Goal: Information Seeking & Learning: Learn about a topic

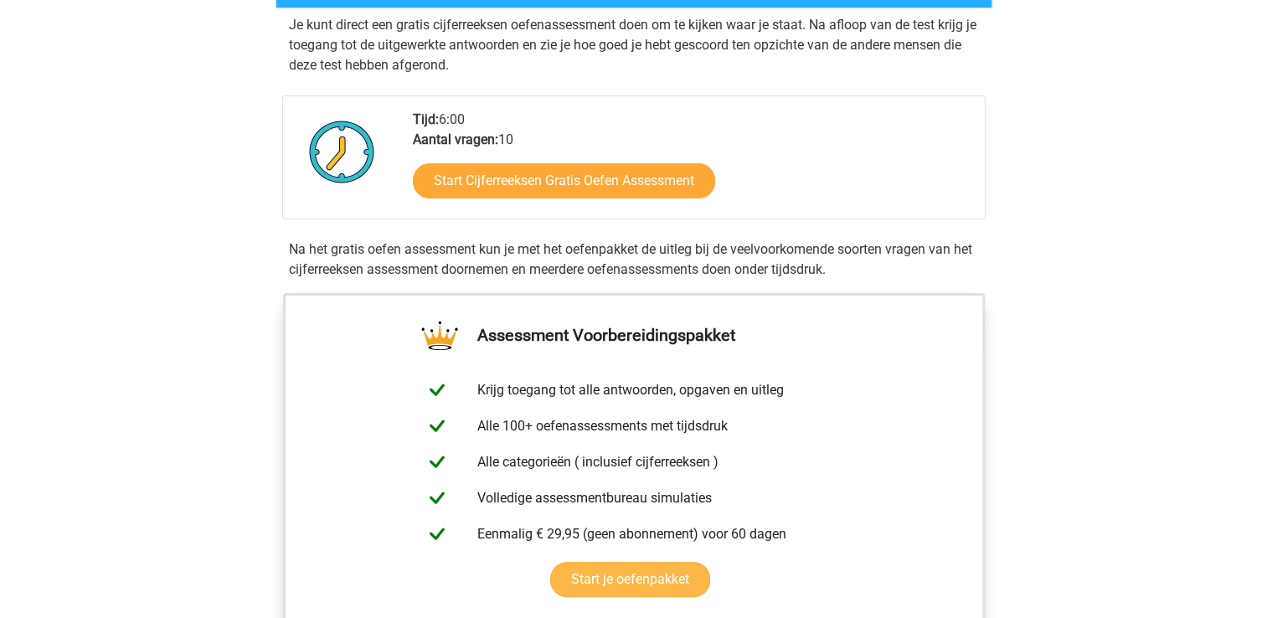
scroll to position [369, 0]
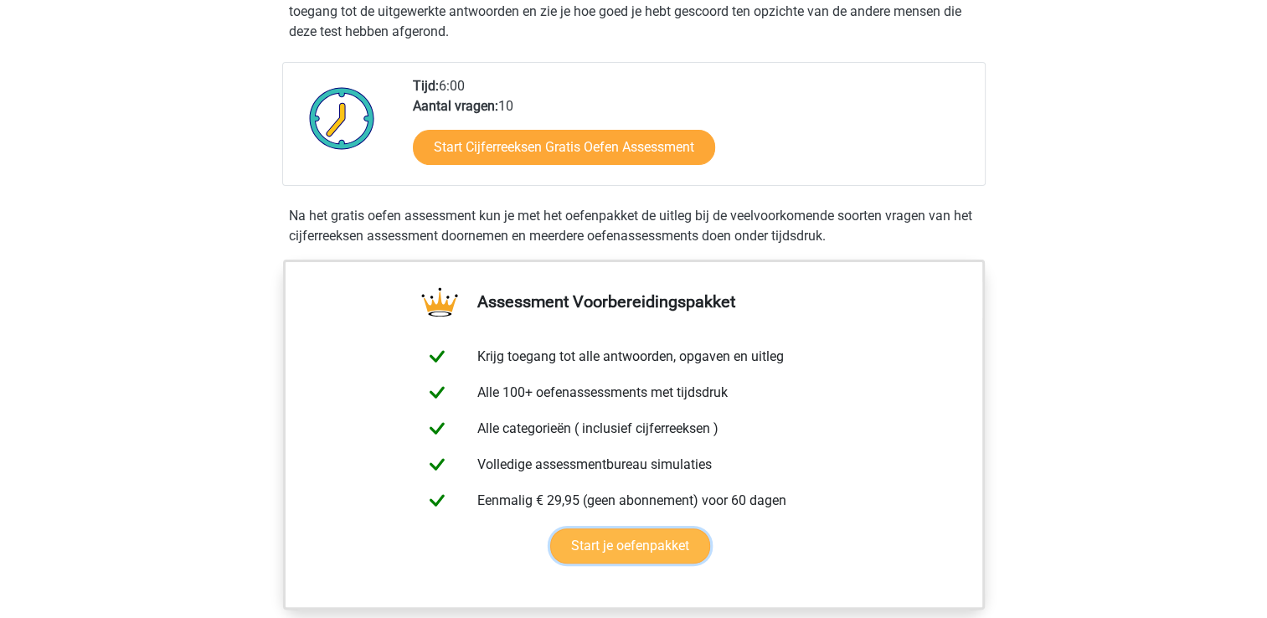
click at [669, 558] on link "Start je oefenpakket" at bounding box center [630, 545] width 160 height 35
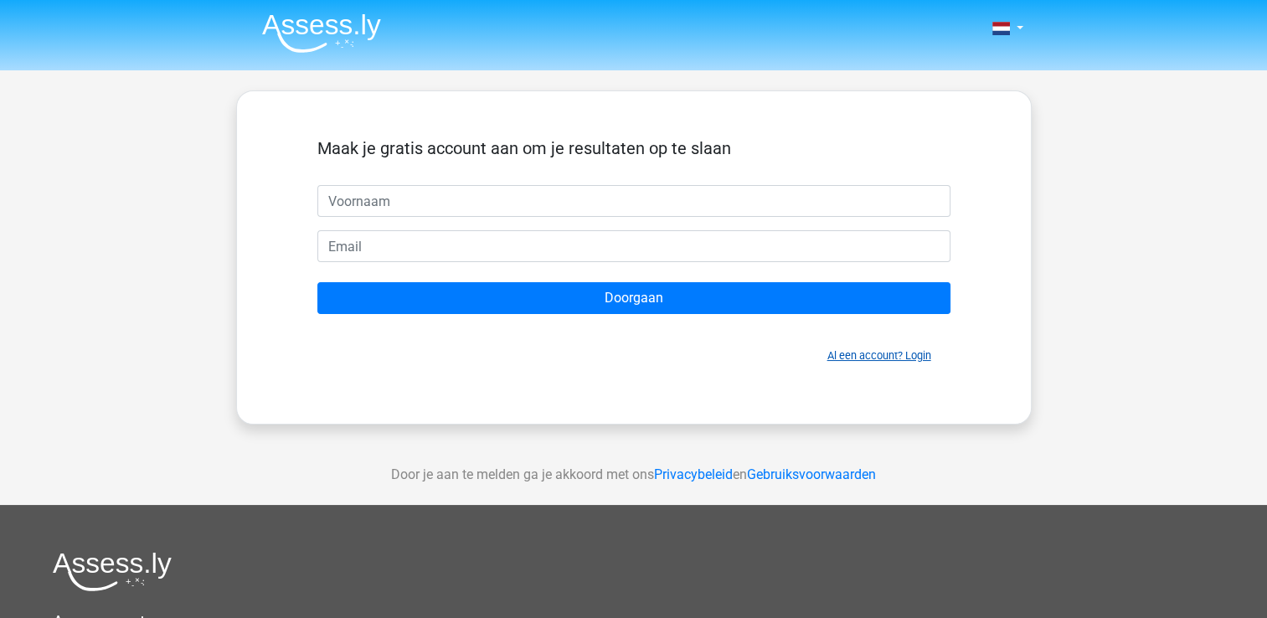
drag, startPoint x: 876, startPoint y: 370, endPoint x: 874, endPoint y: 357, distance: 13.5
click at [874, 357] on div "Maak je gratis account aan om je resultaten op te slaan Doorgaan Al een account…" at bounding box center [634, 257] width 714 height 252
click at [874, 357] on link "Al een account? Login" at bounding box center [879, 355] width 104 height 13
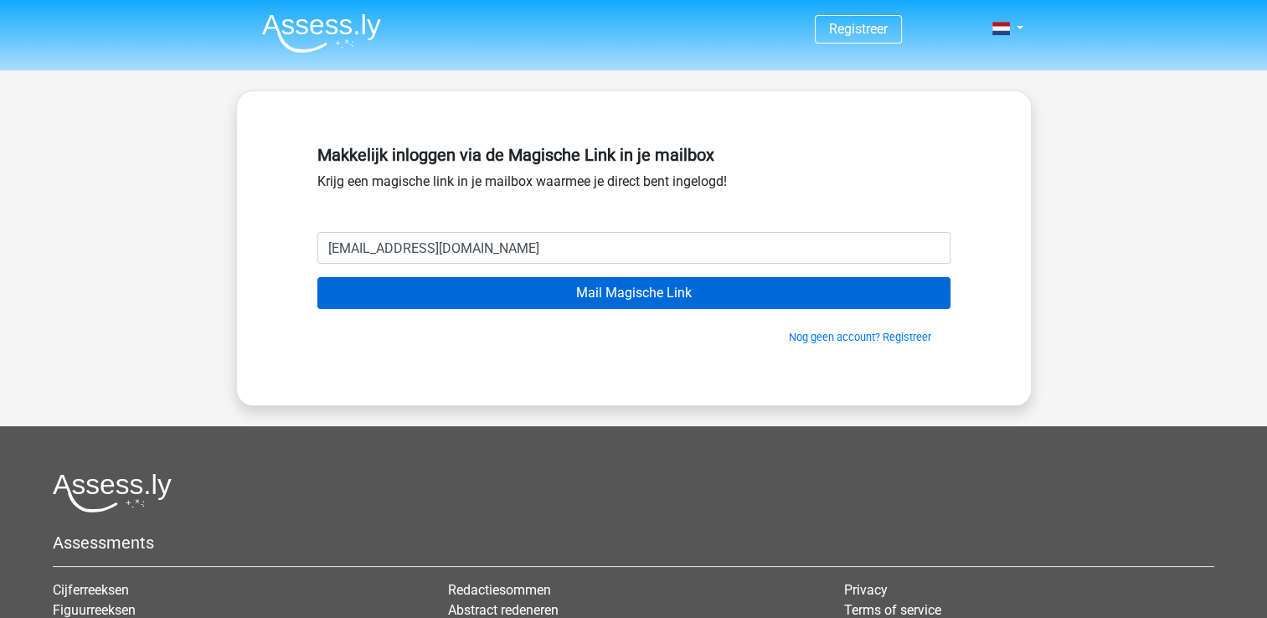
type input "[EMAIL_ADDRESS][DOMAIN_NAME]"
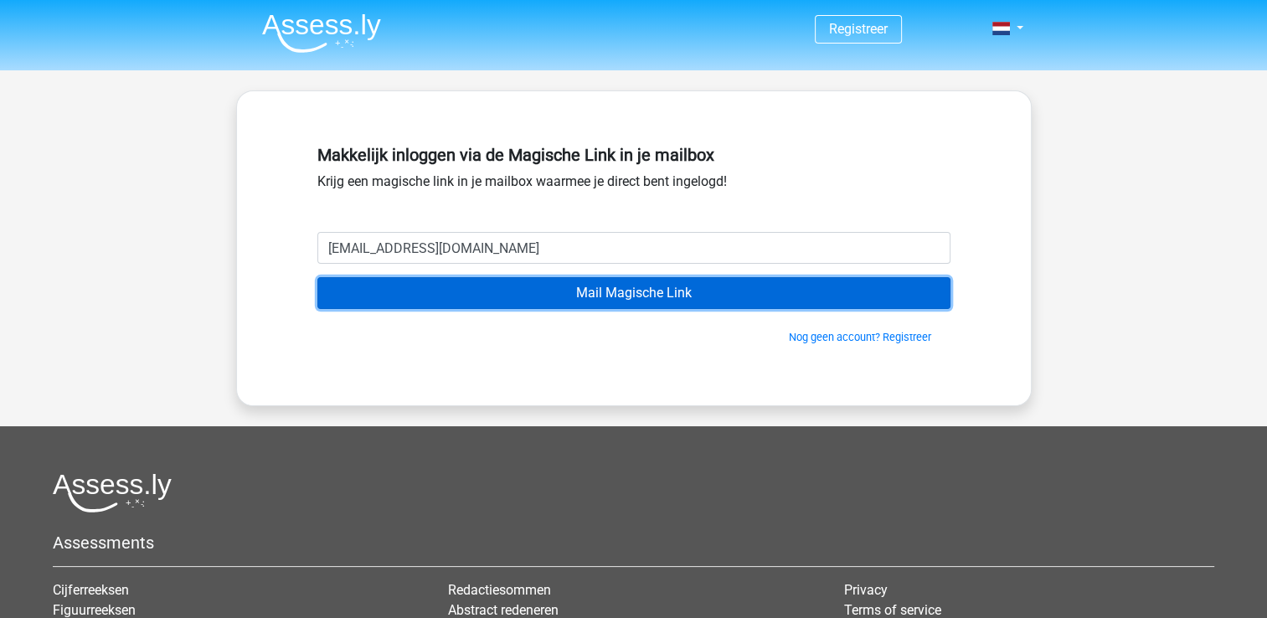
click at [743, 304] on input "Mail Magische Link" at bounding box center [633, 293] width 633 height 32
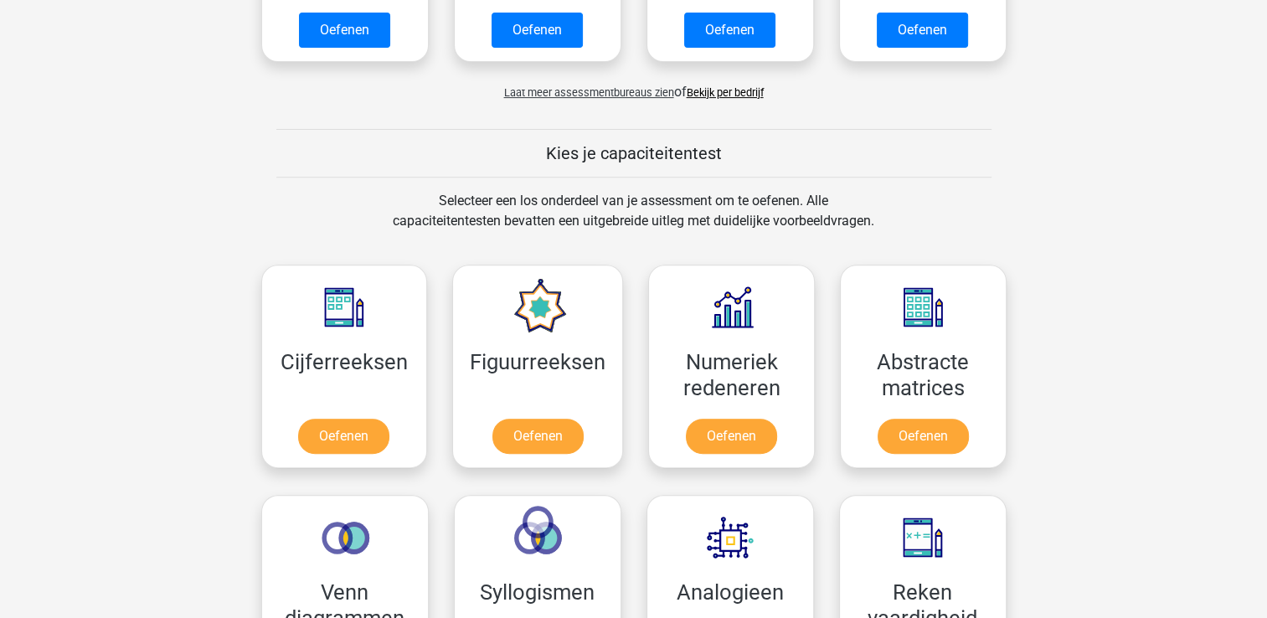
scroll to position [603, 0]
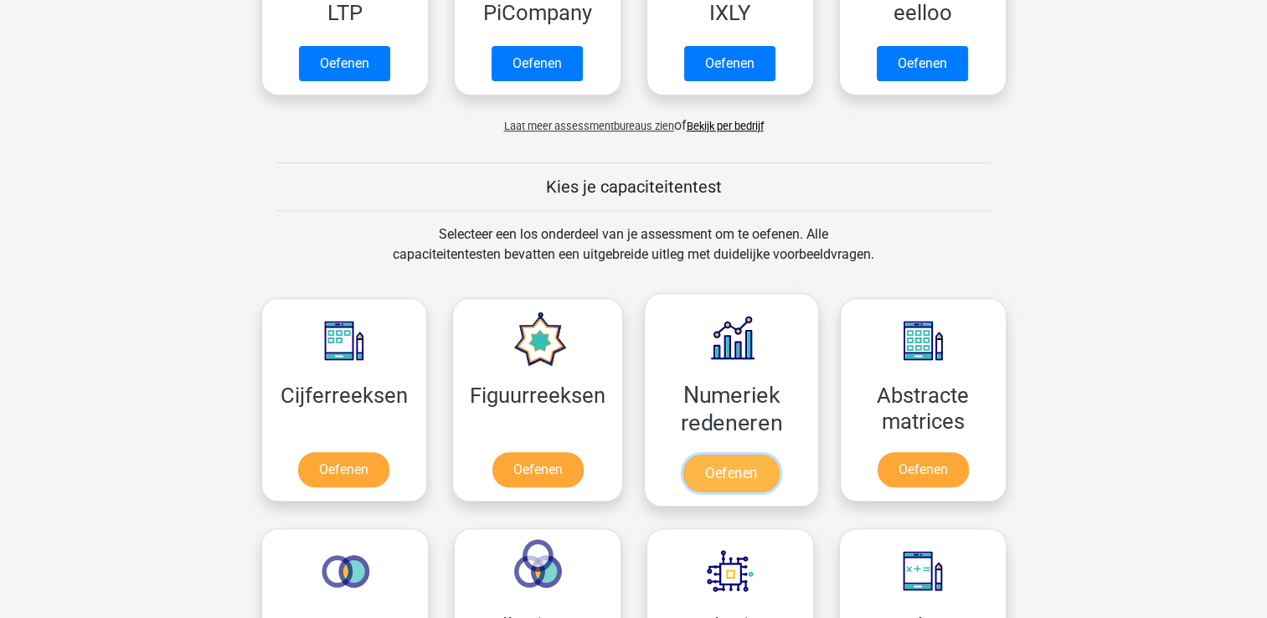
click at [779, 455] on link "Oefenen" at bounding box center [730, 473] width 95 height 37
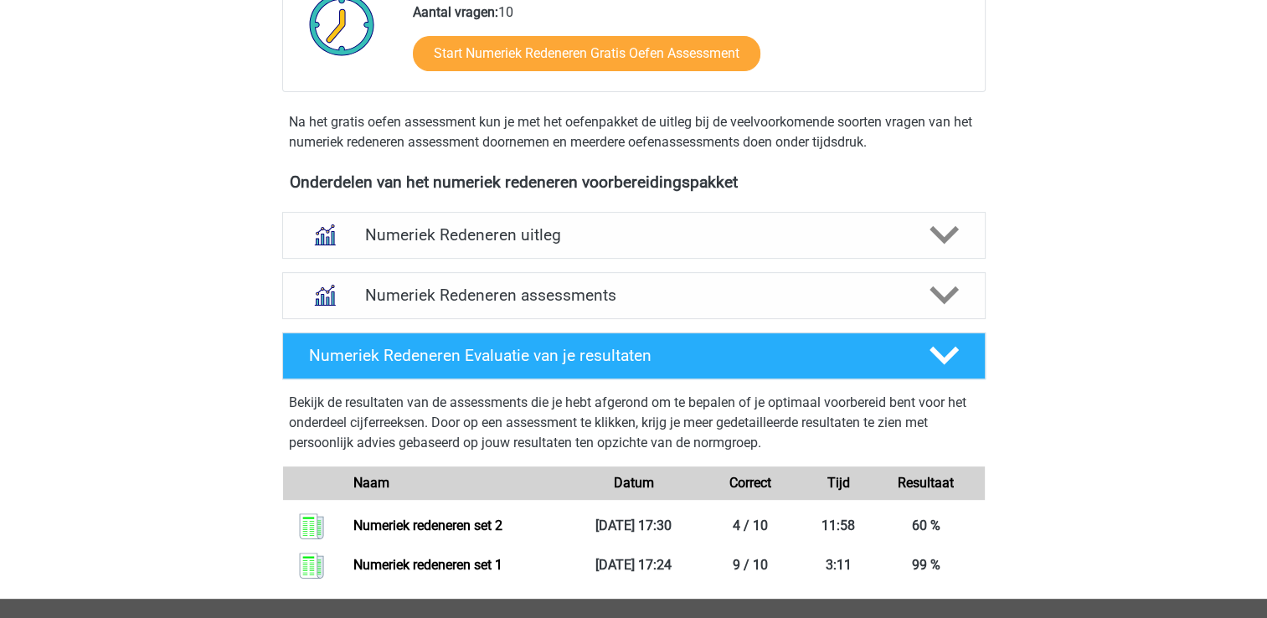
scroll to position [469, 0]
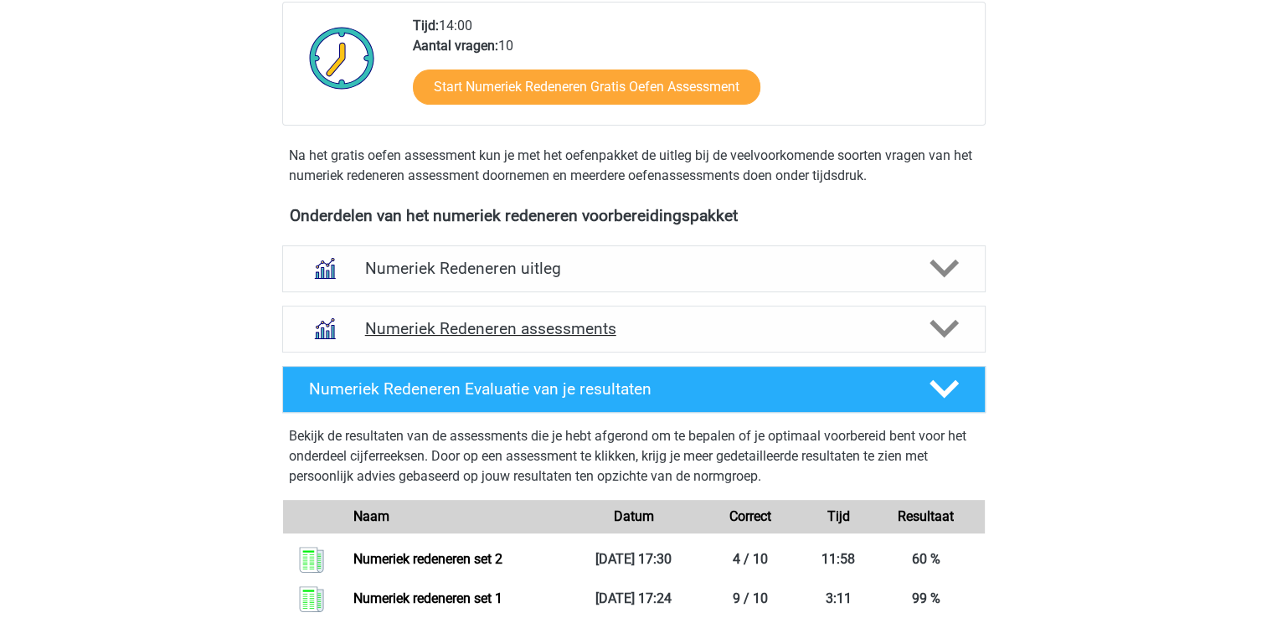
click at [945, 332] on polygon at bounding box center [944, 329] width 29 height 18
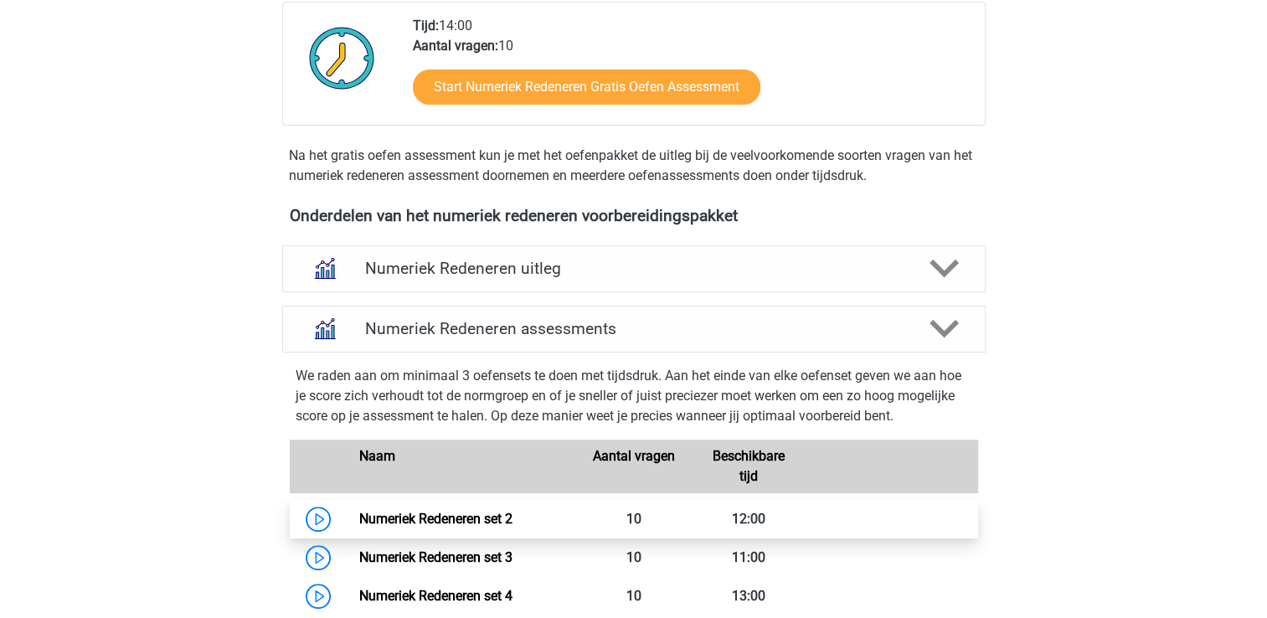
click at [464, 516] on link "Numeriek Redeneren set 2" at bounding box center [435, 519] width 153 height 16
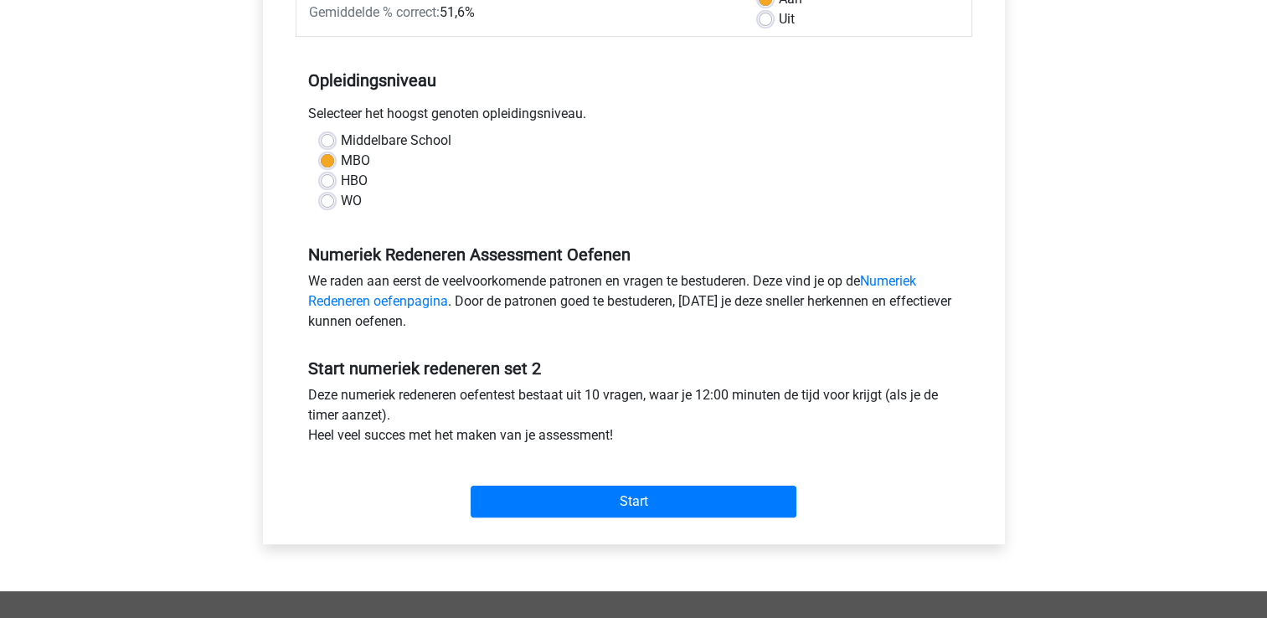
scroll to position [335, 0]
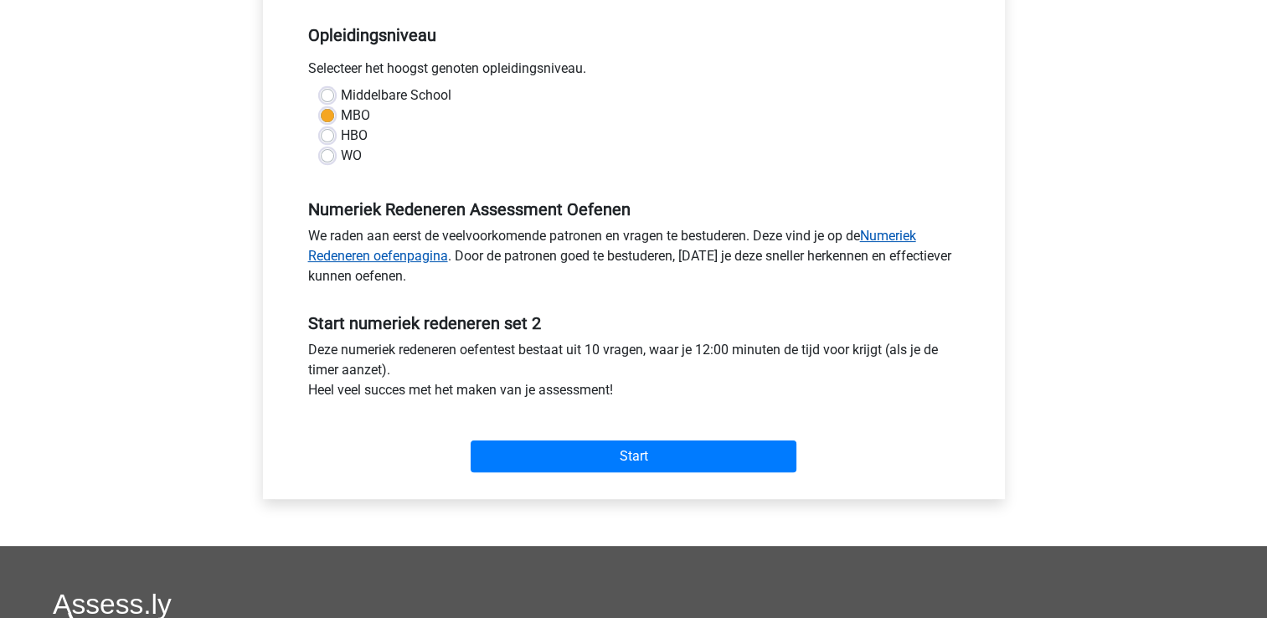
click at [349, 260] on link "Numeriek Redeneren oefenpagina" at bounding box center [612, 246] width 608 height 36
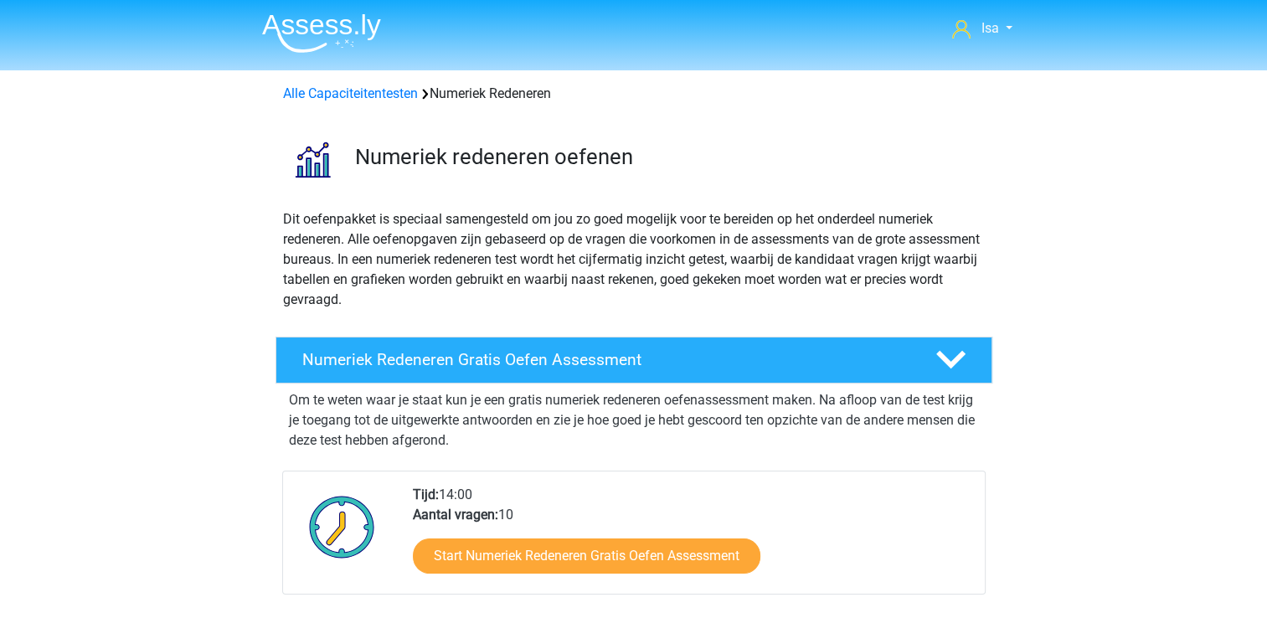
scroll to position [540, 0]
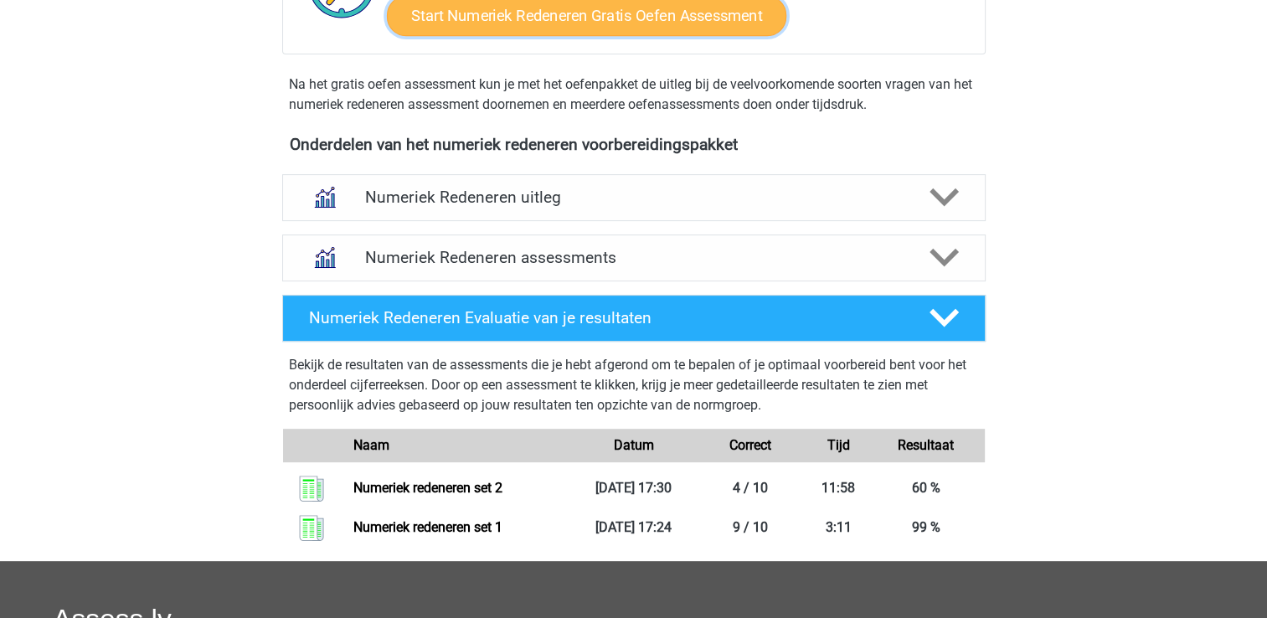
click at [664, 9] on link "Start Numeriek Redeneren Gratis Oefen Assessment" at bounding box center [587, 15] width 400 height 40
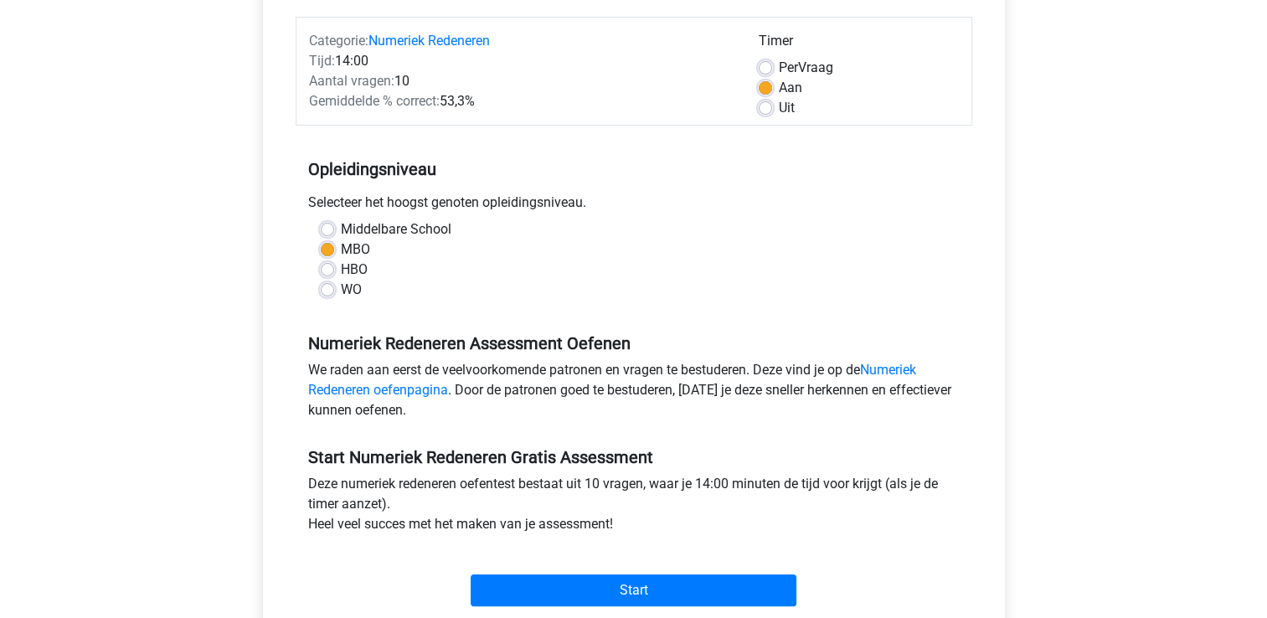
scroll to position [235, 0]
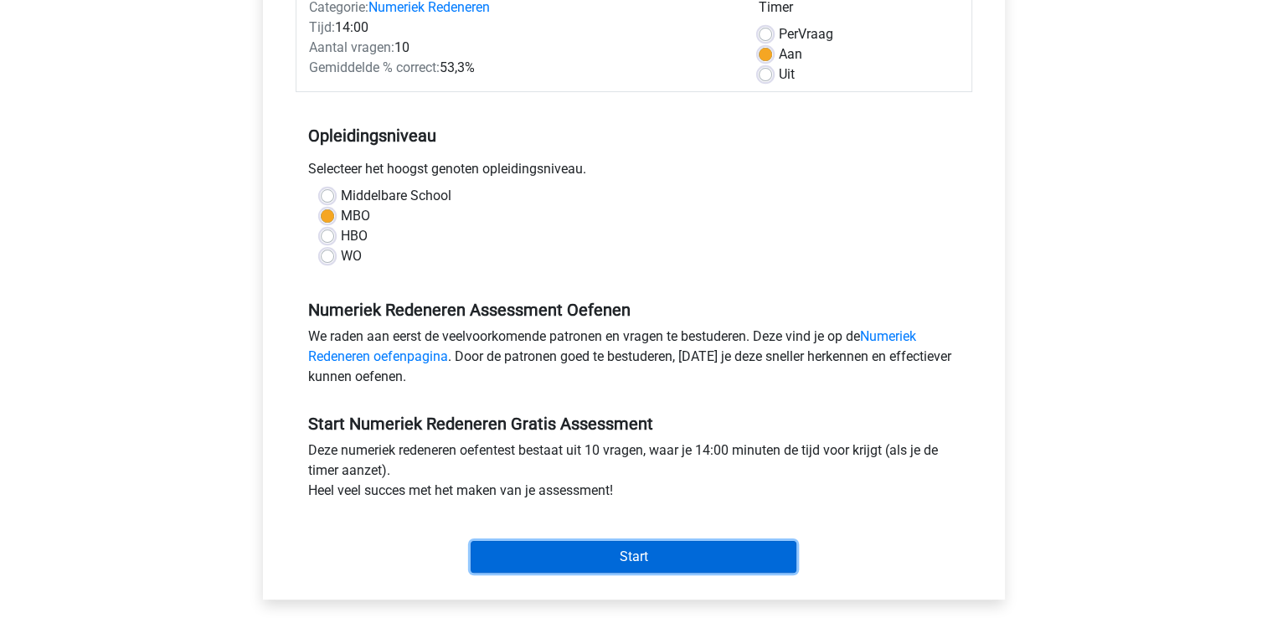
click at [727, 550] on input "Start" at bounding box center [634, 557] width 326 height 32
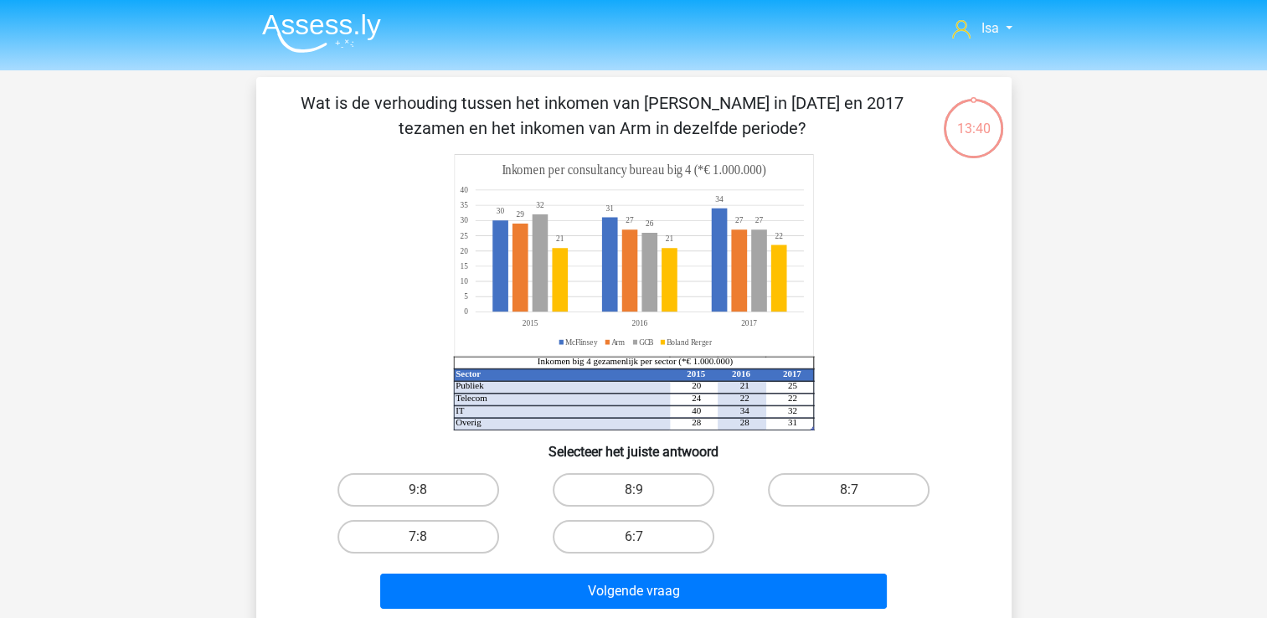
click at [555, 434] on h6 "Selecteer het juiste antwoord" at bounding box center [634, 444] width 702 height 29
click at [835, 489] on label "8:7" at bounding box center [849, 490] width 162 height 34
click at [849, 490] on input "8:7" at bounding box center [854, 495] width 11 height 11
radio input "true"
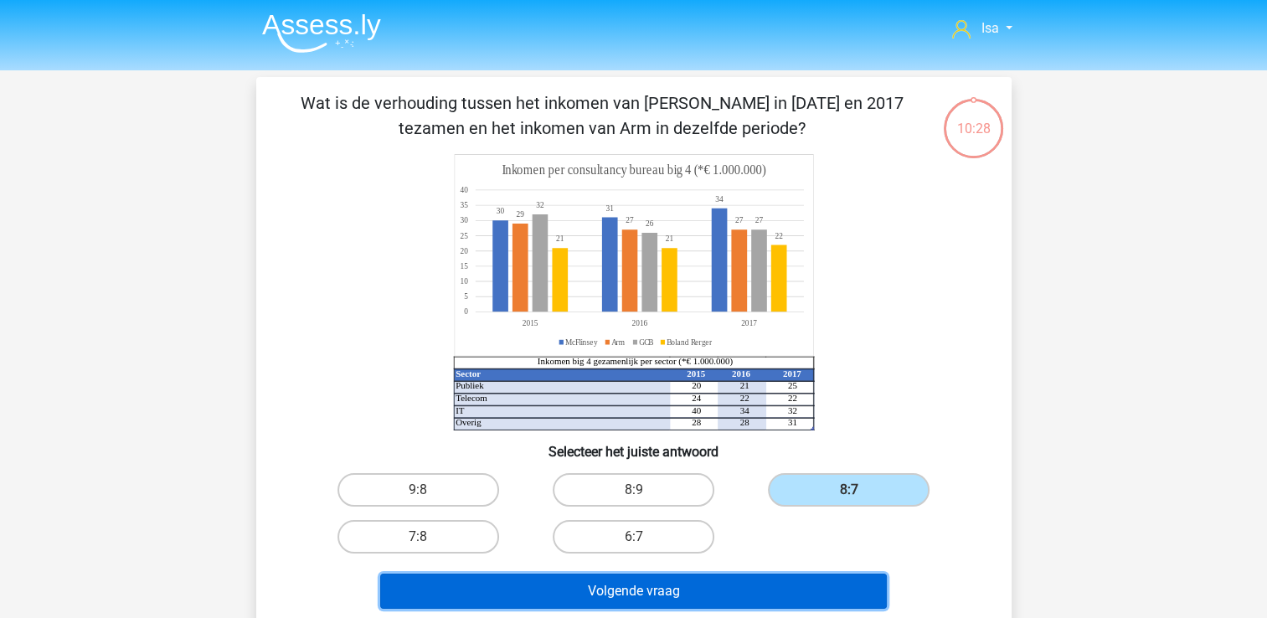
click at [774, 588] on button "Volgende vraag" at bounding box center [633, 591] width 507 height 35
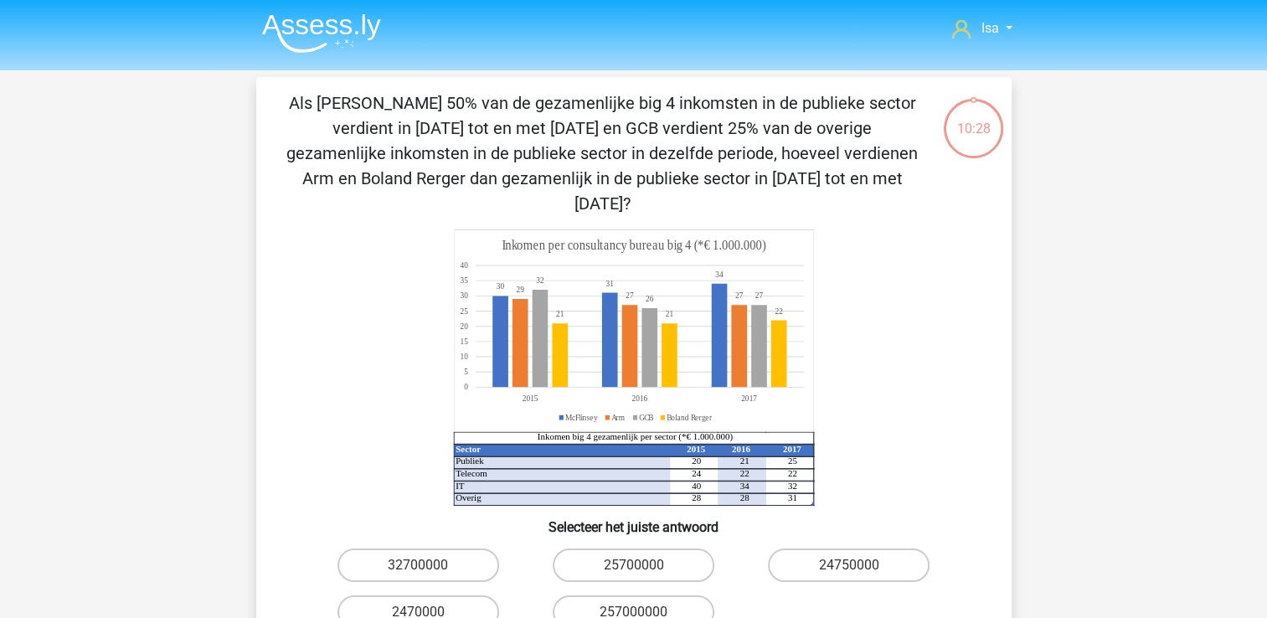
scroll to position [77, 0]
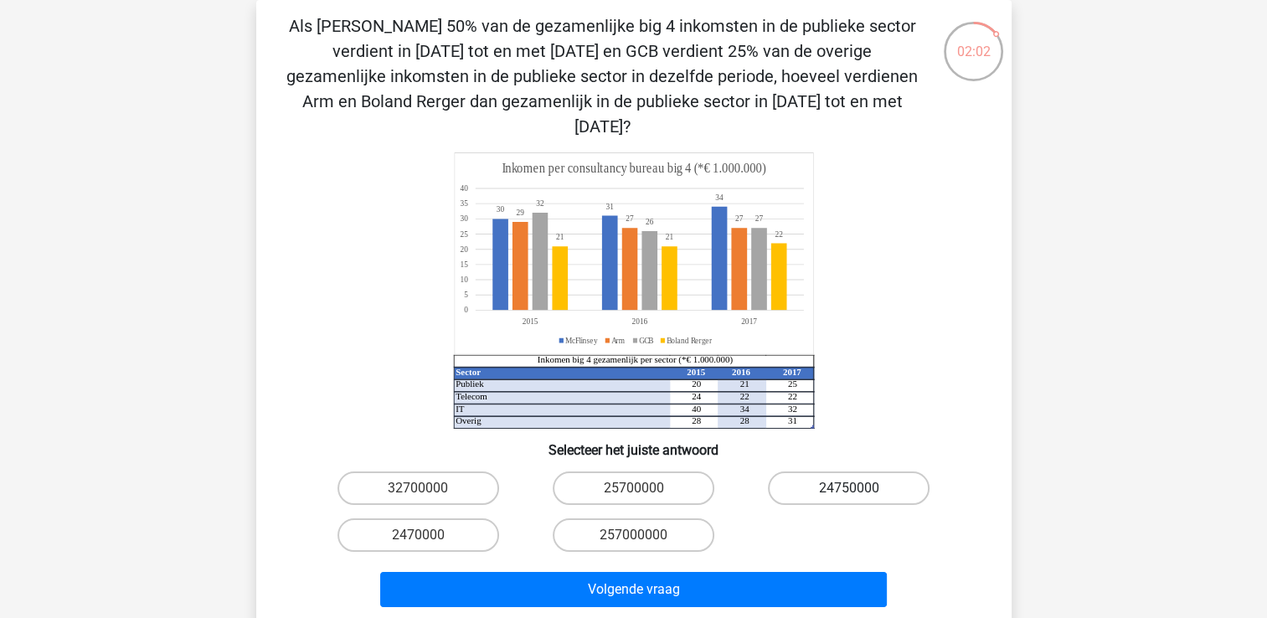
click at [879, 472] on label "24750000" at bounding box center [849, 489] width 162 height 34
click at [860, 488] on input "24750000" at bounding box center [854, 493] width 11 height 11
radio input "true"
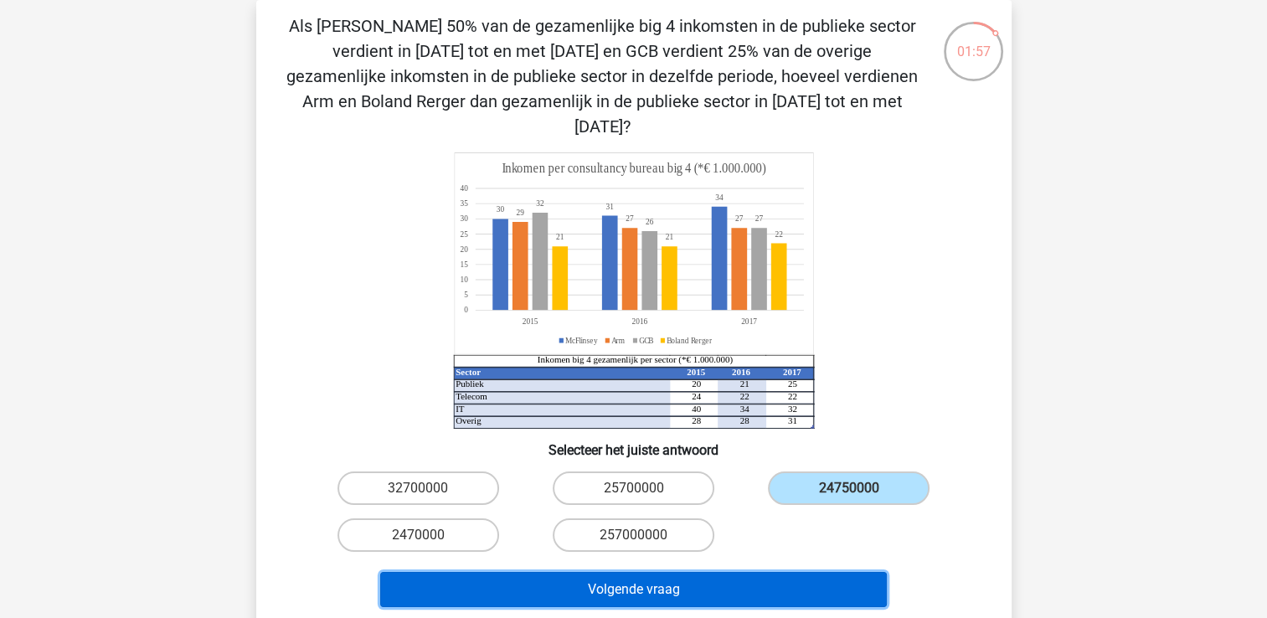
click at [784, 572] on button "Volgende vraag" at bounding box center [633, 589] width 507 height 35
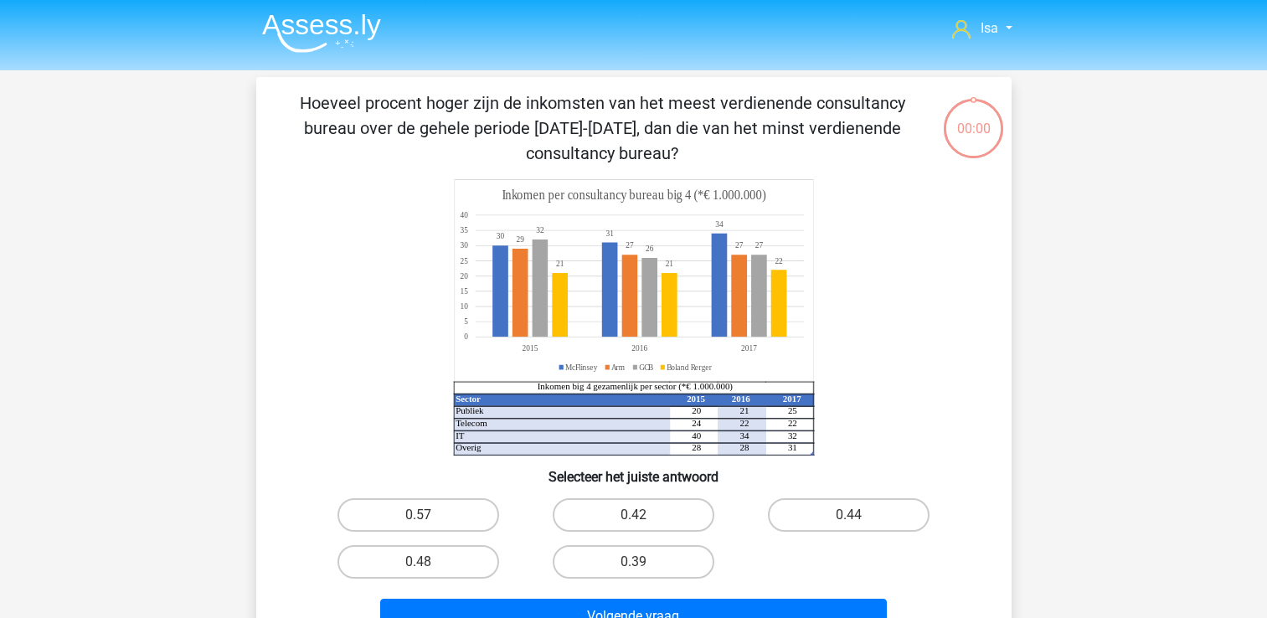
scroll to position [77, 0]
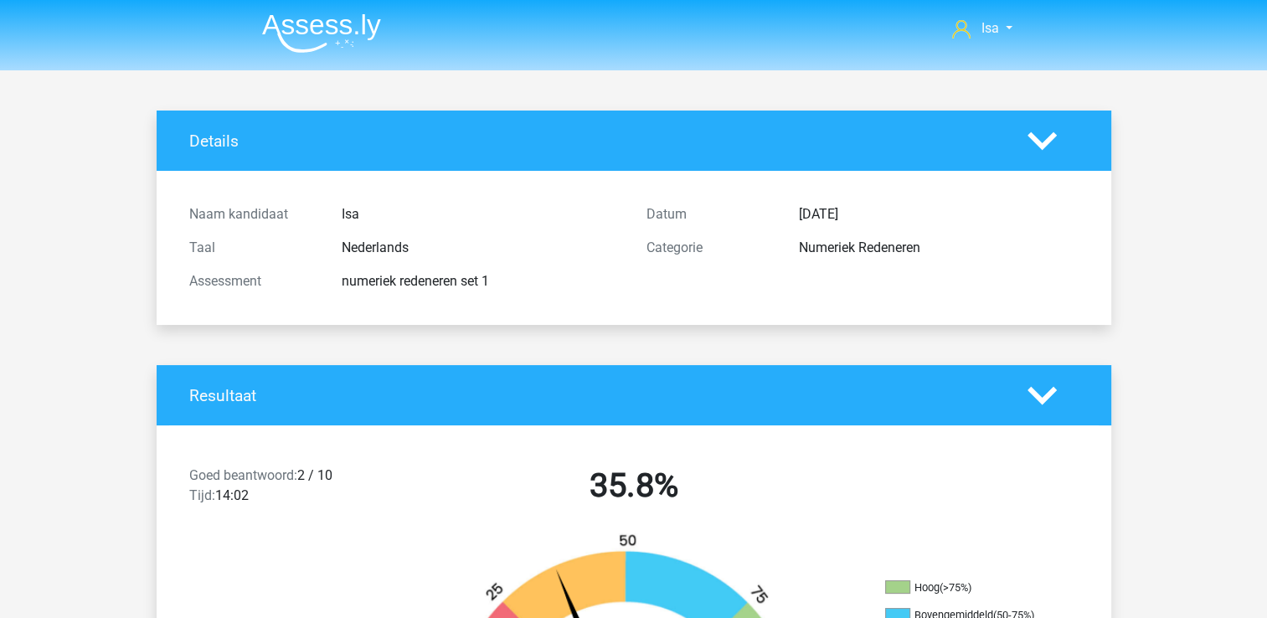
scroll to position [34, 0]
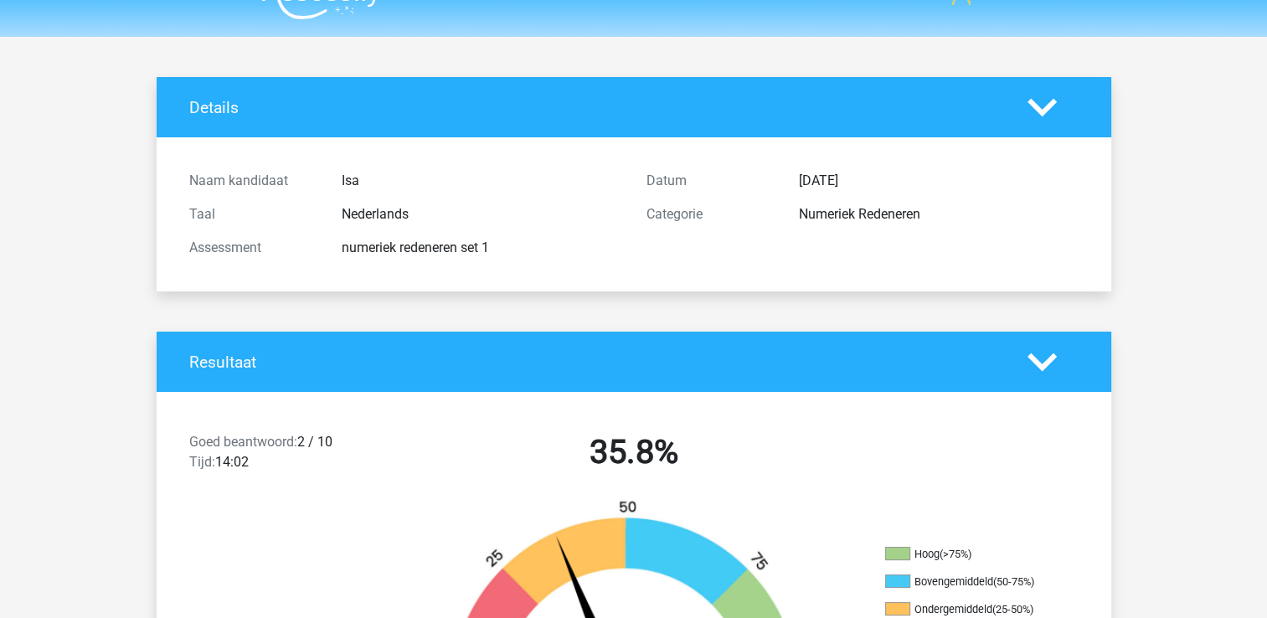
drag, startPoint x: 1250, startPoint y: 214, endPoint x: 1242, endPoint y: 167, distance: 48.3
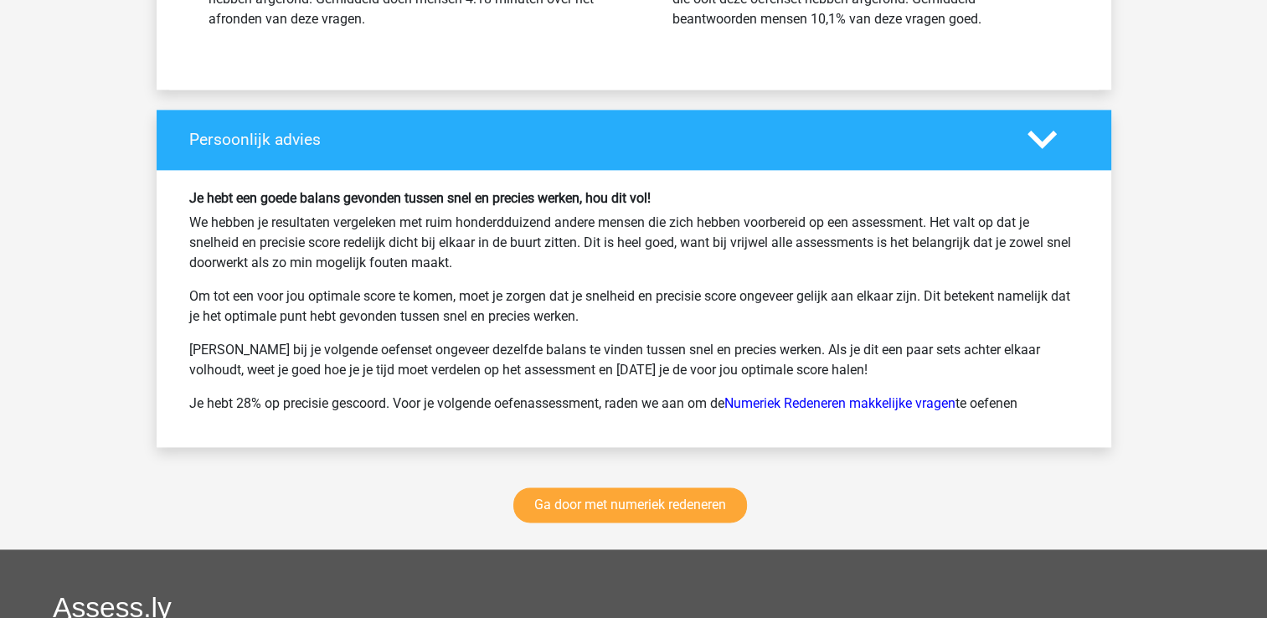
scroll to position [2176, 0]
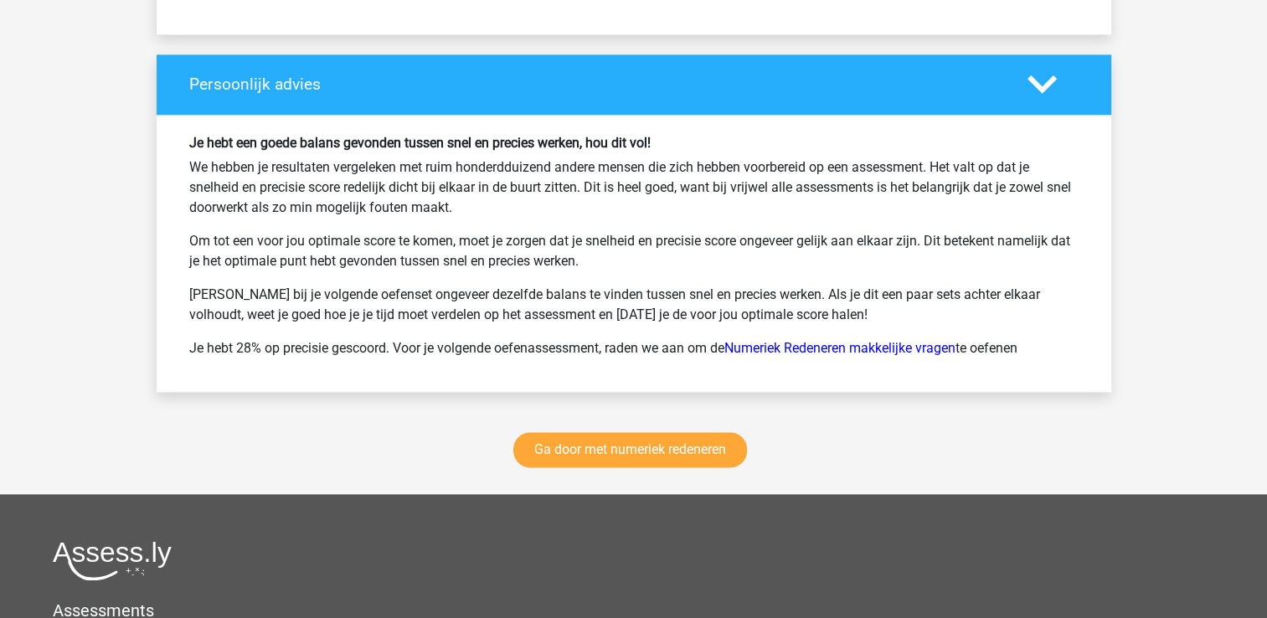
click at [659, 464] on div "Ga door met numeriek redeneren" at bounding box center [634, 453] width 955 height 82
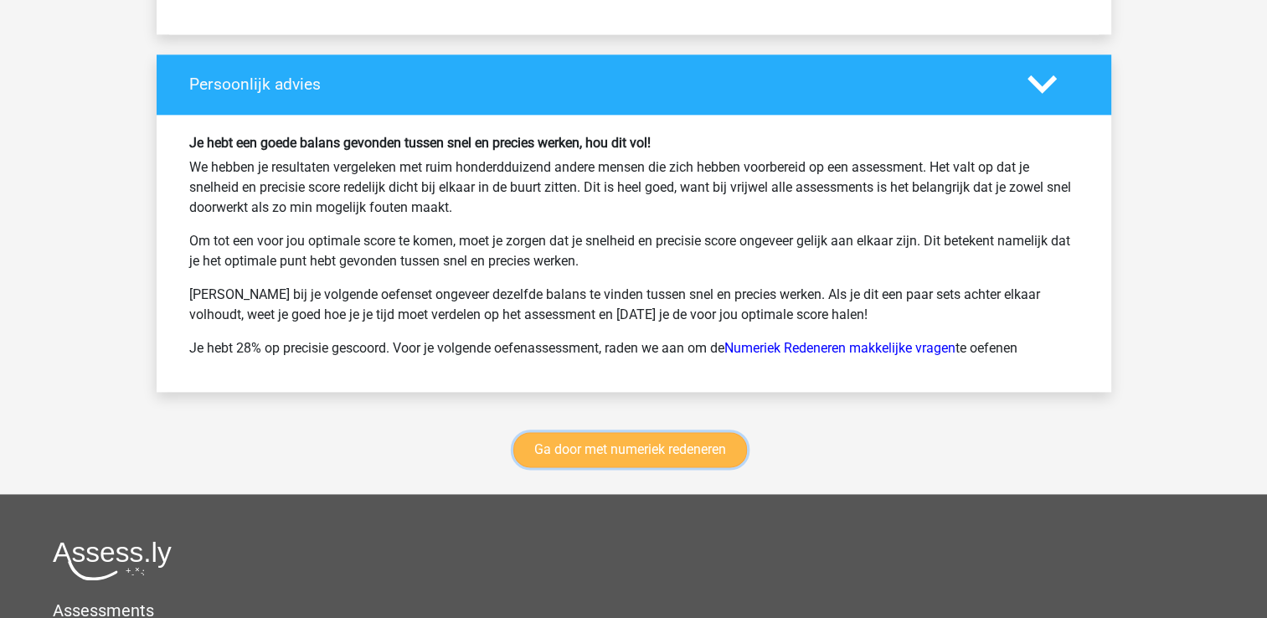
click at [692, 444] on link "Ga door met numeriek redeneren" at bounding box center [630, 449] width 234 height 35
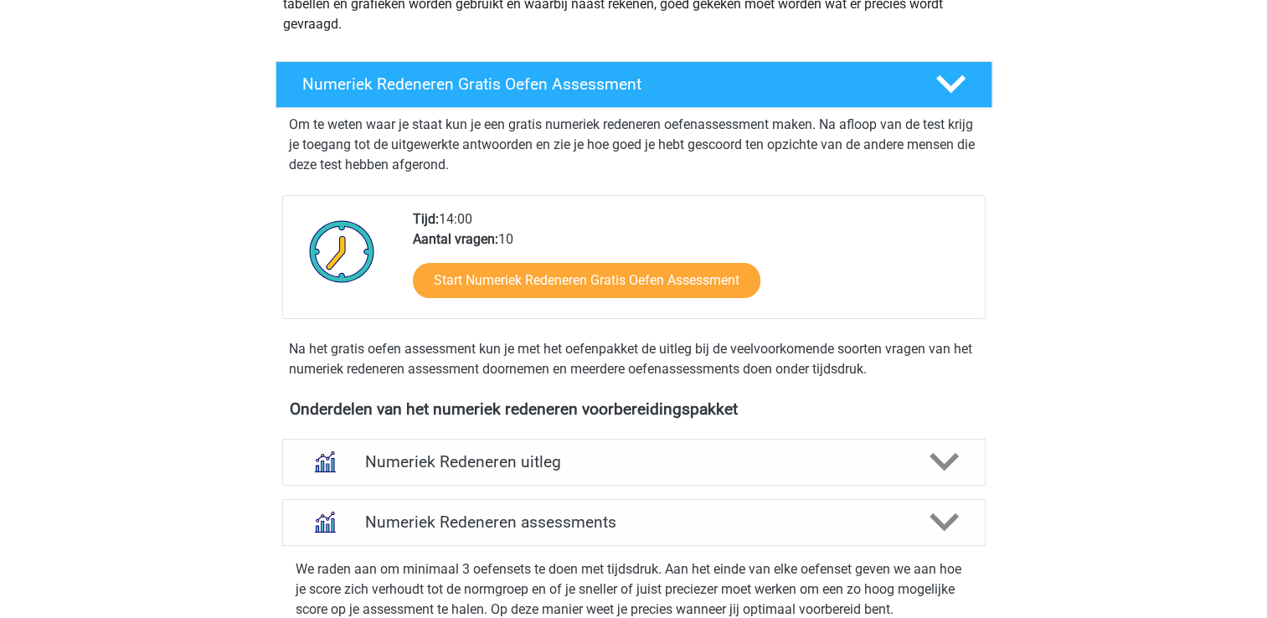
scroll to position [242, 0]
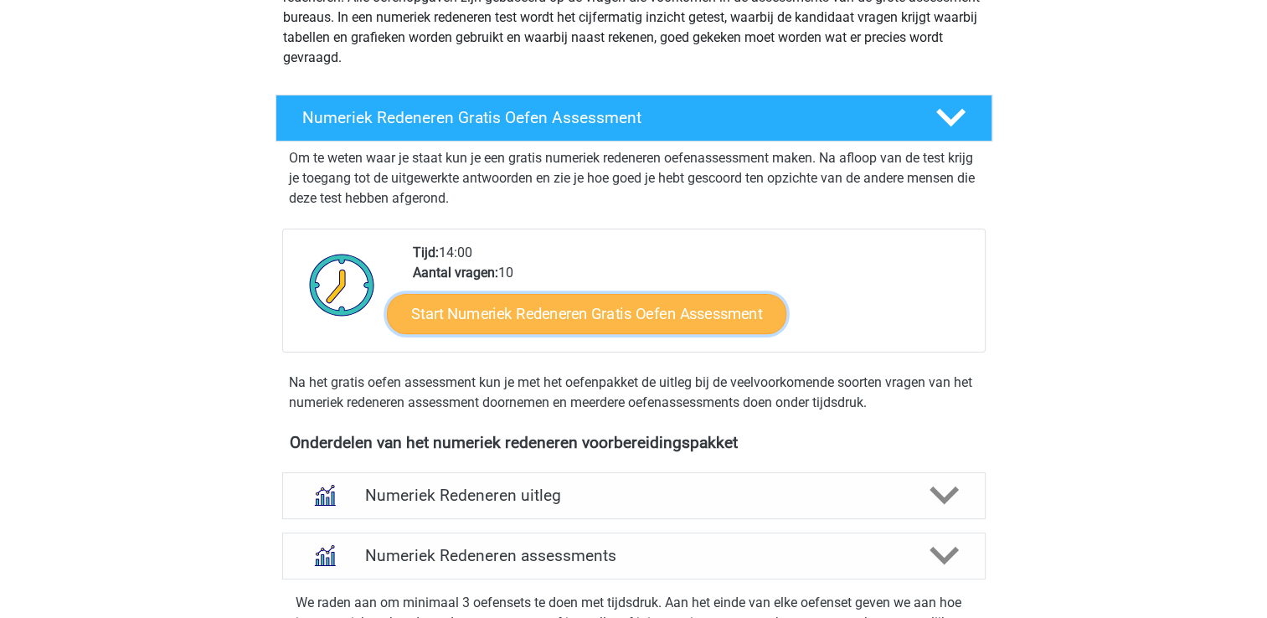
click at [607, 314] on link "Start Numeriek Redeneren Gratis Oefen Assessment" at bounding box center [587, 313] width 400 height 40
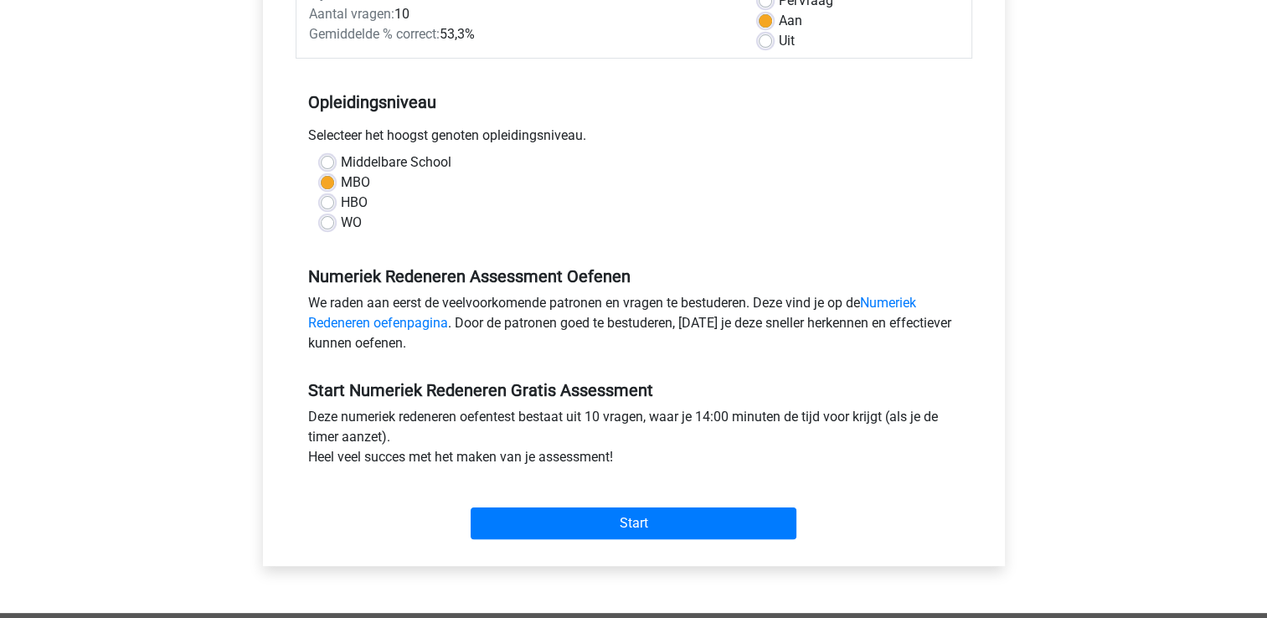
scroll to position [335, 0]
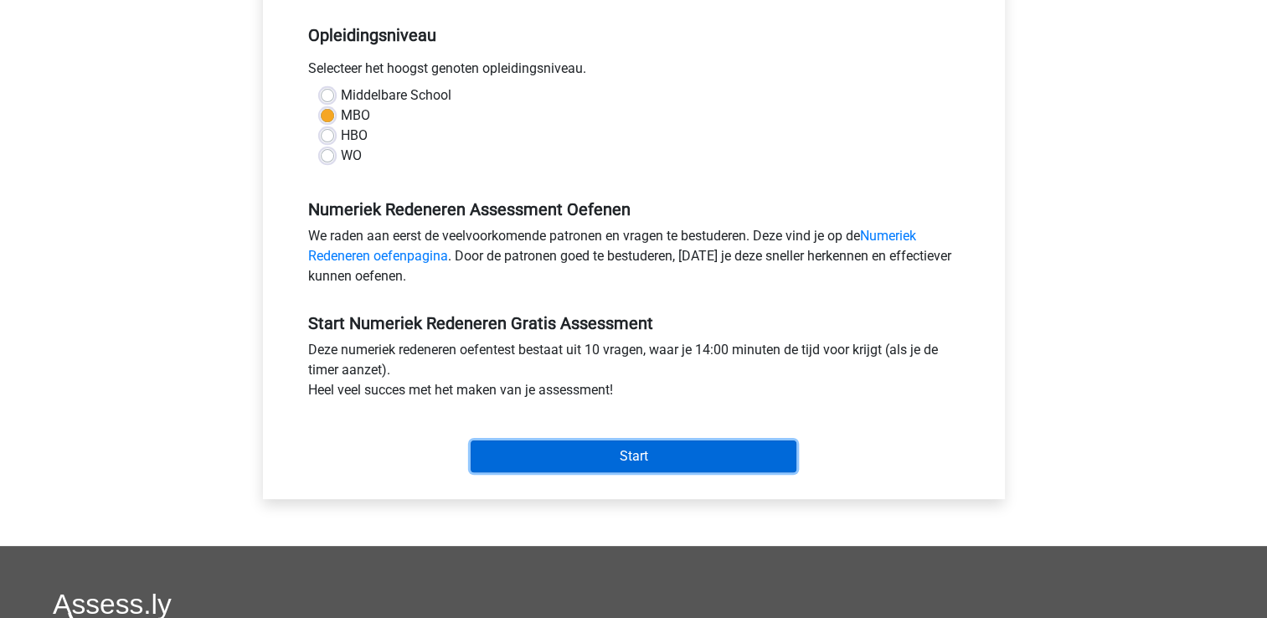
click at [583, 444] on input "Start" at bounding box center [634, 457] width 326 height 32
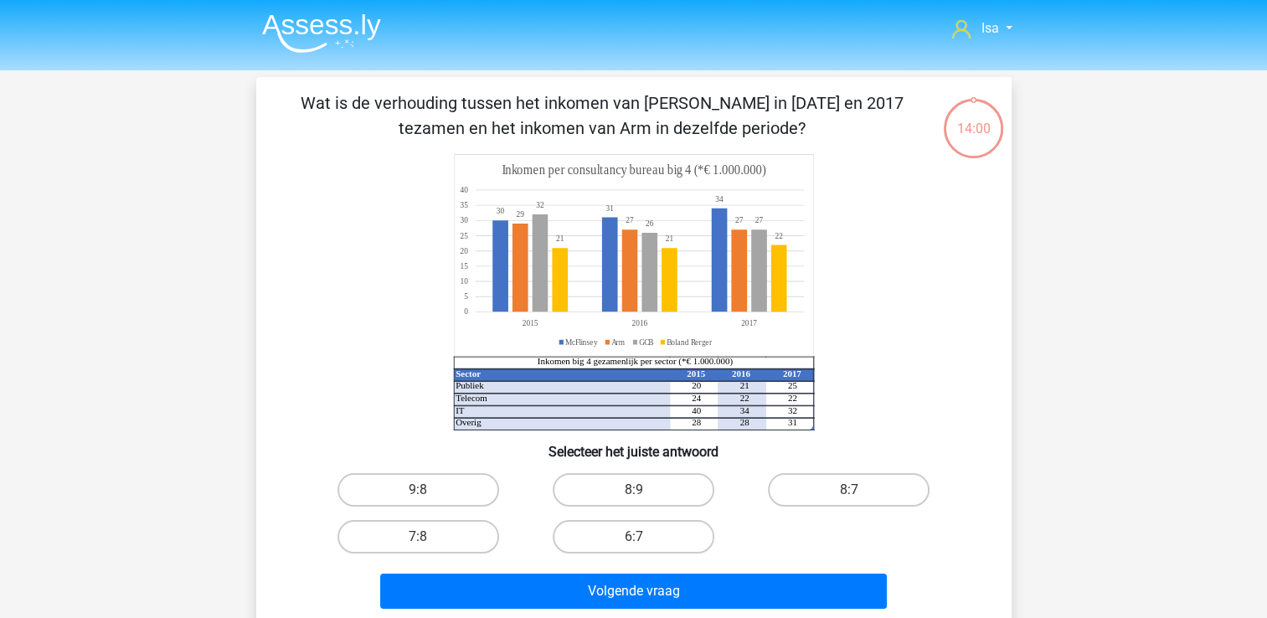
scroll to position [34, 0]
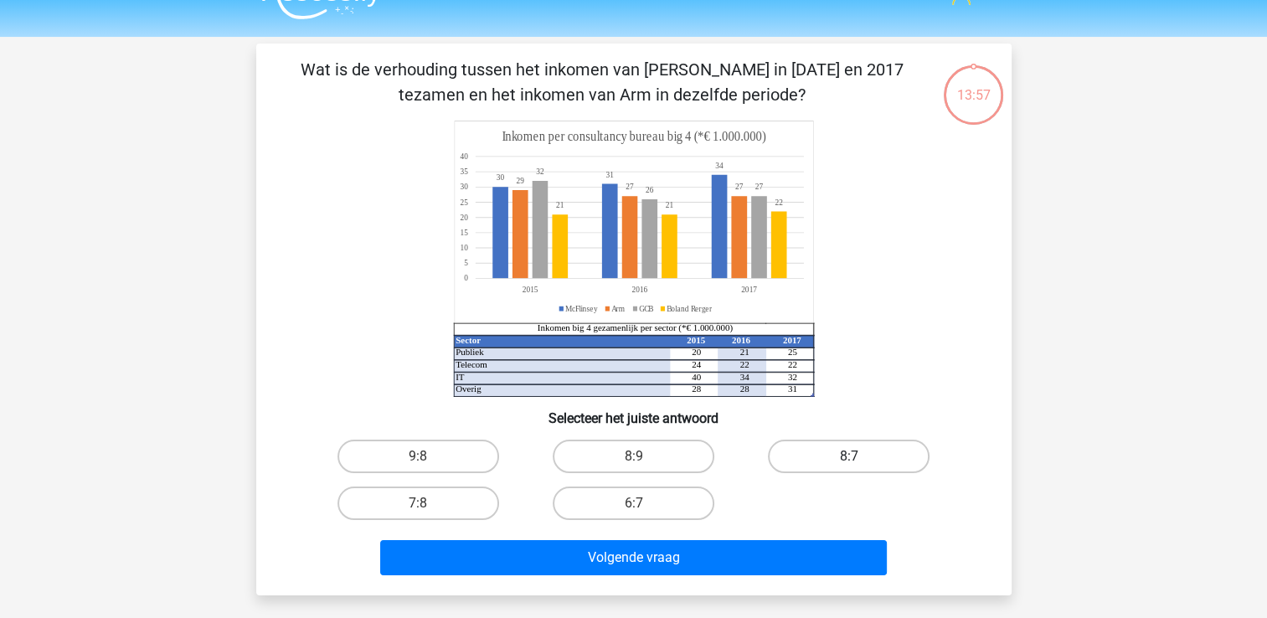
click at [794, 443] on label "8:7" at bounding box center [849, 457] width 162 height 34
click at [849, 456] on input "8:7" at bounding box center [854, 461] width 11 height 11
radio input "true"
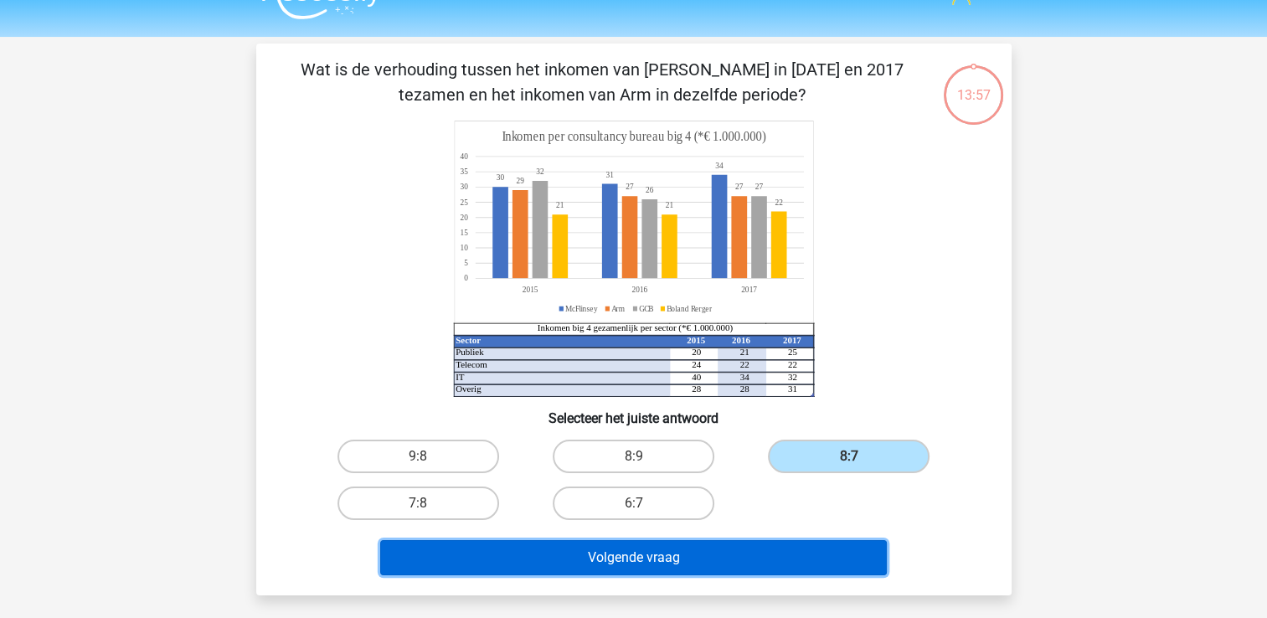
click at [774, 574] on button "Volgende vraag" at bounding box center [633, 557] width 507 height 35
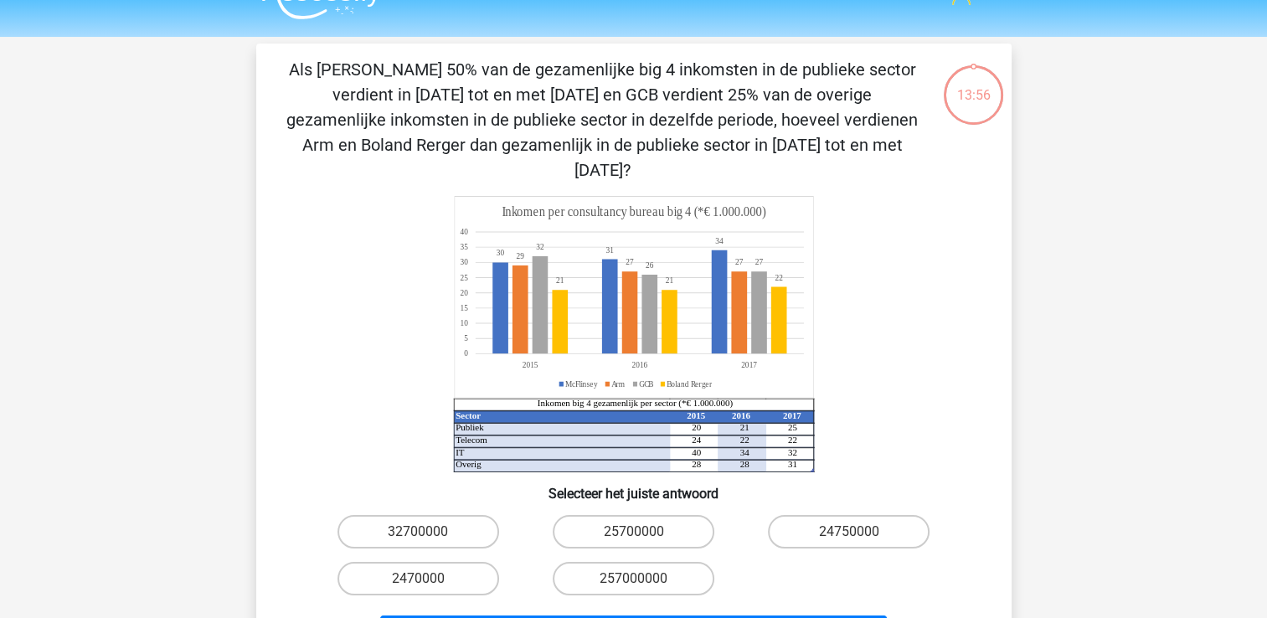
scroll to position [77, 0]
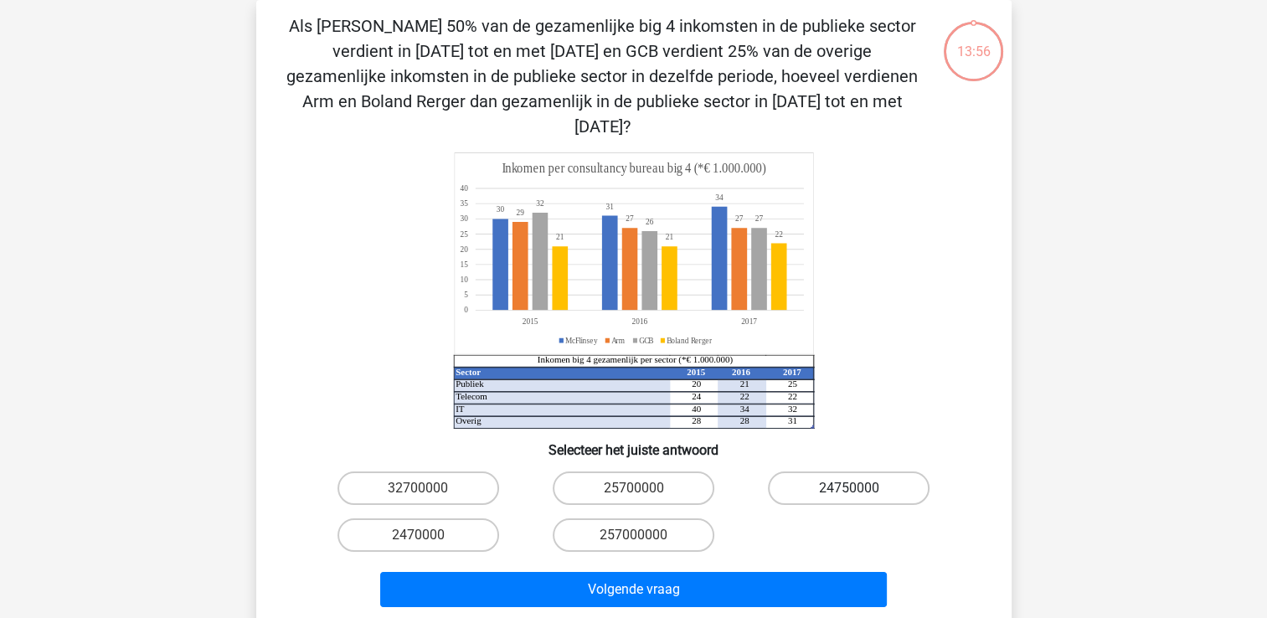
click at [829, 472] on label "24750000" at bounding box center [849, 489] width 162 height 34
click at [849, 488] on input "24750000" at bounding box center [854, 493] width 11 height 11
radio input "true"
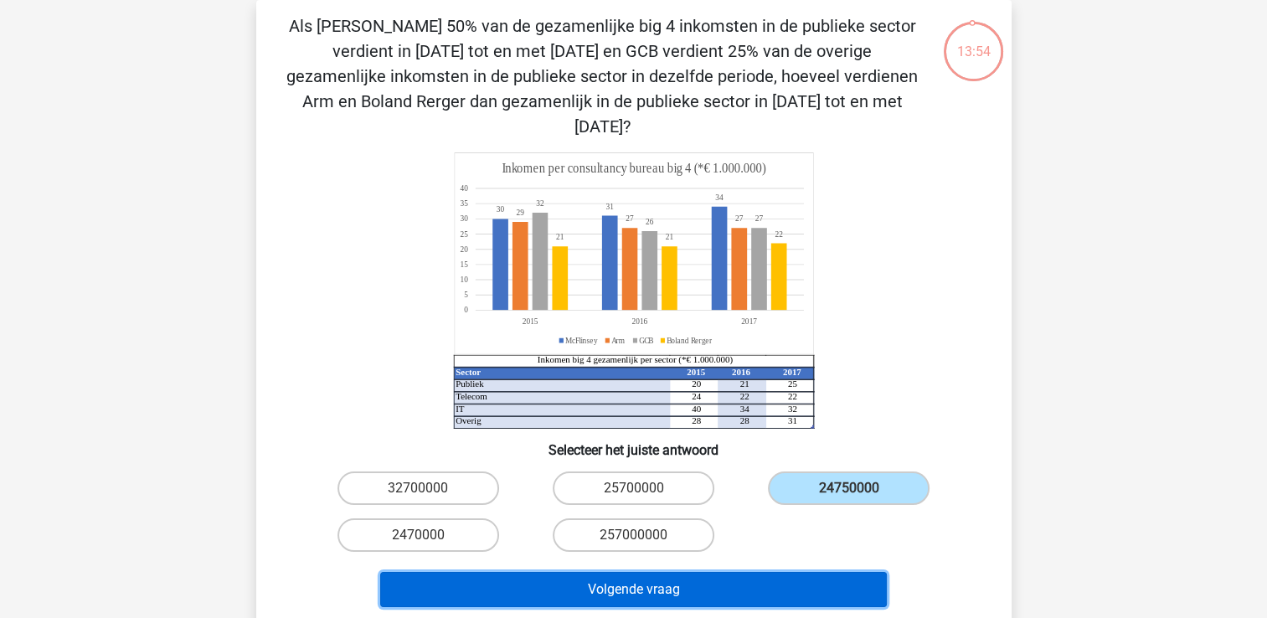
click at [787, 579] on button "Volgende vraag" at bounding box center [633, 589] width 507 height 35
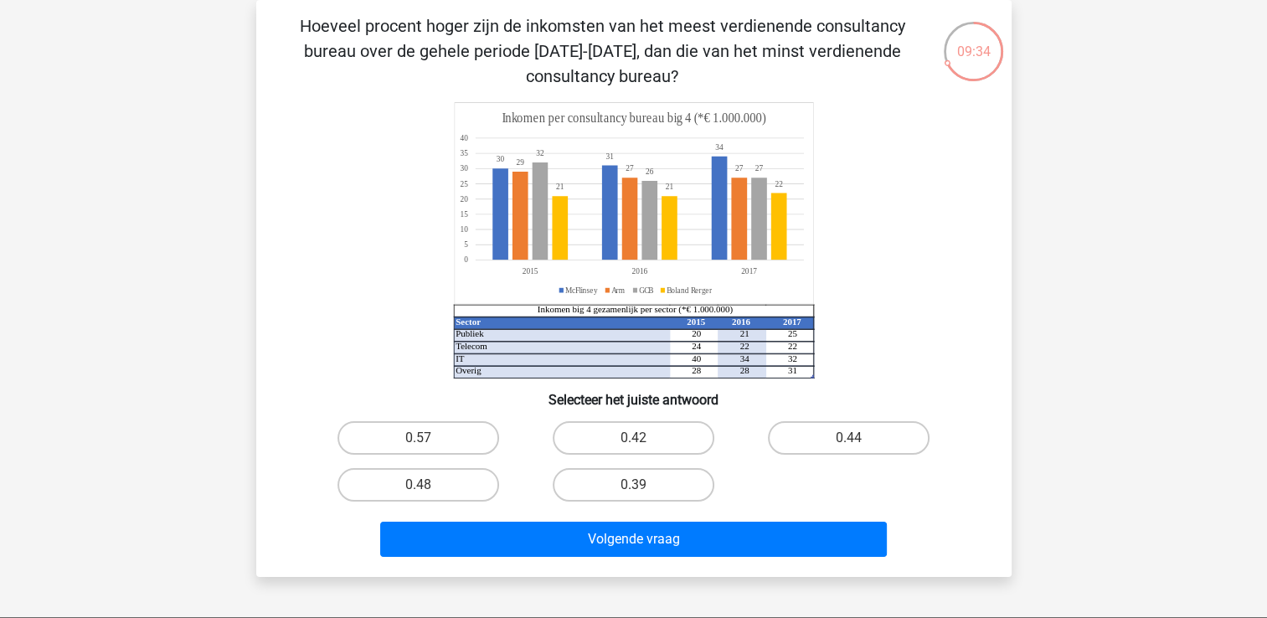
click at [454, 504] on div "0.48" at bounding box center [418, 484] width 215 height 47
click at [459, 487] on label "0.48" at bounding box center [419, 485] width 162 height 34
click at [429, 487] on input "0.48" at bounding box center [423, 490] width 11 height 11
radio input "true"
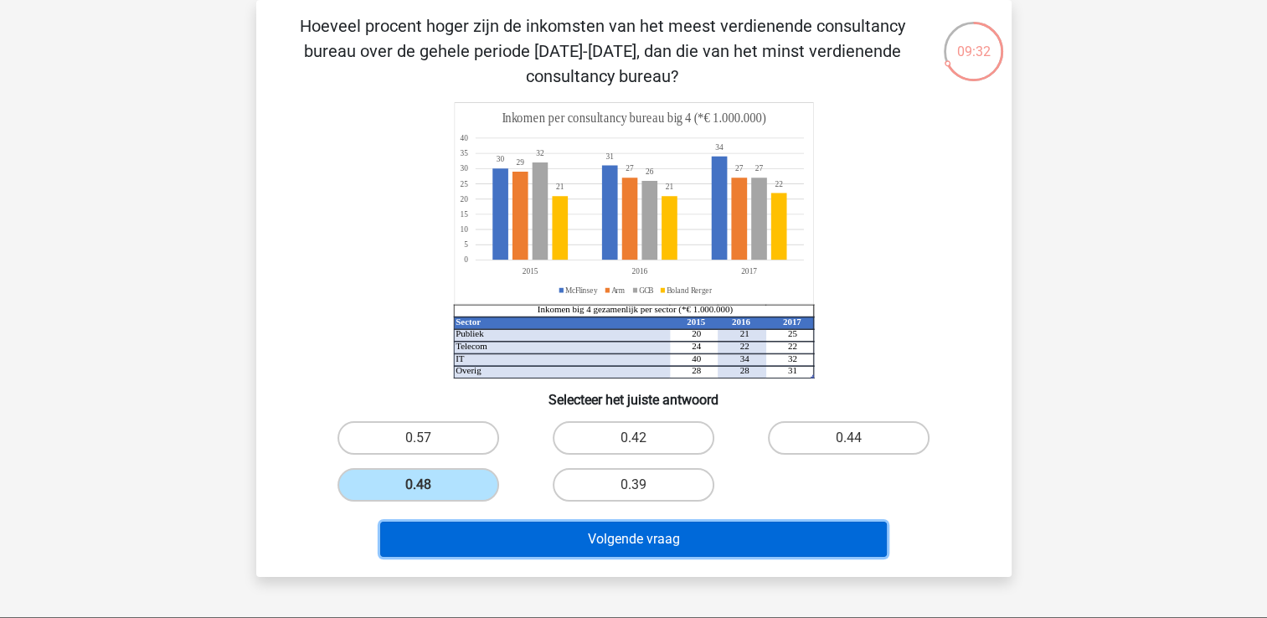
click at [575, 527] on button "Volgende vraag" at bounding box center [633, 539] width 507 height 35
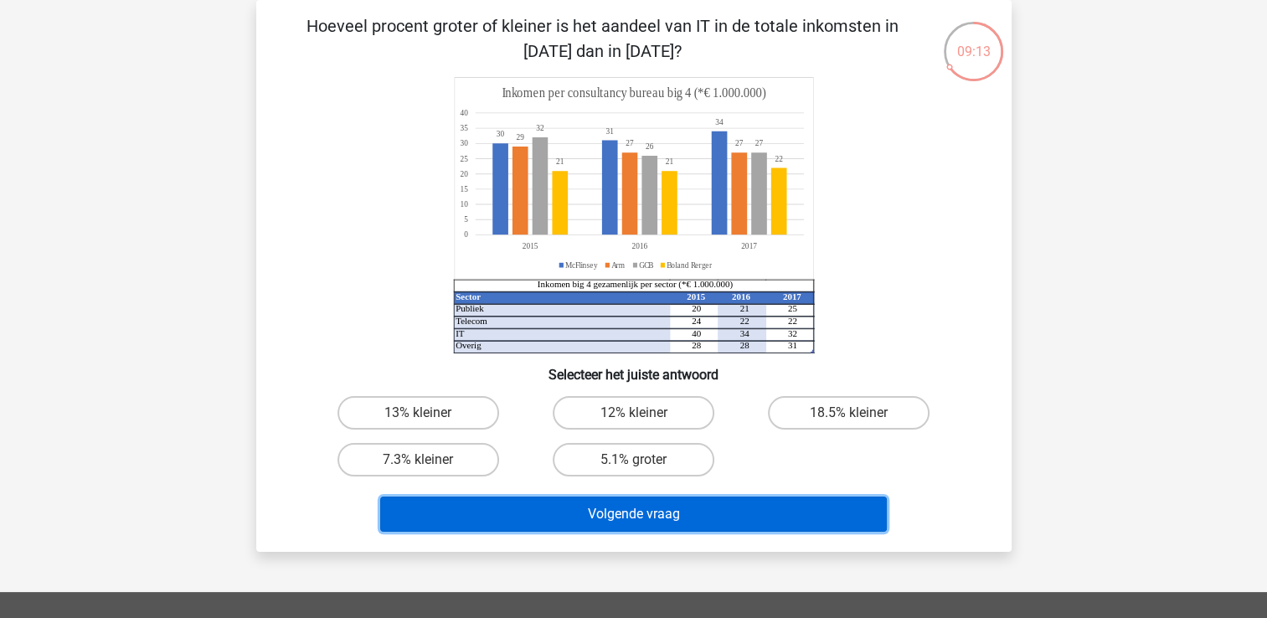
click at [575, 513] on button "Volgende vraag" at bounding box center [633, 514] width 507 height 35
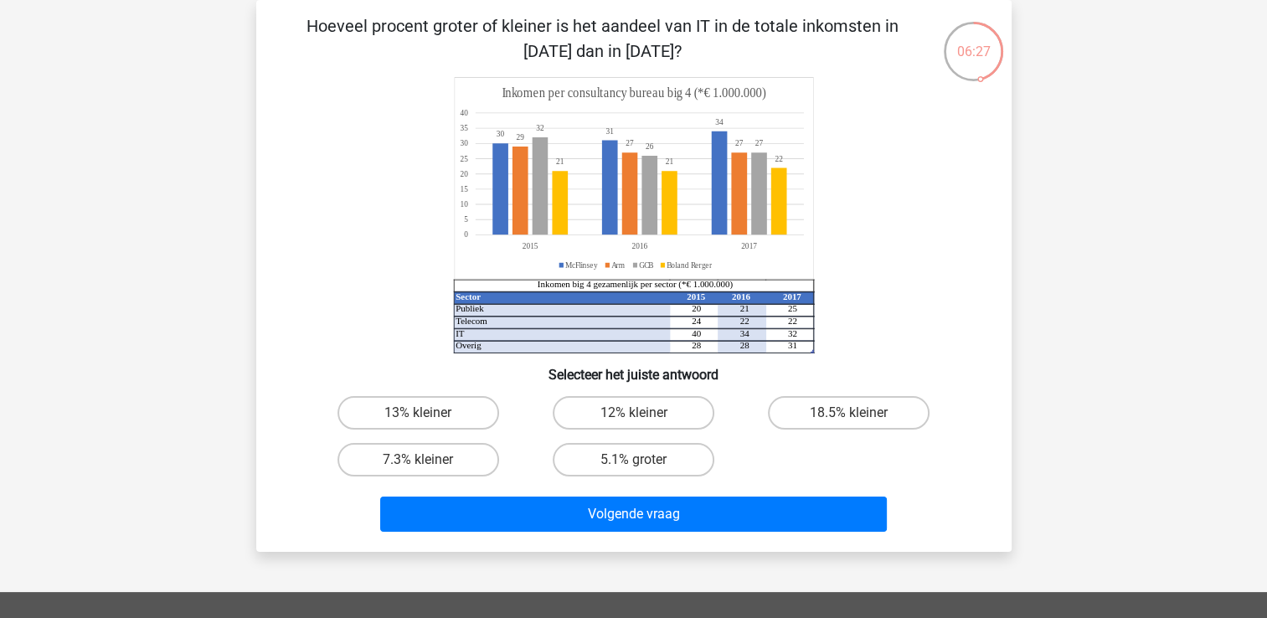
click at [911, 380] on h6 "Selecteer het juiste antwoord" at bounding box center [634, 367] width 702 height 29
click at [418, 464] on input "7.3% kleiner" at bounding box center [423, 465] width 11 height 11
radio input "true"
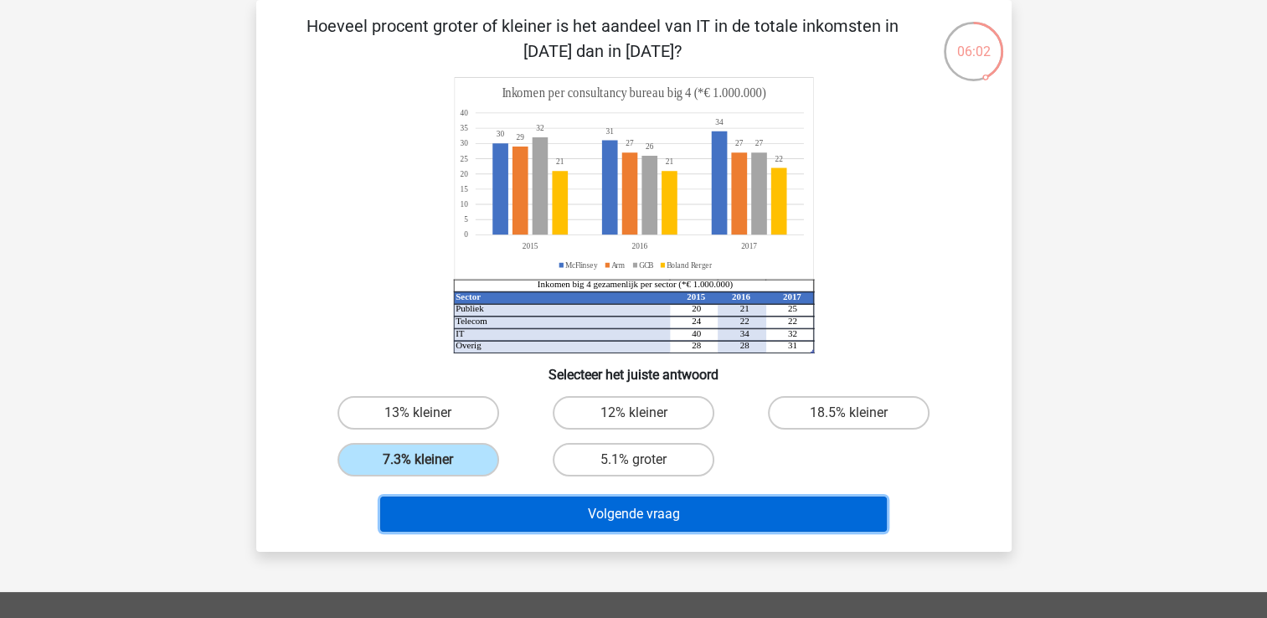
click at [664, 527] on button "Volgende vraag" at bounding box center [633, 514] width 507 height 35
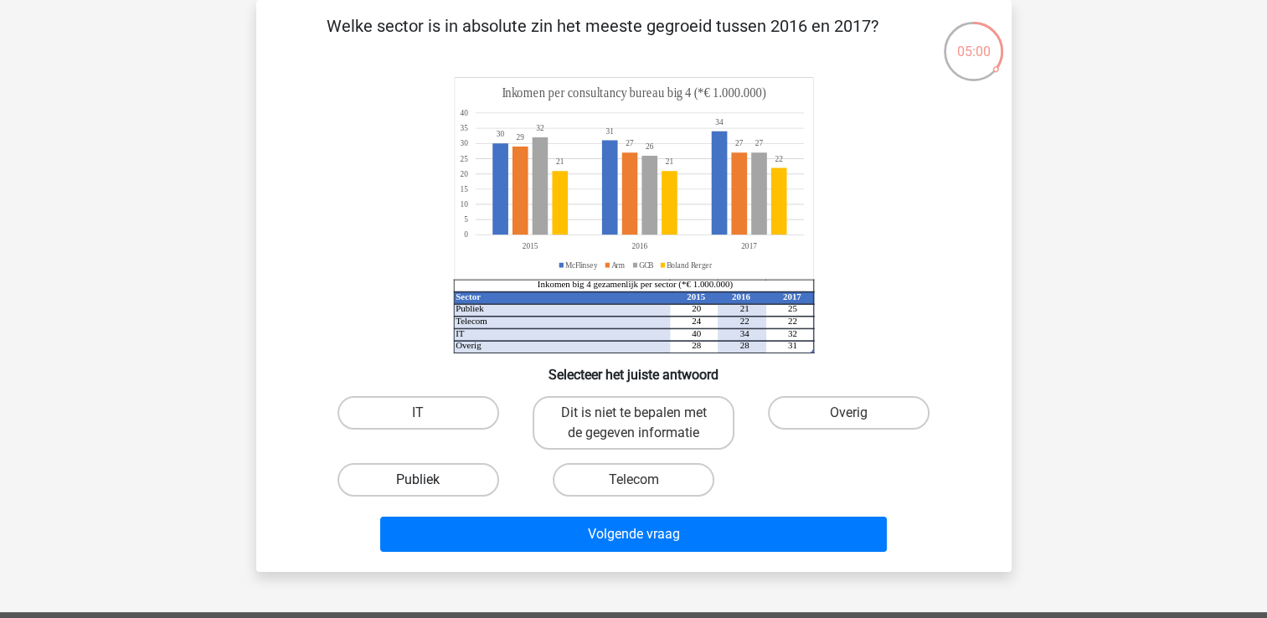
click at [456, 486] on label "Publiek" at bounding box center [419, 480] width 162 height 34
click at [429, 486] on input "Publiek" at bounding box center [423, 485] width 11 height 11
radio input "true"
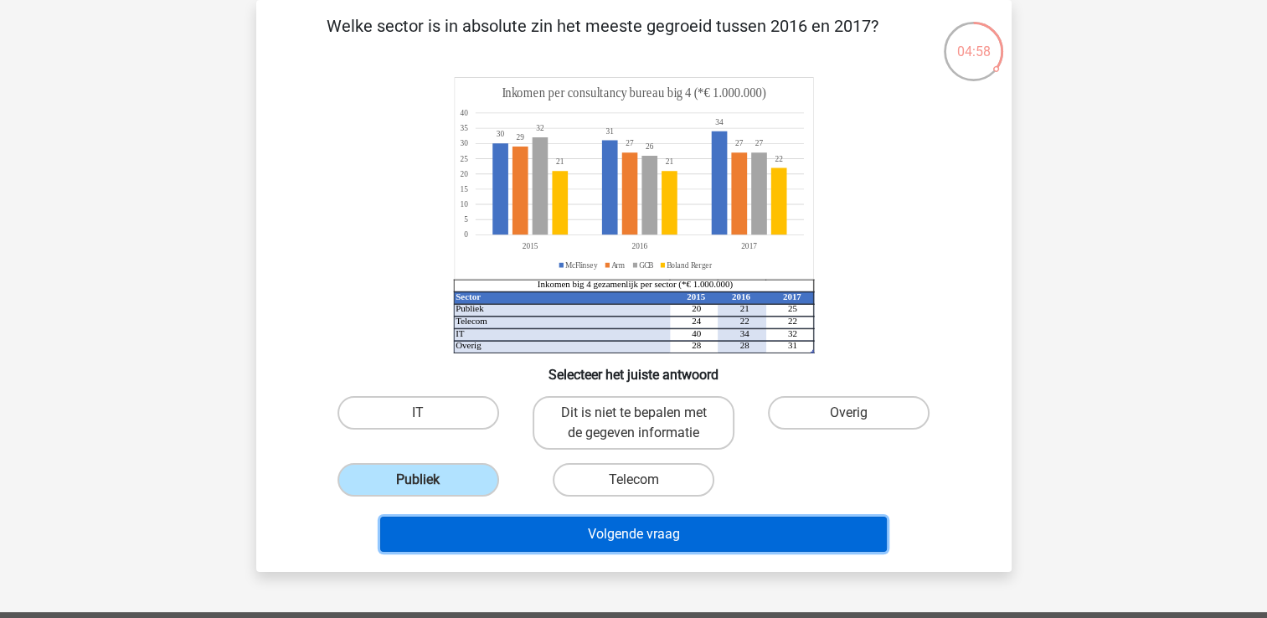
click at [484, 528] on button "Volgende vraag" at bounding box center [633, 534] width 507 height 35
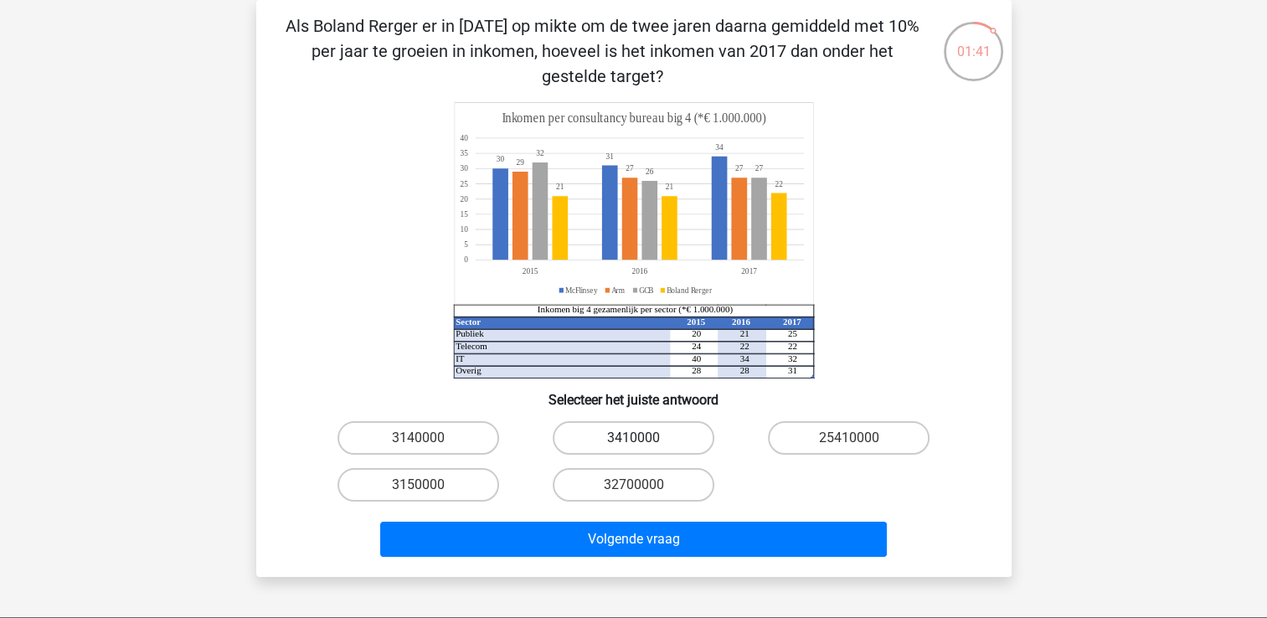
click at [618, 445] on label "3410000" at bounding box center [634, 438] width 162 height 34
click at [633, 445] on input "3410000" at bounding box center [638, 443] width 11 height 11
radio input "true"
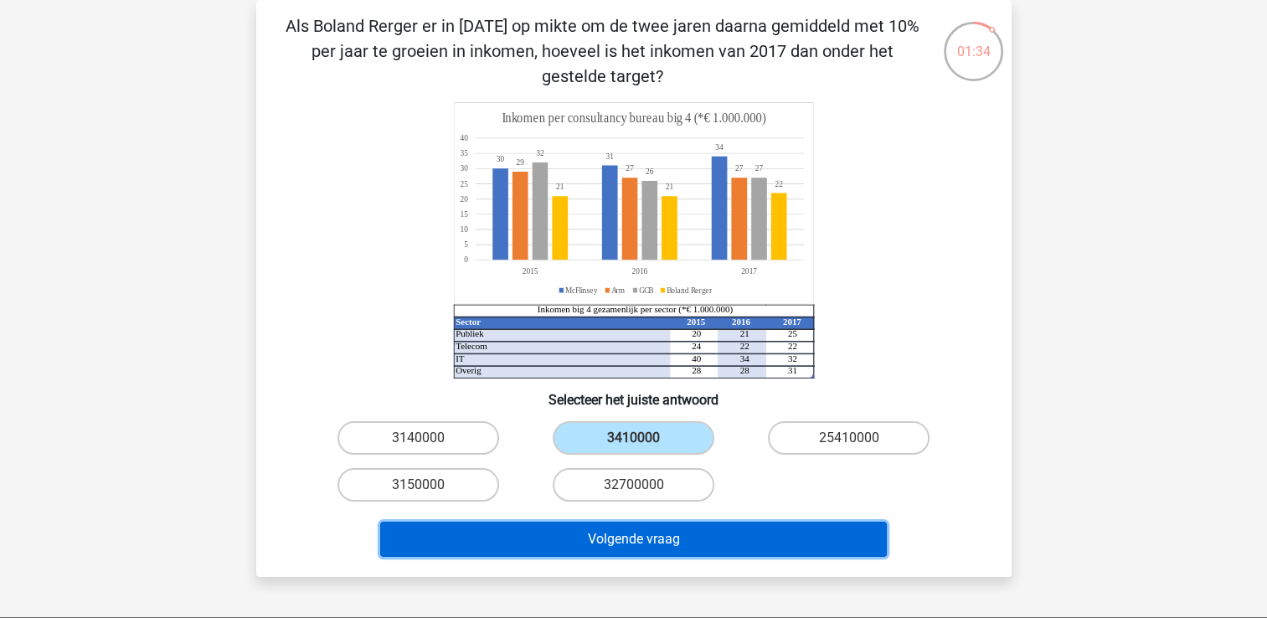
click at [596, 538] on button "Volgende vraag" at bounding box center [633, 539] width 507 height 35
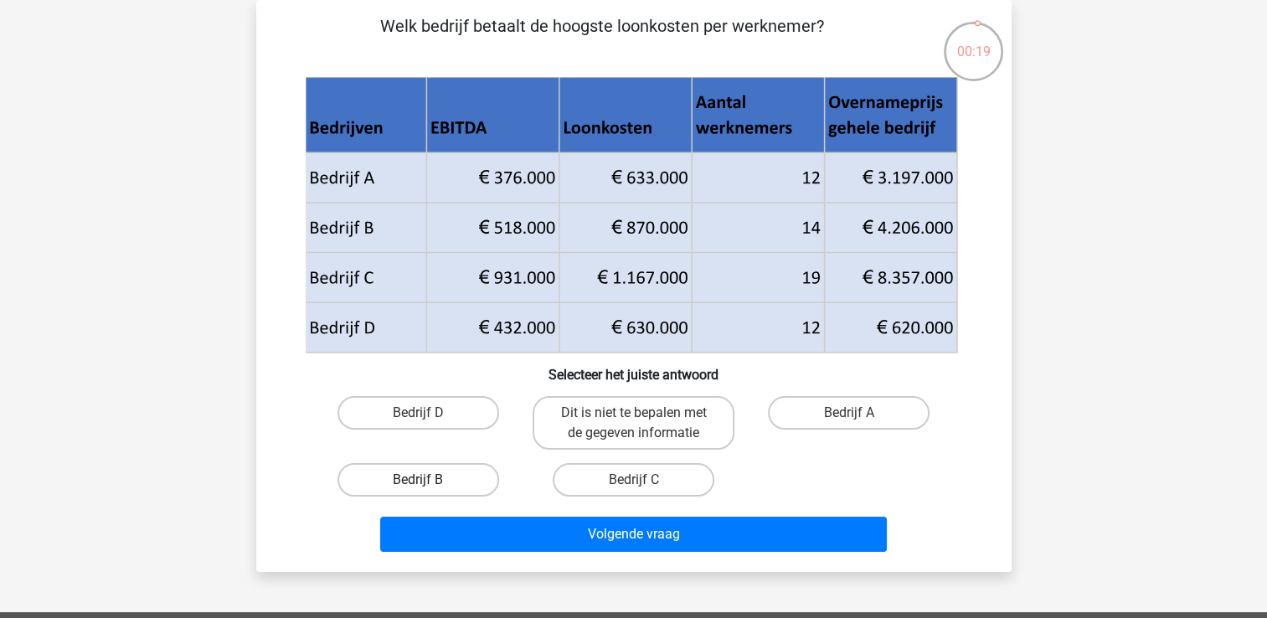
click at [410, 480] on label "Bedrijf B" at bounding box center [419, 480] width 162 height 34
click at [418, 480] on input "Bedrijf B" at bounding box center [423, 485] width 11 height 11
radio input "true"
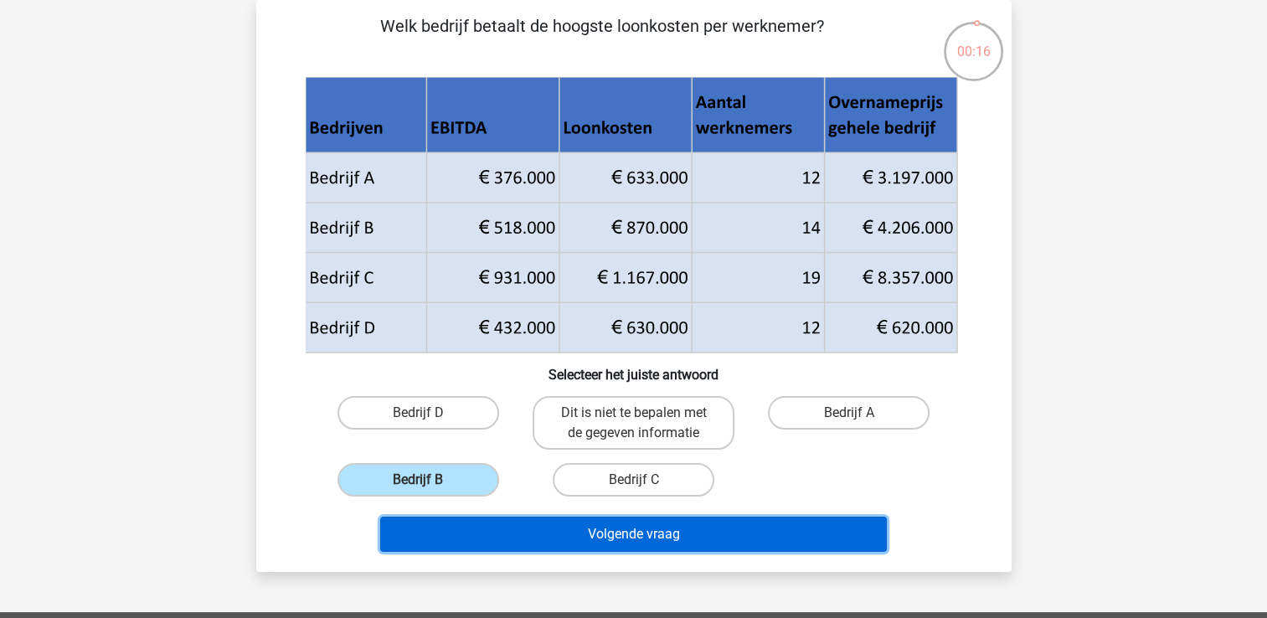
click at [649, 534] on button "Volgende vraag" at bounding box center [633, 534] width 507 height 35
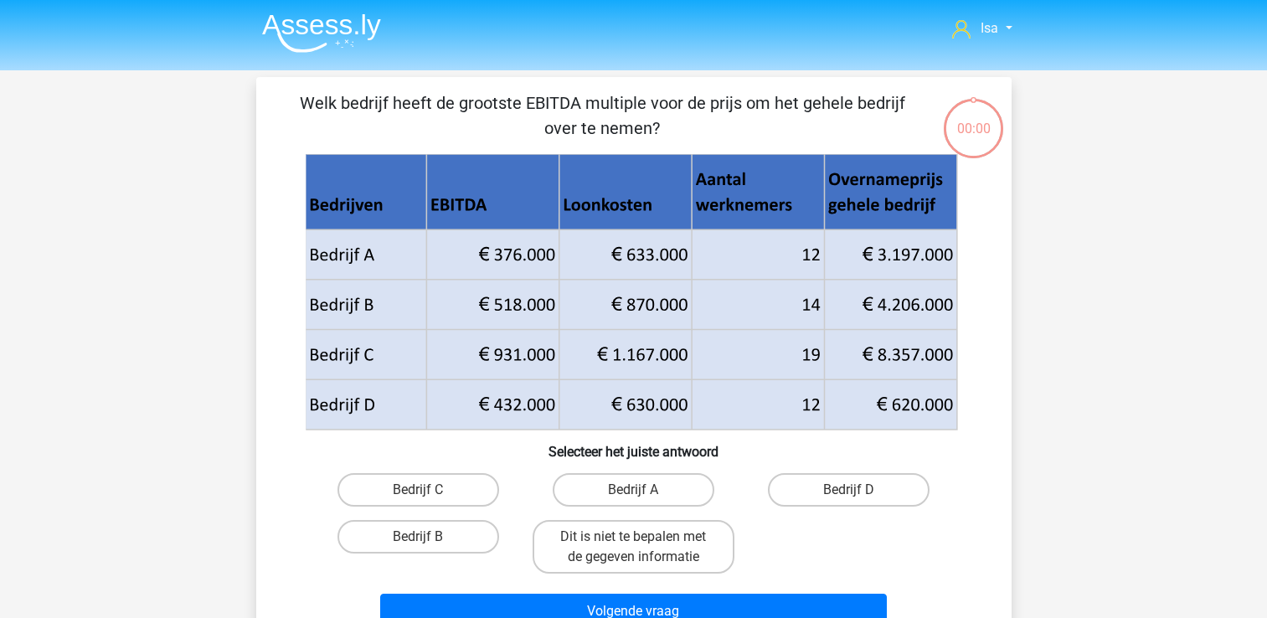
scroll to position [77, 0]
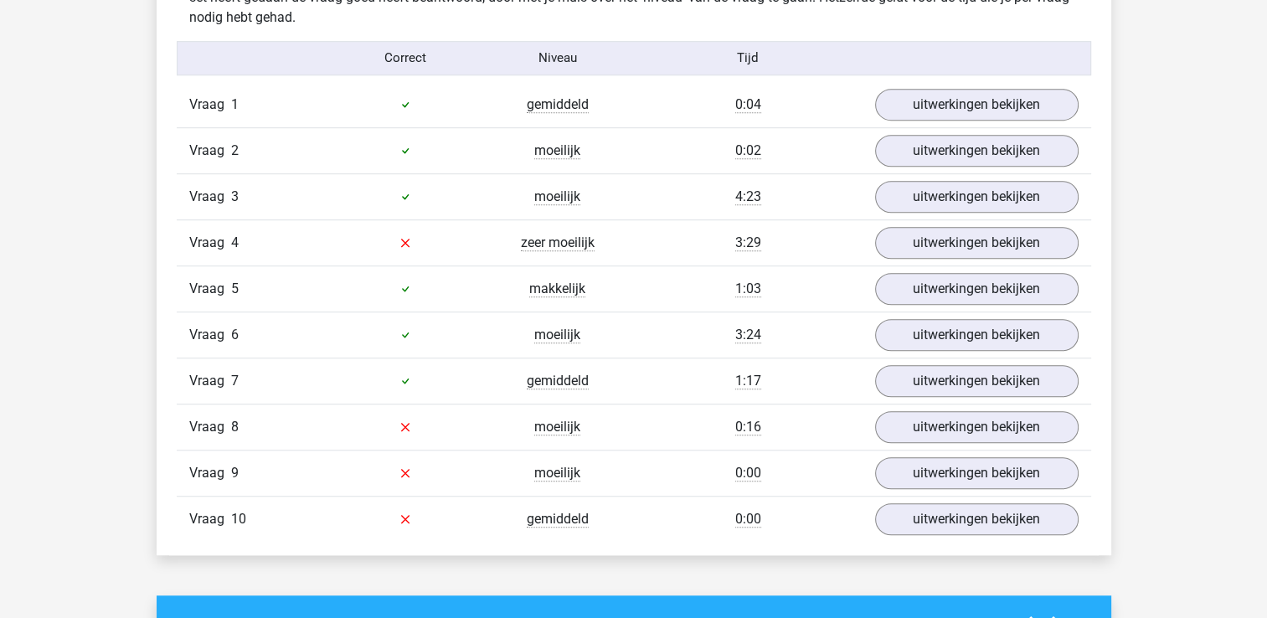
scroll to position [1106, 0]
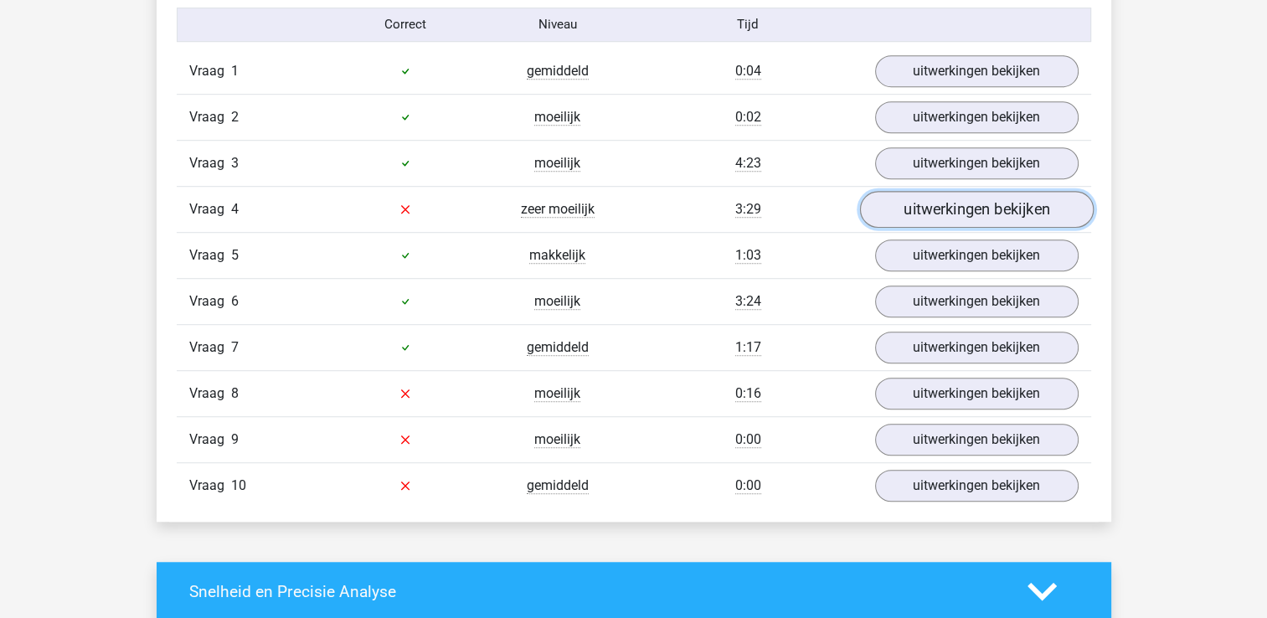
click at [905, 212] on link "uitwerkingen bekijken" at bounding box center [976, 209] width 234 height 37
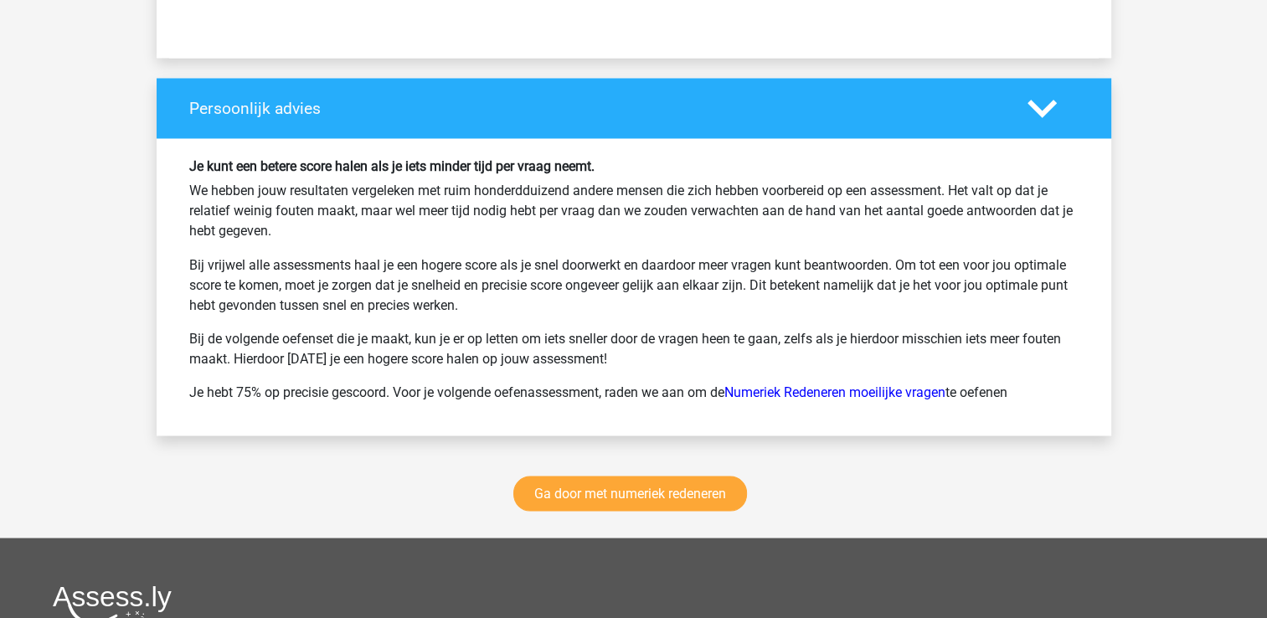
scroll to position [3049, 0]
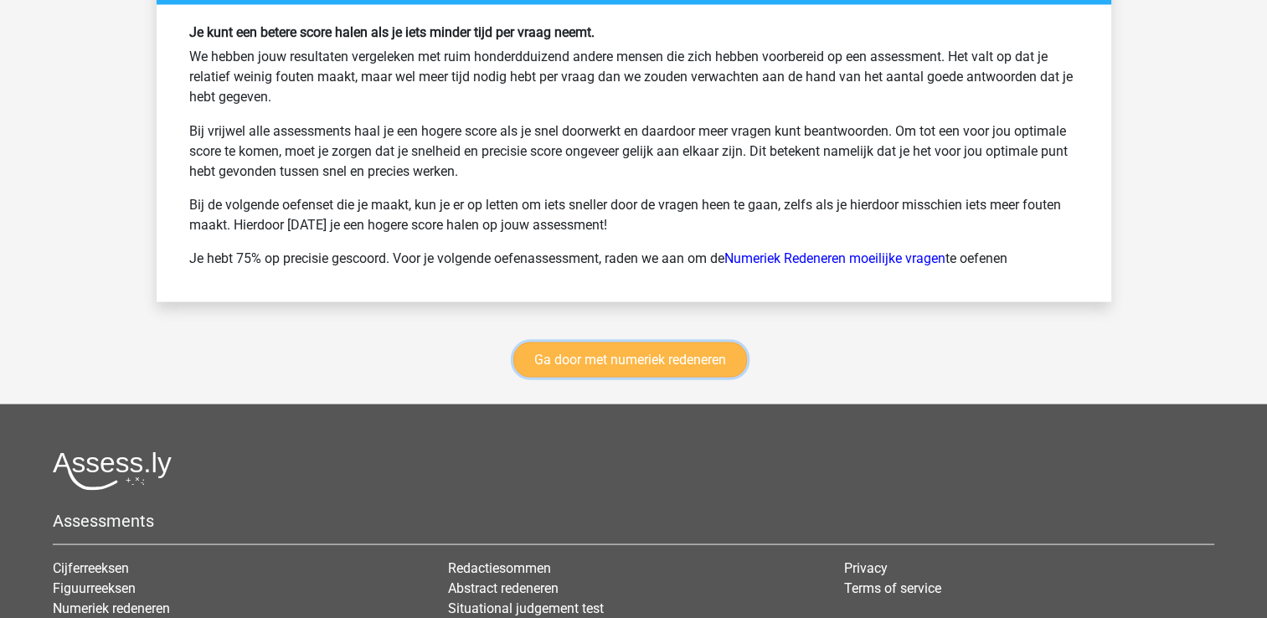
click at [678, 342] on link "Ga door met numeriek redeneren" at bounding box center [630, 359] width 234 height 35
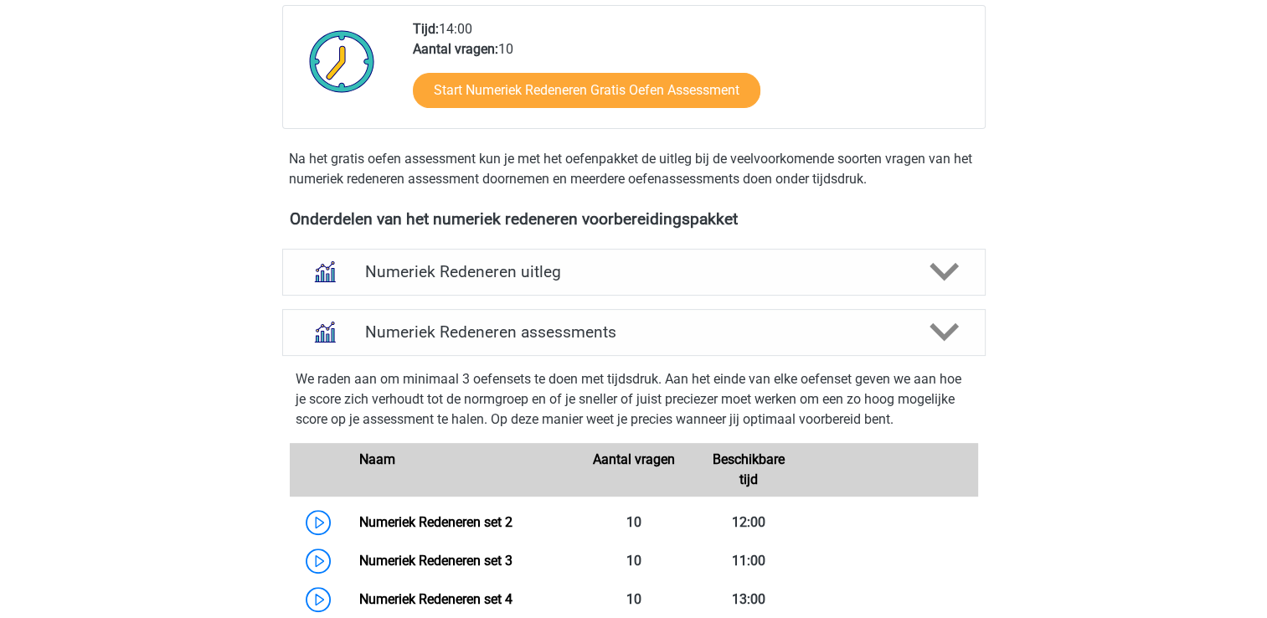
scroll to position [265, 0]
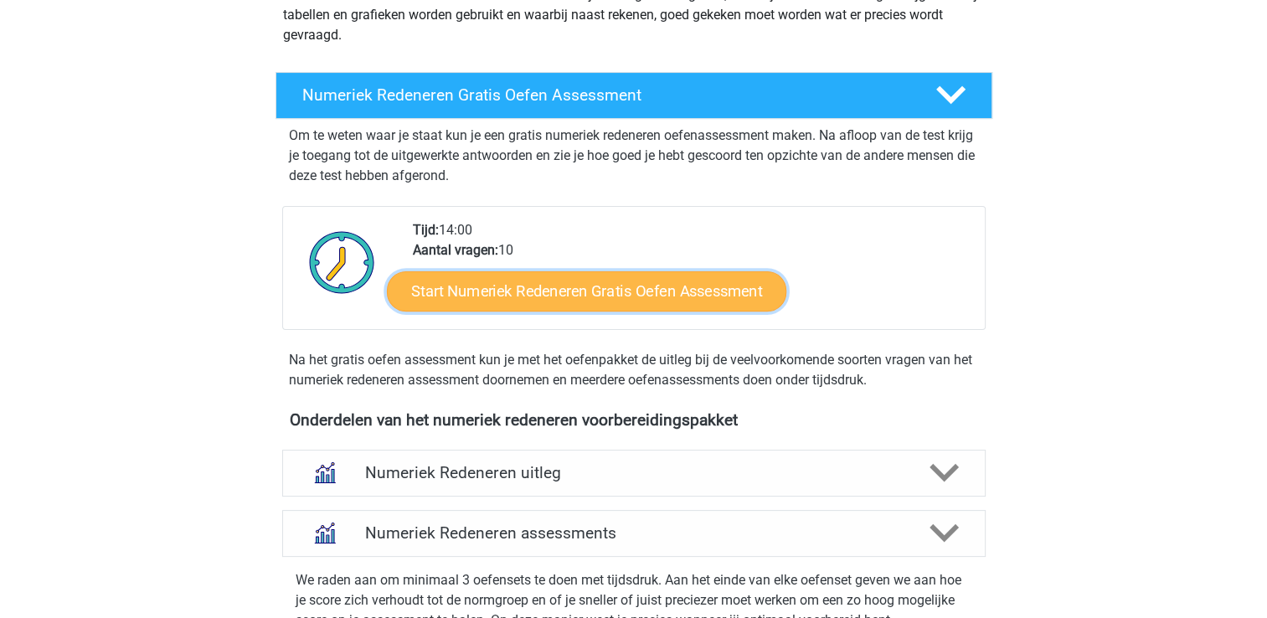
click at [571, 300] on link "Start Numeriek Redeneren Gratis Oefen Assessment" at bounding box center [587, 291] width 400 height 40
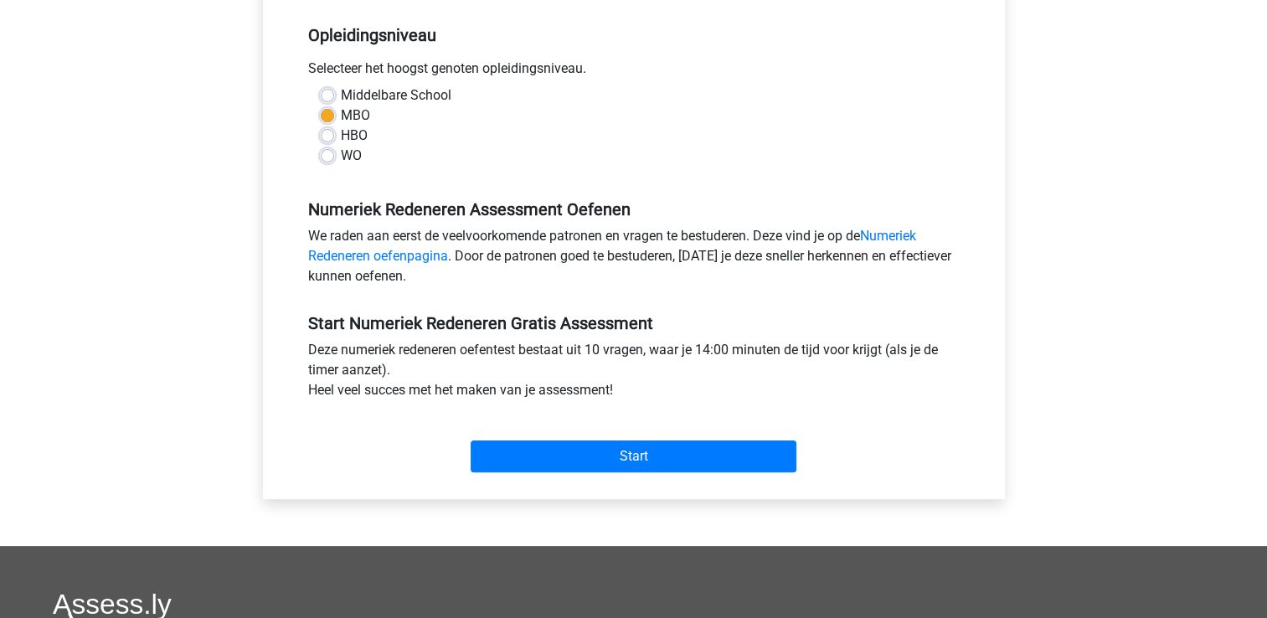
scroll to position [436, 0]
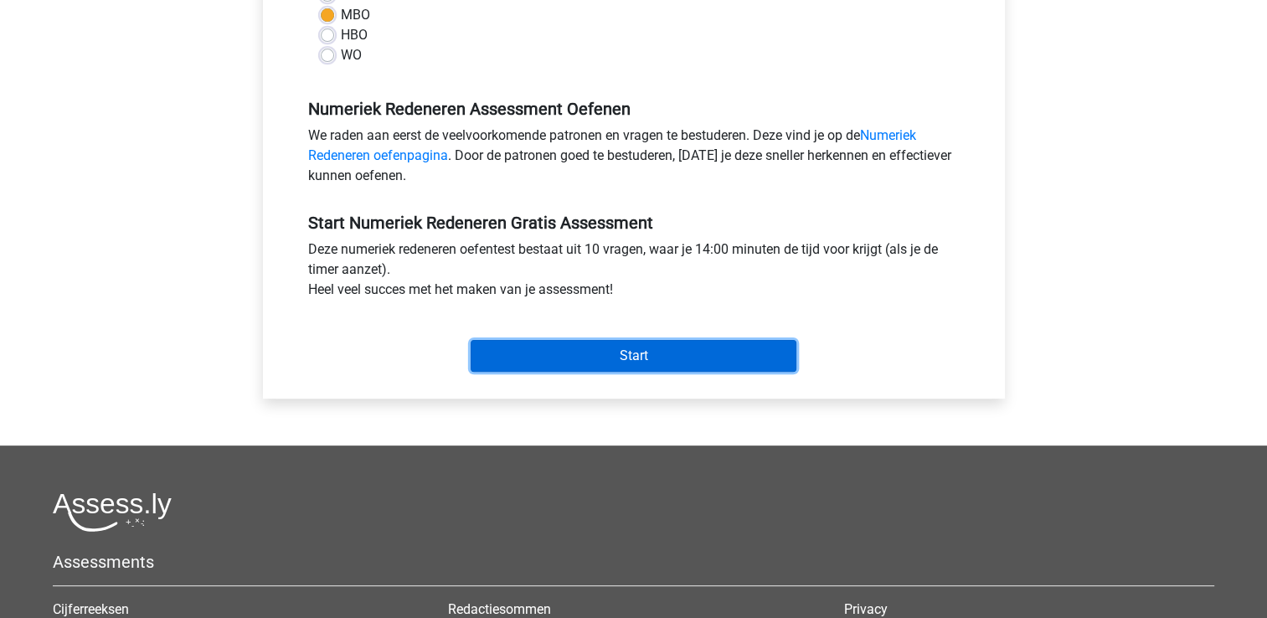
click at [586, 350] on input "Start" at bounding box center [634, 356] width 326 height 32
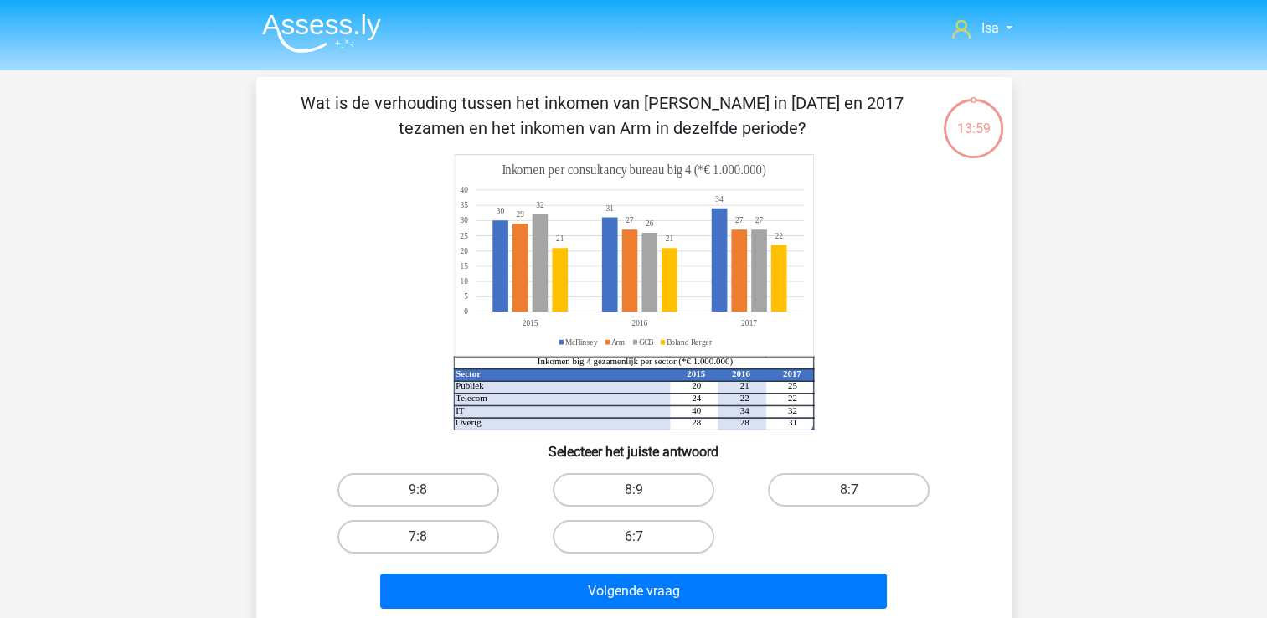
click at [592, 513] on div "6:7" at bounding box center [633, 536] width 215 height 47
click at [801, 491] on label "8:7" at bounding box center [849, 490] width 162 height 34
click at [849, 491] on input "8:7" at bounding box center [854, 495] width 11 height 11
radio input "true"
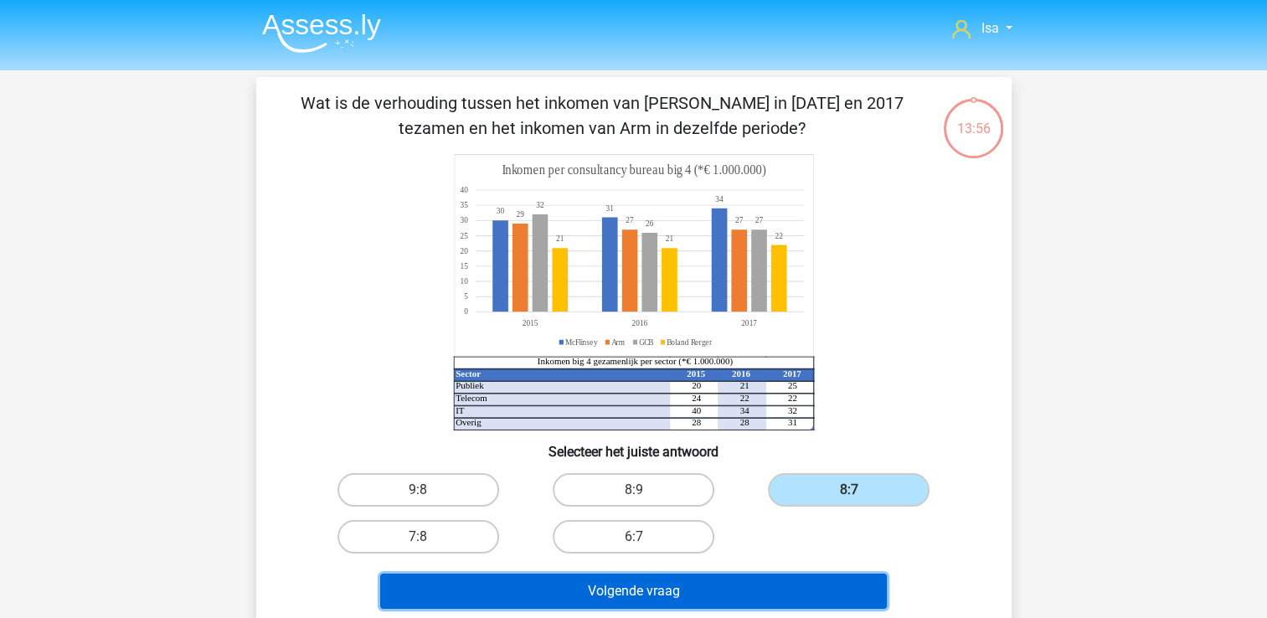
click at [760, 601] on button "Volgende vraag" at bounding box center [633, 591] width 507 height 35
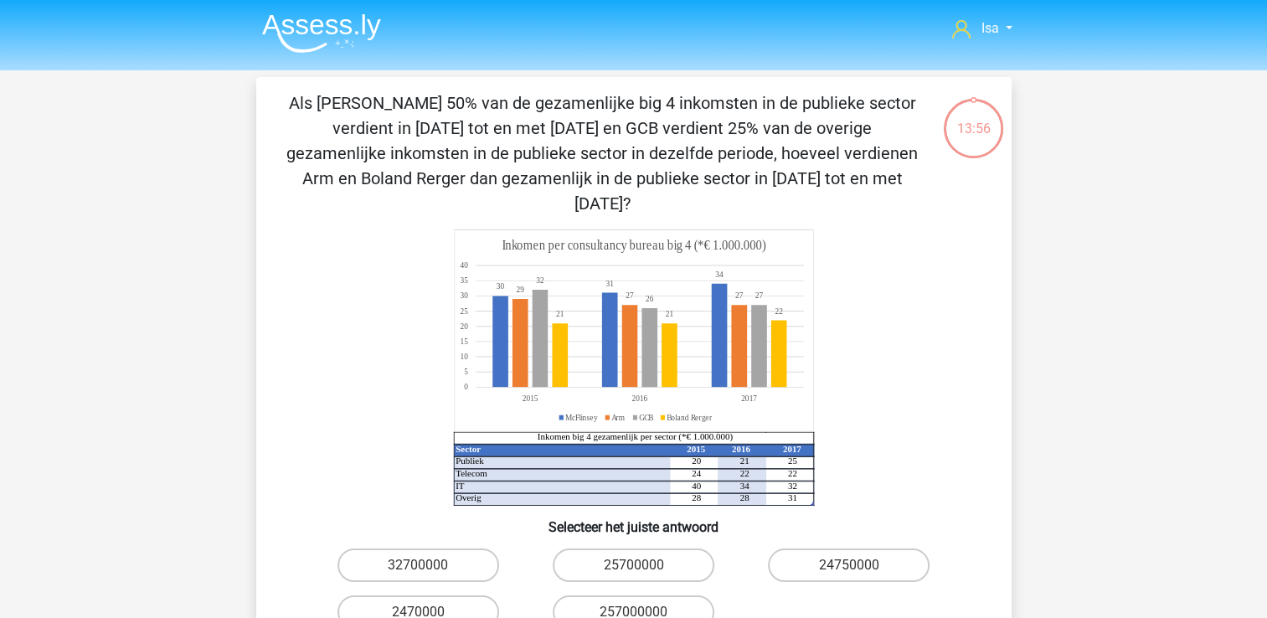
scroll to position [77, 0]
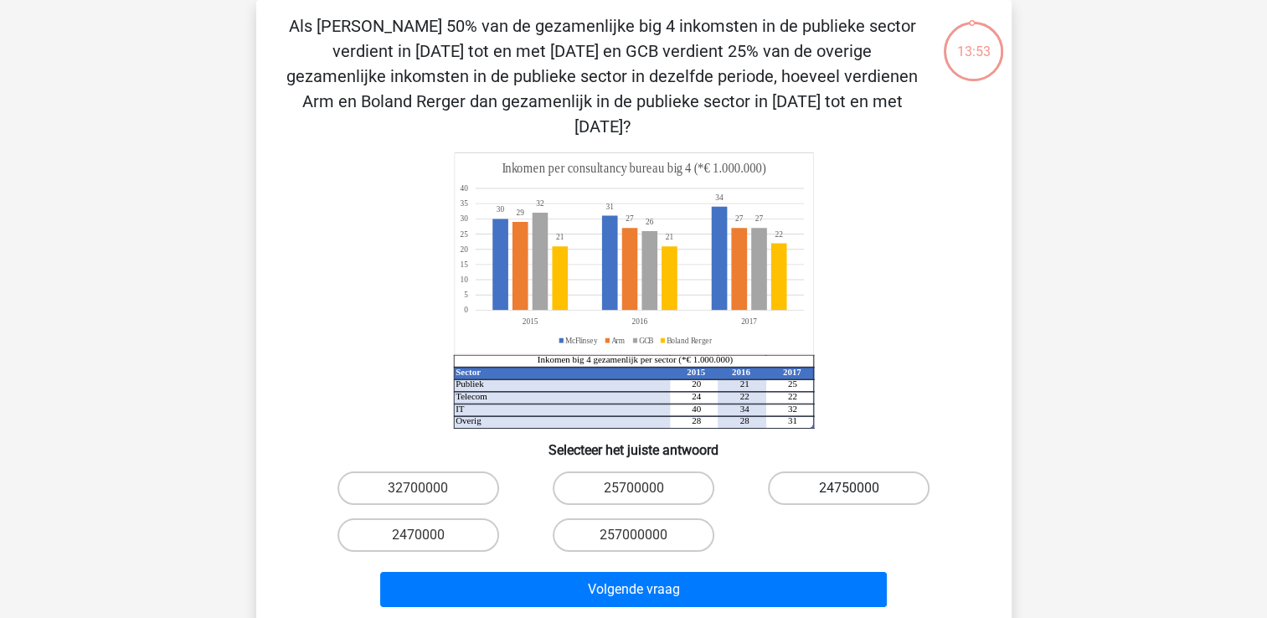
click at [828, 472] on label "24750000" at bounding box center [849, 489] width 162 height 34
click at [849, 488] on input "24750000" at bounding box center [854, 493] width 11 height 11
radio input "true"
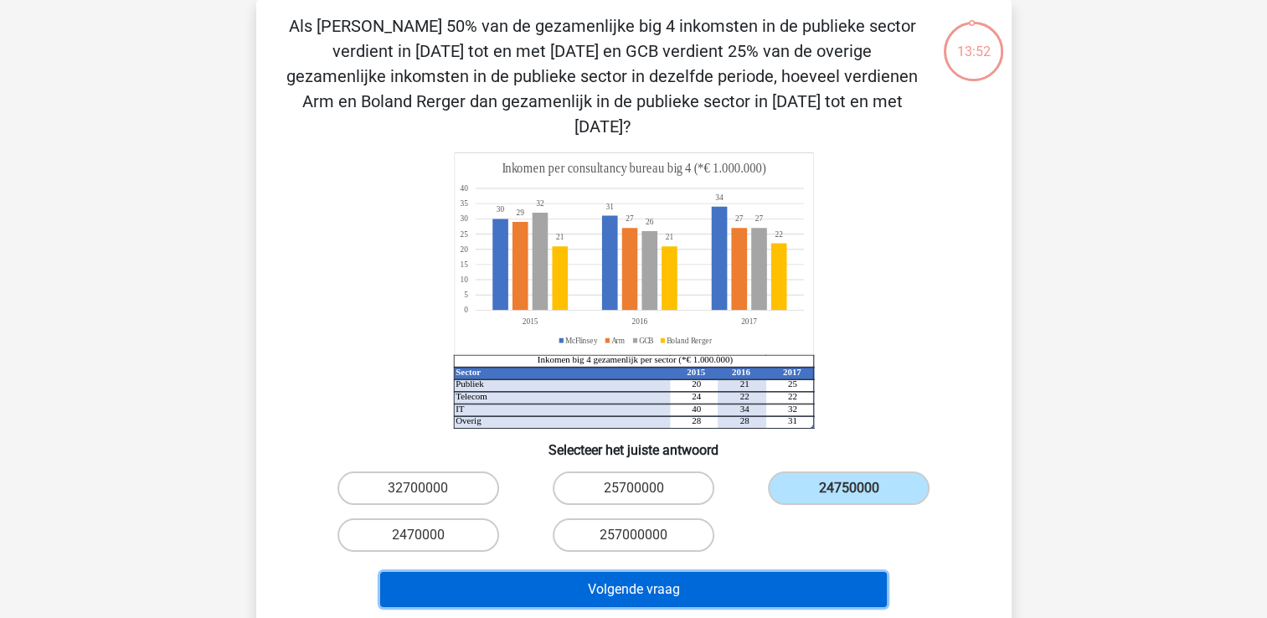
click at [829, 573] on button "Volgende vraag" at bounding box center [633, 589] width 507 height 35
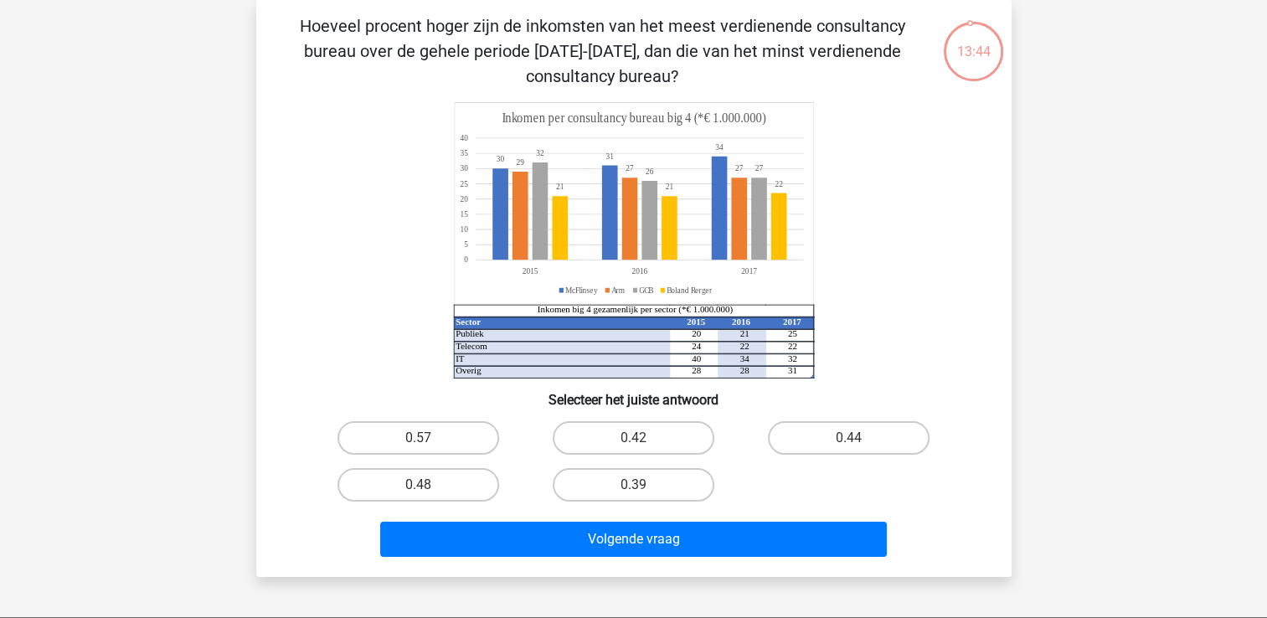
click at [425, 485] on input "0.48" at bounding box center [423, 490] width 11 height 11
radio input "true"
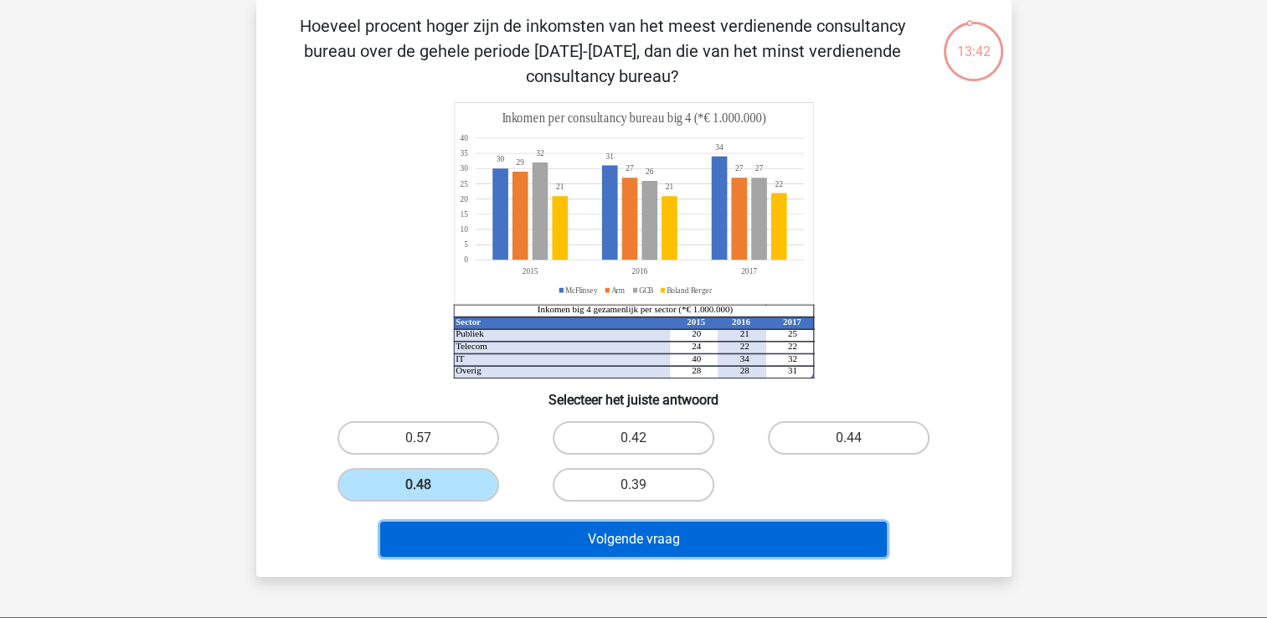
click at [459, 522] on button "Volgende vraag" at bounding box center [633, 539] width 507 height 35
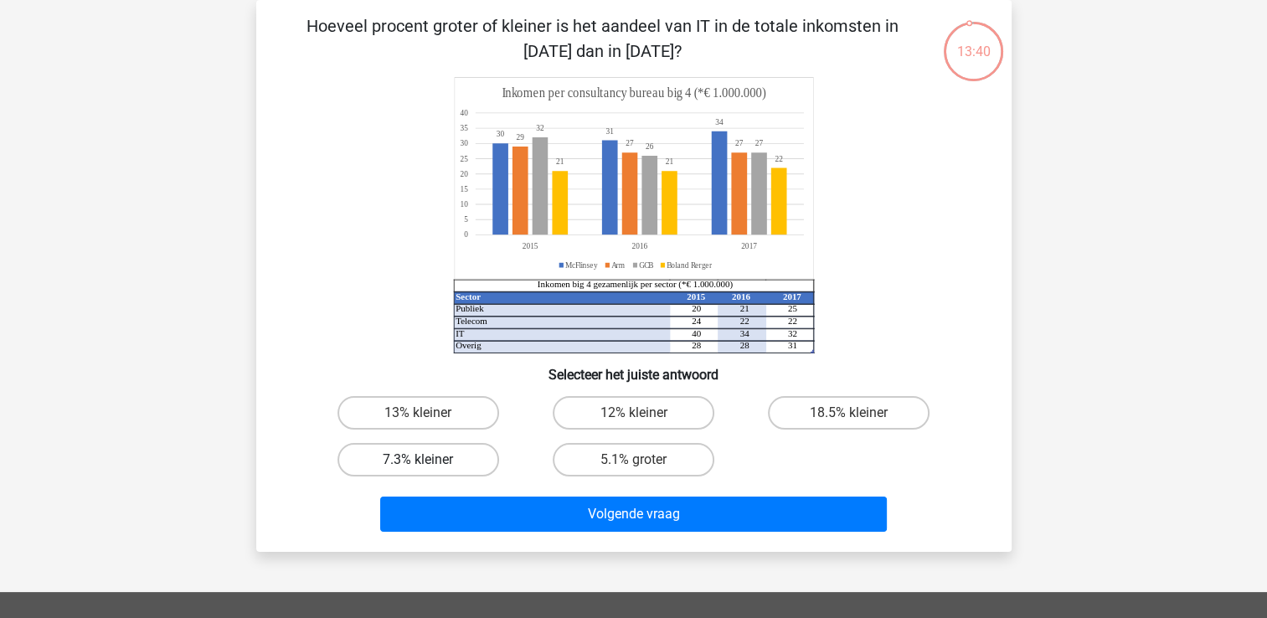
click at [432, 475] on label "7.3% kleiner" at bounding box center [419, 460] width 162 height 34
click at [429, 471] on input "7.3% kleiner" at bounding box center [423, 465] width 11 height 11
radio input "true"
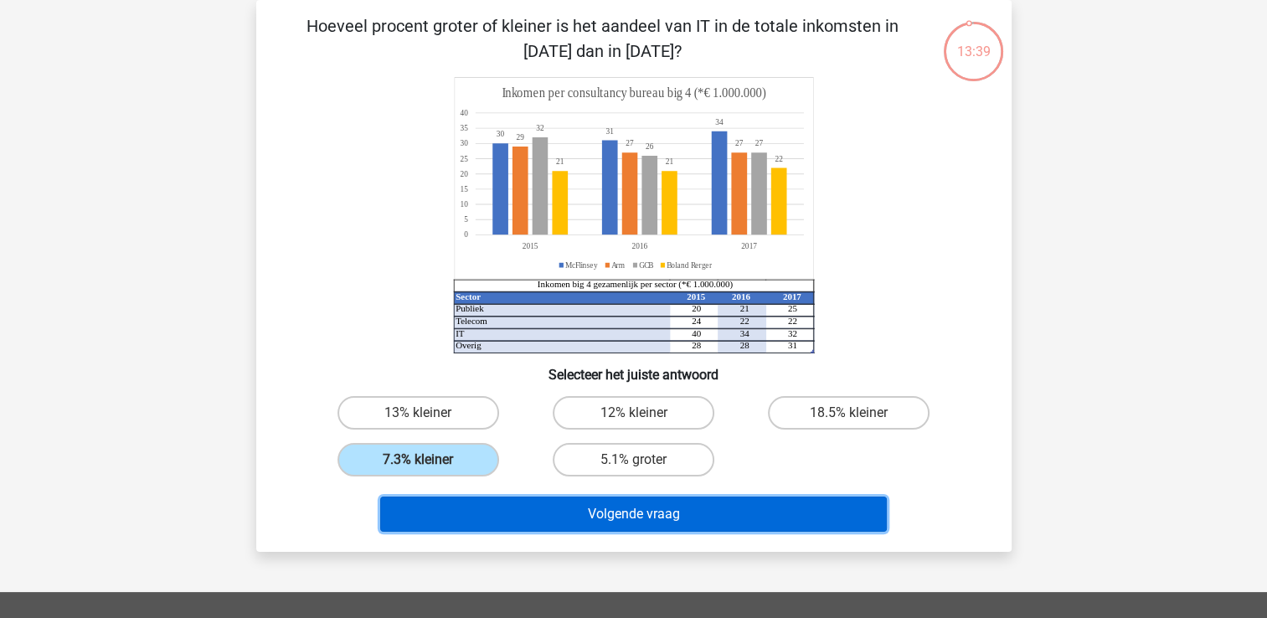
click at [544, 507] on button "Volgende vraag" at bounding box center [633, 514] width 507 height 35
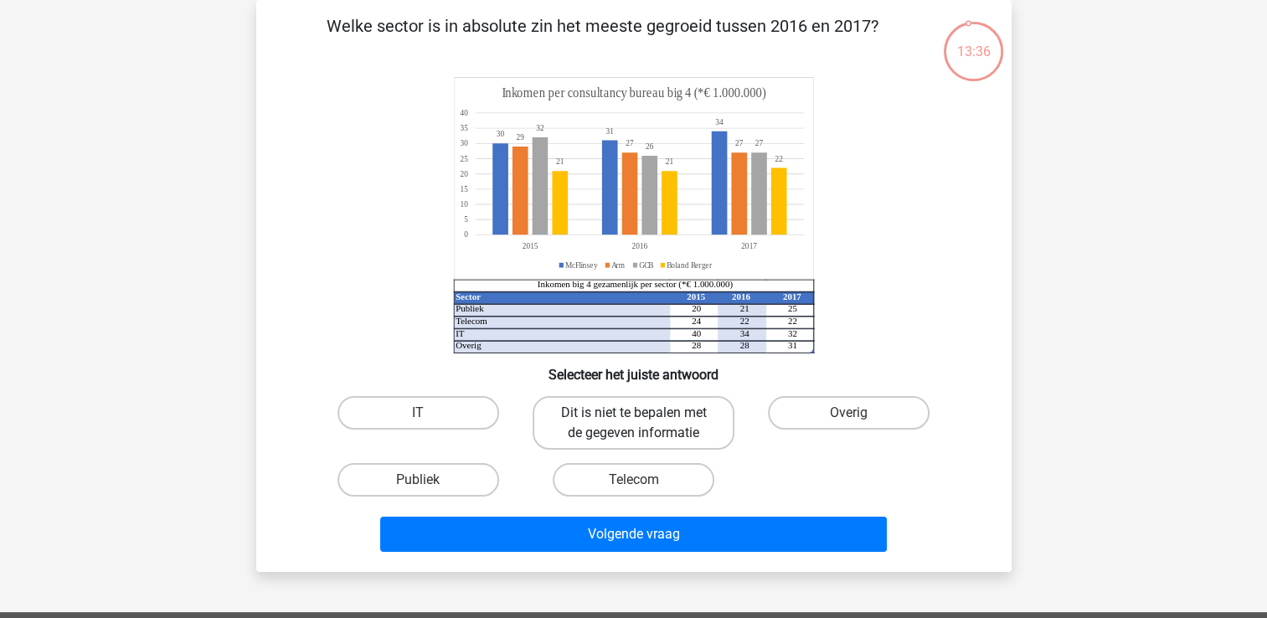
click at [627, 424] on label "Dit is niet te bepalen met de gegeven informatie" at bounding box center [634, 423] width 202 height 54
click at [633, 424] on input "Dit is niet te bepalen met de gegeven informatie" at bounding box center [638, 418] width 11 height 11
radio input "true"
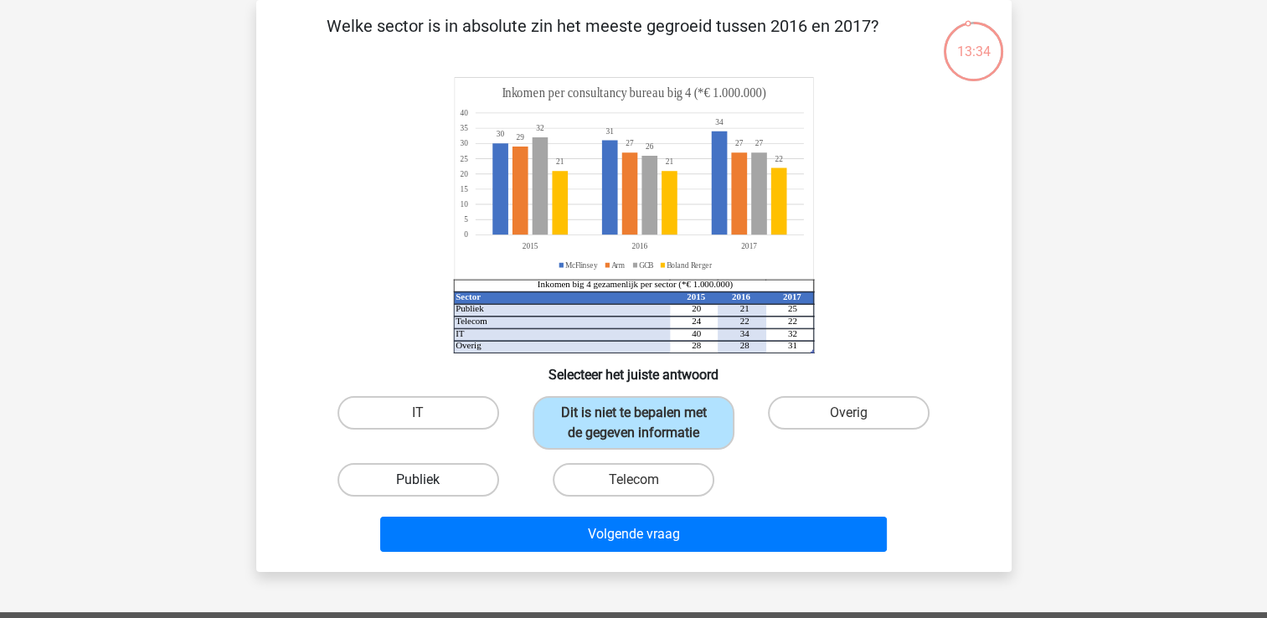
click at [439, 472] on label "Publiek" at bounding box center [419, 480] width 162 height 34
click at [429, 480] on input "Publiek" at bounding box center [423, 485] width 11 height 11
radio input "true"
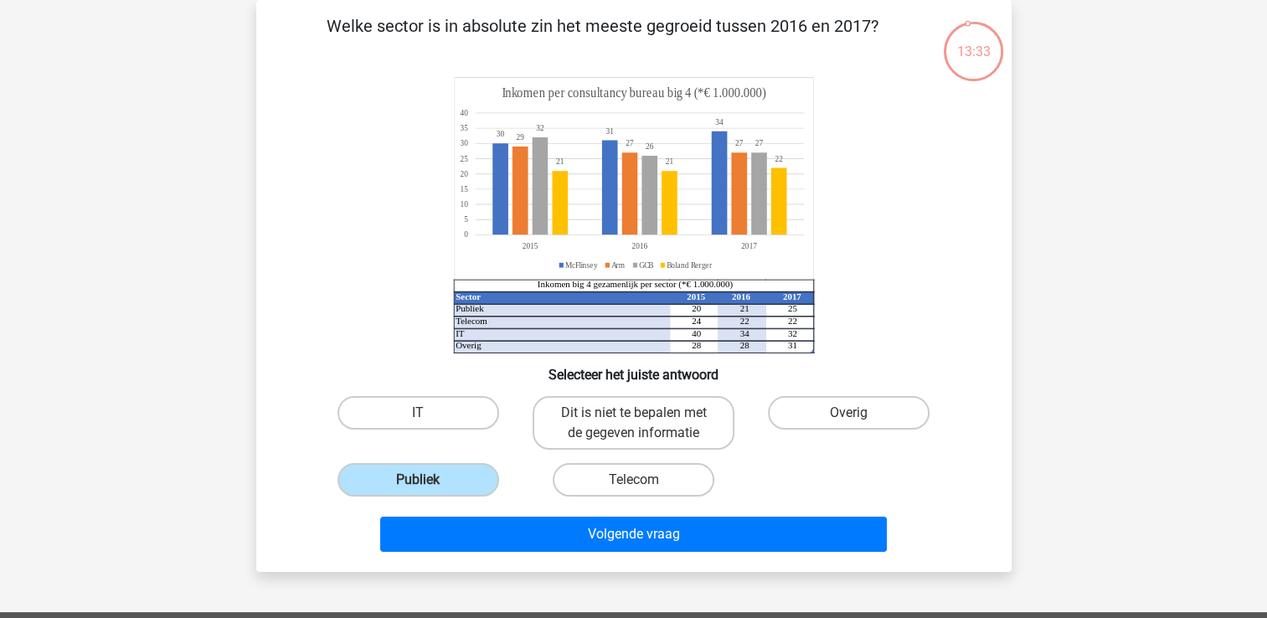
click at [463, 551] on div "Volgende vraag" at bounding box center [634, 538] width 647 height 42
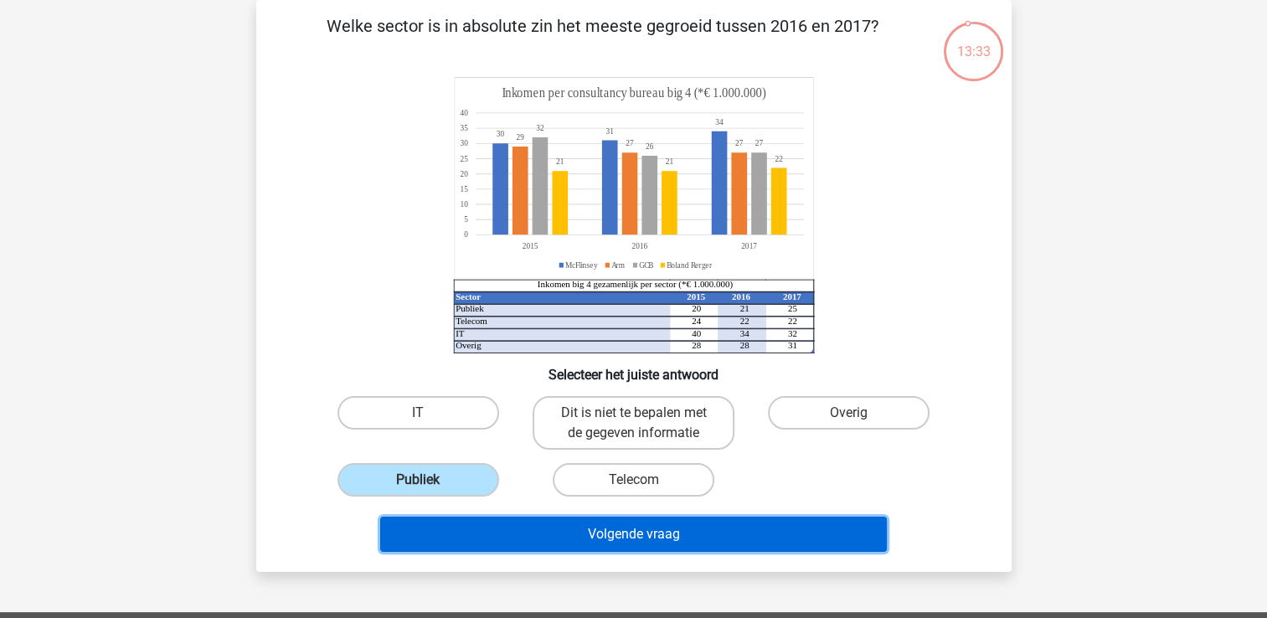
click at [462, 548] on button "Volgende vraag" at bounding box center [633, 534] width 507 height 35
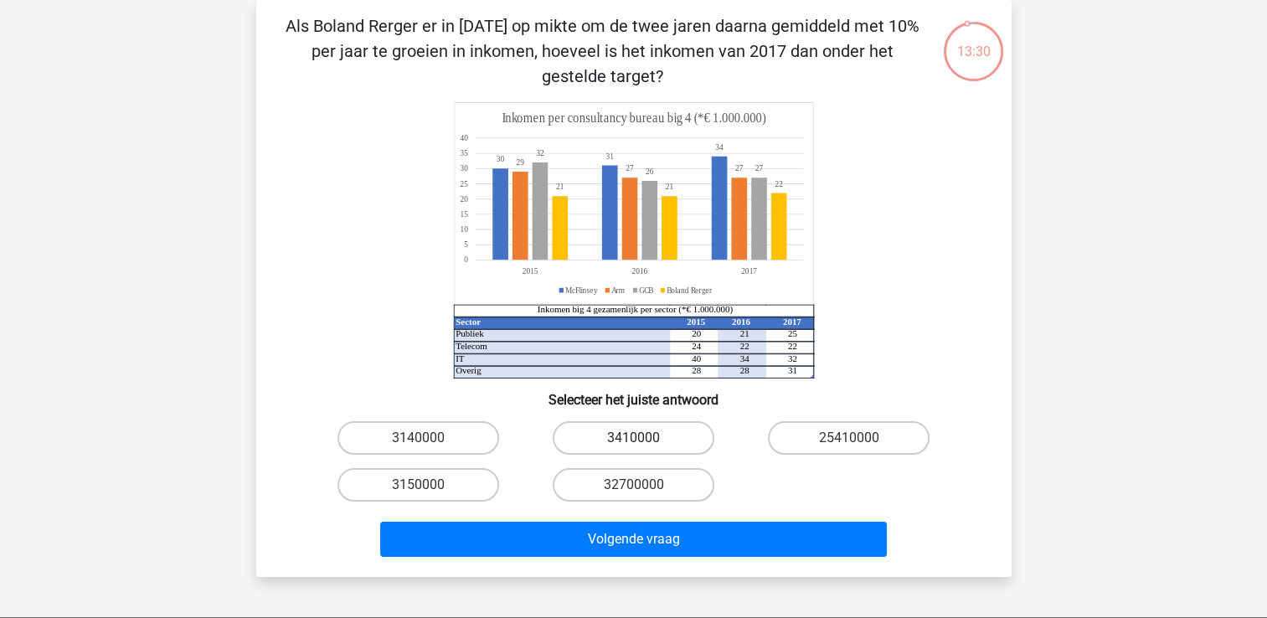
click at [566, 430] on label "3410000" at bounding box center [634, 438] width 162 height 34
click at [633, 438] on input "3410000" at bounding box center [638, 443] width 11 height 11
radio input "true"
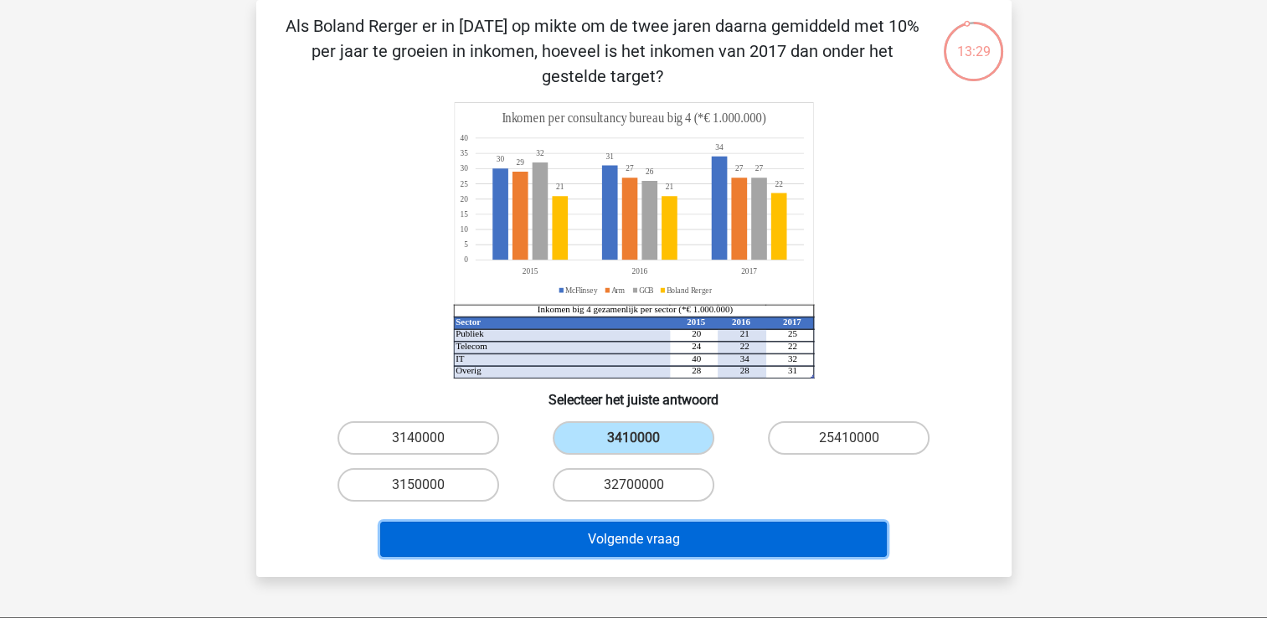
click at [557, 539] on button "Volgende vraag" at bounding box center [633, 539] width 507 height 35
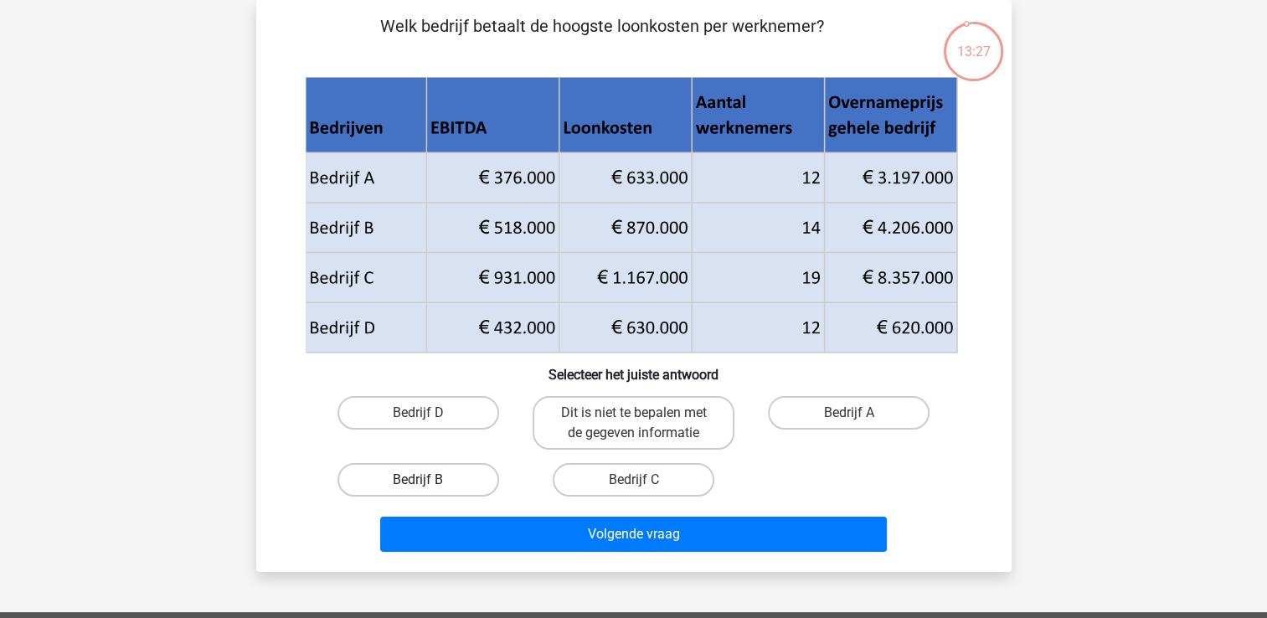
click at [416, 477] on label "Bedrijf B" at bounding box center [419, 480] width 162 height 34
click at [418, 480] on input "Bedrijf B" at bounding box center [423, 485] width 11 height 11
radio input "true"
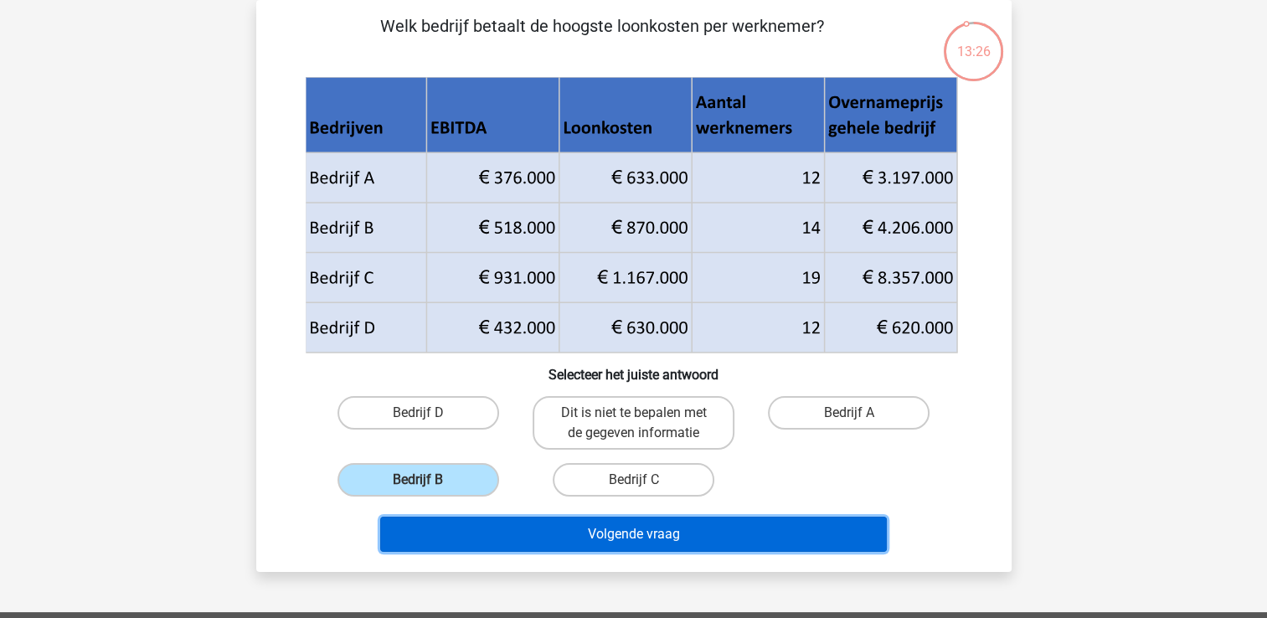
click at [455, 537] on button "Volgende vraag" at bounding box center [633, 534] width 507 height 35
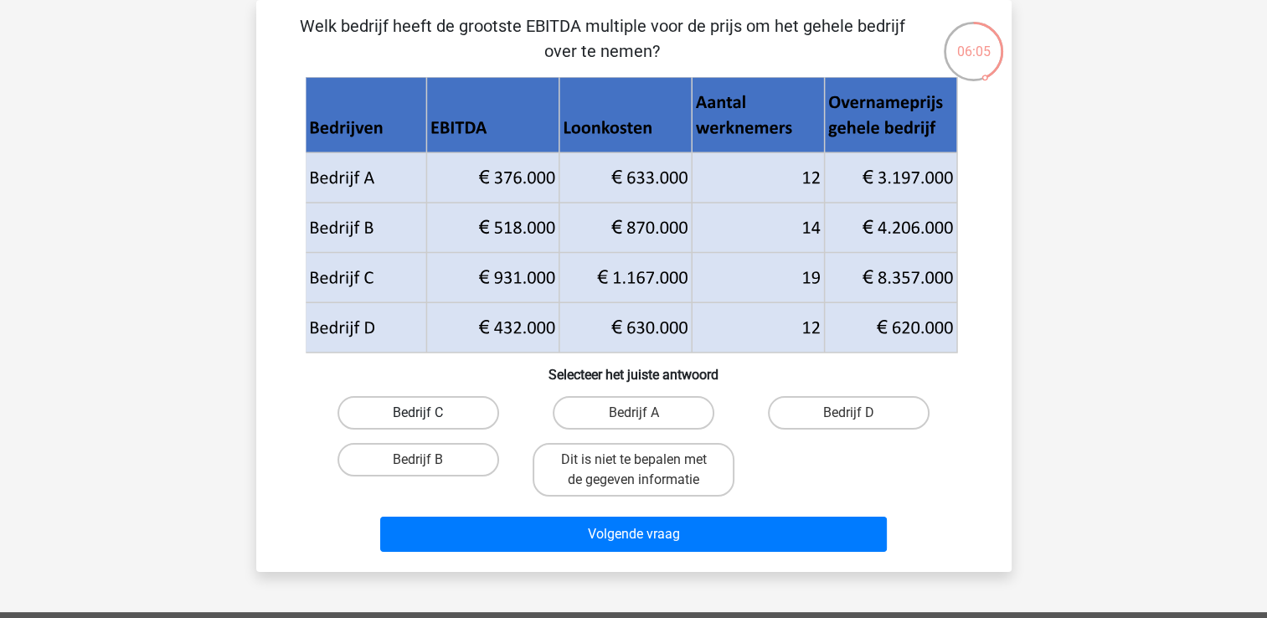
click at [404, 407] on label "Bedrijf C" at bounding box center [419, 413] width 162 height 34
click at [418, 413] on input "Bedrijf C" at bounding box center [423, 418] width 11 height 11
radio input "true"
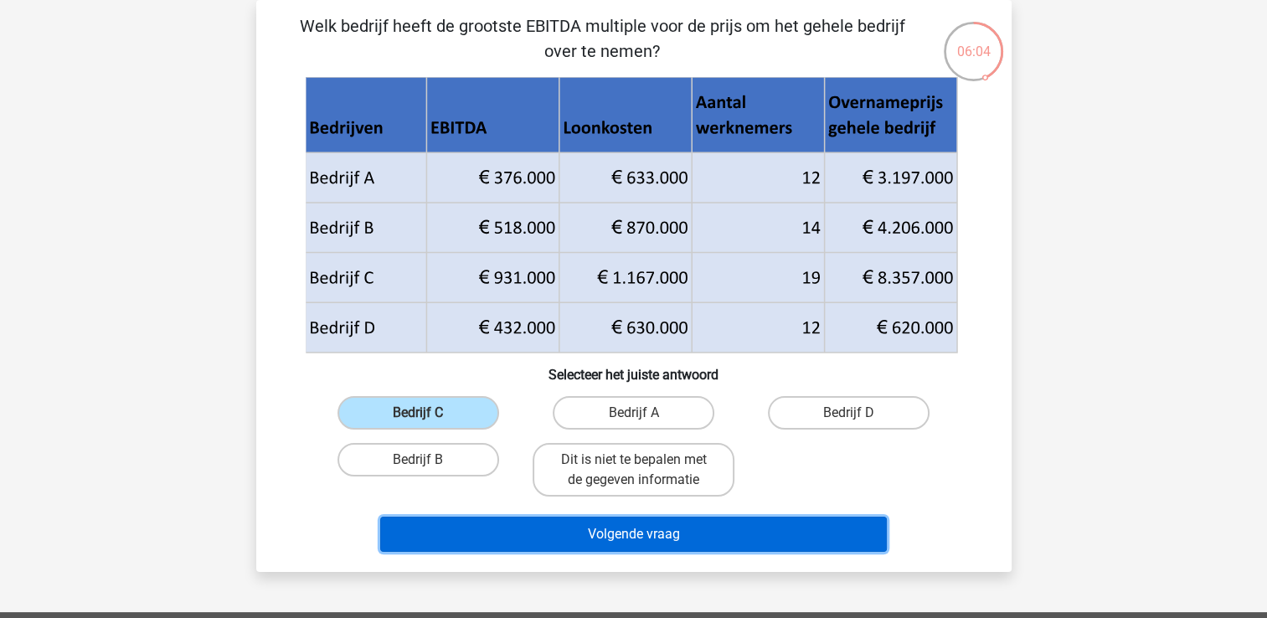
click at [556, 538] on button "Volgende vraag" at bounding box center [633, 534] width 507 height 35
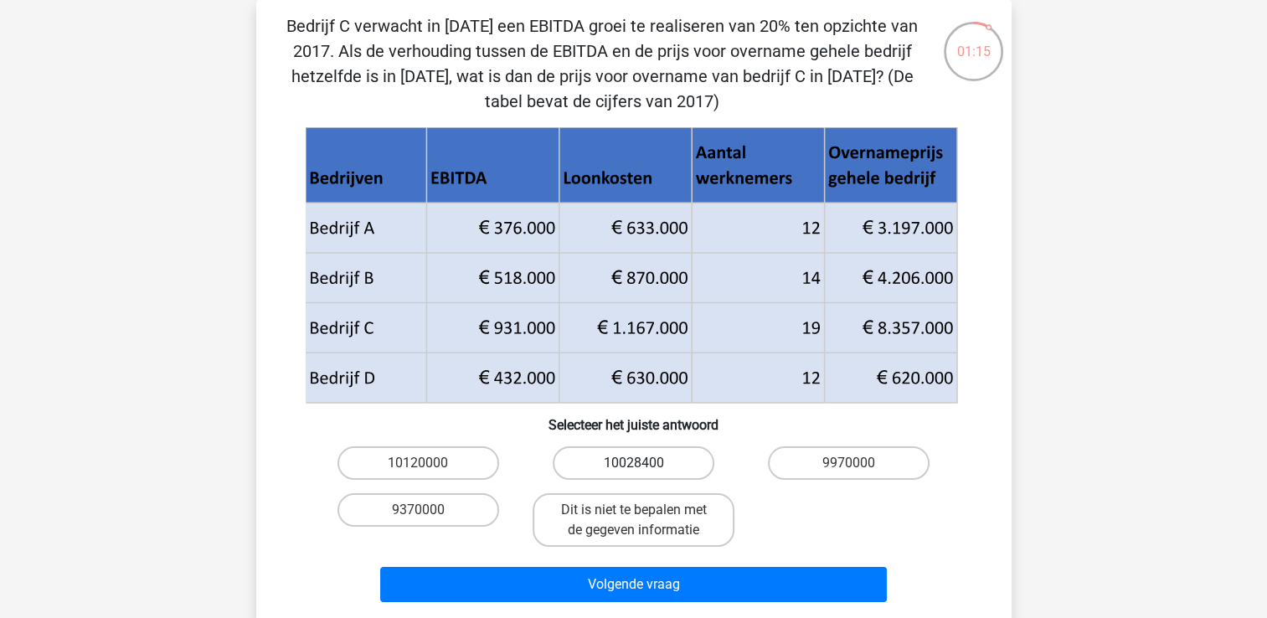
click at [630, 456] on label "10028400" at bounding box center [634, 463] width 162 height 34
click at [633, 463] on input "10028400" at bounding box center [638, 468] width 11 height 11
radio input "true"
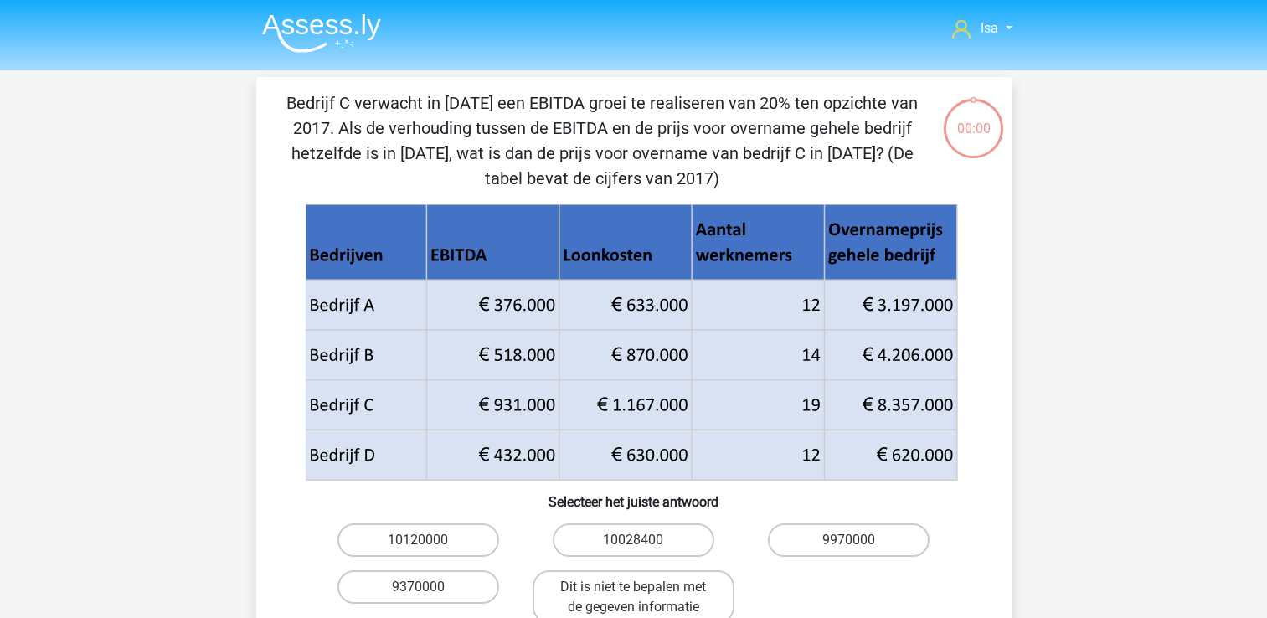
scroll to position [77, 0]
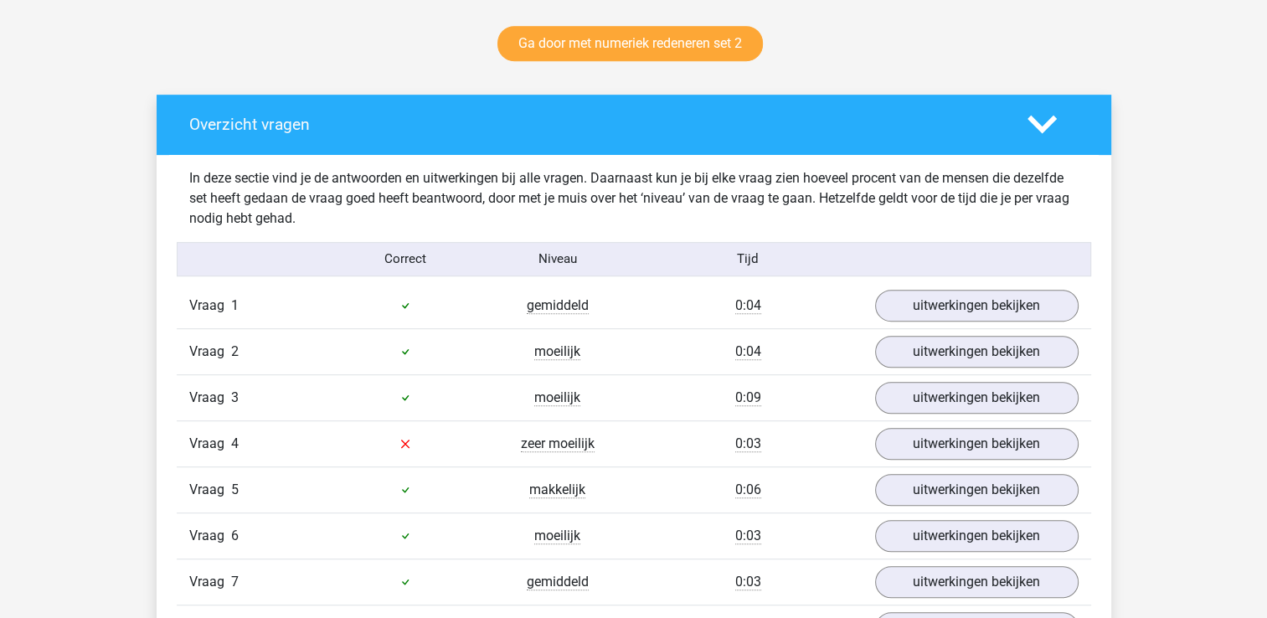
scroll to position [1005, 0]
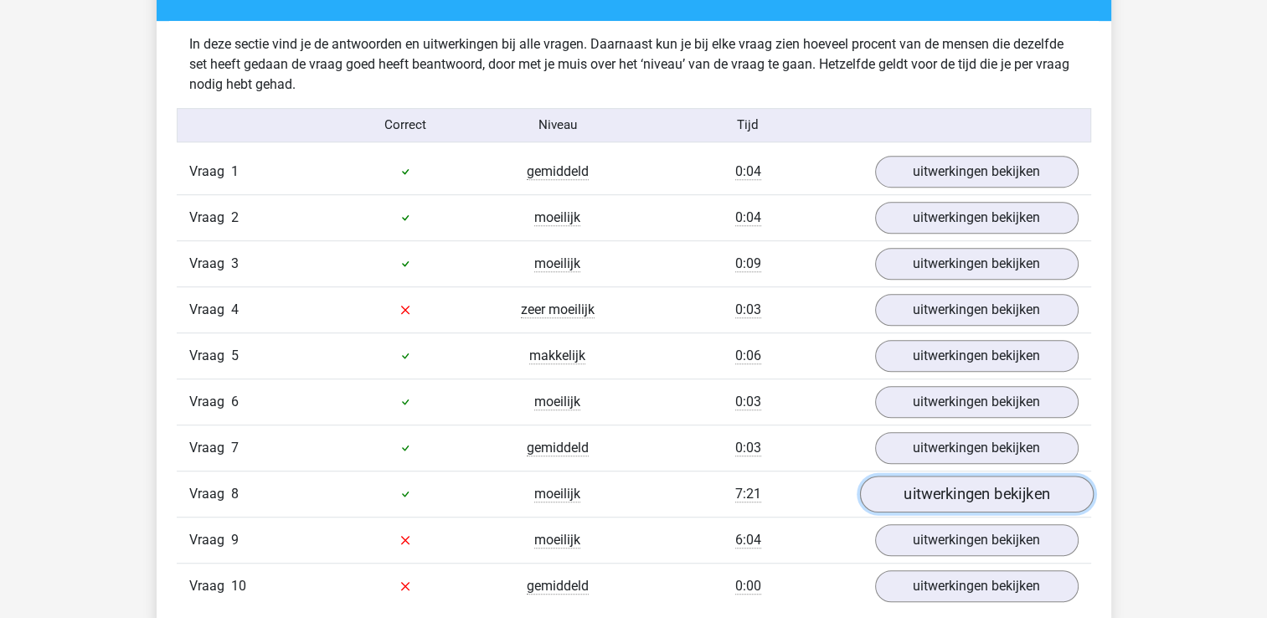
click at [959, 484] on link "uitwerkingen bekijken" at bounding box center [976, 494] width 234 height 37
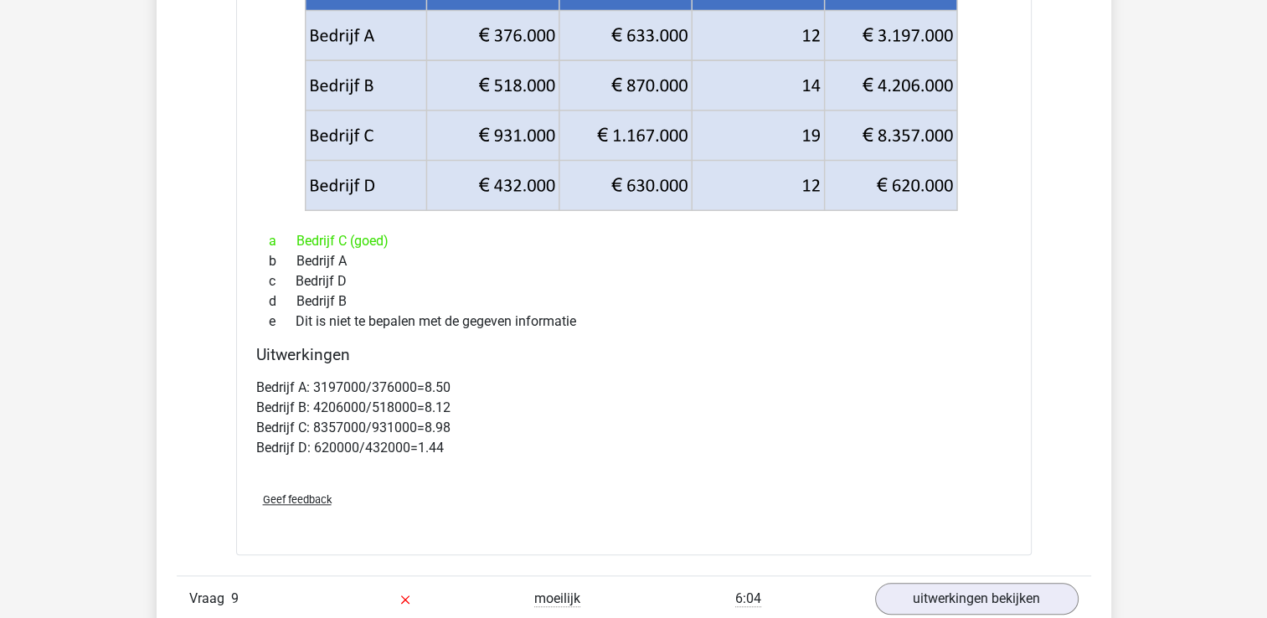
scroll to position [1776, 0]
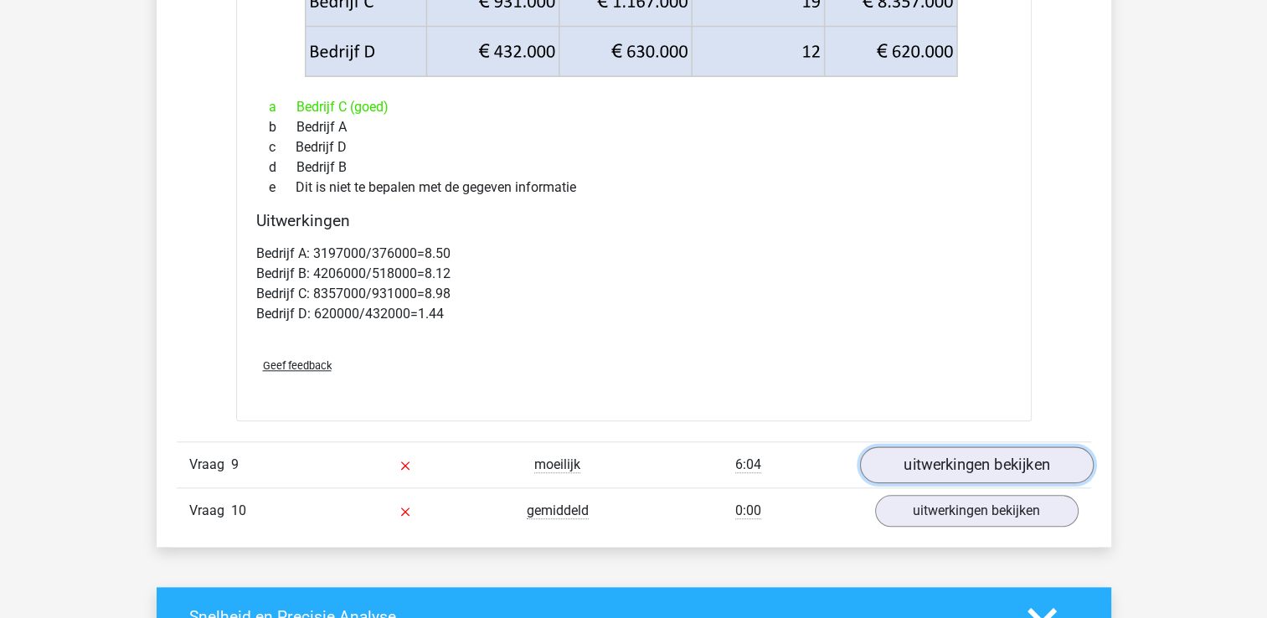
click at [975, 457] on link "uitwerkingen bekijken" at bounding box center [976, 464] width 234 height 37
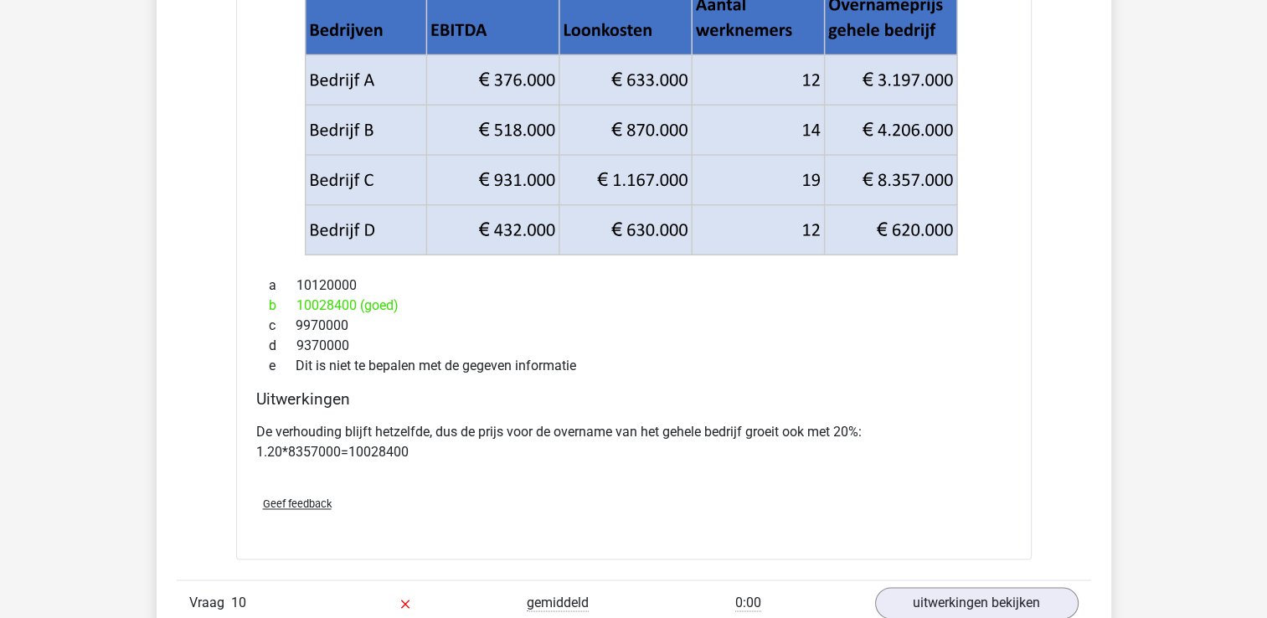
scroll to position [2345, 0]
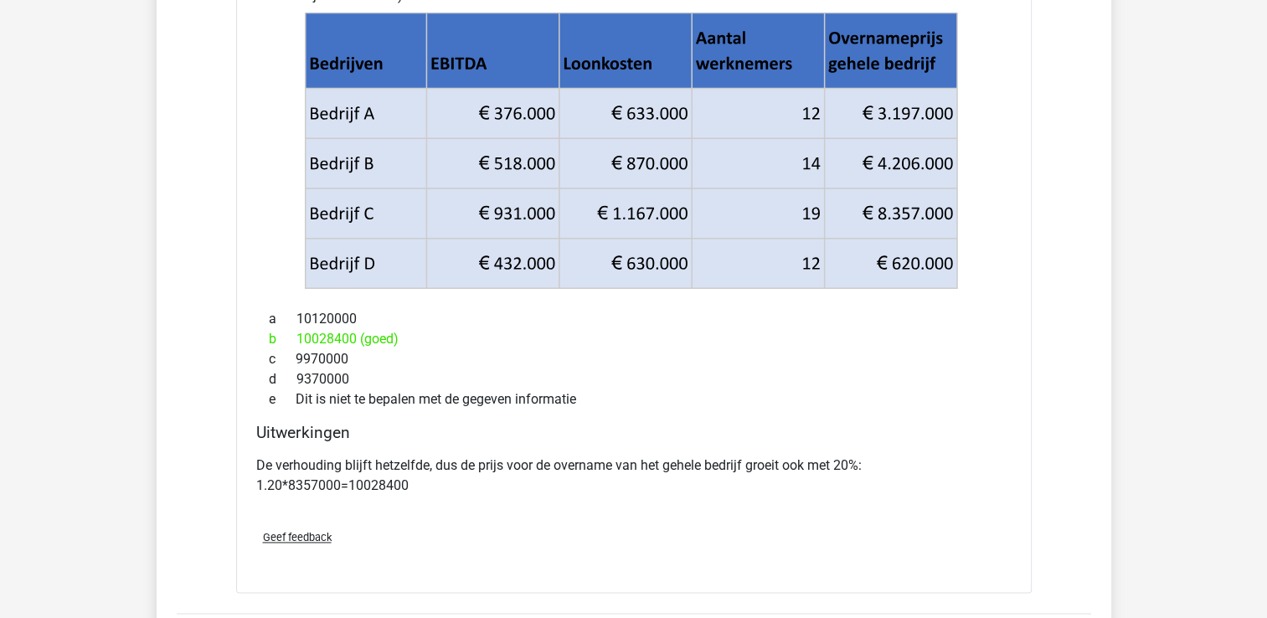
click at [975, 457] on p "De verhouding blijft hetzelfde, dus de prijs voor de overname van het gehele be…" at bounding box center [633, 476] width 755 height 40
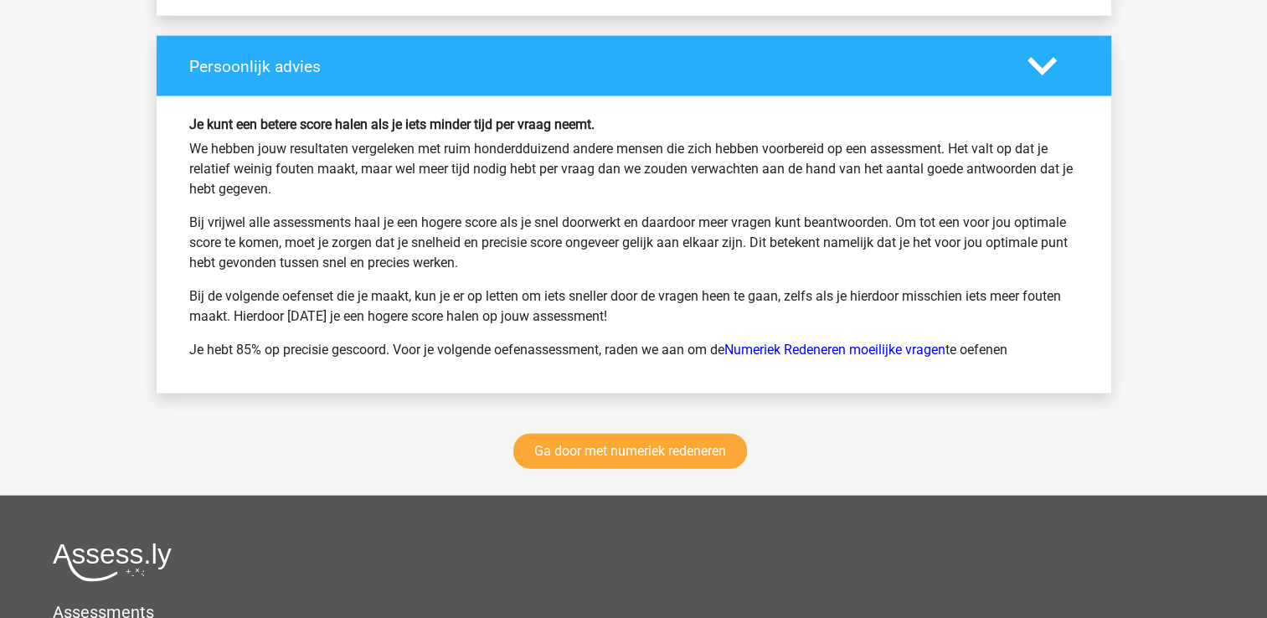
scroll to position [3685, 0]
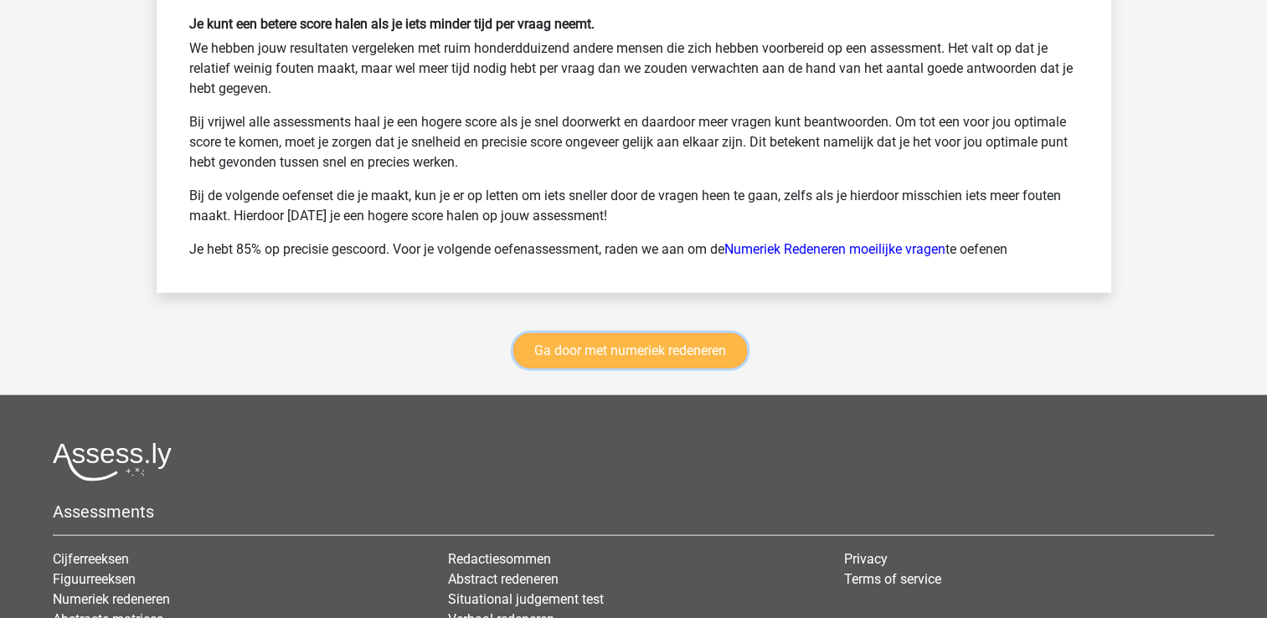
click at [656, 350] on link "Ga door met numeriek redeneren" at bounding box center [630, 350] width 234 height 35
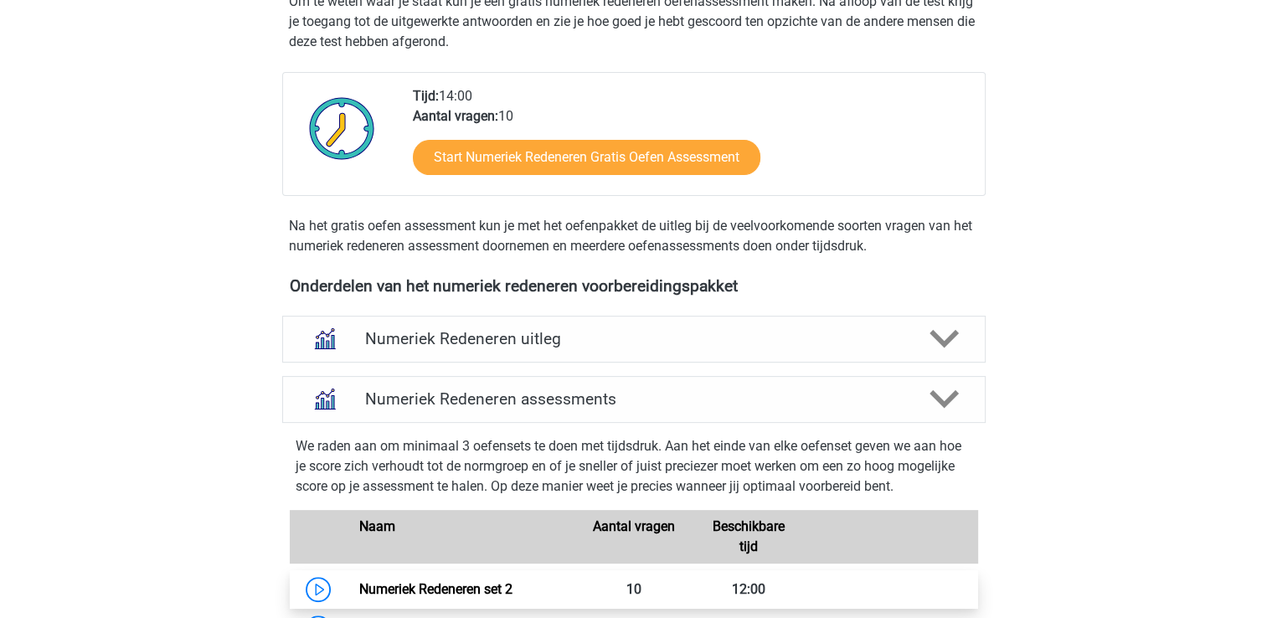
scroll to position [298, 0]
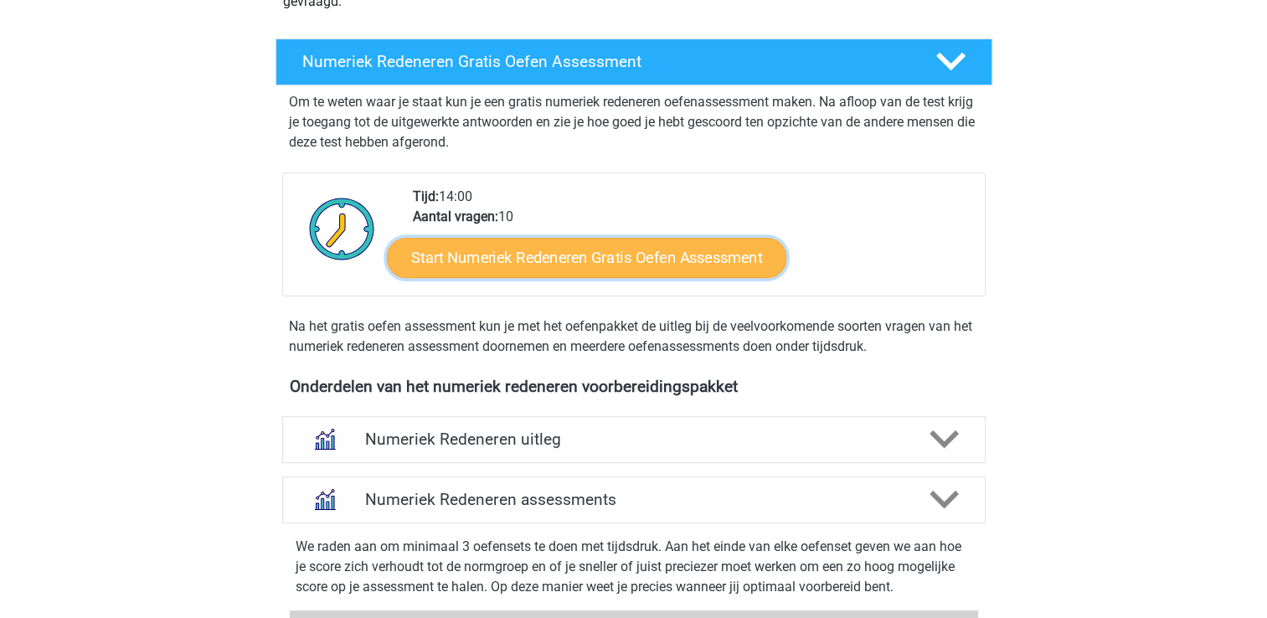
click at [697, 263] on link "Start Numeriek Redeneren Gratis Oefen Assessment" at bounding box center [587, 257] width 400 height 40
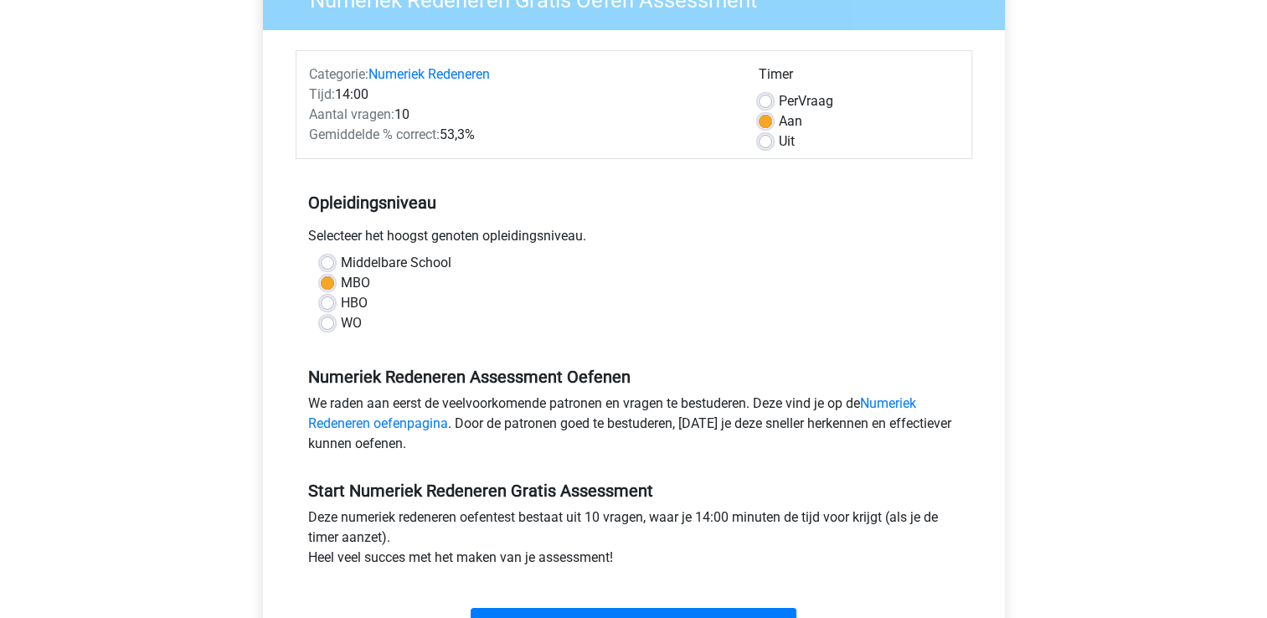
scroll to position [335, 0]
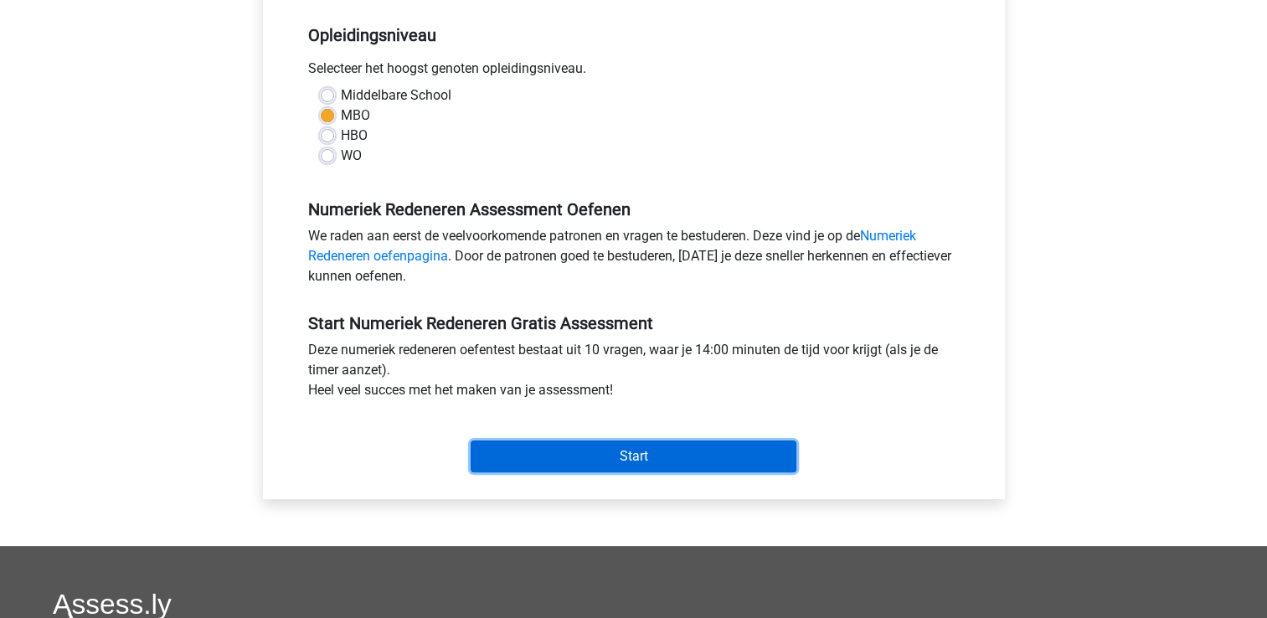
click at [696, 446] on input "Start" at bounding box center [634, 457] width 326 height 32
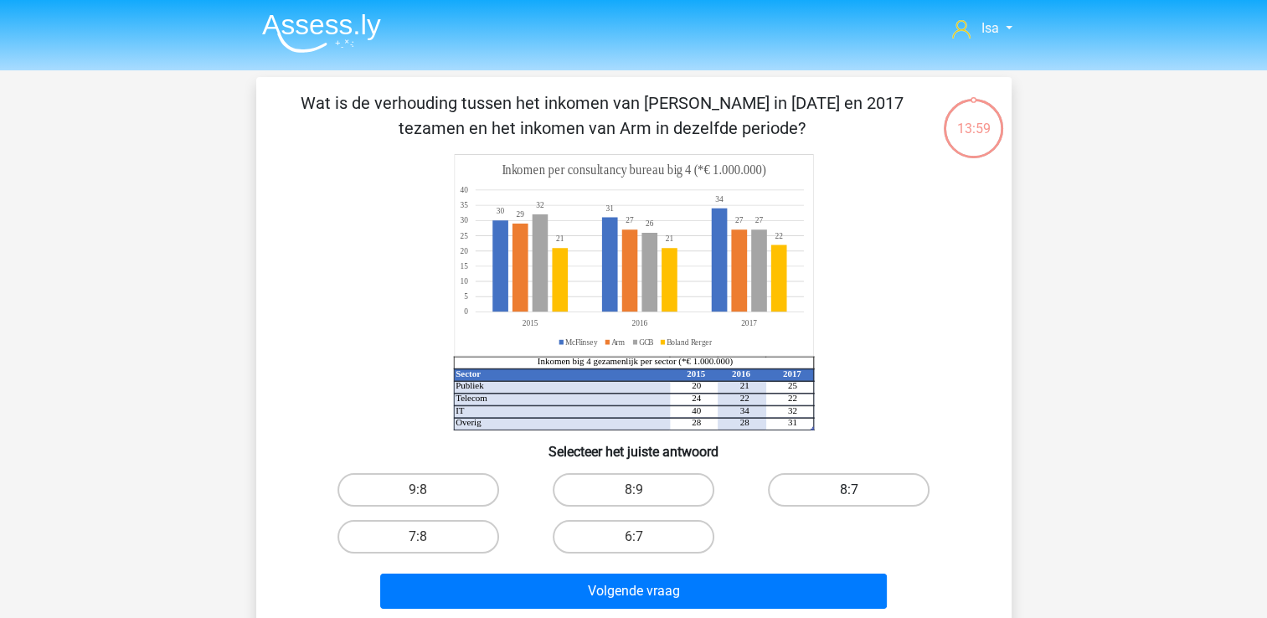
click at [825, 486] on label "8:7" at bounding box center [849, 490] width 162 height 34
click at [849, 490] on input "8:7" at bounding box center [854, 495] width 11 height 11
radio input "true"
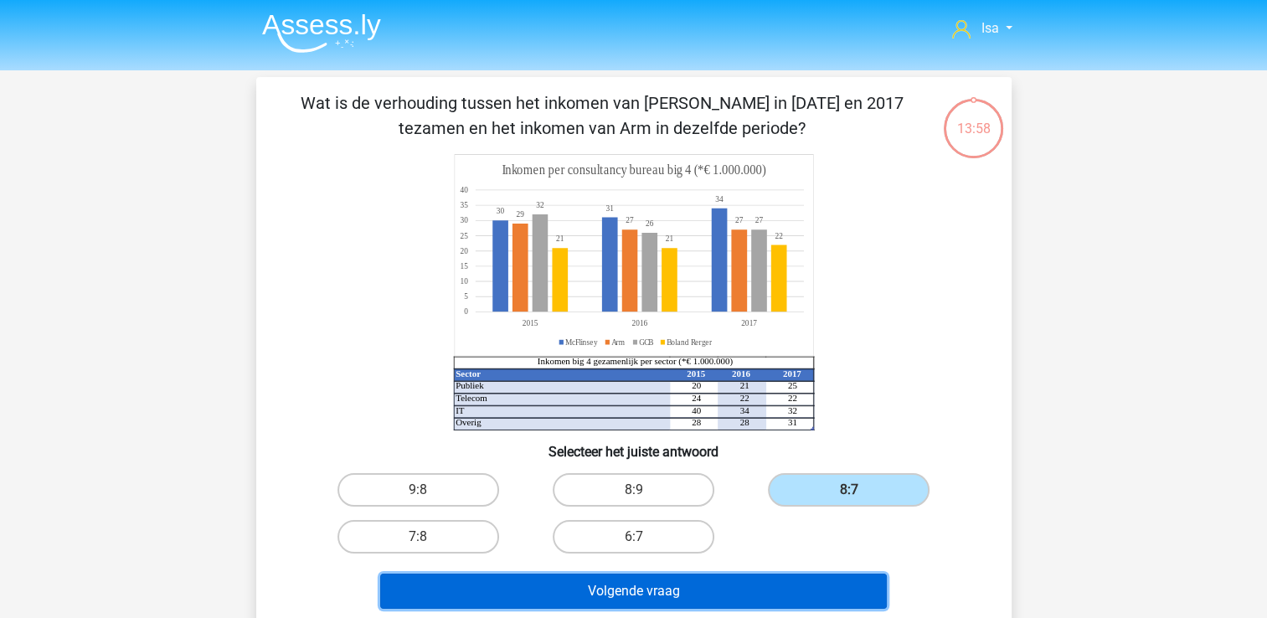
click at [806, 582] on button "Volgende vraag" at bounding box center [633, 591] width 507 height 35
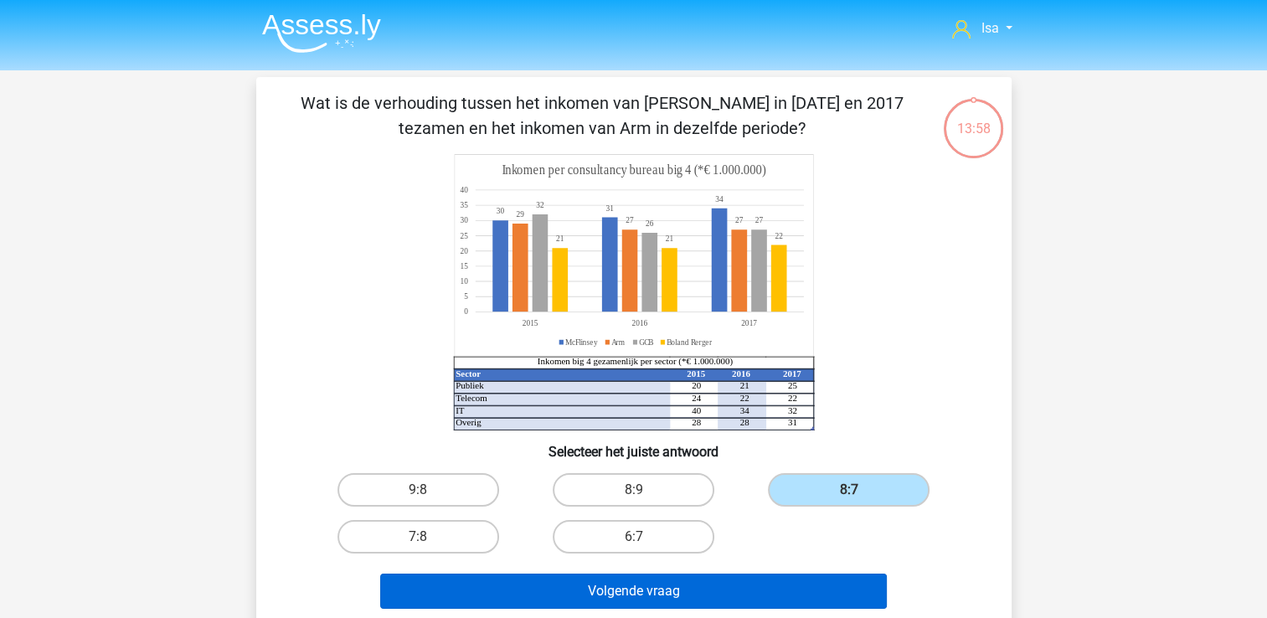
scroll to position [77, 0]
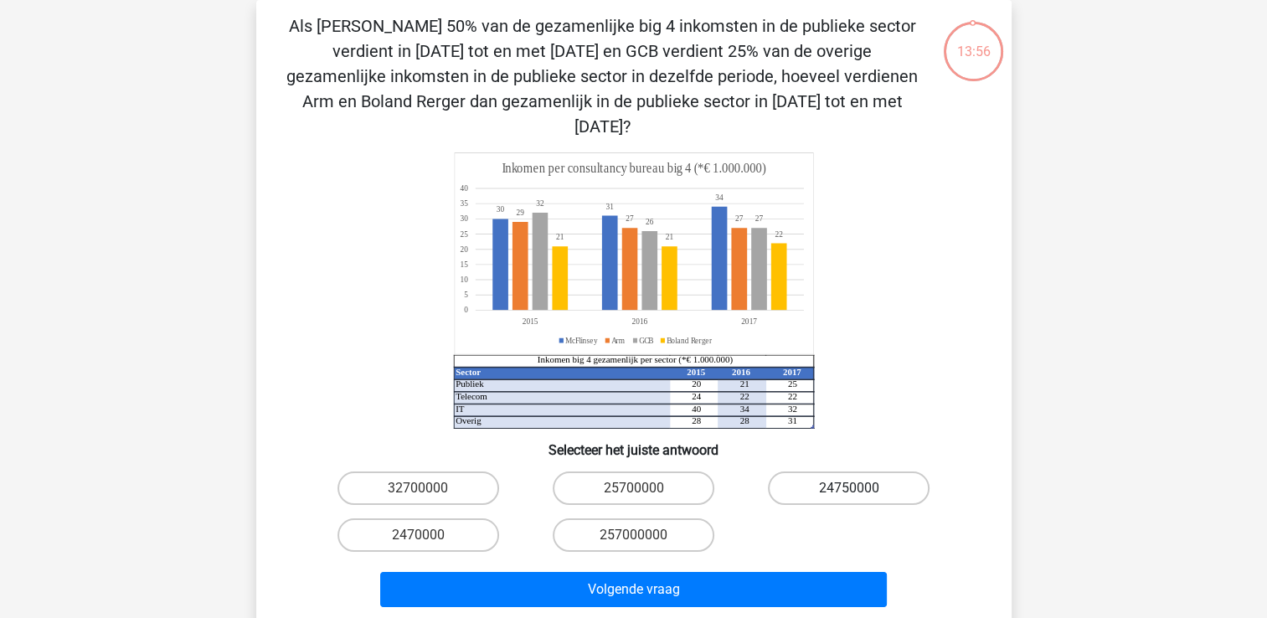
click at [812, 472] on label "24750000" at bounding box center [849, 489] width 162 height 34
click at [849, 488] on input "24750000" at bounding box center [854, 493] width 11 height 11
radio input "true"
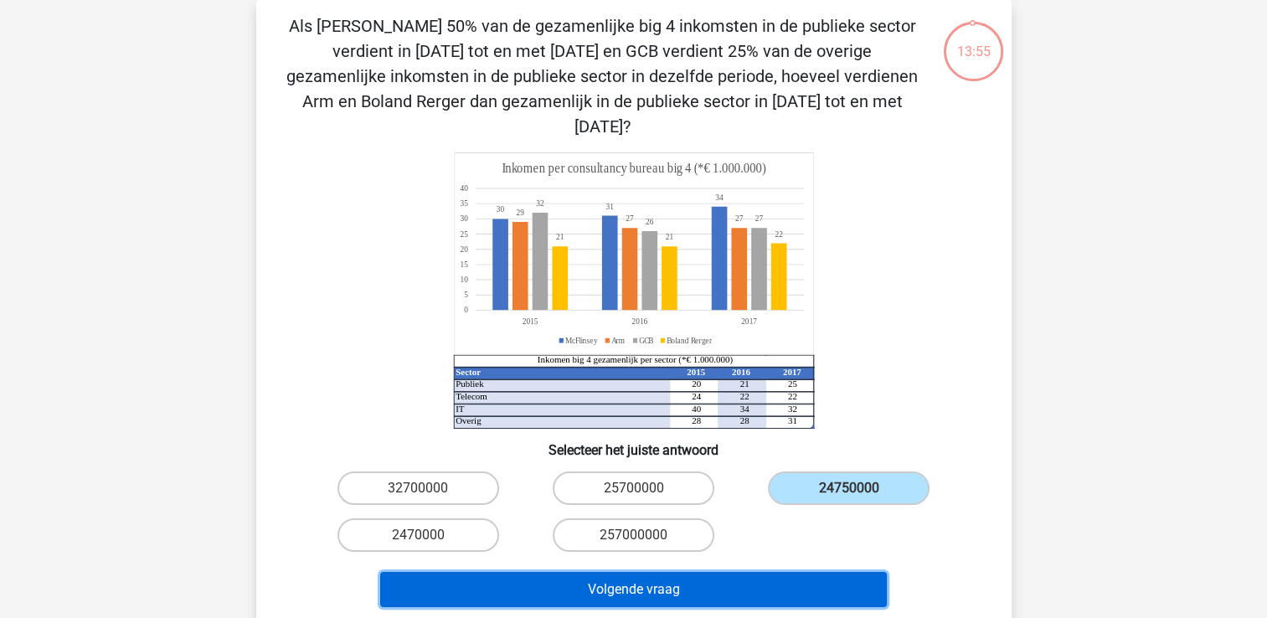
click at [766, 572] on button "Volgende vraag" at bounding box center [633, 589] width 507 height 35
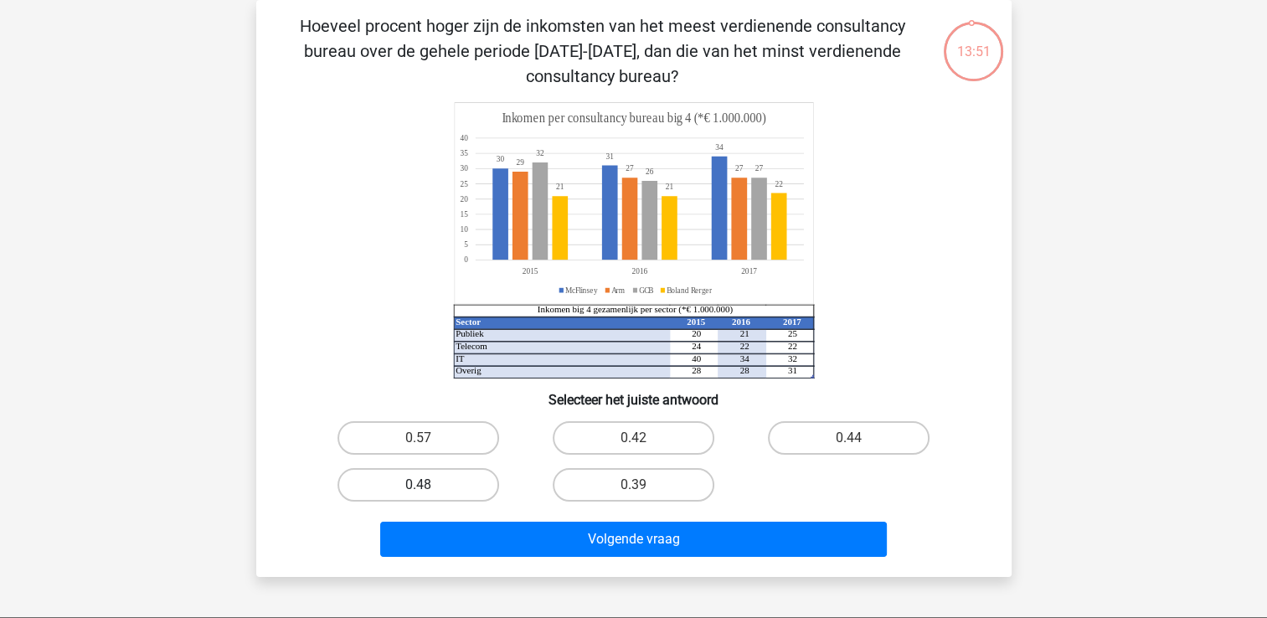
click at [453, 479] on label "0.48" at bounding box center [419, 485] width 162 height 34
click at [429, 485] on input "0.48" at bounding box center [423, 490] width 11 height 11
radio input "true"
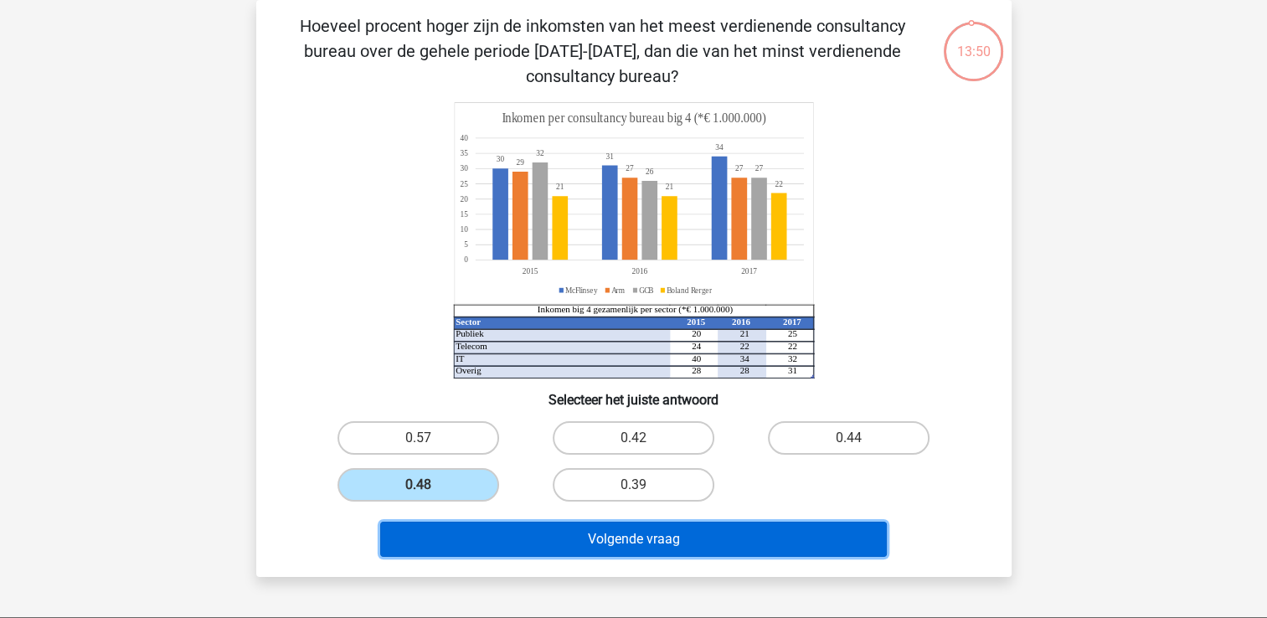
click at [479, 536] on button "Volgende vraag" at bounding box center [633, 539] width 507 height 35
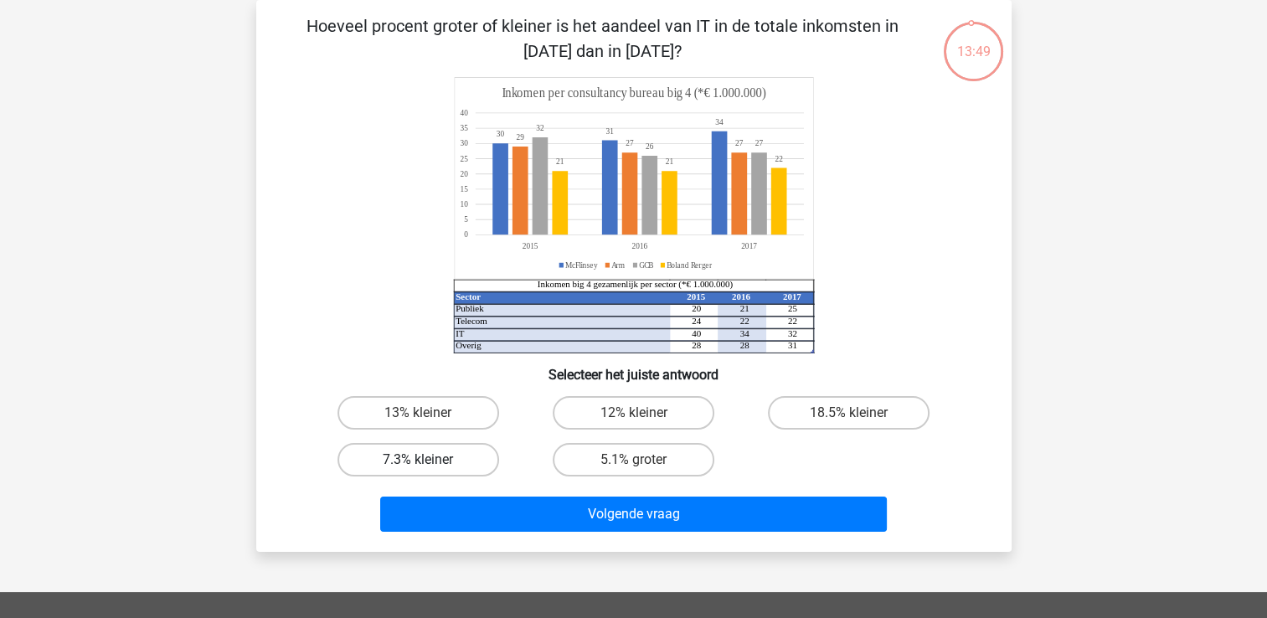
click at [442, 452] on label "7.3% kleiner" at bounding box center [419, 460] width 162 height 34
click at [429, 460] on input "7.3% kleiner" at bounding box center [423, 465] width 11 height 11
radio input "true"
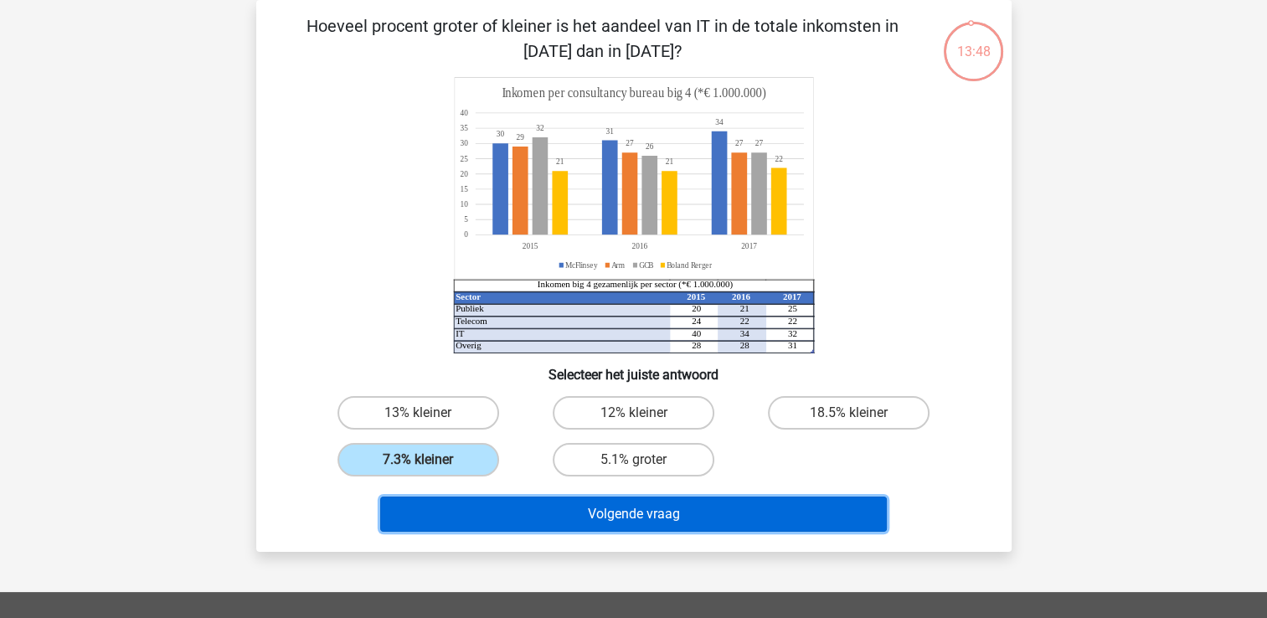
click at [446, 504] on button "Volgende vraag" at bounding box center [633, 514] width 507 height 35
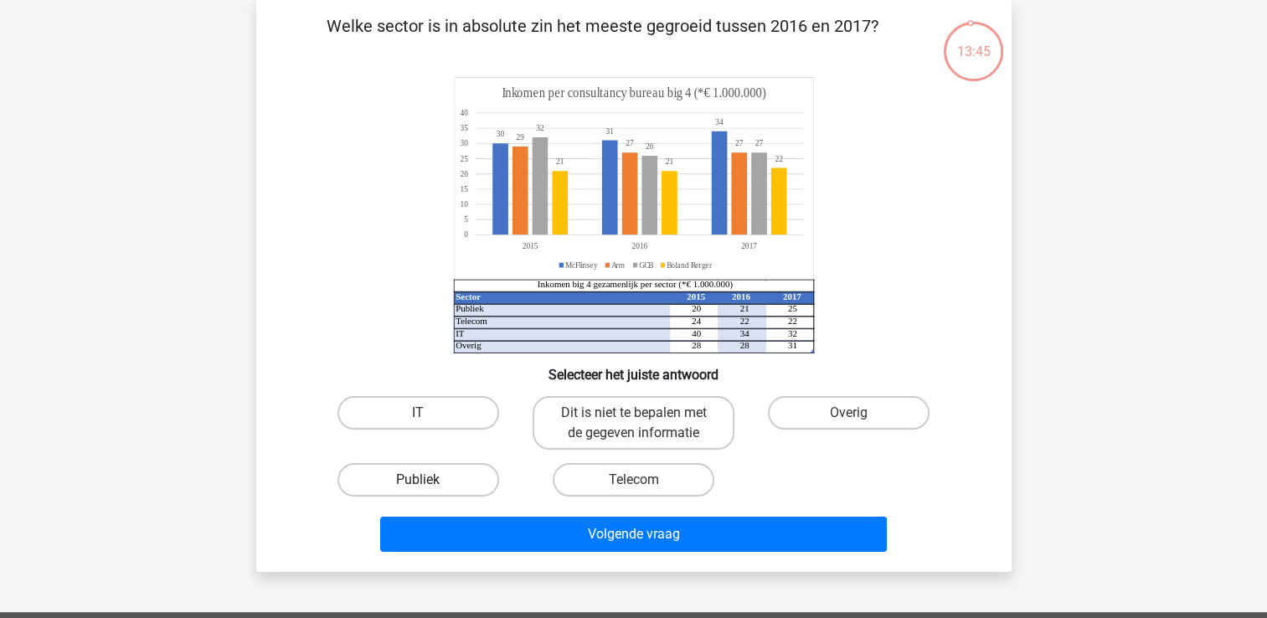
click at [420, 469] on label "Publiek" at bounding box center [419, 480] width 162 height 34
click at [420, 480] on input "Publiek" at bounding box center [423, 485] width 11 height 11
radio input "true"
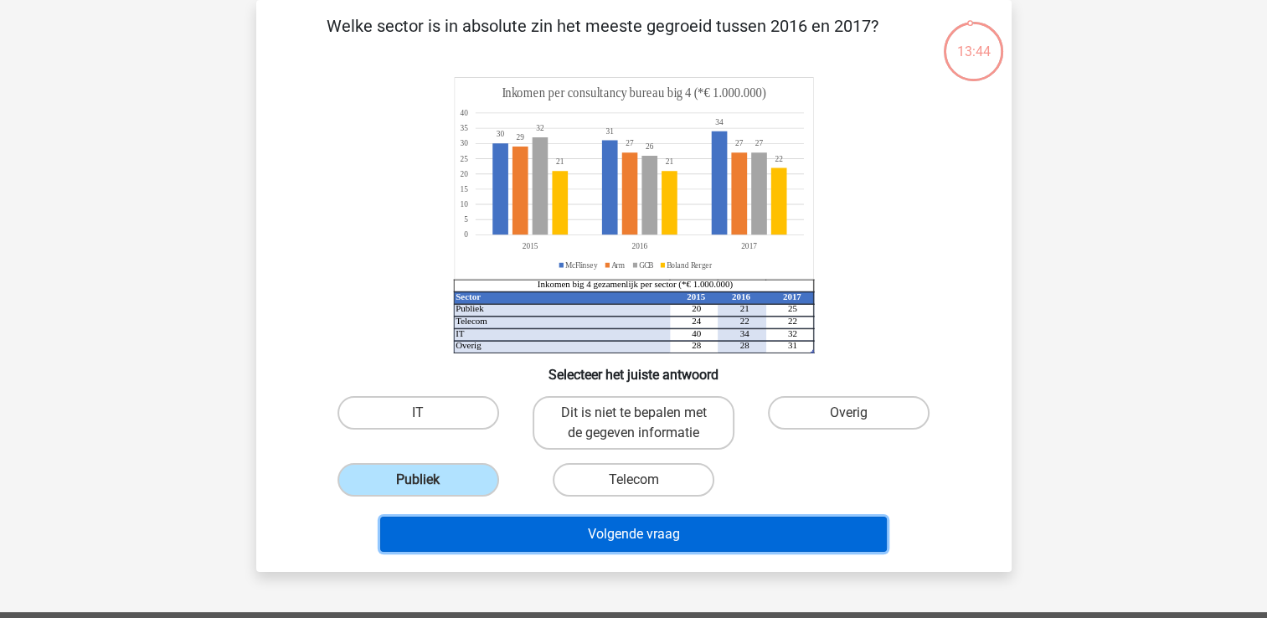
click at [462, 531] on button "Volgende vraag" at bounding box center [633, 534] width 507 height 35
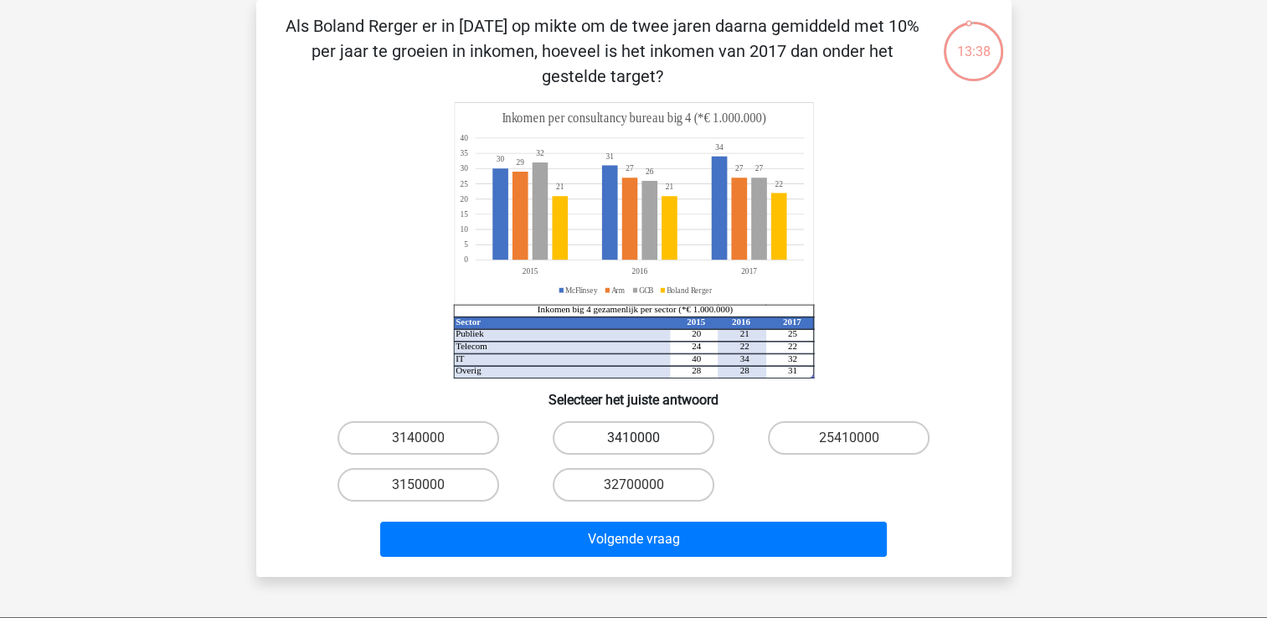
click at [599, 441] on label "3410000" at bounding box center [634, 438] width 162 height 34
click at [633, 441] on input "3410000" at bounding box center [638, 443] width 11 height 11
radio input "true"
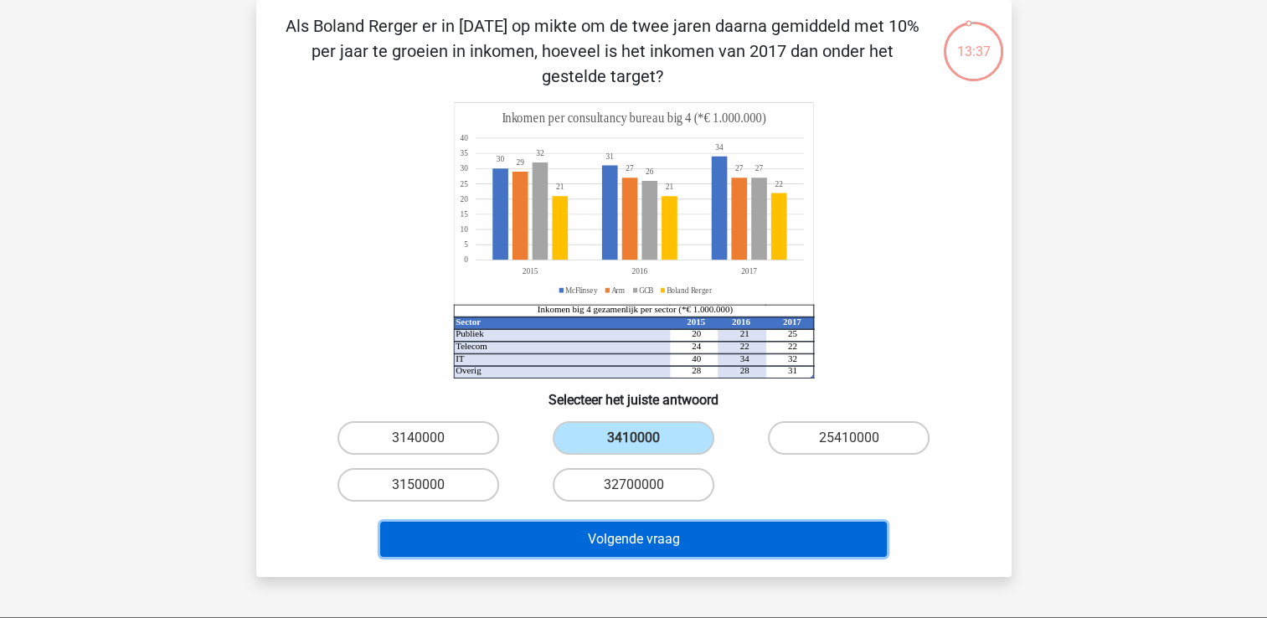
click at [544, 529] on button "Volgende vraag" at bounding box center [633, 539] width 507 height 35
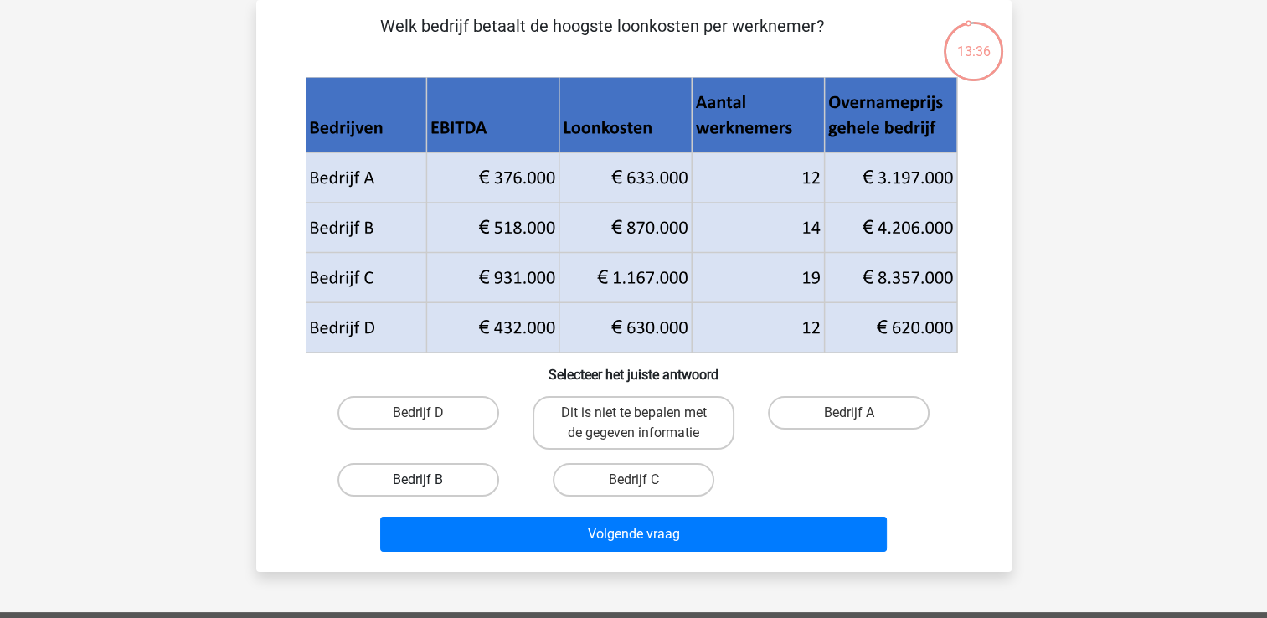
click at [459, 484] on label "Bedrijf B" at bounding box center [419, 480] width 162 height 34
click at [429, 484] on input "Bedrijf B" at bounding box center [423, 485] width 11 height 11
radio input "true"
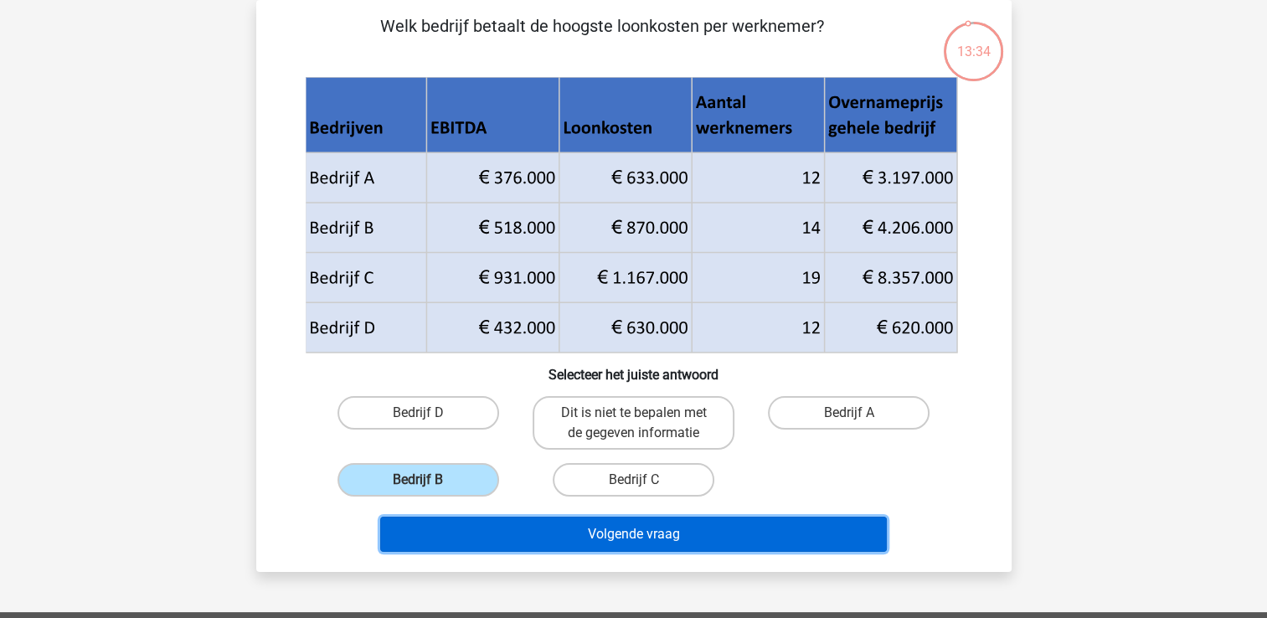
click at [513, 531] on button "Volgende vraag" at bounding box center [633, 534] width 507 height 35
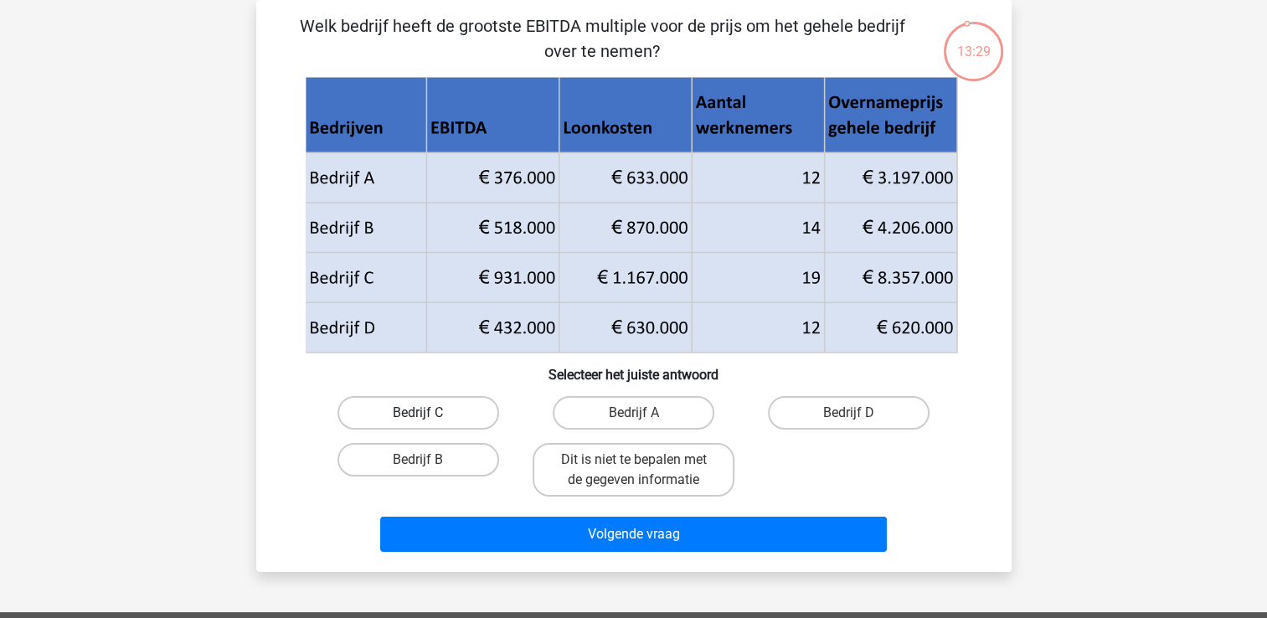
click at [437, 407] on label "Bedrijf C" at bounding box center [419, 413] width 162 height 34
click at [429, 413] on input "Bedrijf C" at bounding box center [423, 418] width 11 height 11
radio input "true"
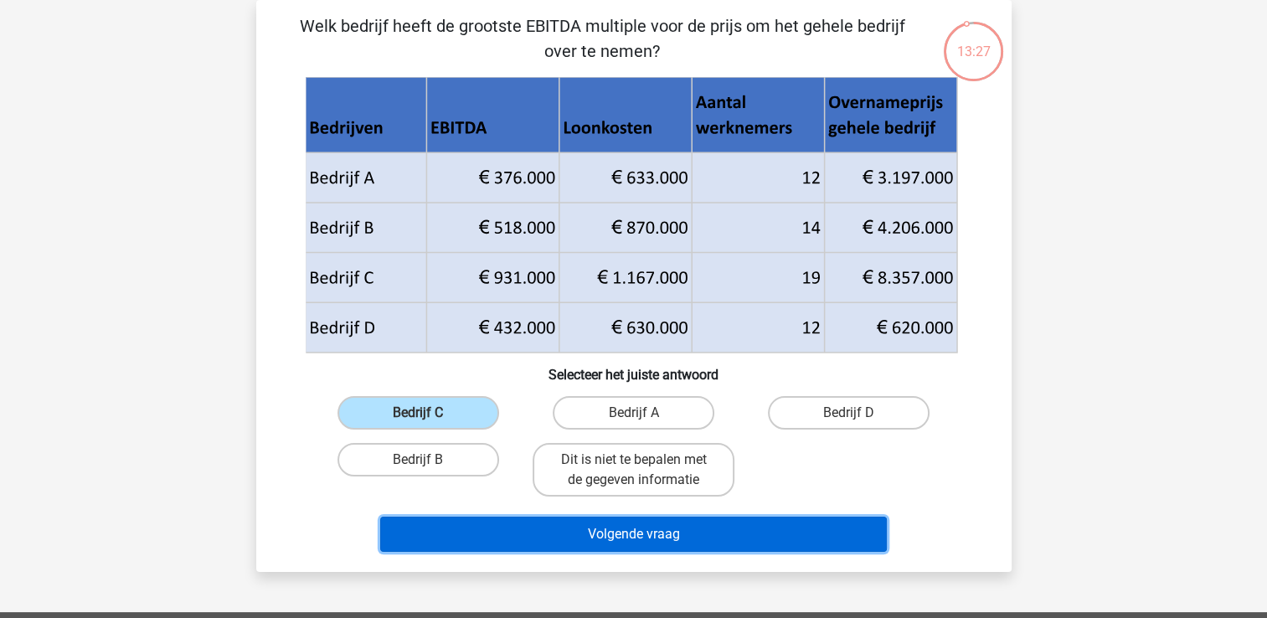
click at [461, 527] on button "Volgende vraag" at bounding box center [633, 534] width 507 height 35
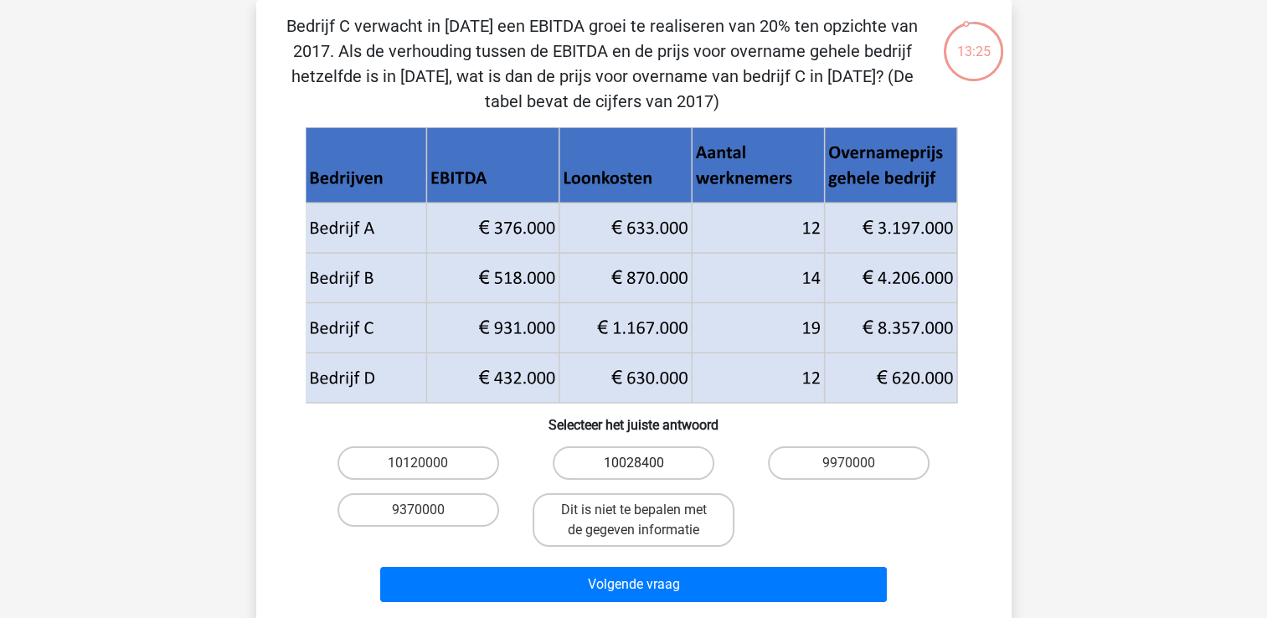
click at [599, 467] on label "10028400" at bounding box center [634, 463] width 162 height 34
click at [633, 467] on input "10028400" at bounding box center [638, 468] width 11 height 11
radio input "true"
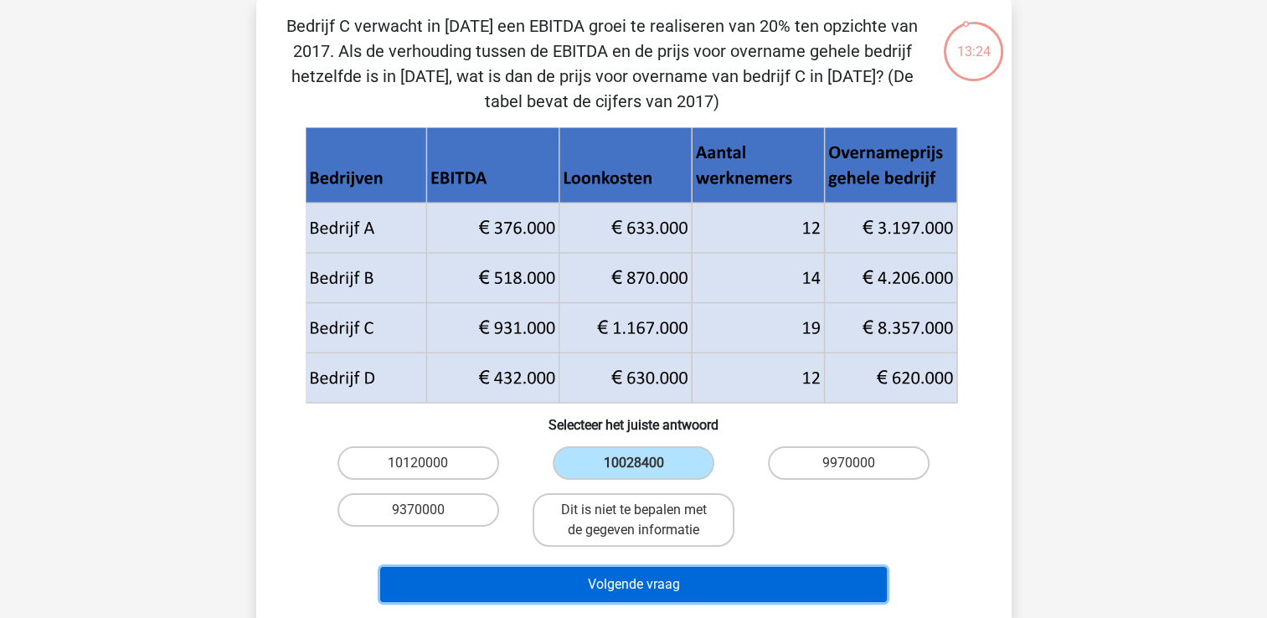
click at [580, 580] on button "Volgende vraag" at bounding box center [633, 584] width 507 height 35
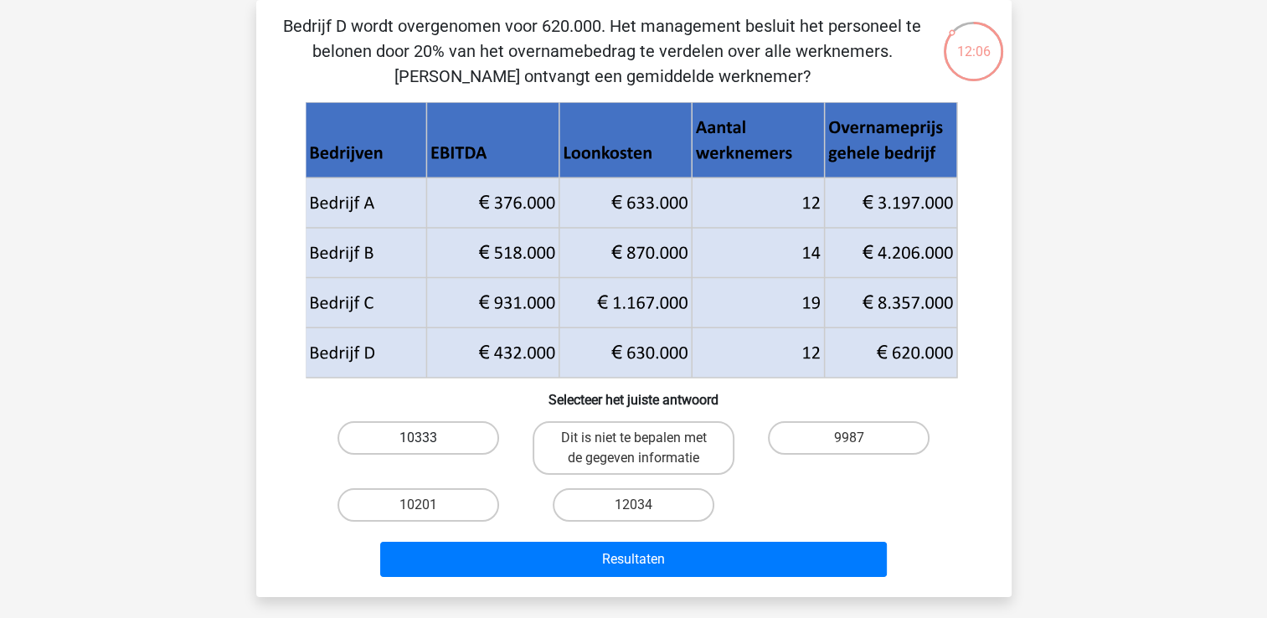
click at [436, 432] on label "10333" at bounding box center [419, 438] width 162 height 34
click at [429, 438] on input "10333" at bounding box center [423, 443] width 11 height 11
radio input "true"
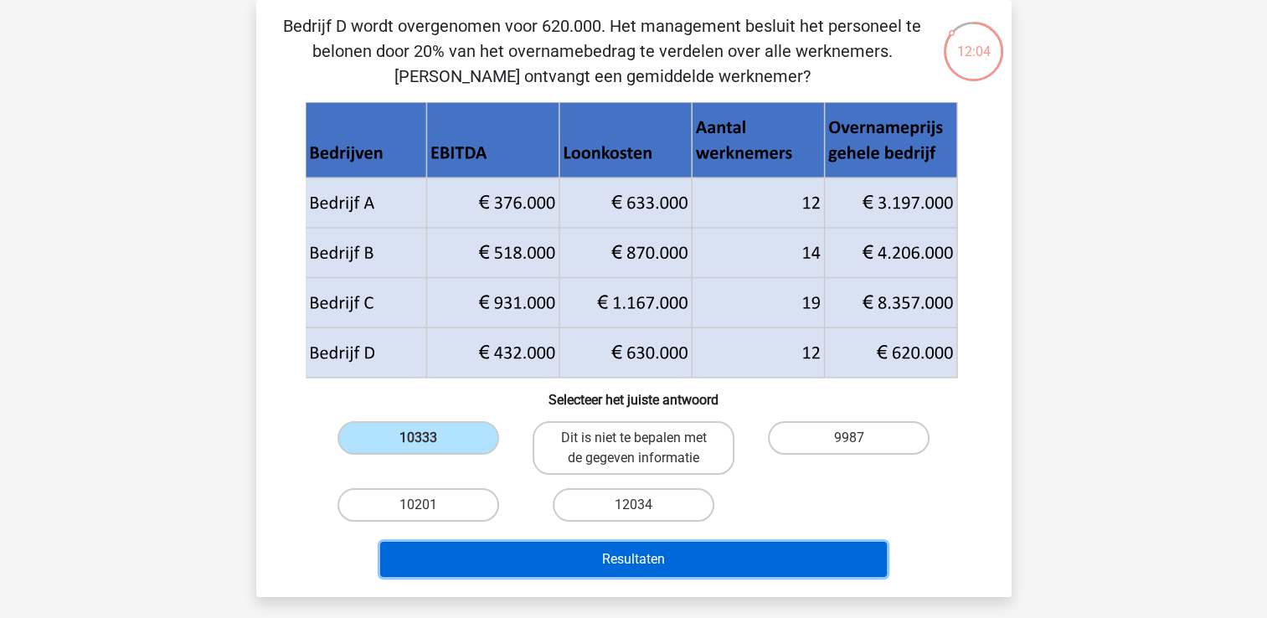
click at [608, 560] on button "Resultaten" at bounding box center [633, 559] width 507 height 35
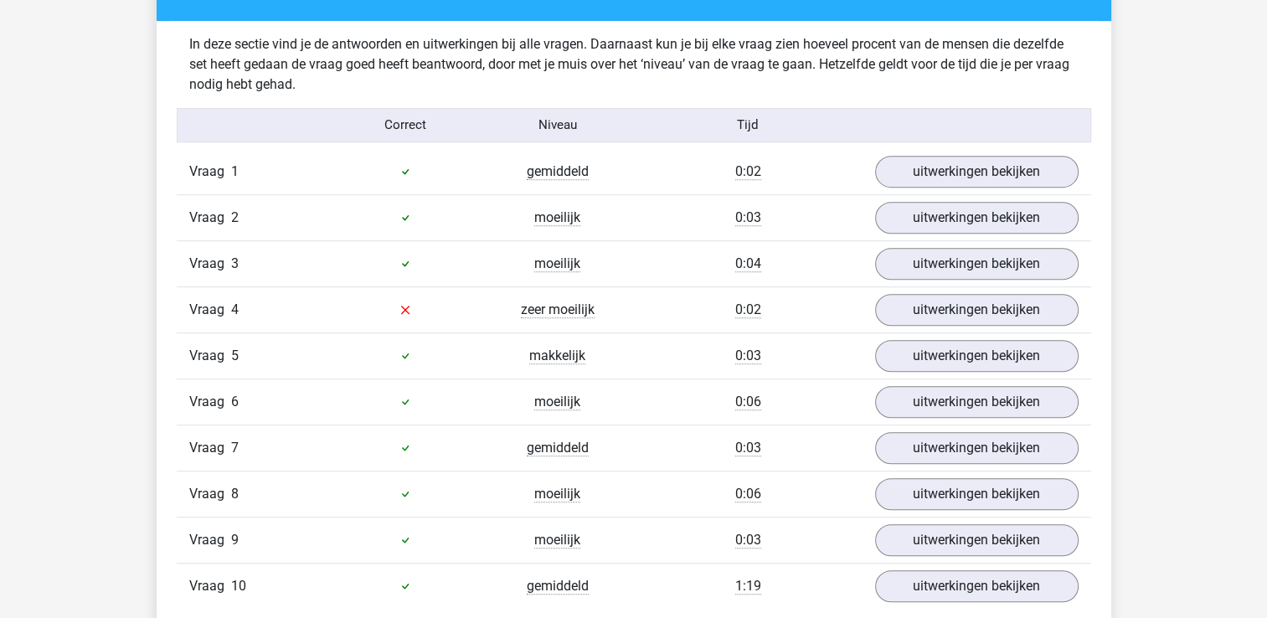
scroll to position [1039, 0]
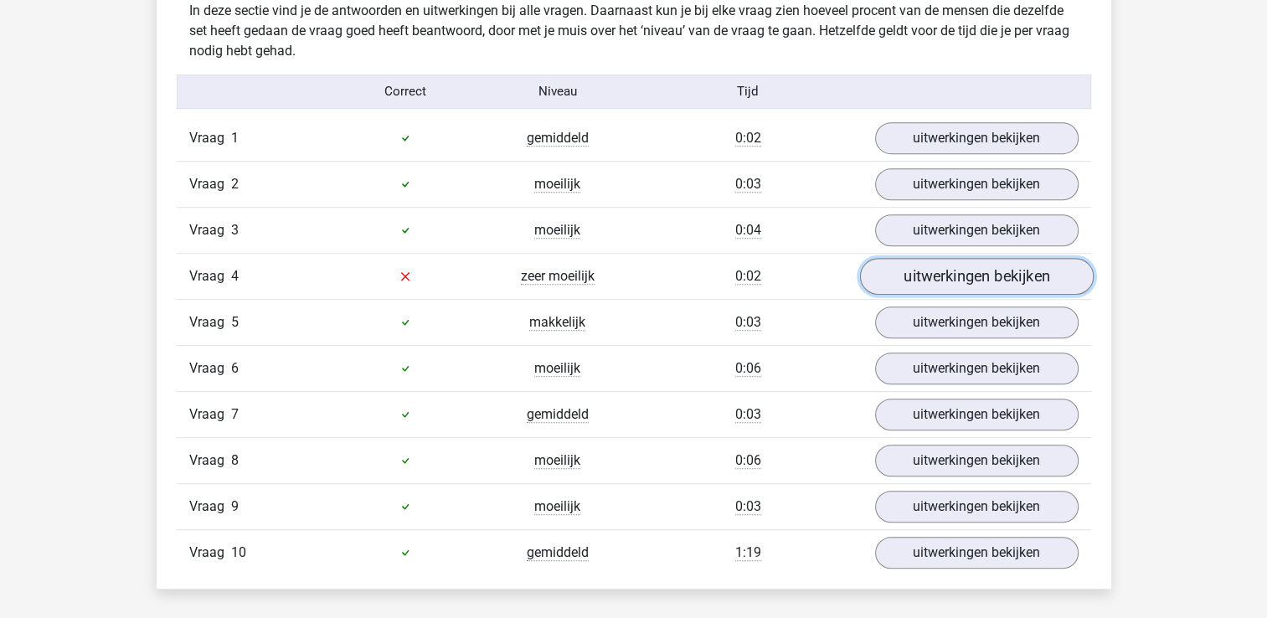
click at [898, 273] on link "uitwerkingen bekijken" at bounding box center [976, 276] width 234 height 37
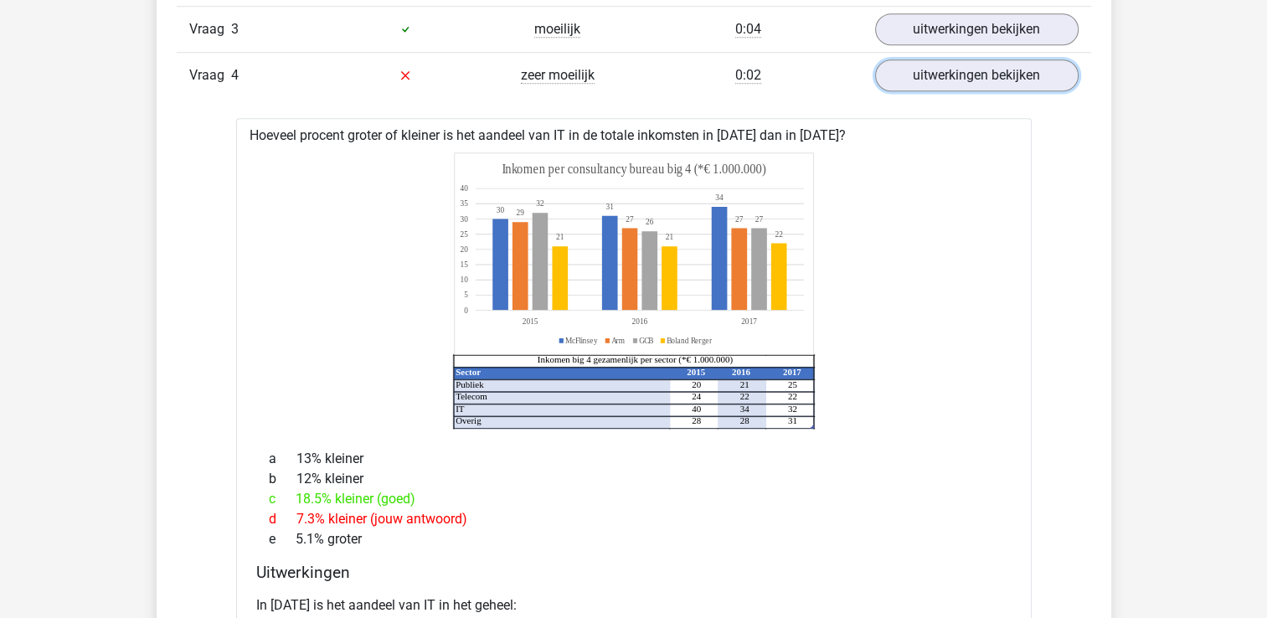
scroll to position [1273, 0]
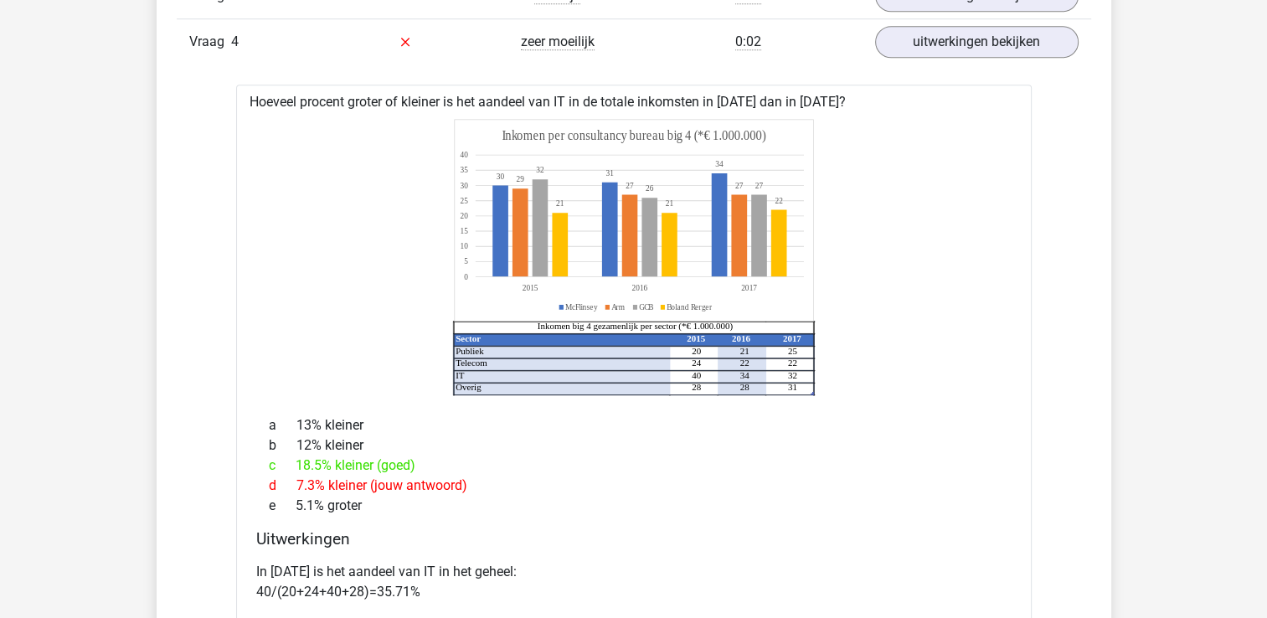
drag, startPoint x: 1274, startPoint y: 608, endPoint x: 652, endPoint y: 518, distance: 628.8
click at [652, 518] on div "a 13% kleiner b 12% kleiner c 18.5% kleiner (goed) d 7.3% kleiner (jouw antwoor…" at bounding box center [633, 466] width 755 height 114
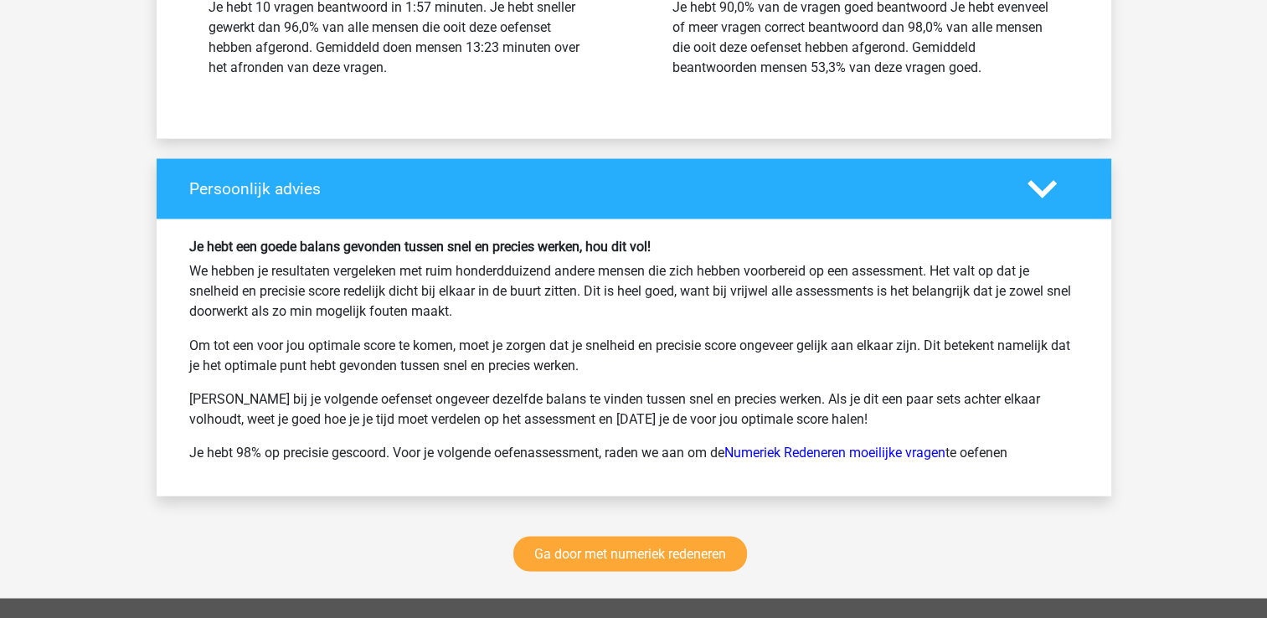
scroll to position [3069, 0]
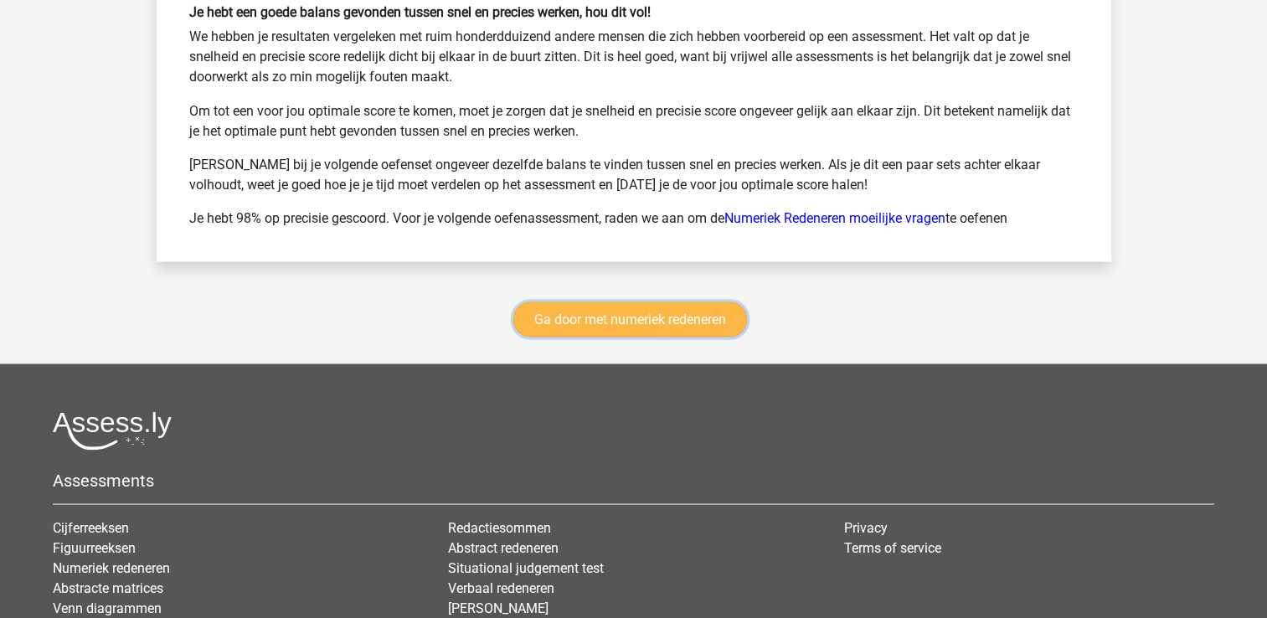
click at [659, 312] on link "Ga door met numeriek redeneren" at bounding box center [630, 319] width 234 height 35
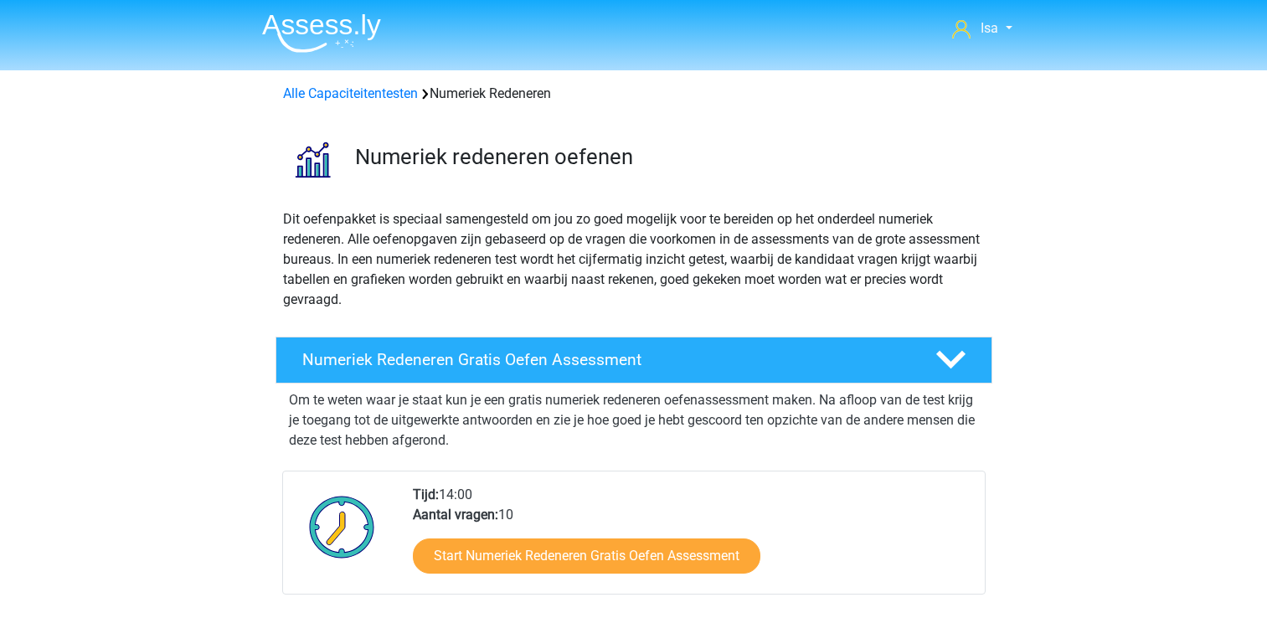
scroll to position [767, 0]
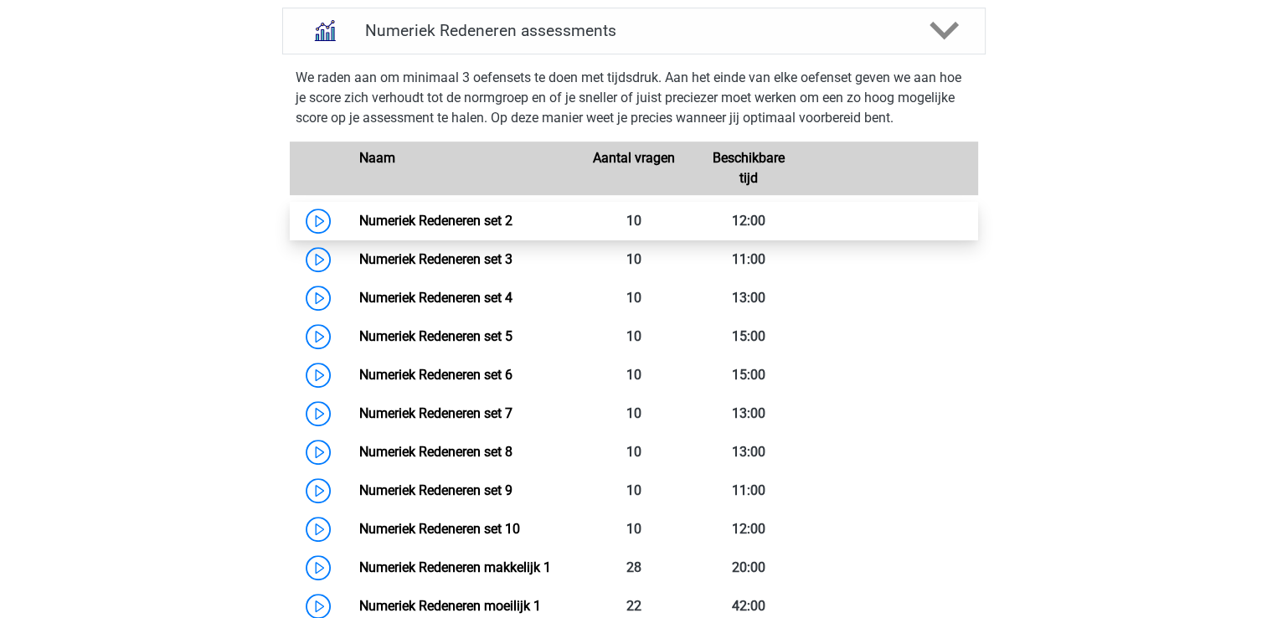
click at [513, 229] on link "Numeriek Redeneren set 2" at bounding box center [435, 221] width 153 height 16
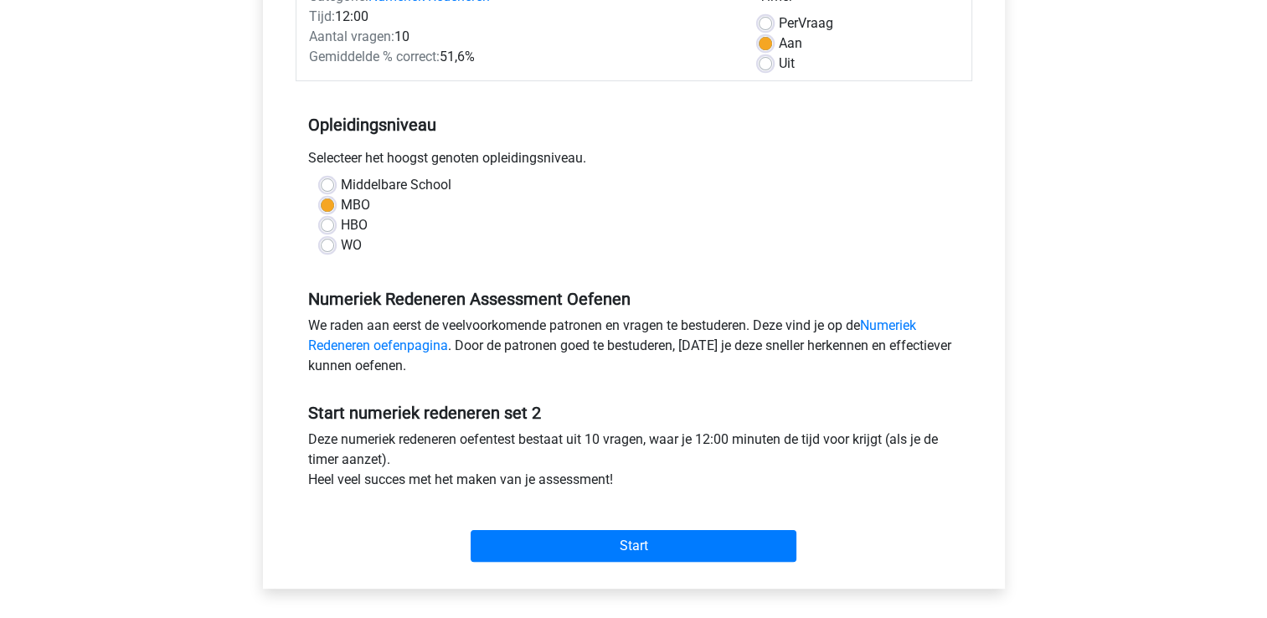
scroll to position [279, 0]
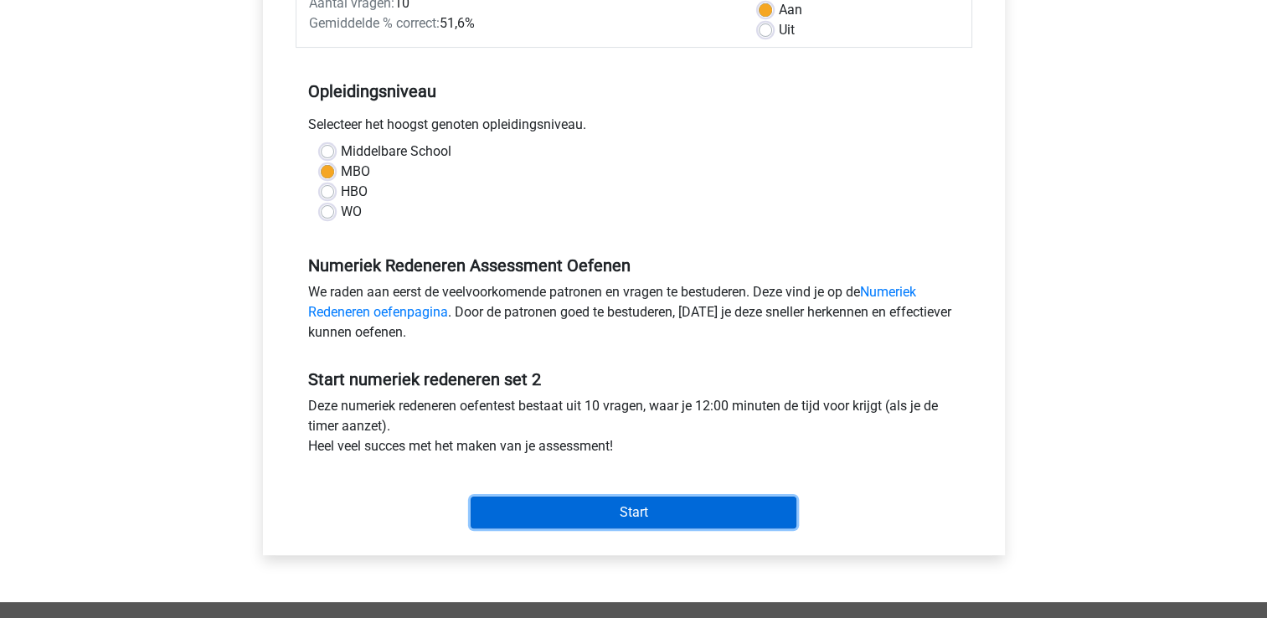
click at [722, 508] on input "Start" at bounding box center [634, 513] width 326 height 32
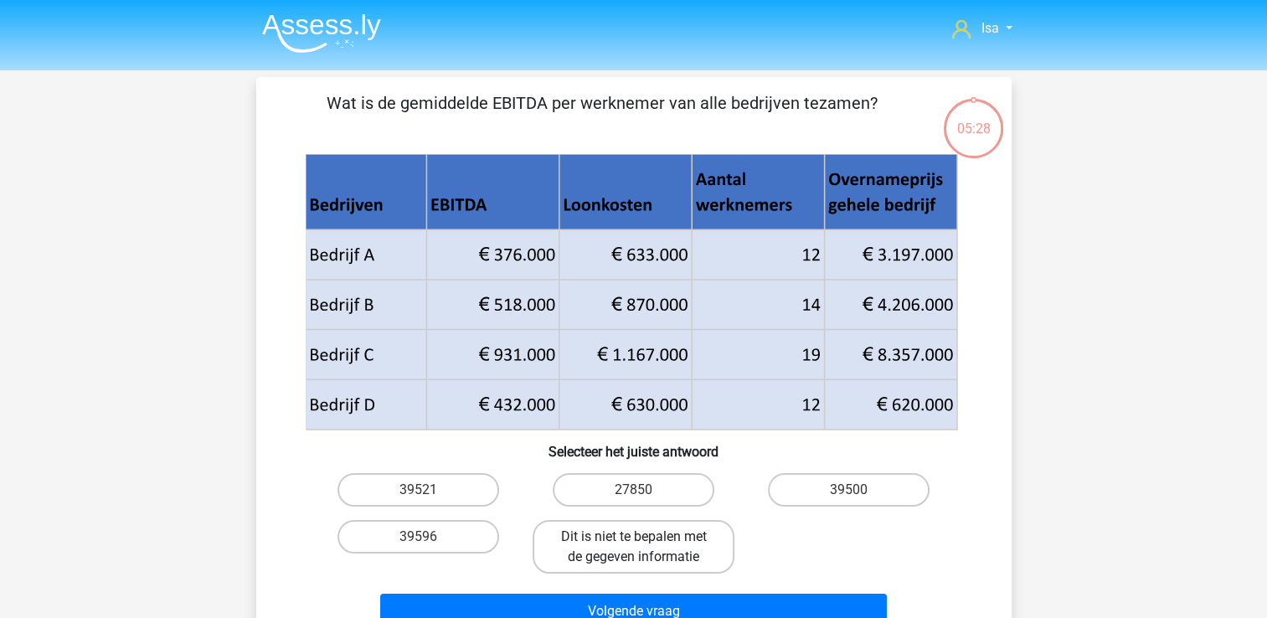
click at [648, 551] on label "Dit is niet te bepalen met de gegeven informatie" at bounding box center [634, 547] width 202 height 54
click at [644, 548] on input "Dit is niet te bepalen met de gegeven informatie" at bounding box center [638, 542] width 11 height 11
radio input "true"
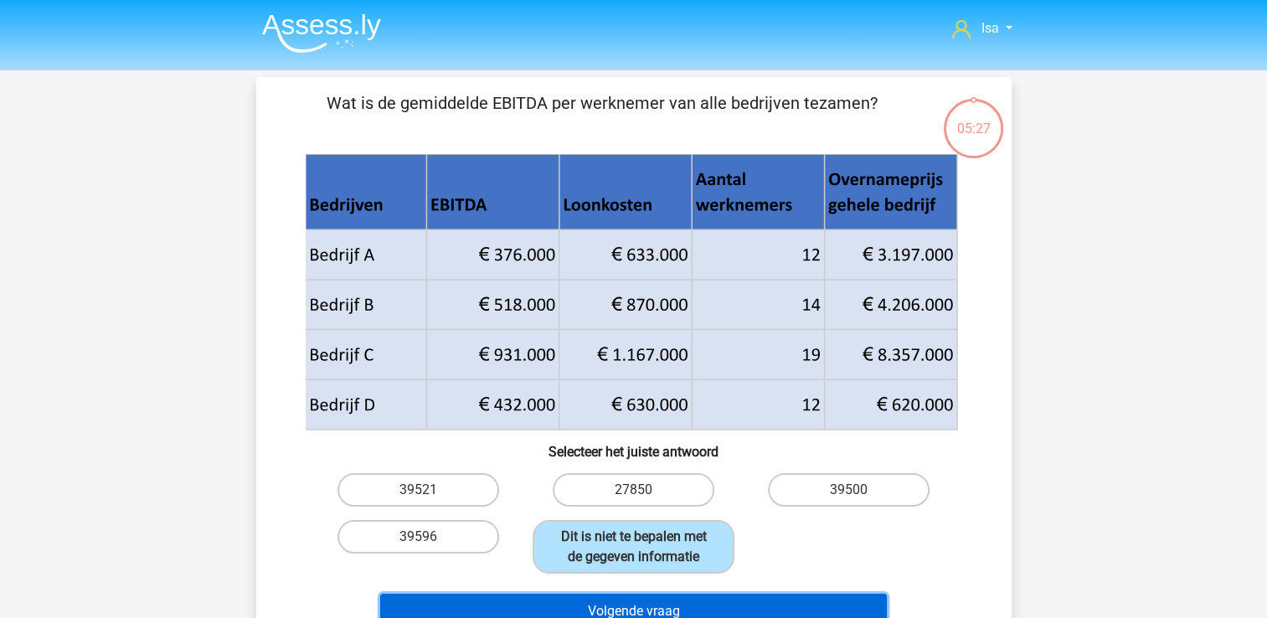
click at [673, 594] on button "Volgende vraag" at bounding box center [633, 611] width 507 height 35
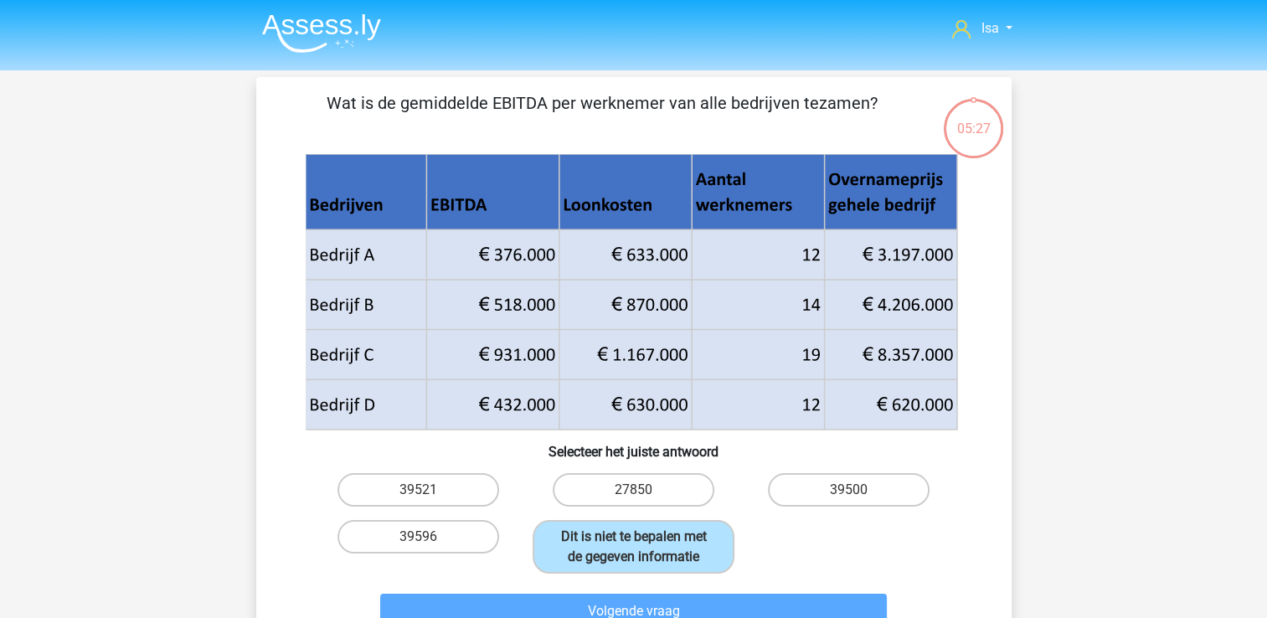
scroll to position [77, 0]
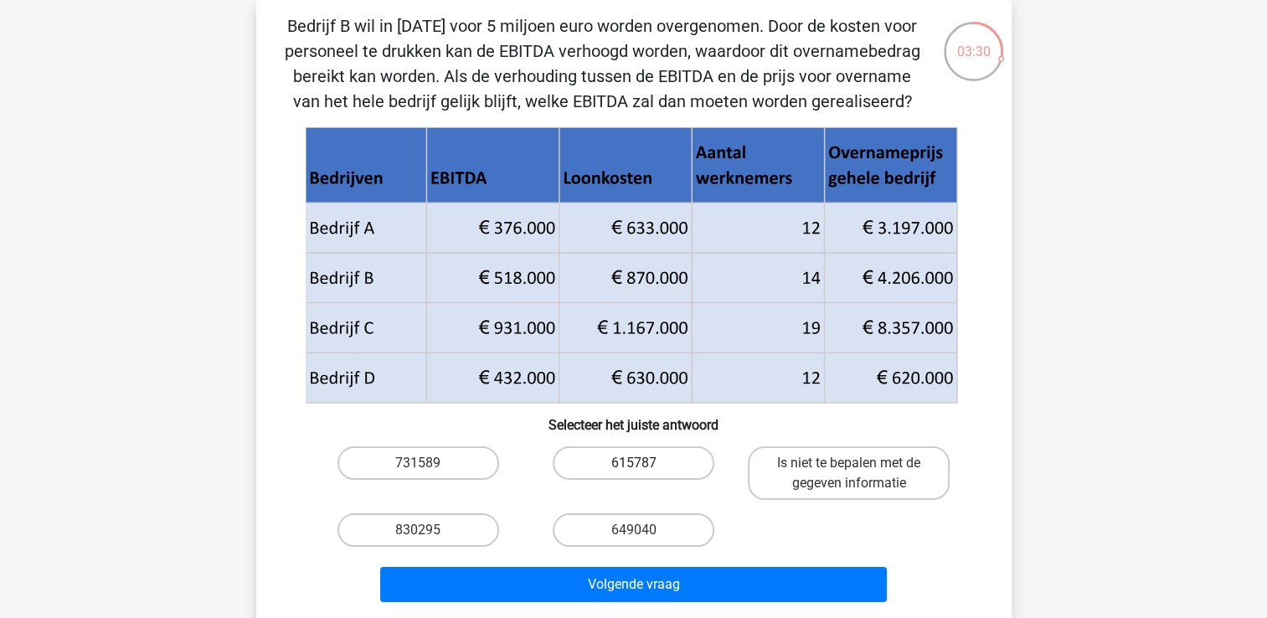
click at [616, 469] on label "615787" at bounding box center [634, 463] width 162 height 34
click at [633, 469] on input "615787" at bounding box center [638, 468] width 11 height 11
radio input "true"
click at [724, 564] on div "Volgende vraag" at bounding box center [634, 581] width 702 height 55
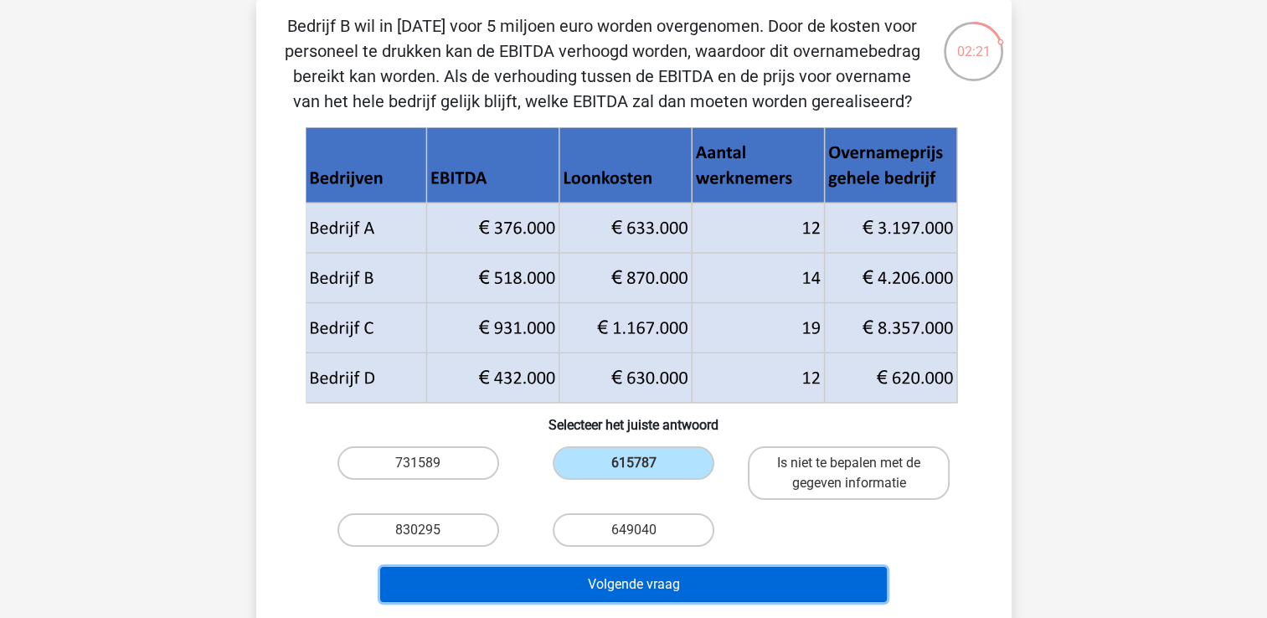
click at [727, 581] on button "Volgende vraag" at bounding box center [633, 584] width 507 height 35
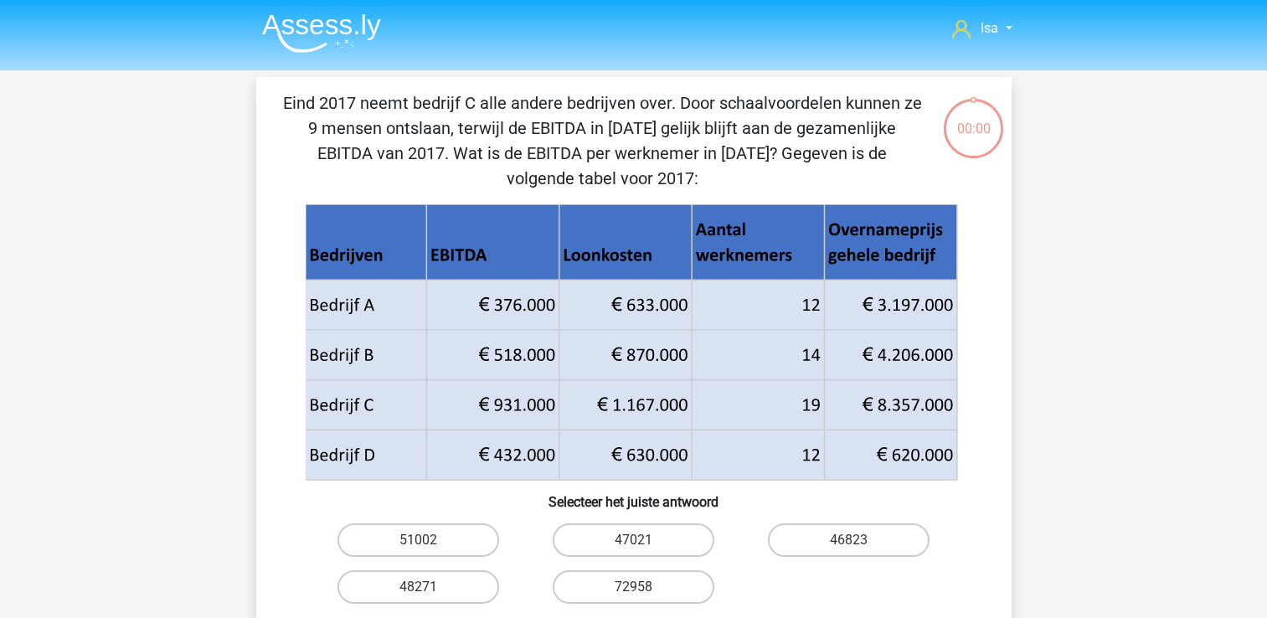
scroll to position [77, 0]
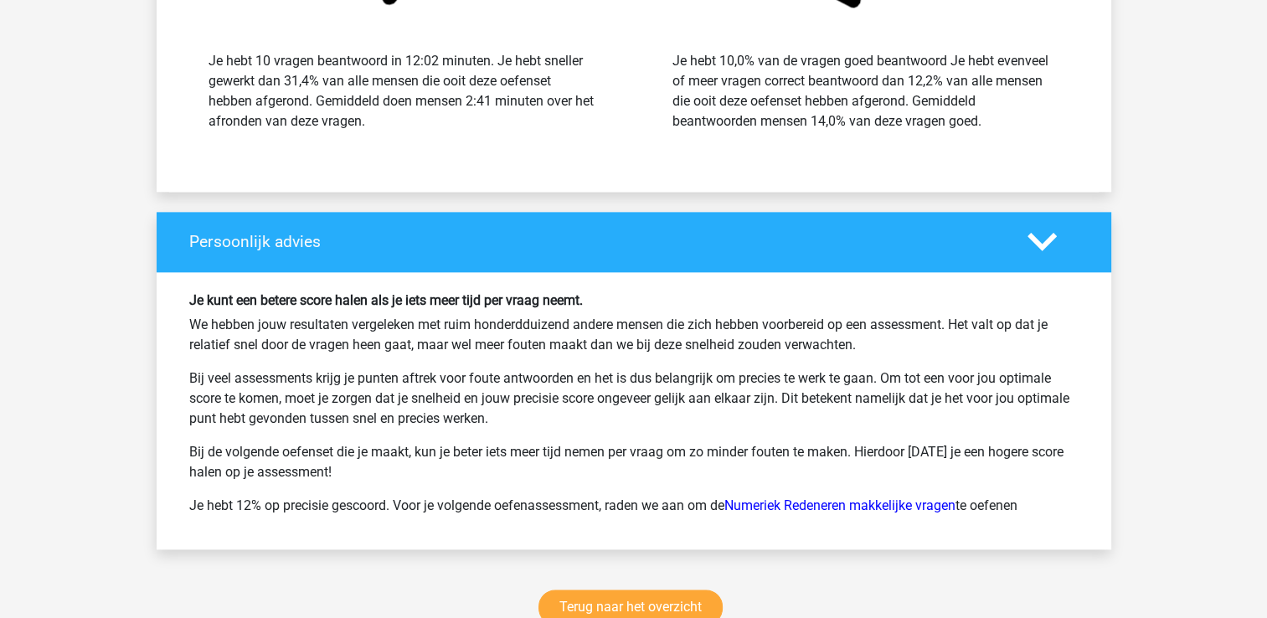
scroll to position [2245, 0]
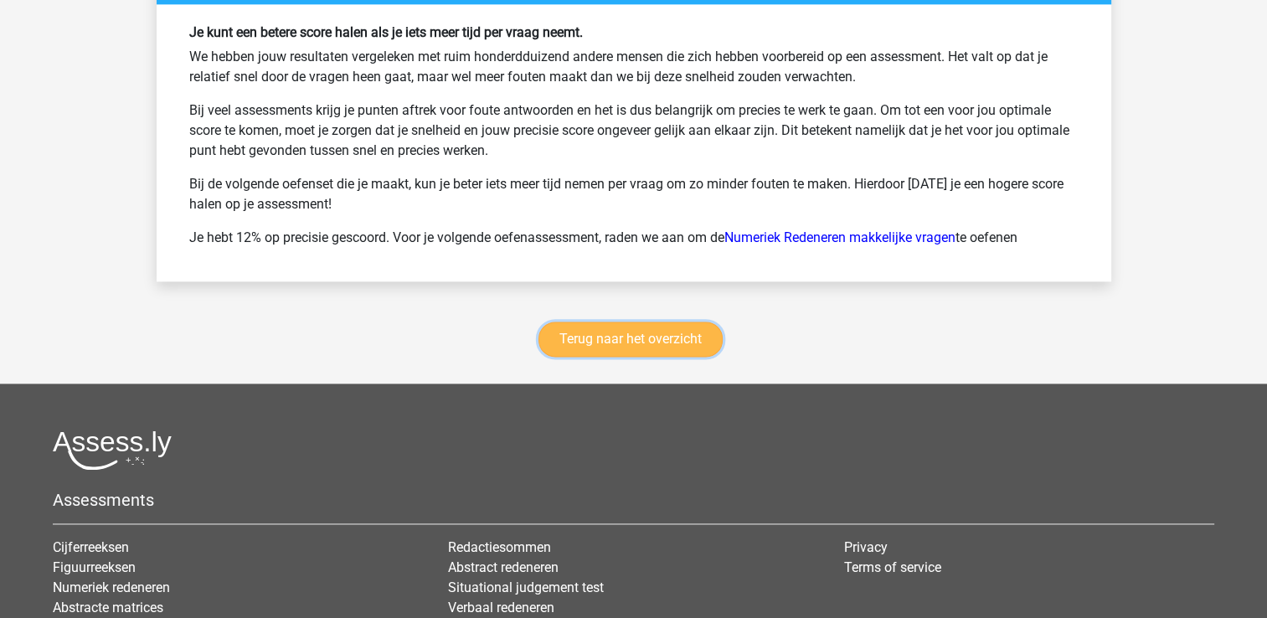
click at [617, 327] on link "Terug naar het overzicht" at bounding box center [631, 339] width 184 height 35
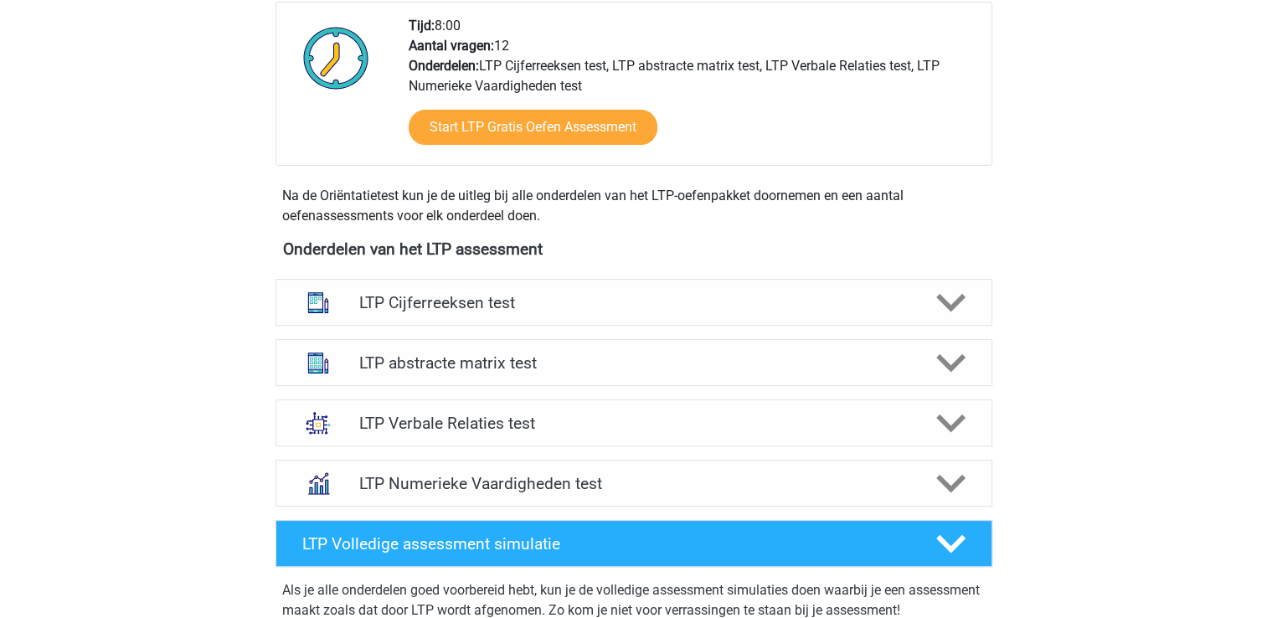
scroll to position [402, 0]
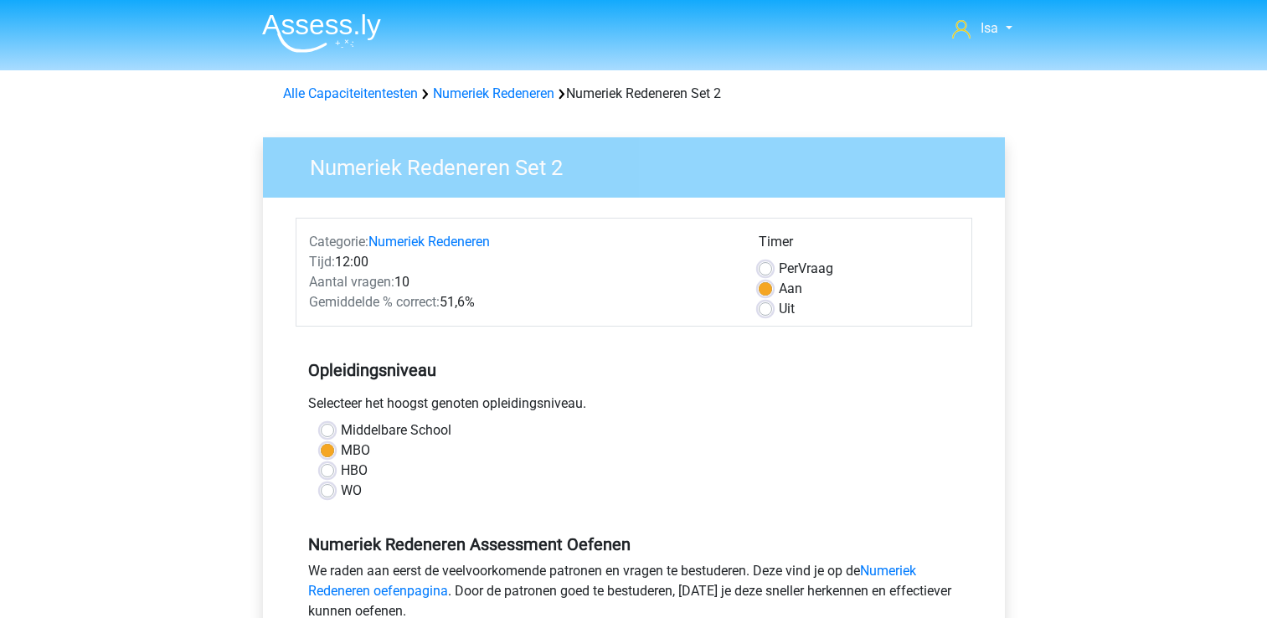
scroll to position [279, 0]
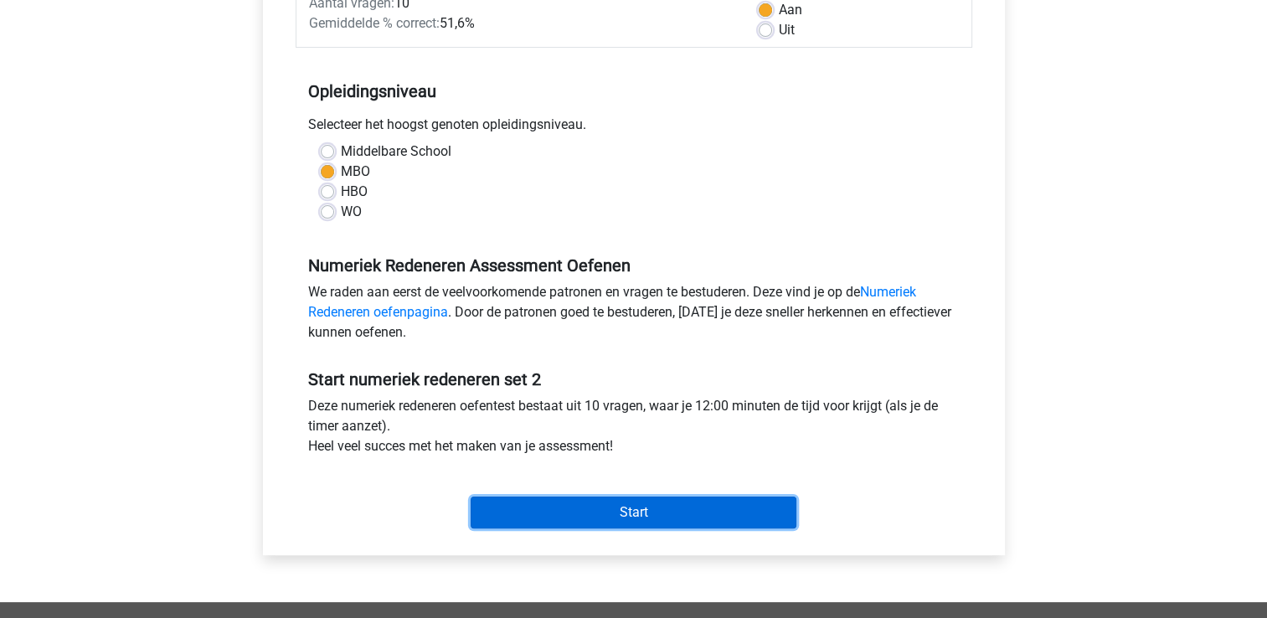
click at [490, 518] on input "Start" at bounding box center [634, 513] width 326 height 32
click at [557, 504] on input "Start" at bounding box center [634, 513] width 326 height 32
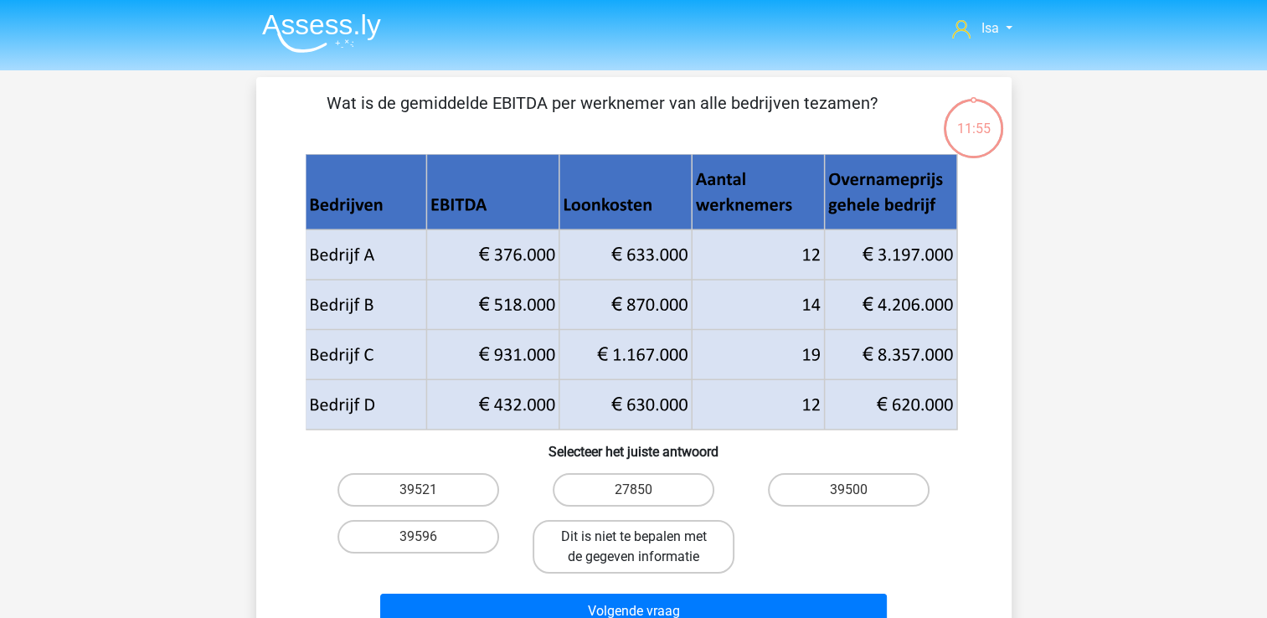
click at [652, 572] on label "Dit is niet te bepalen met de gegeven informatie" at bounding box center [634, 547] width 202 height 54
click at [644, 548] on input "Dit is niet te bepalen met de gegeven informatie" at bounding box center [638, 542] width 11 height 11
radio input "true"
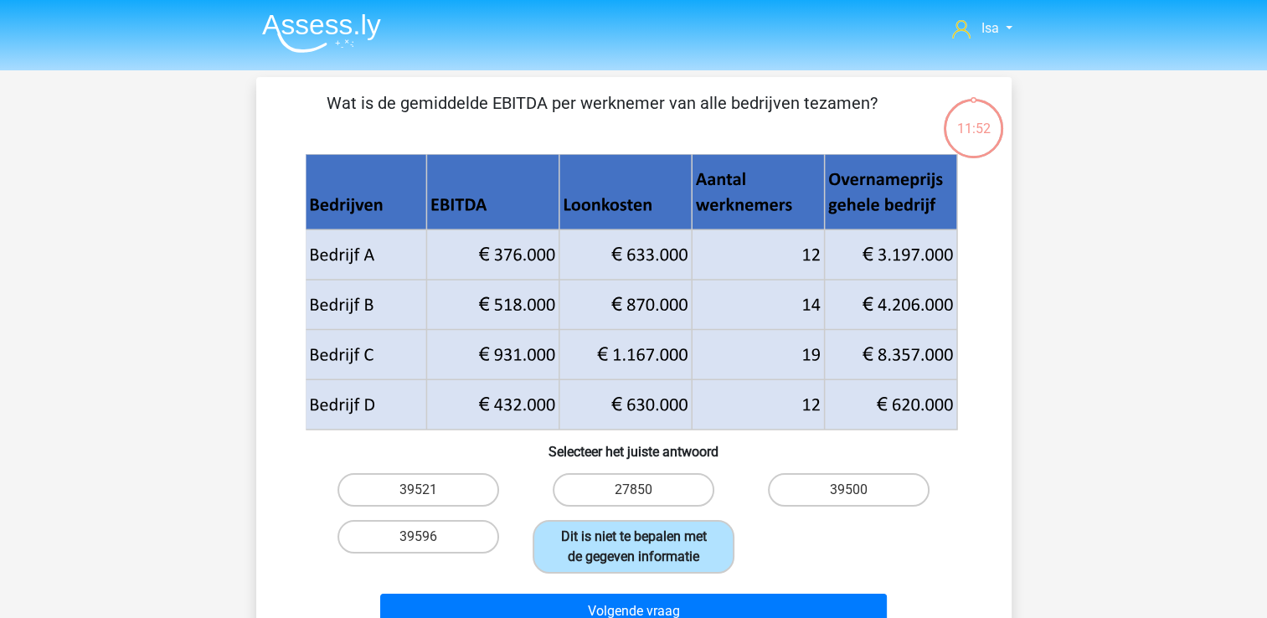
drag, startPoint x: 652, startPoint y: 572, endPoint x: 580, endPoint y: 525, distance: 86.0
click at [580, 525] on label "Dit is niet te bepalen met de gegeven informatie" at bounding box center [634, 547] width 202 height 54
click at [633, 537] on input "Dit is niet te bepalen met de gegeven informatie" at bounding box center [638, 542] width 11 height 11
click at [603, 485] on label "27850" at bounding box center [634, 490] width 162 height 34
click at [633, 490] on input "27850" at bounding box center [638, 495] width 11 height 11
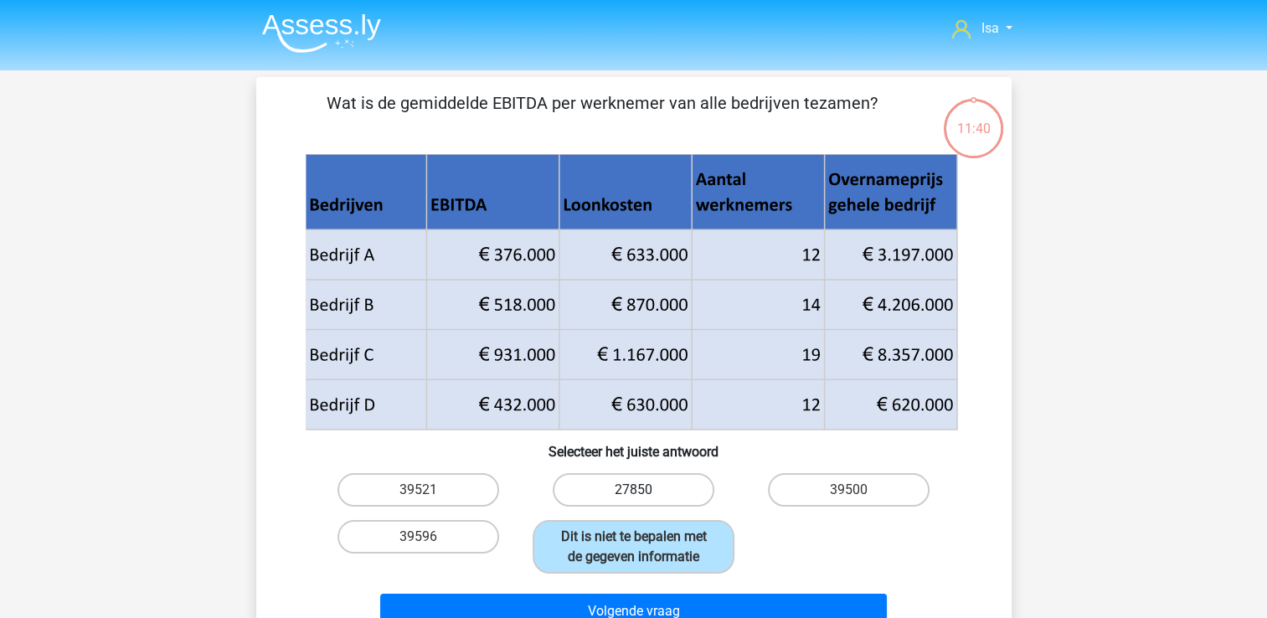
radio input "true"
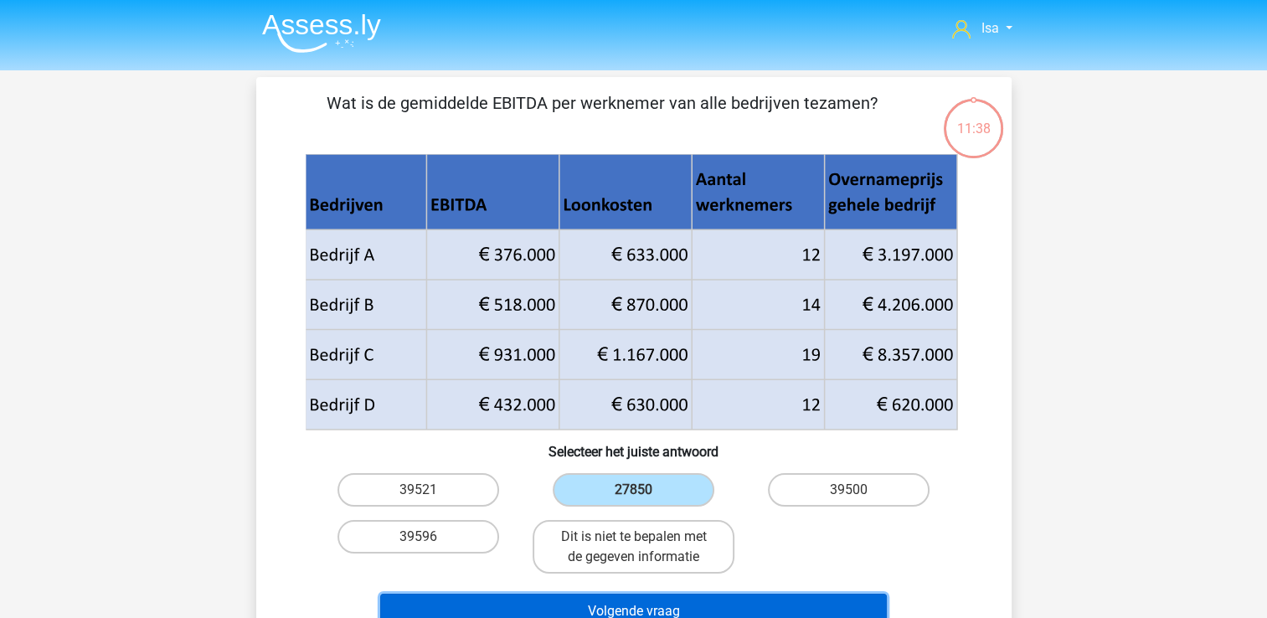
click at [596, 605] on button "Volgende vraag" at bounding box center [633, 611] width 507 height 35
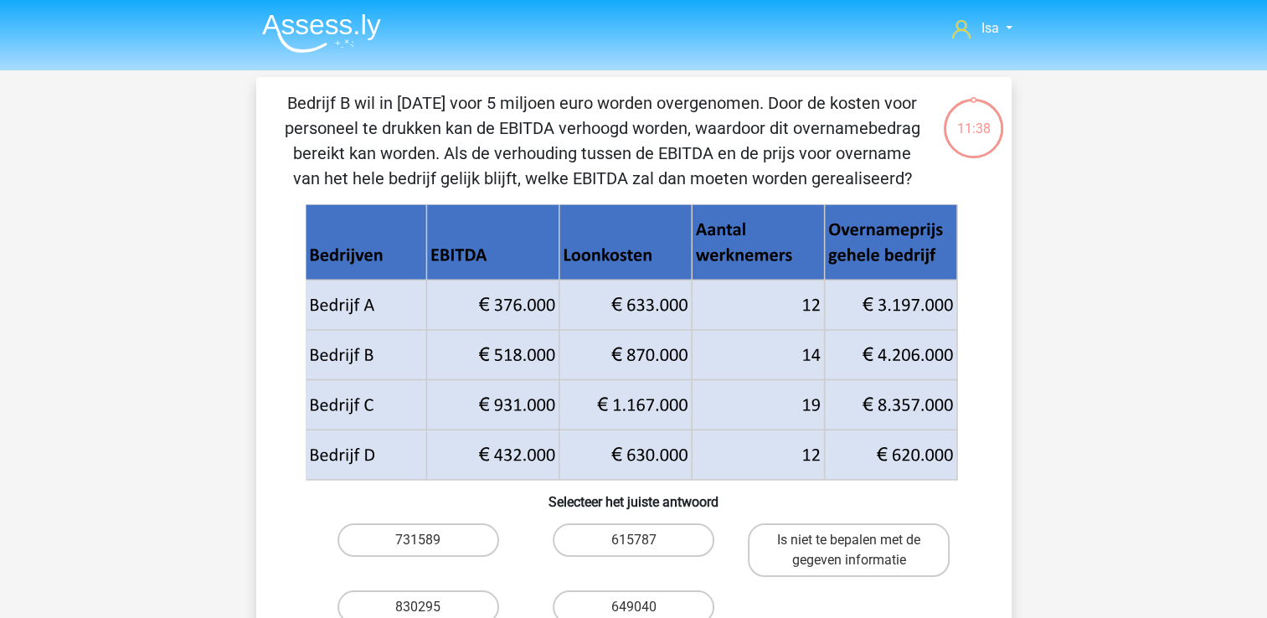
scroll to position [77, 0]
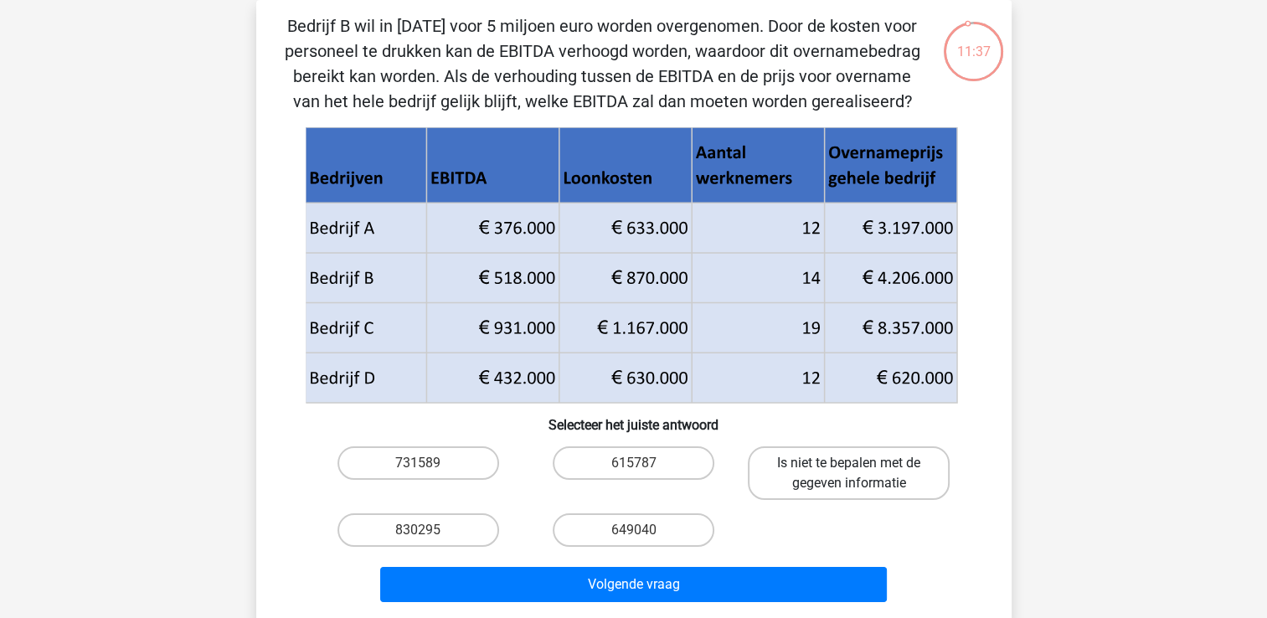
click at [813, 461] on label "Is niet te bepalen met de gegeven informatie" at bounding box center [849, 473] width 202 height 54
click at [849, 463] on input "Is niet te bepalen met de gegeven informatie" at bounding box center [854, 468] width 11 height 11
radio input "true"
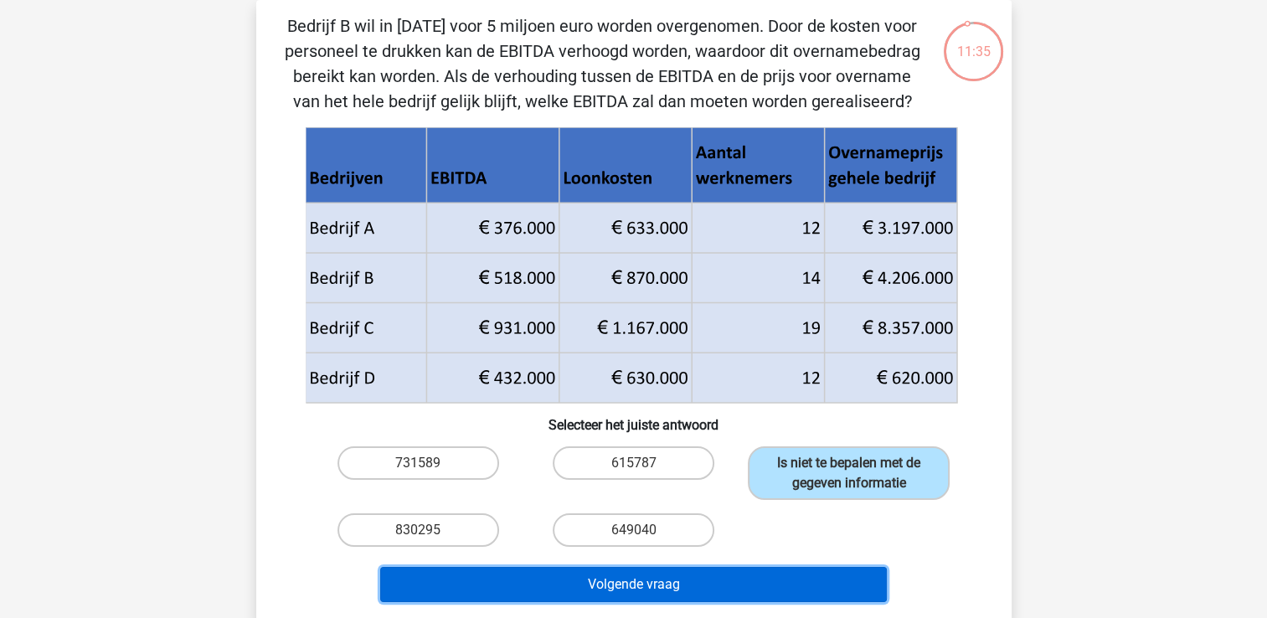
click at [714, 585] on button "Volgende vraag" at bounding box center [633, 584] width 507 height 35
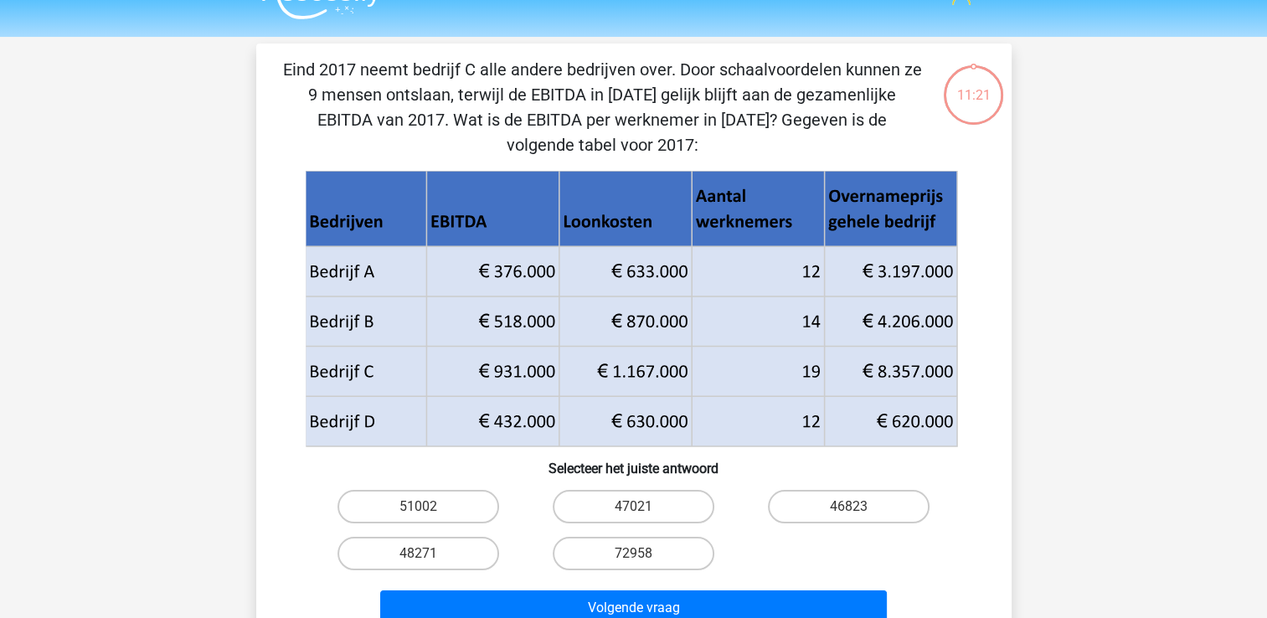
scroll to position [67, 0]
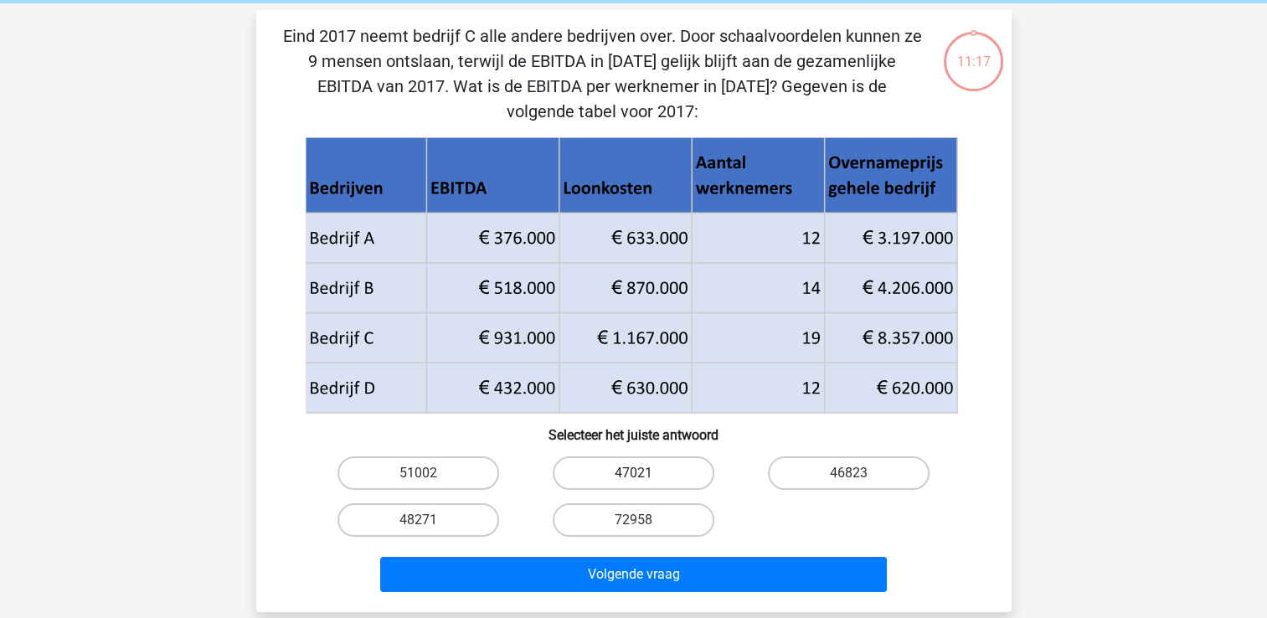
click at [575, 477] on label "47021" at bounding box center [634, 473] width 162 height 34
click at [633, 477] on input "47021" at bounding box center [638, 478] width 11 height 11
radio input "true"
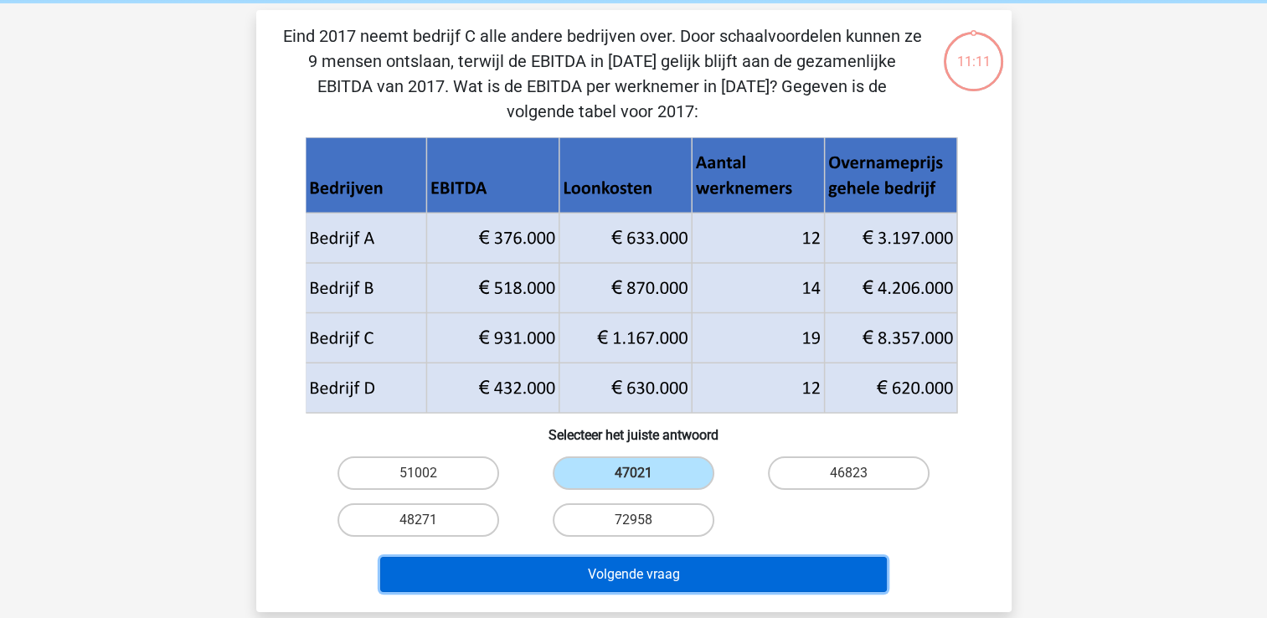
click at [597, 580] on button "Volgende vraag" at bounding box center [633, 574] width 507 height 35
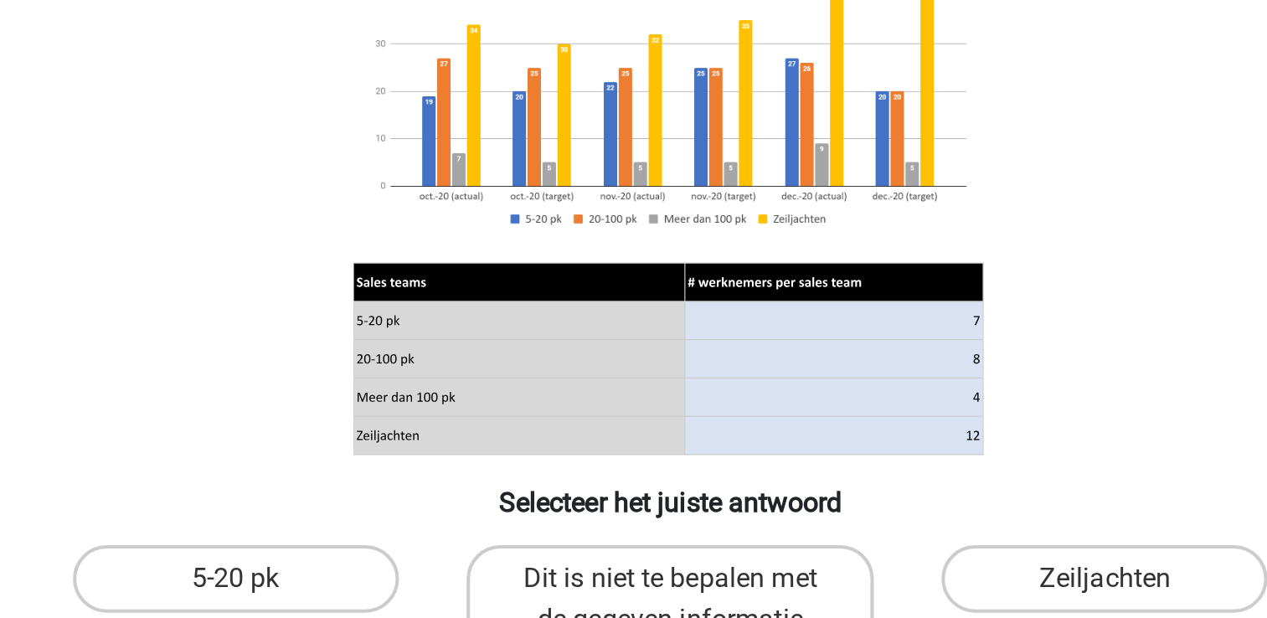
scroll to position [51, 0]
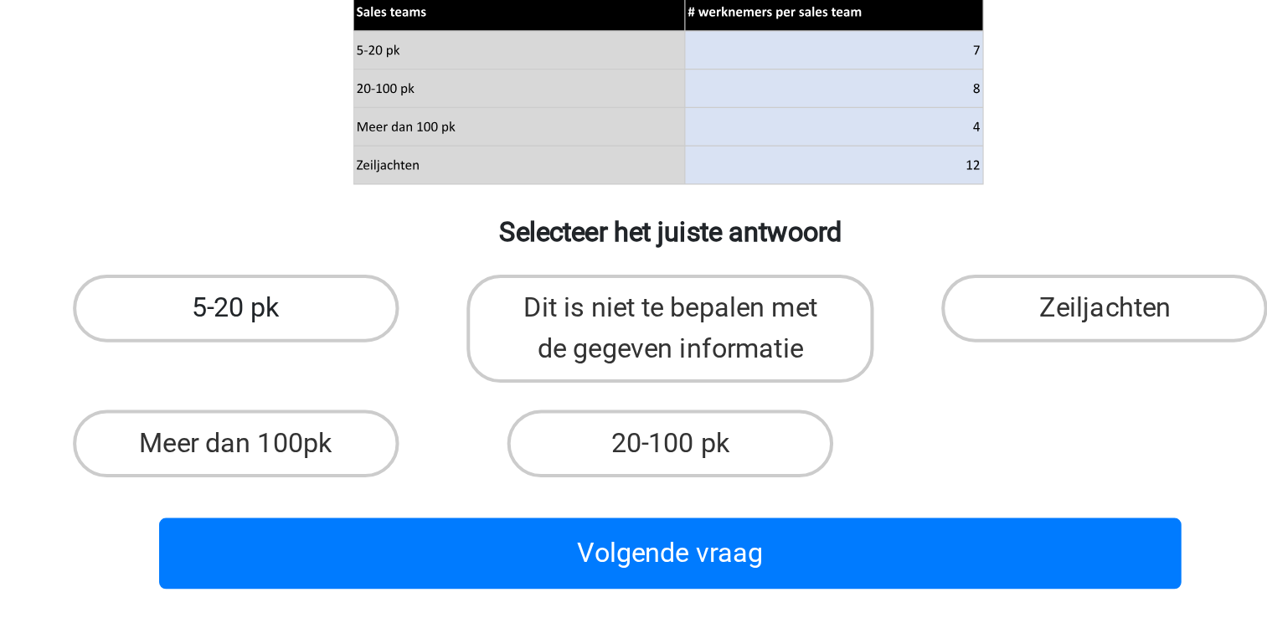
click at [453, 436] on label "5-20 pk" at bounding box center [419, 439] width 162 height 34
click at [429, 439] on input "5-20 pk" at bounding box center [423, 444] width 11 height 11
radio input "true"
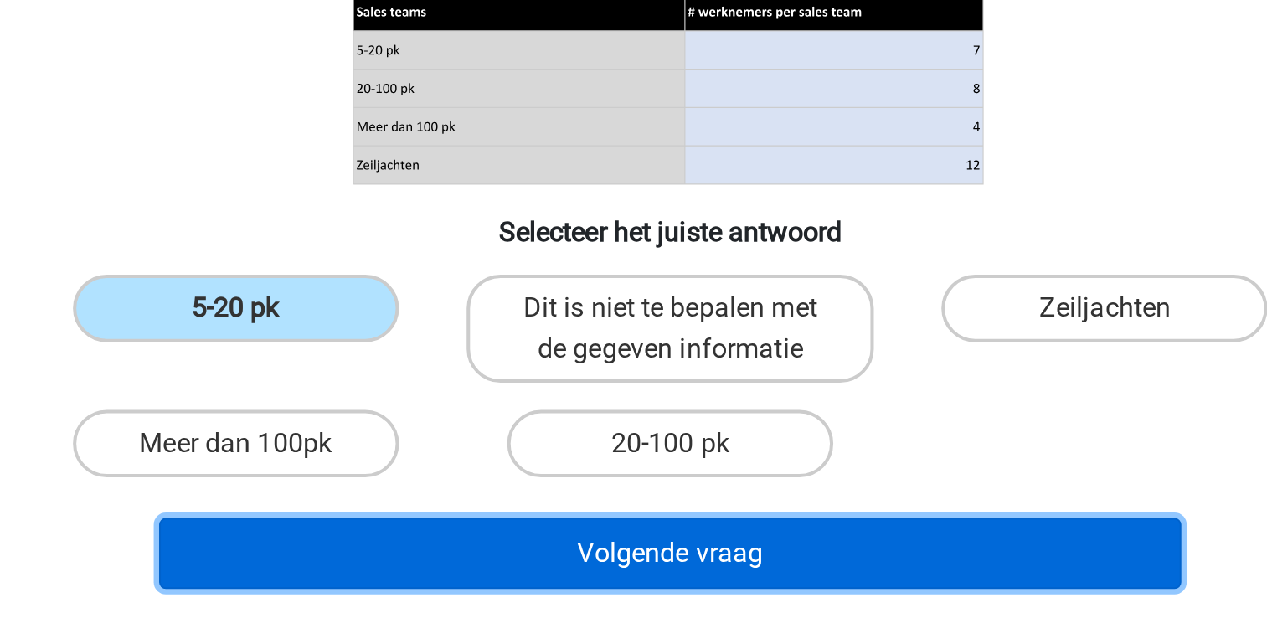
click at [516, 547] on button "Volgende vraag" at bounding box center [633, 560] width 507 height 35
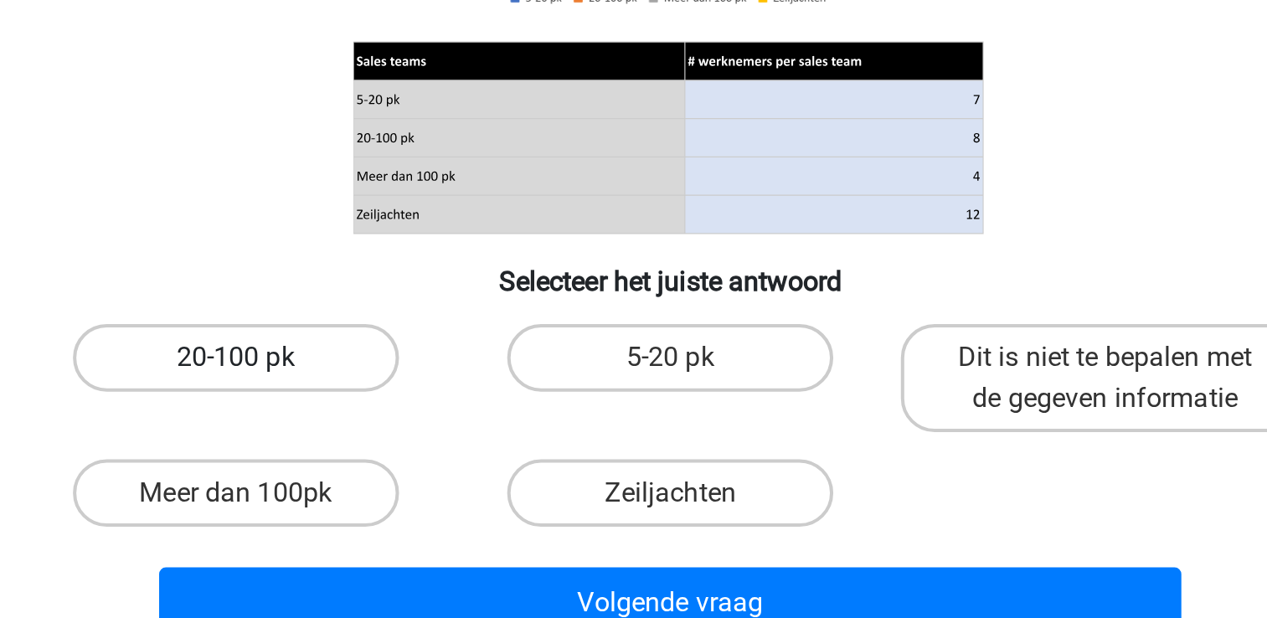
click at [472, 441] on label "20-100 pk" at bounding box center [419, 439] width 162 height 34
click at [429, 441] on input "20-100 pk" at bounding box center [423, 444] width 11 height 11
radio input "true"
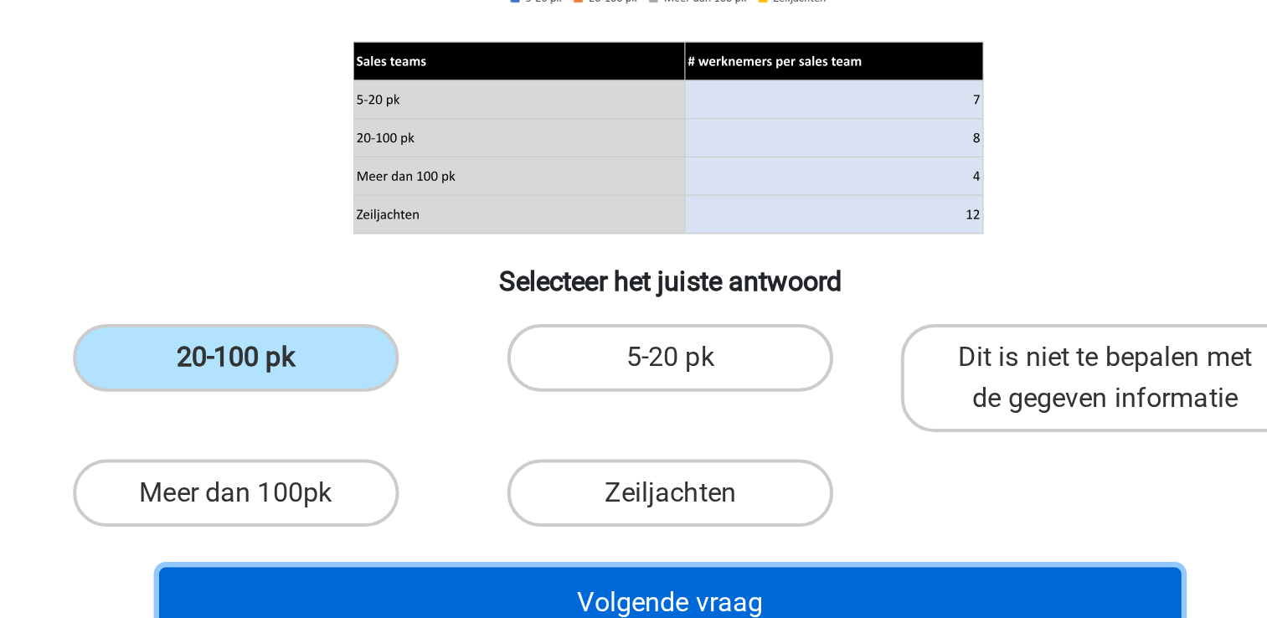
click at [481, 553] on button "Volgende vraag" at bounding box center [633, 560] width 507 height 35
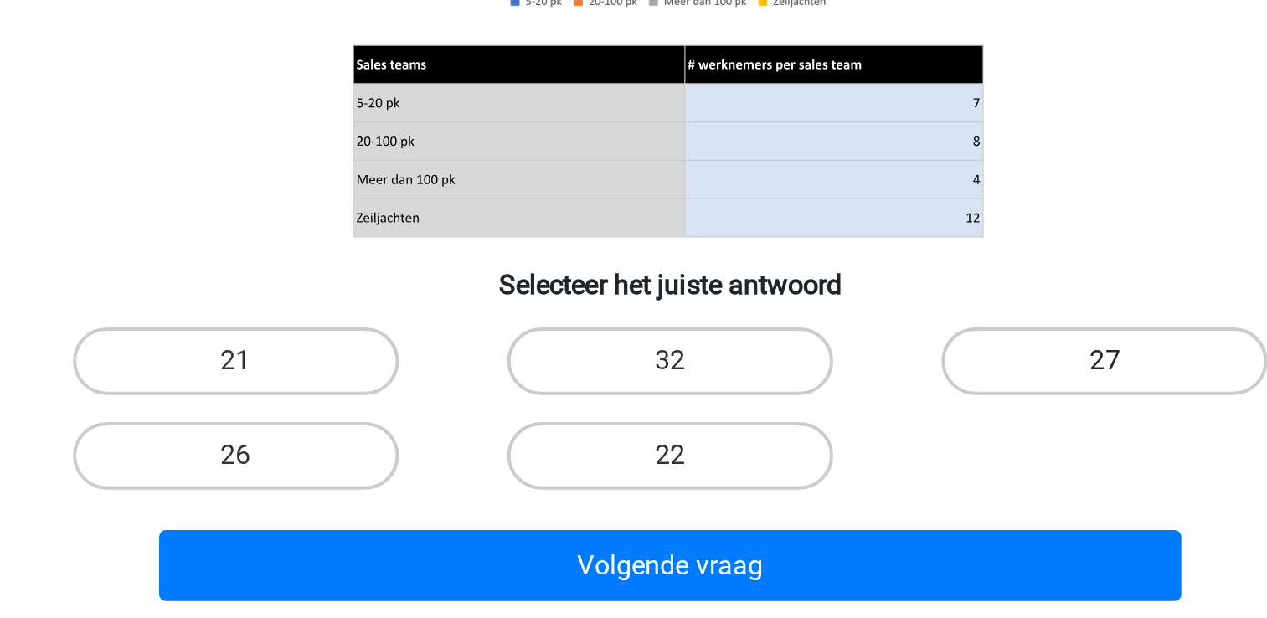
click at [799, 434] on label "27" at bounding box center [849, 439] width 162 height 34
click at [849, 439] on input "27" at bounding box center [854, 444] width 11 height 11
radio input "true"
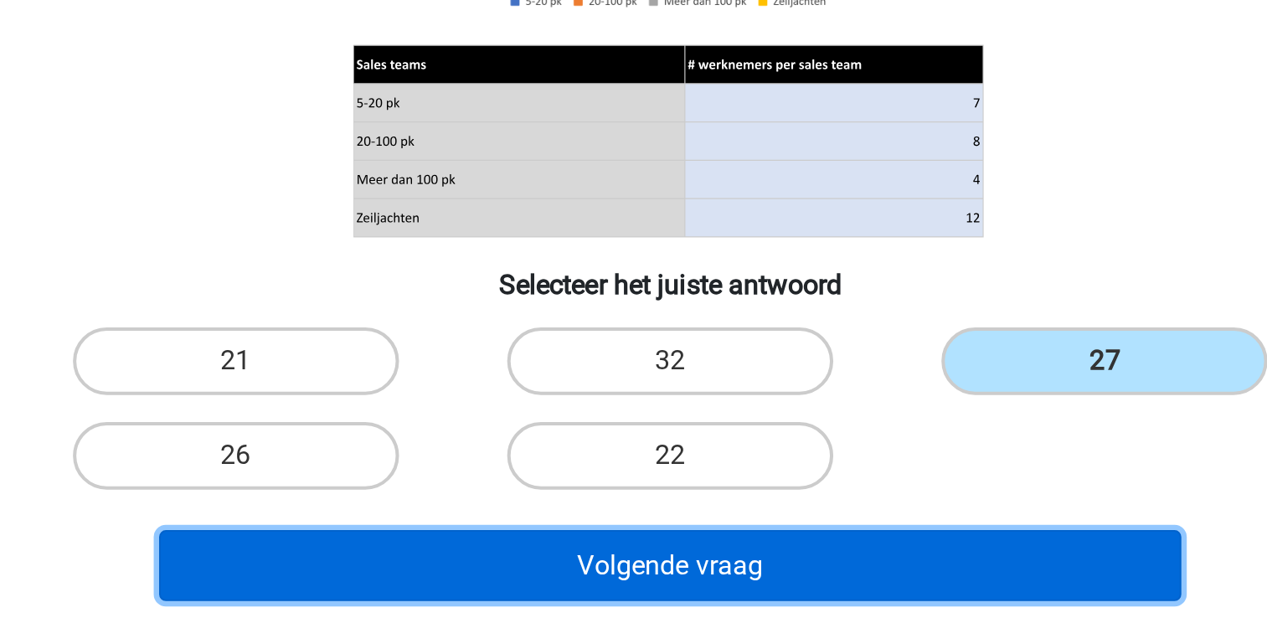
click at [797, 541] on button "Volgende vraag" at bounding box center [633, 540] width 507 height 35
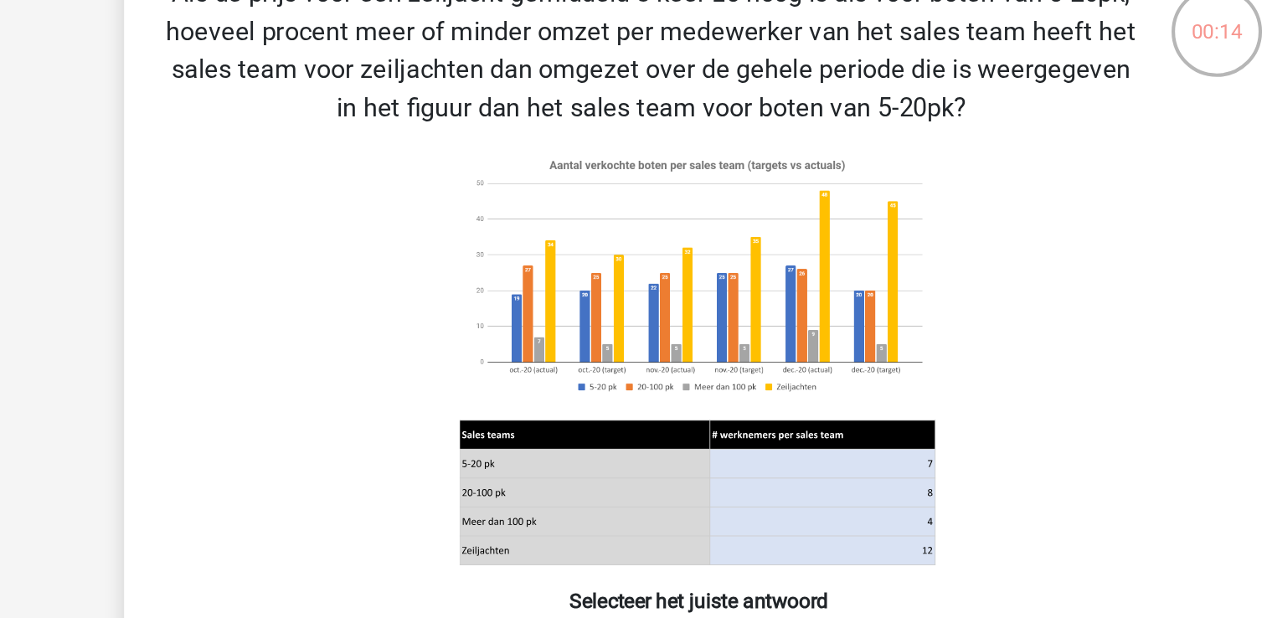
scroll to position [64, 0]
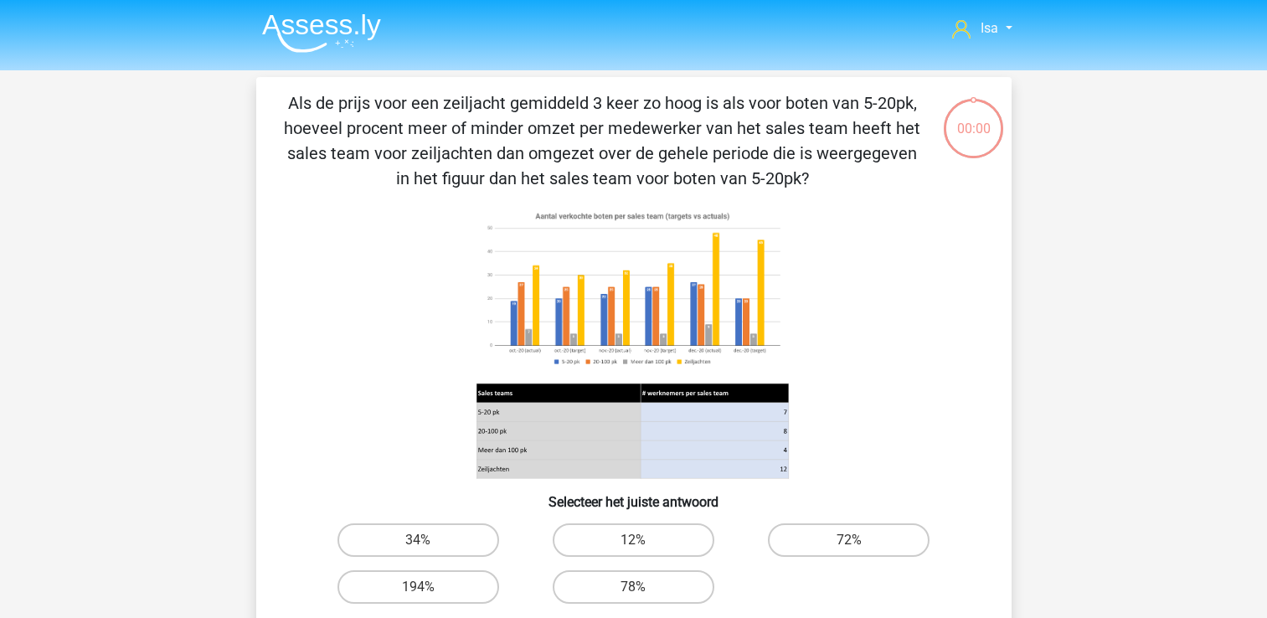
scroll to position [75, 0]
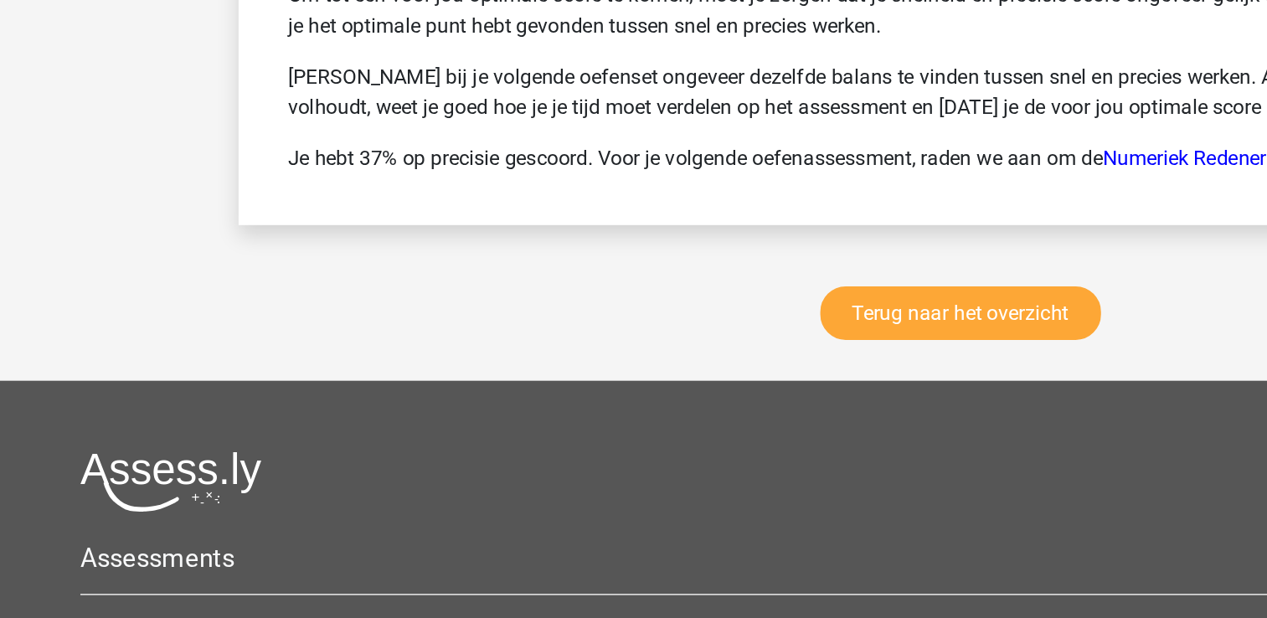
scroll to position [2200, 0]
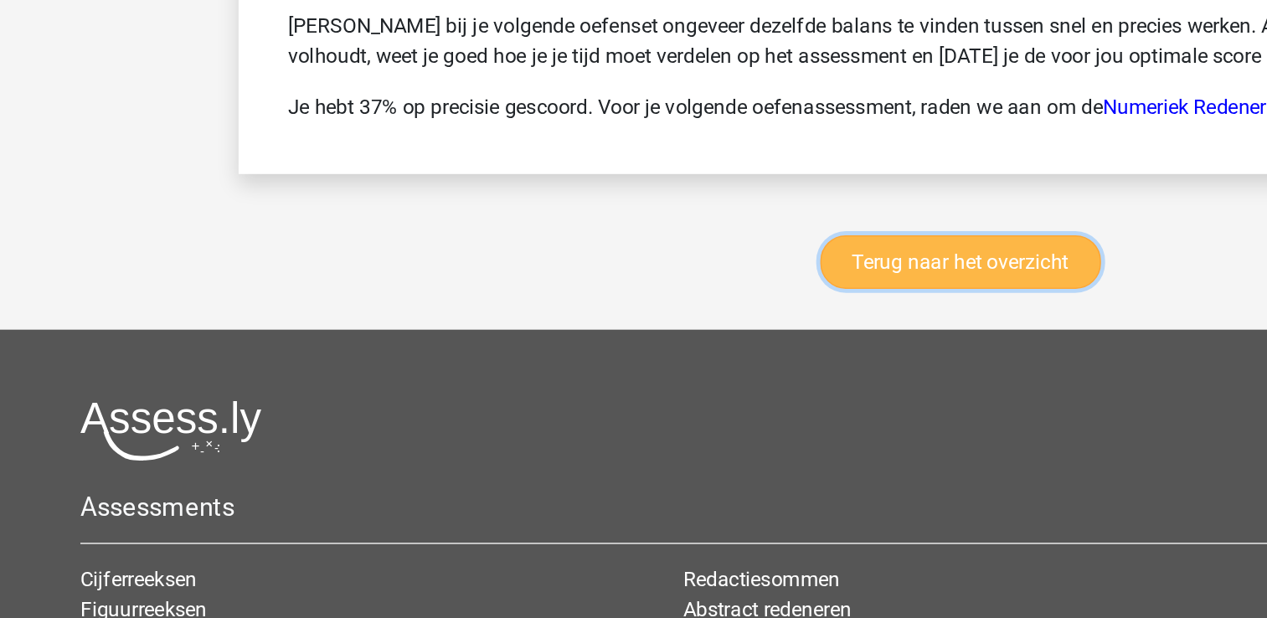
click at [684, 376] on link "Terug naar het overzicht" at bounding box center [631, 383] width 184 height 35
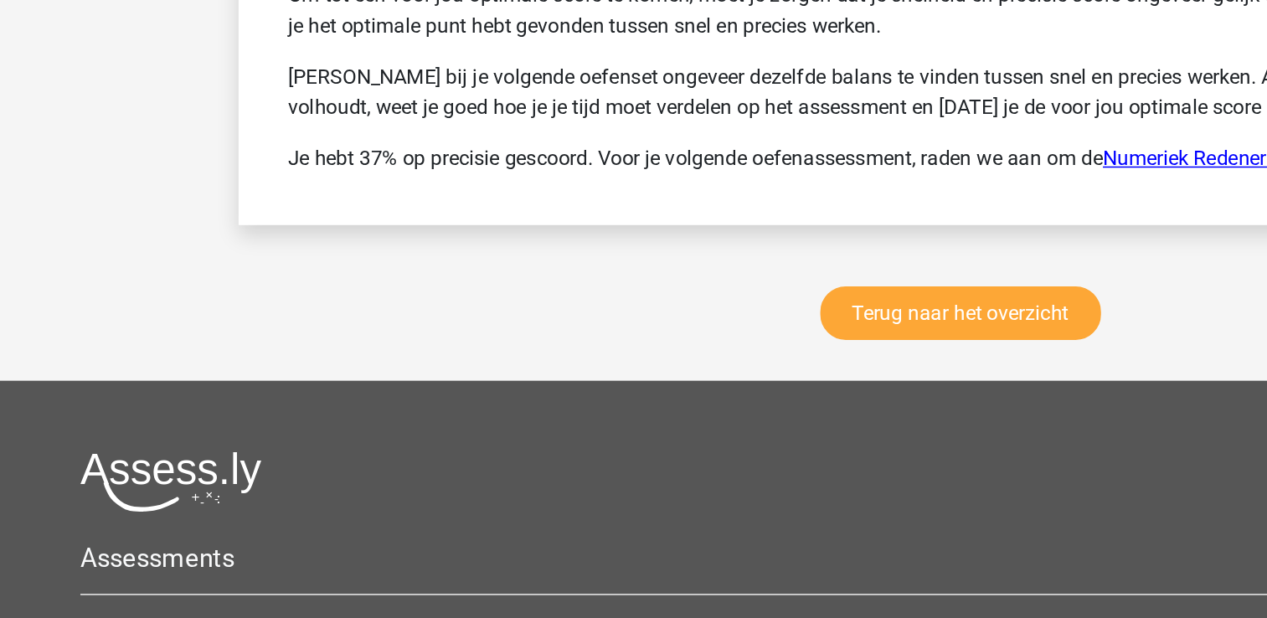
click at [741, 282] on link "Numeriek Redeneren makkelijke vragen" at bounding box center [839, 282] width 231 height 16
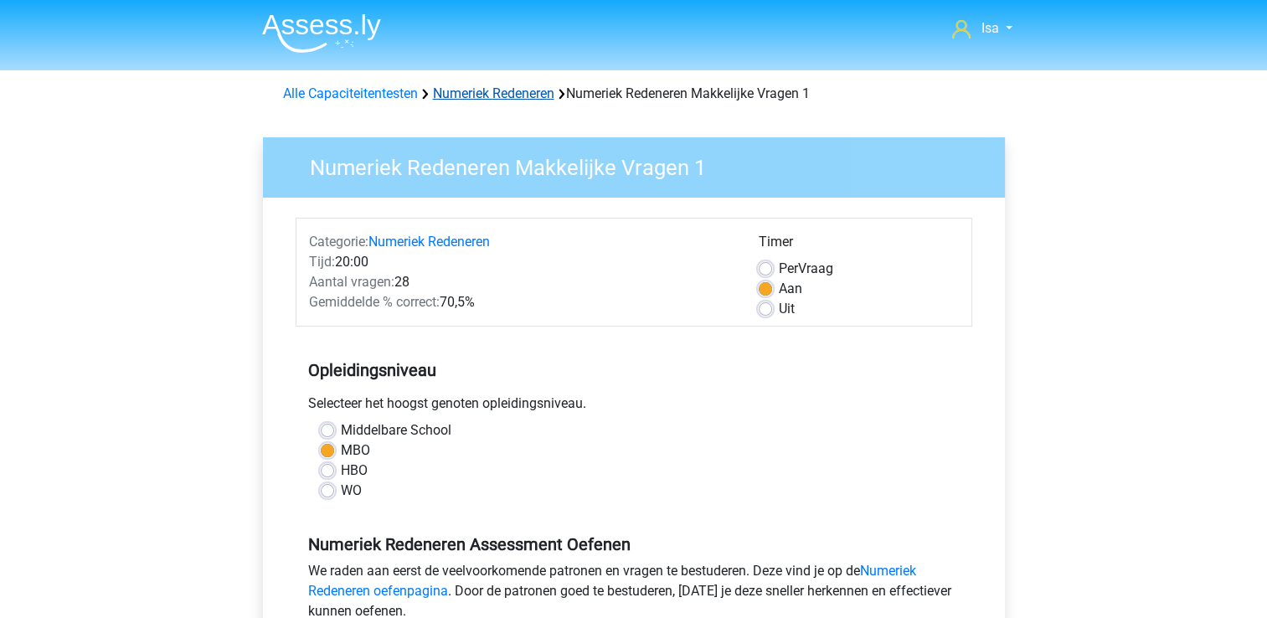
click at [509, 99] on link "Numeriek Redeneren" at bounding box center [493, 93] width 121 height 16
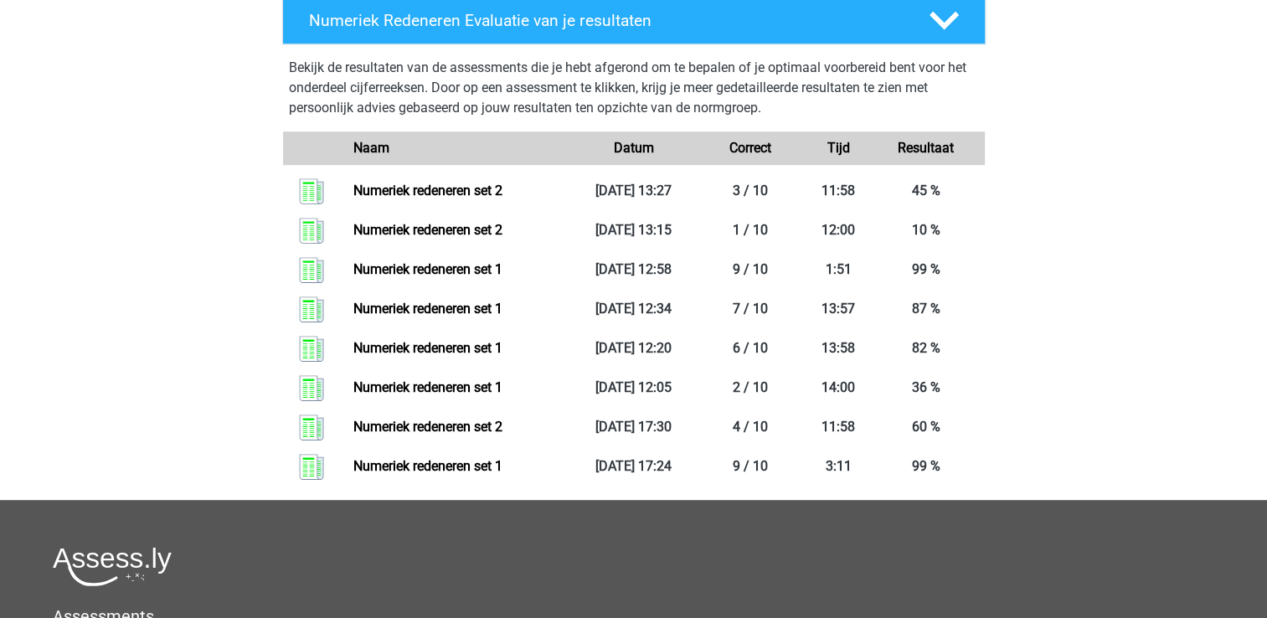
scroll to position [905, 0]
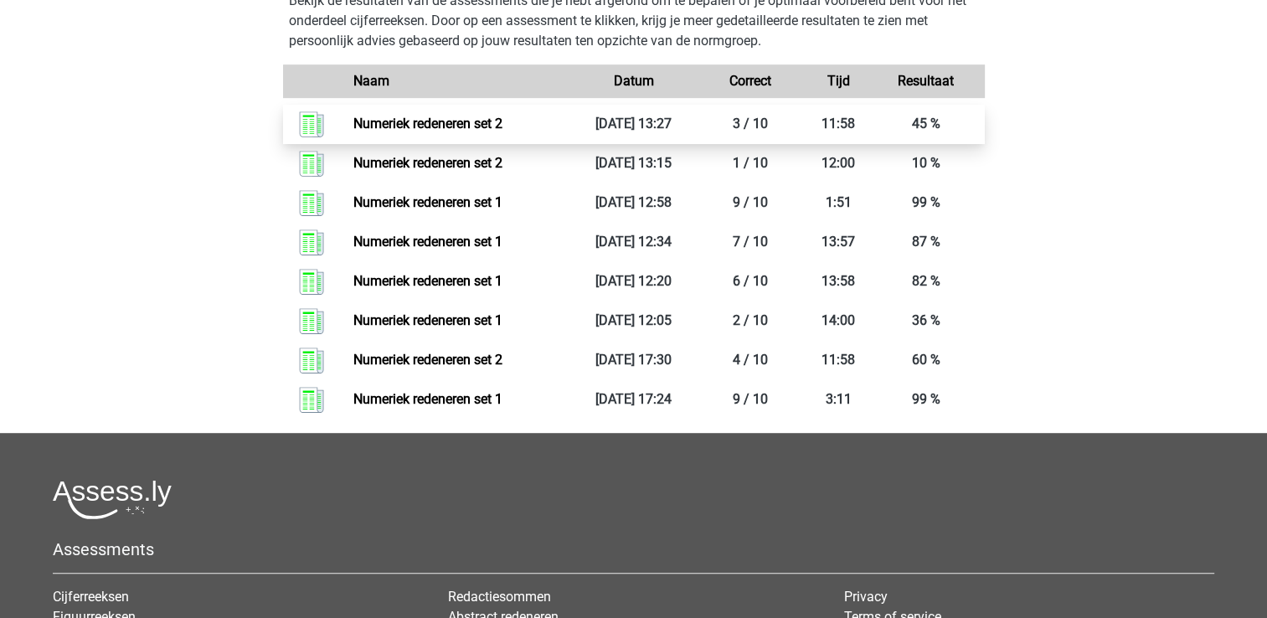
click at [503, 131] on link "Numeriek redeneren set 2" at bounding box center [427, 124] width 149 height 16
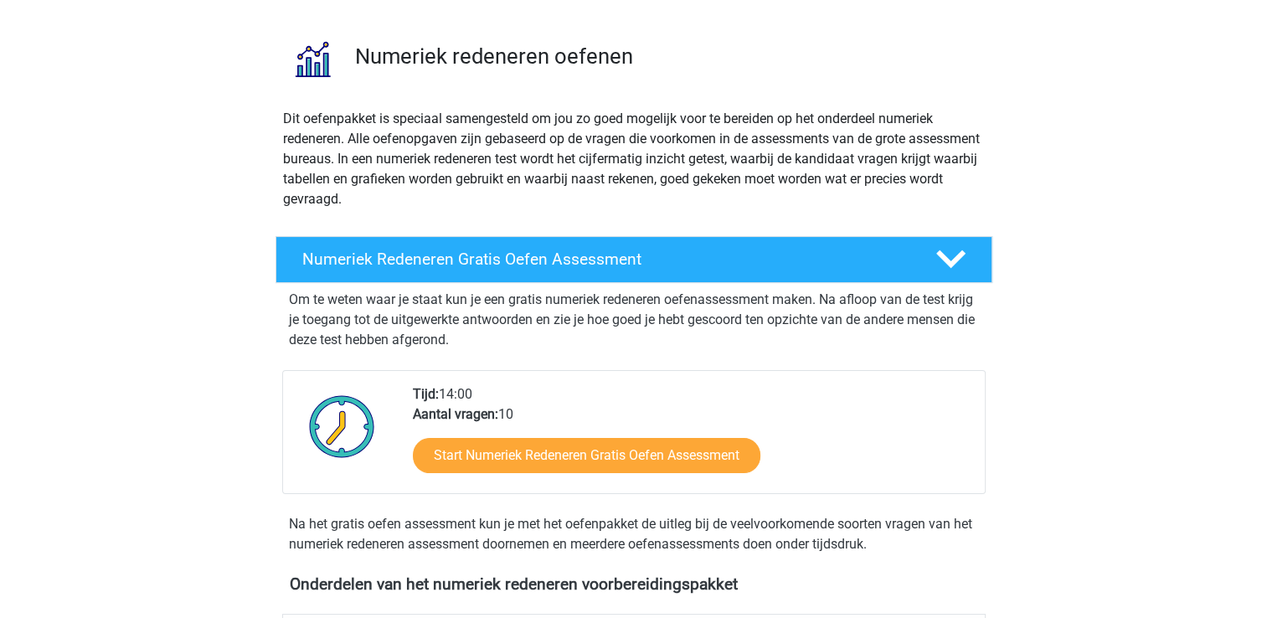
scroll to position [0, 0]
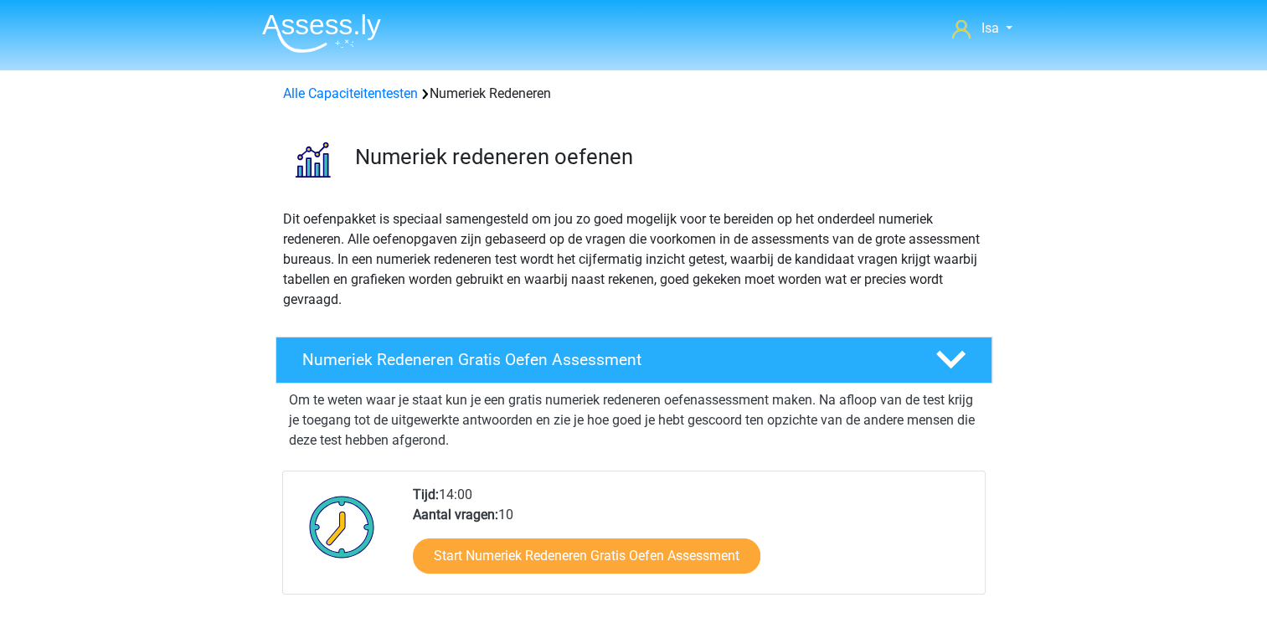
click at [291, 37] on img at bounding box center [321, 32] width 119 height 39
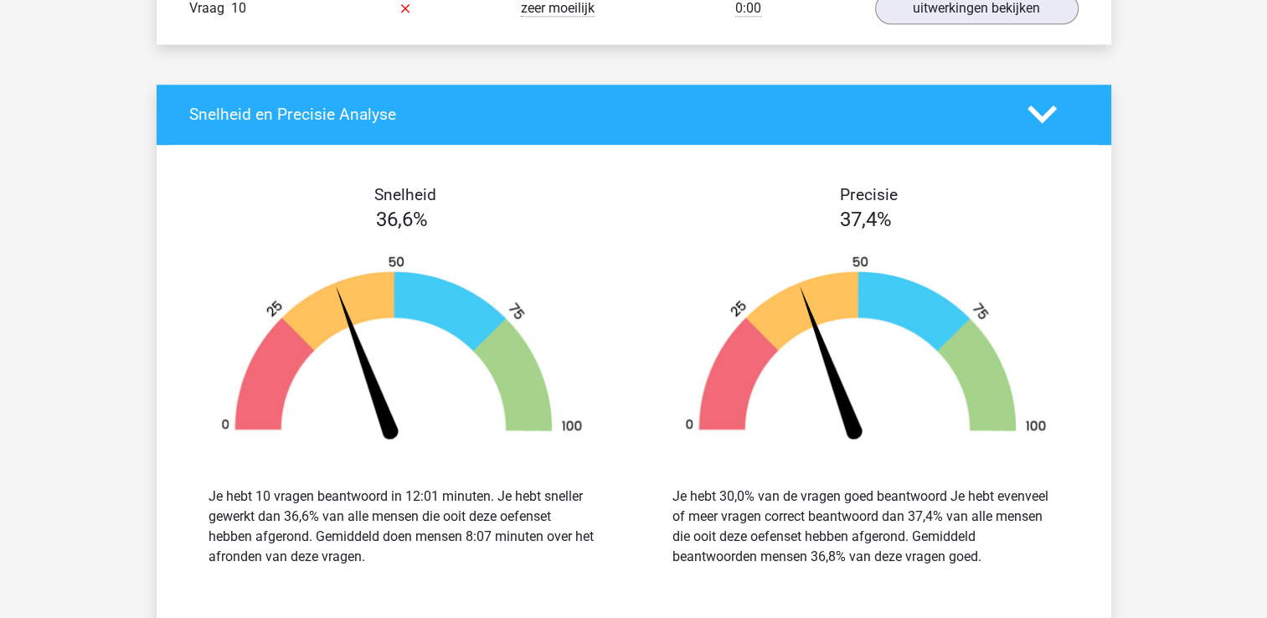
scroll to position [1575, 0]
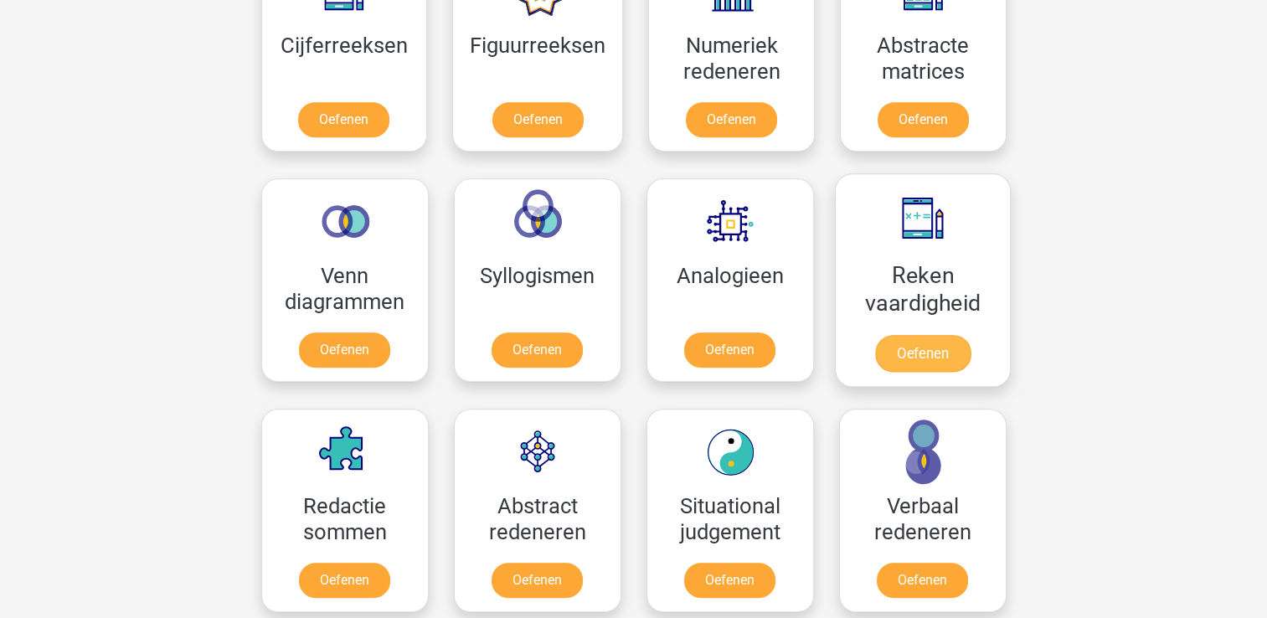
scroll to position [737, 0]
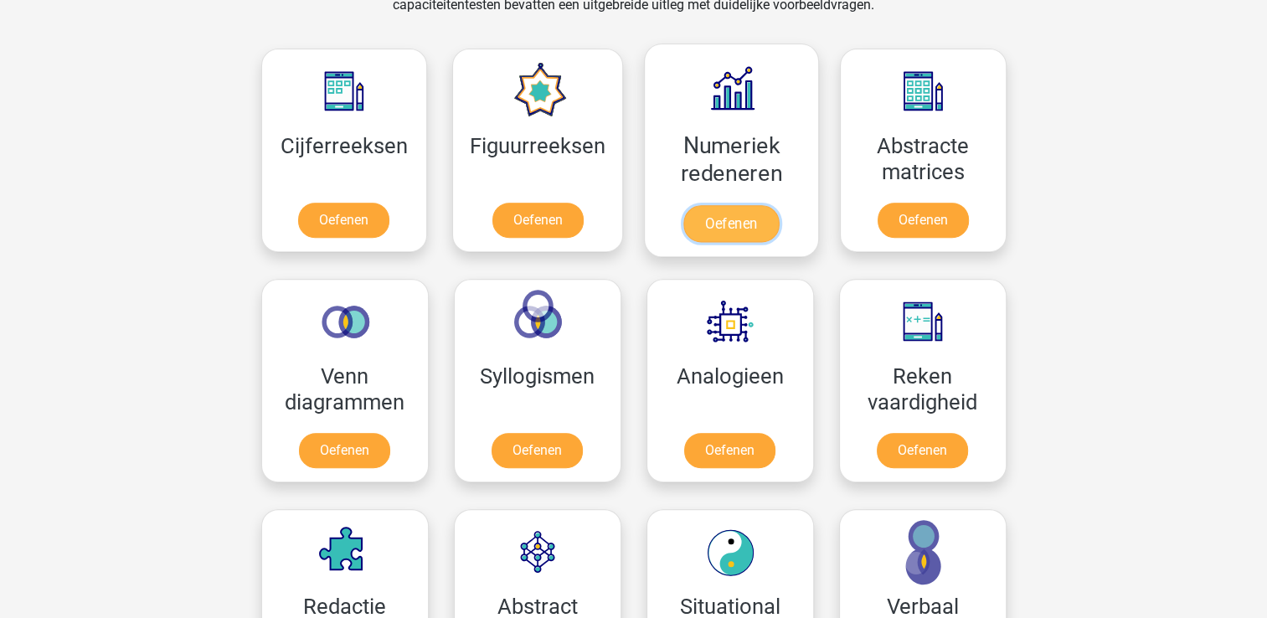
click at [690, 219] on link "Oefenen" at bounding box center [730, 223] width 95 height 37
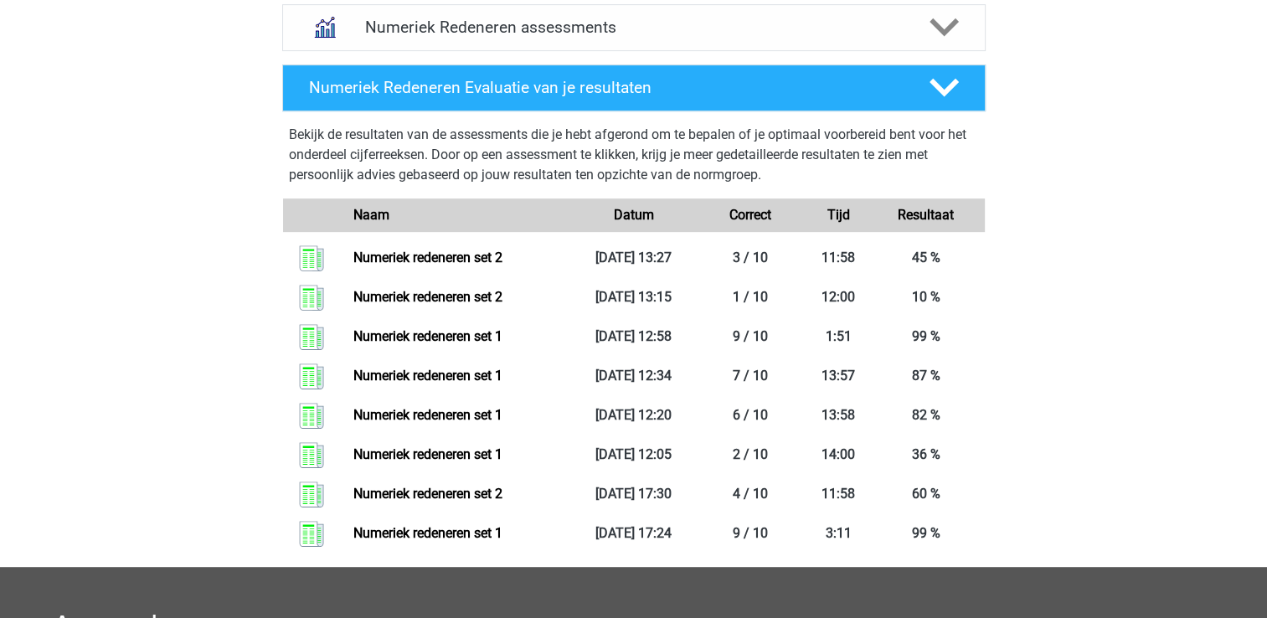
scroll to position [737, 0]
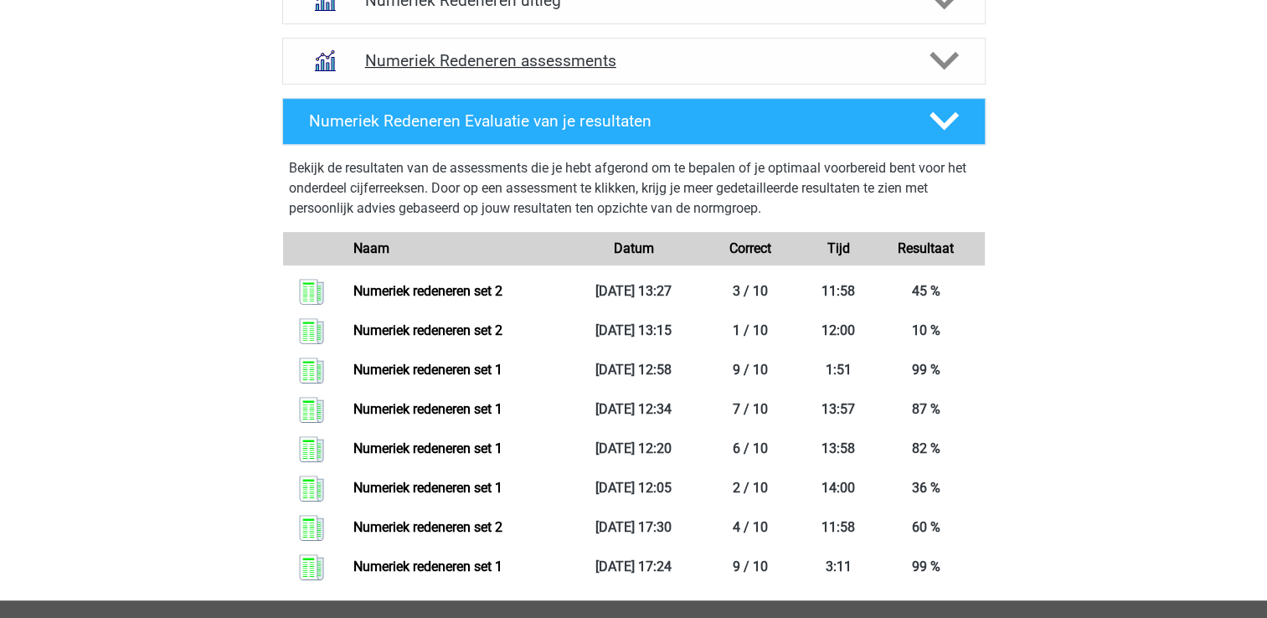
click at [755, 69] on h4 "Numeriek Redeneren assessments" at bounding box center [634, 60] width 538 height 19
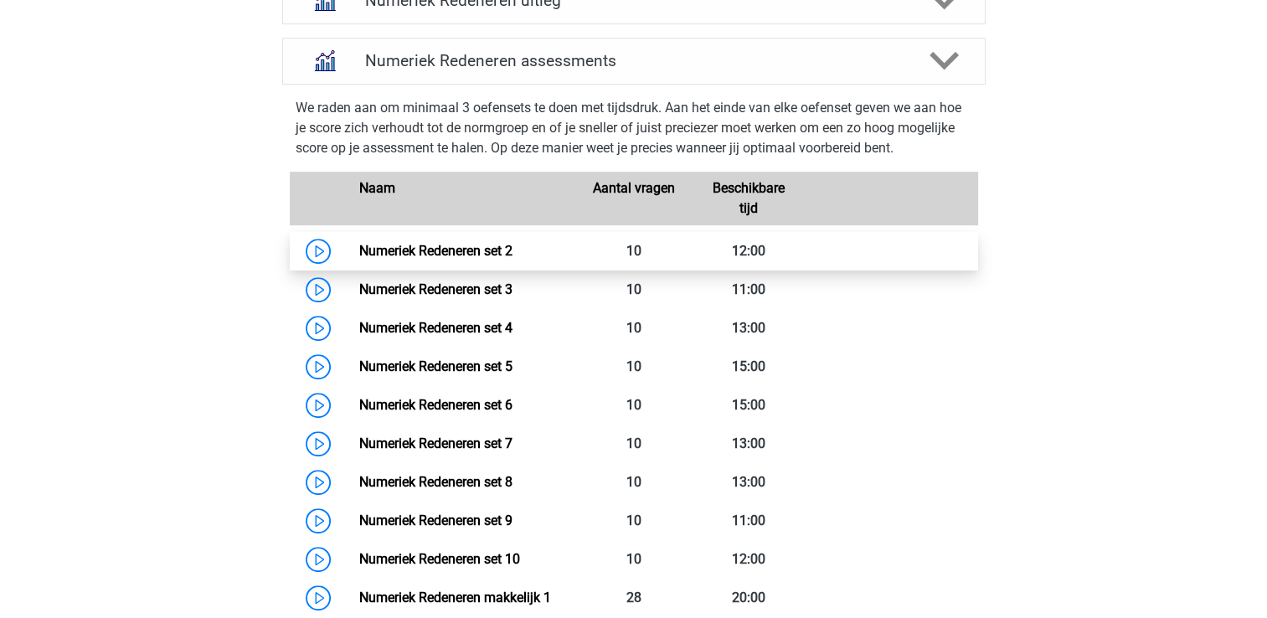
click at [513, 255] on link "Numeriek Redeneren set 2" at bounding box center [435, 251] width 153 height 16
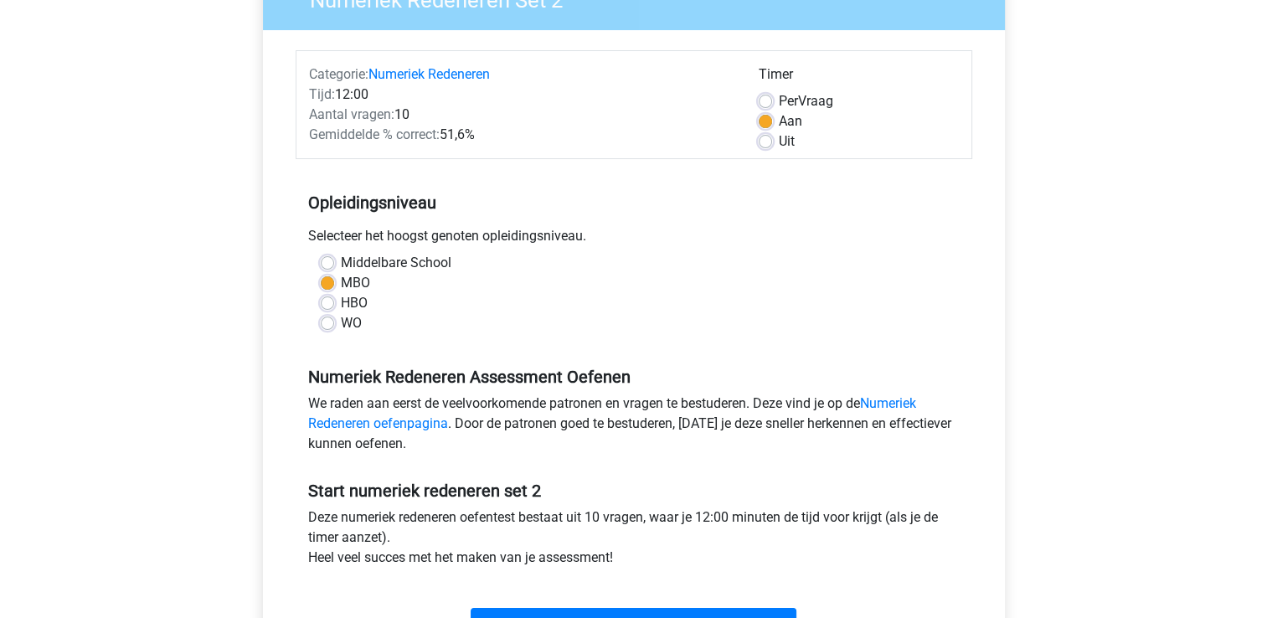
scroll to position [268, 0]
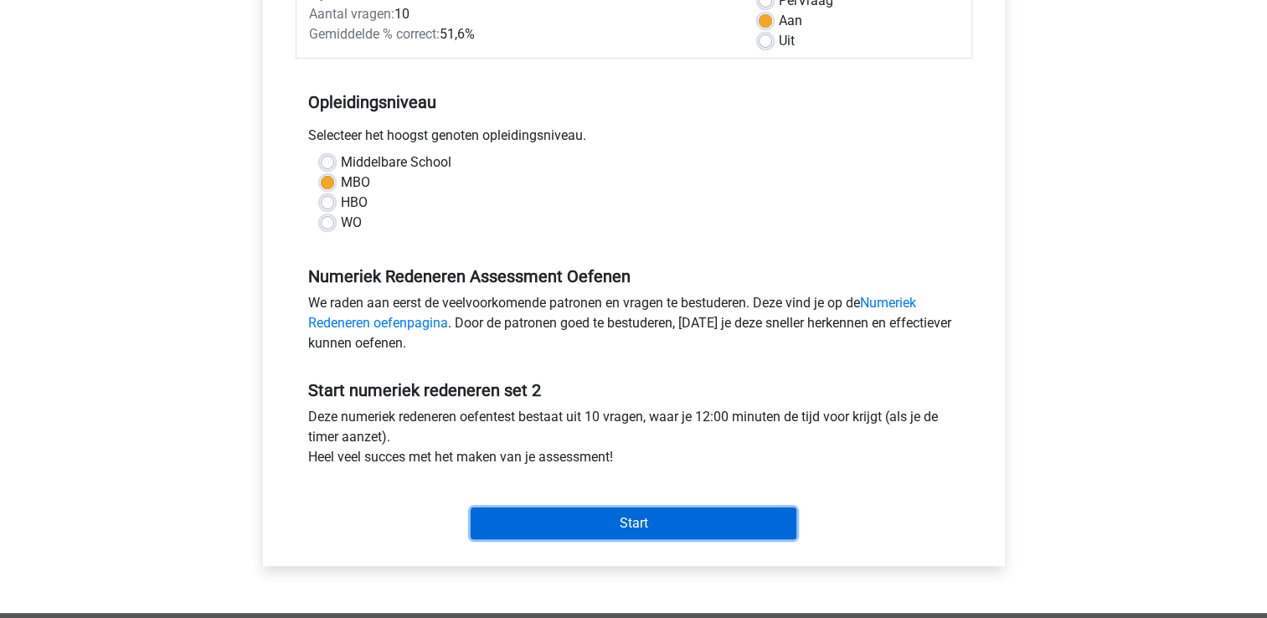
click at [551, 528] on input "Start" at bounding box center [634, 524] width 326 height 32
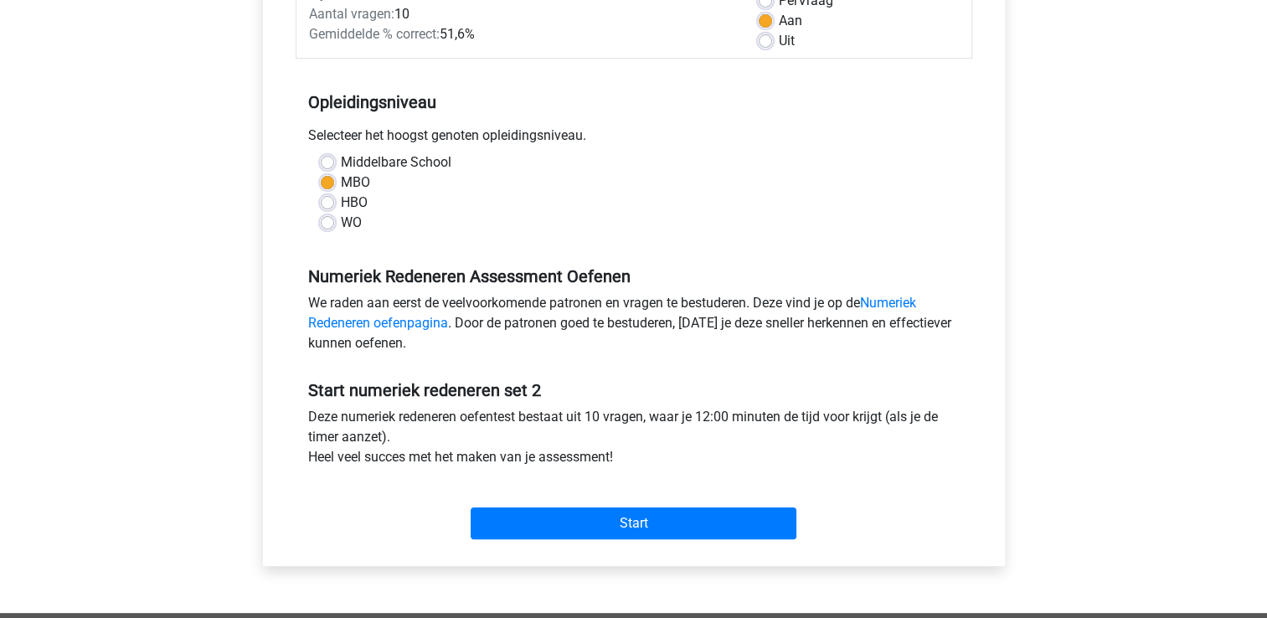
click at [791, 34] on label "Uit" at bounding box center [787, 41] width 16 height 20
click at [772, 34] on input "Uit" at bounding box center [765, 39] width 13 height 17
radio input "true"
click at [759, 11] on input "Aan" at bounding box center [765, 19] width 13 height 17
radio input "true"
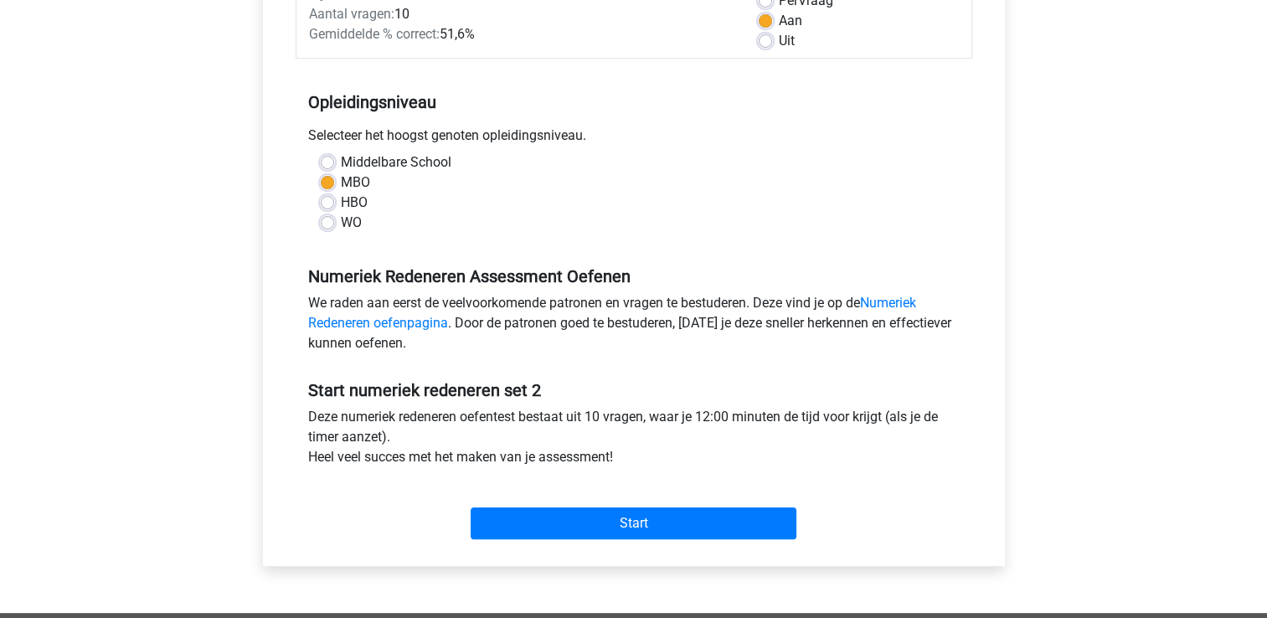
radio input "true"
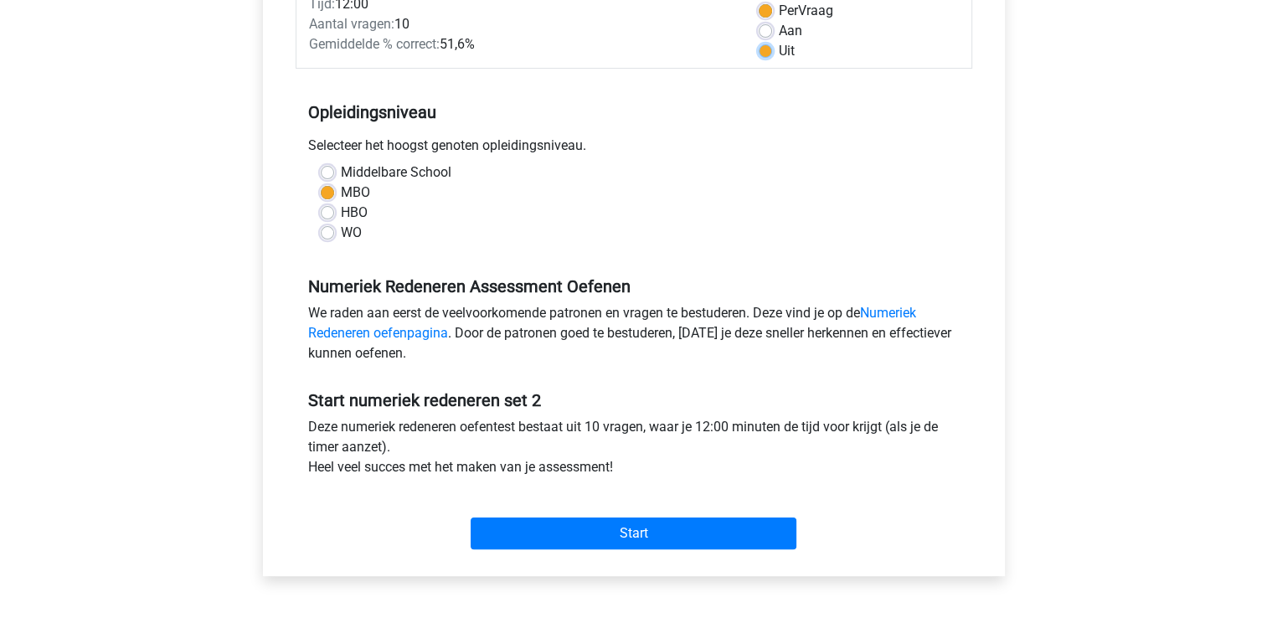
click at [759, 41] on input "Uit" at bounding box center [765, 49] width 13 height 17
radio input "true"
click at [759, 21] on input "Aan" at bounding box center [765, 29] width 13 height 17
radio input "true"
click at [754, 398] on h5 "Start numeriek redeneren set 2" at bounding box center [634, 400] width 652 height 20
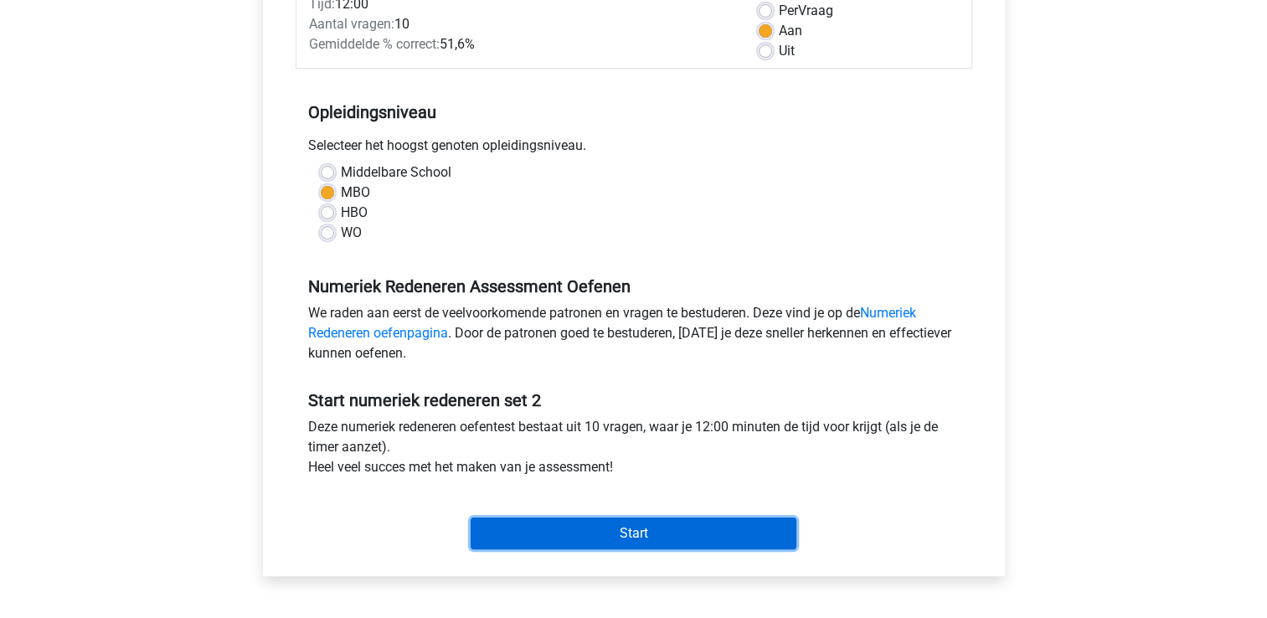
click at [553, 526] on input "Start" at bounding box center [634, 534] width 326 height 32
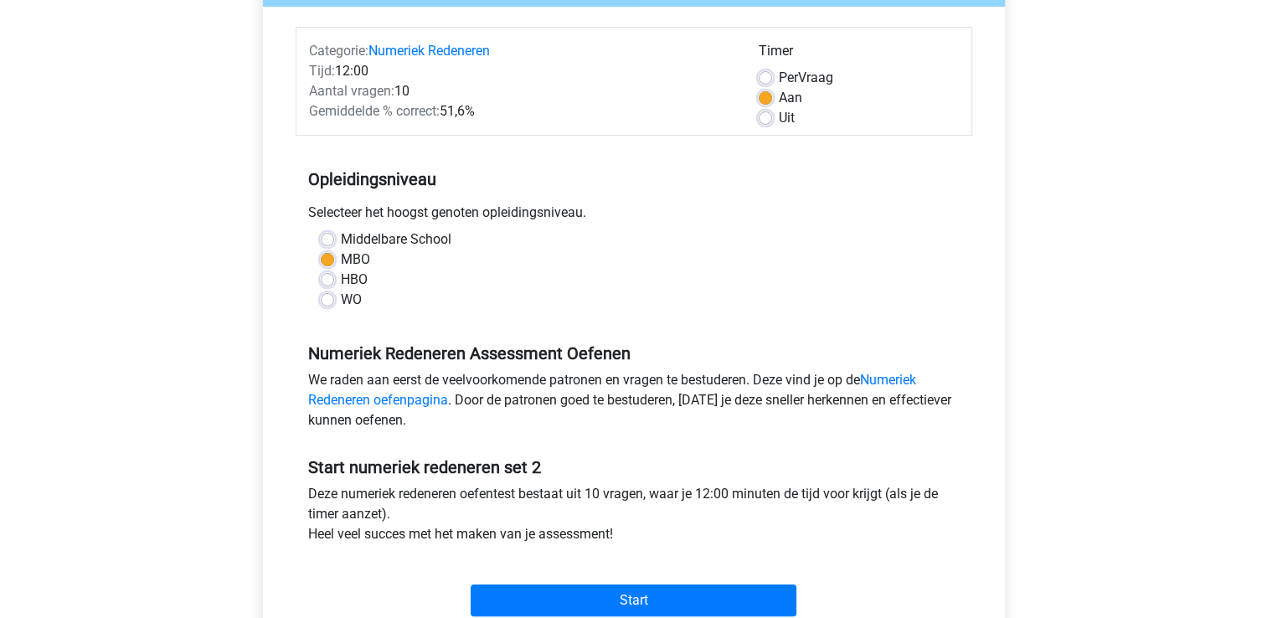
scroll to position [157, 0]
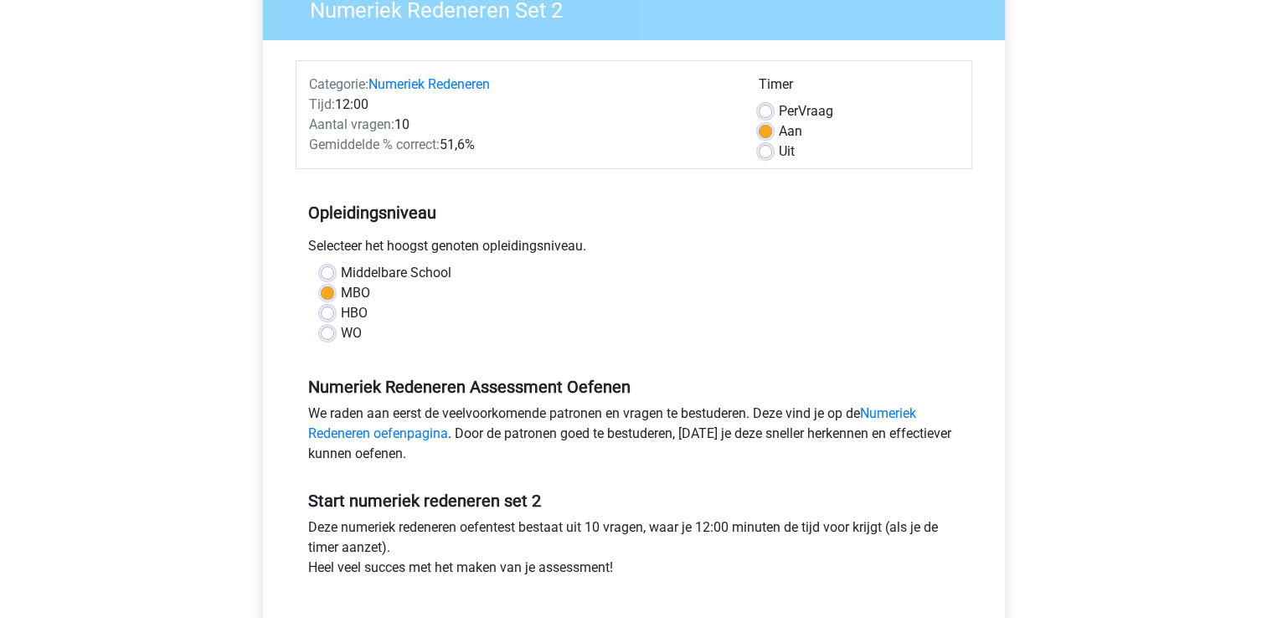
click at [779, 149] on label "Uit" at bounding box center [787, 152] width 16 height 20
click at [772, 149] on input "Uit" at bounding box center [765, 150] width 13 height 17
radio input "true"
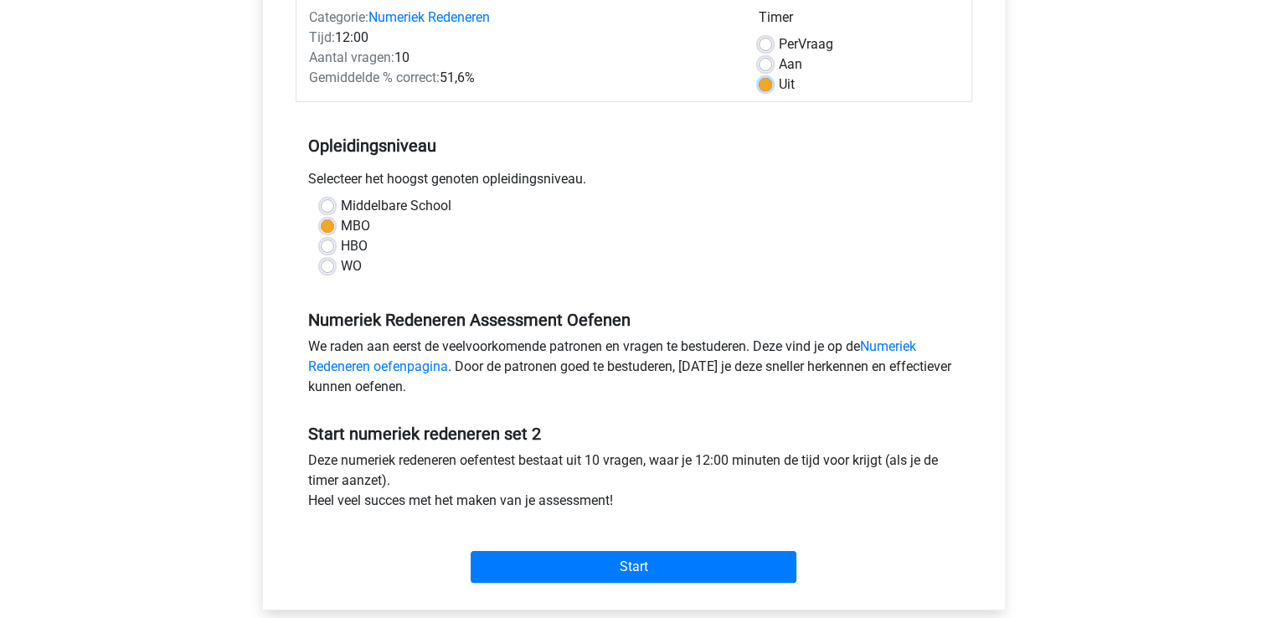
scroll to position [258, 0]
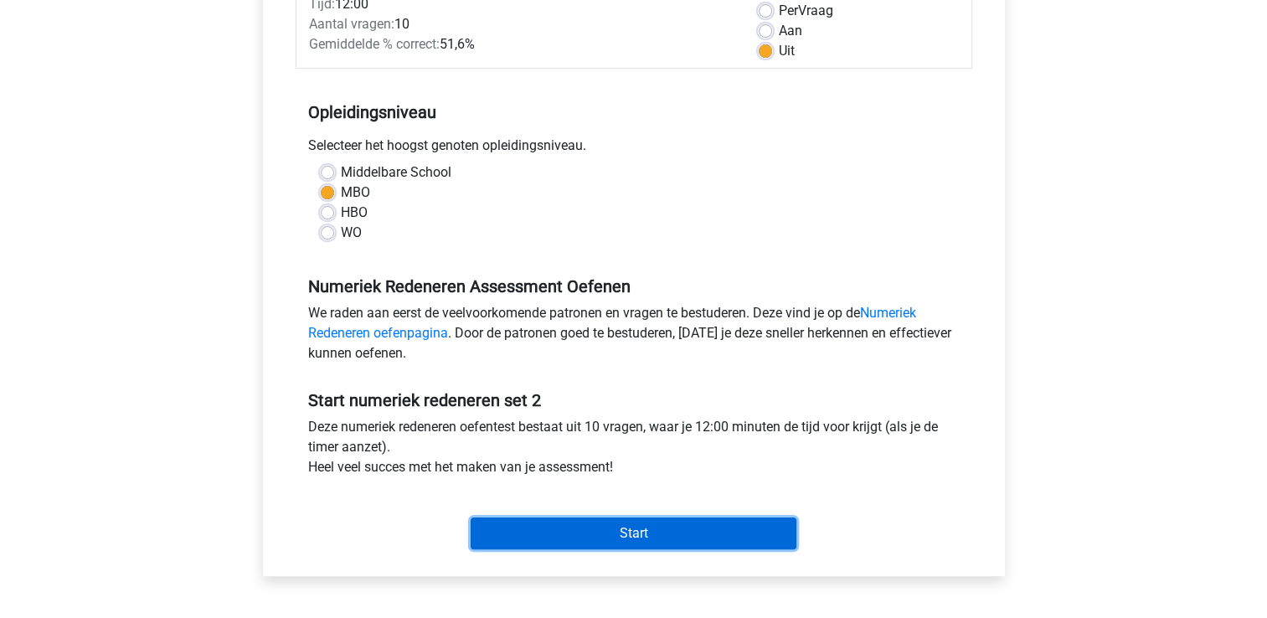
click at [680, 524] on input "Start" at bounding box center [634, 534] width 326 height 32
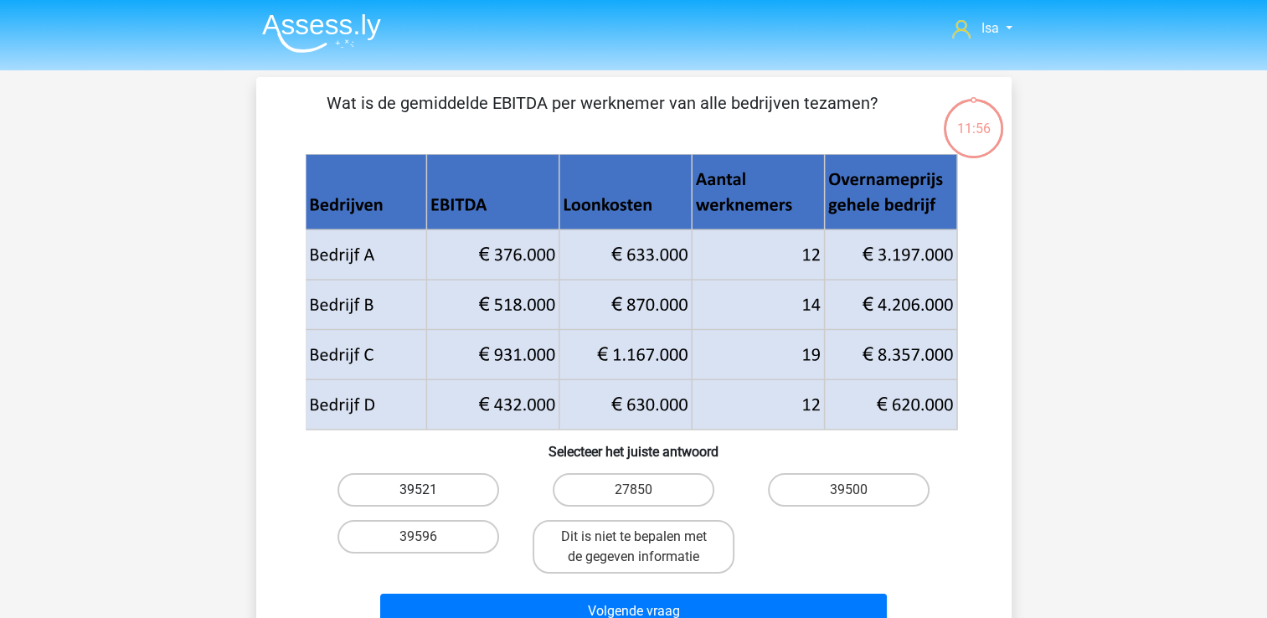
click at [441, 493] on label "39521" at bounding box center [419, 490] width 162 height 34
click at [429, 493] on input "39521" at bounding box center [423, 495] width 11 height 11
radio input "true"
click at [786, 484] on label "39500" at bounding box center [849, 490] width 162 height 34
click at [849, 490] on input "39500" at bounding box center [854, 495] width 11 height 11
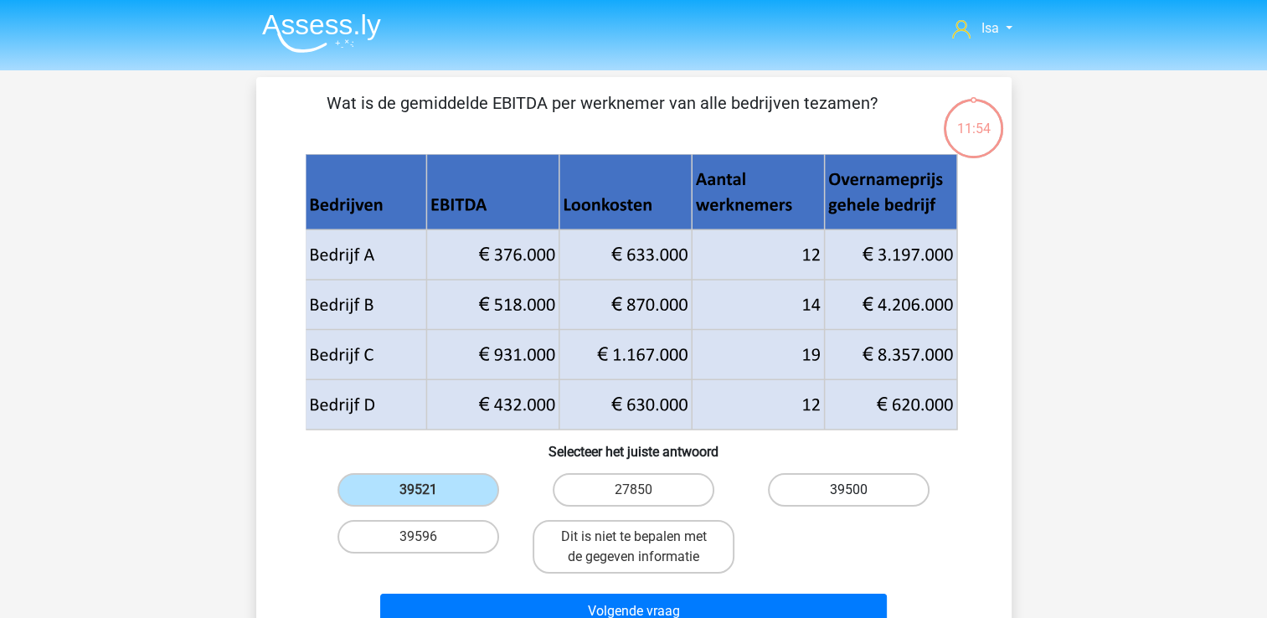
radio input "true"
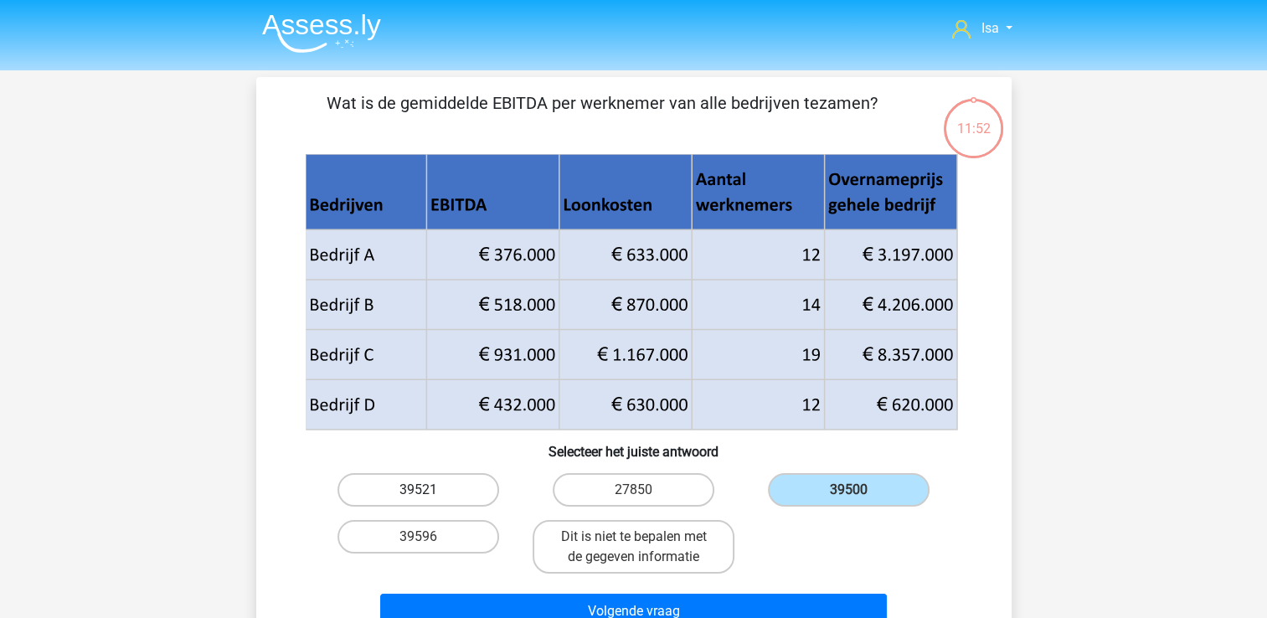
click at [467, 490] on label "39521" at bounding box center [419, 490] width 162 height 34
click at [429, 490] on input "39521" at bounding box center [423, 495] width 11 height 11
radio input "true"
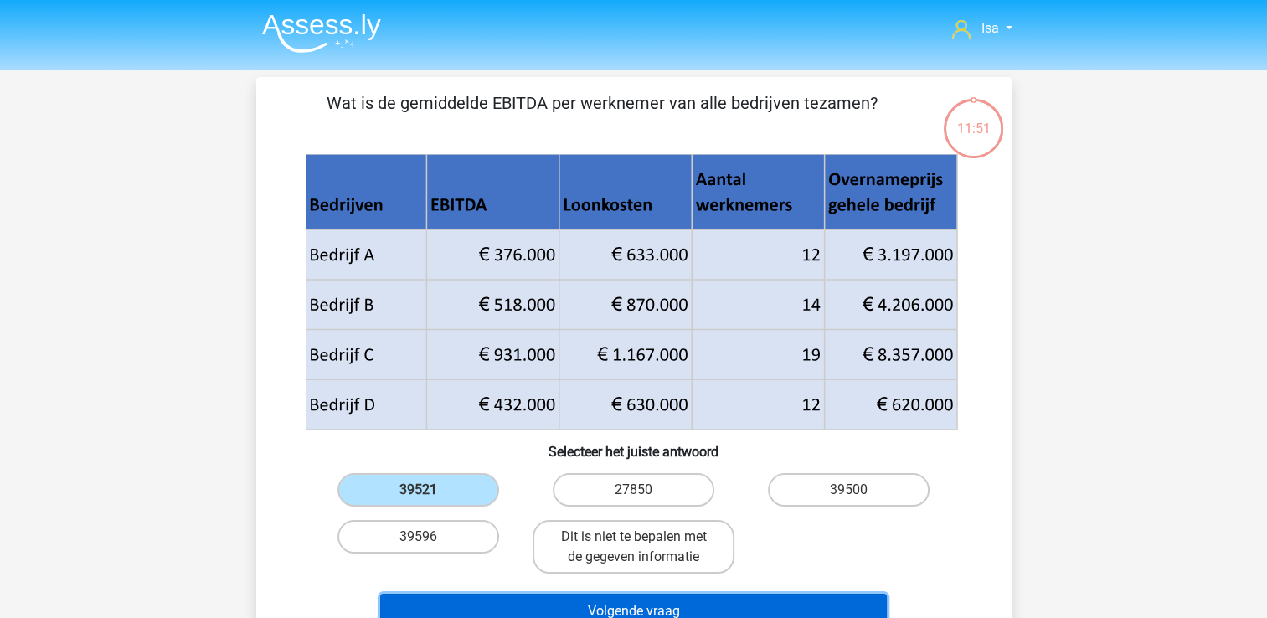
click at [476, 605] on button "Volgende vraag" at bounding box center [633, 611] width 507 height 35
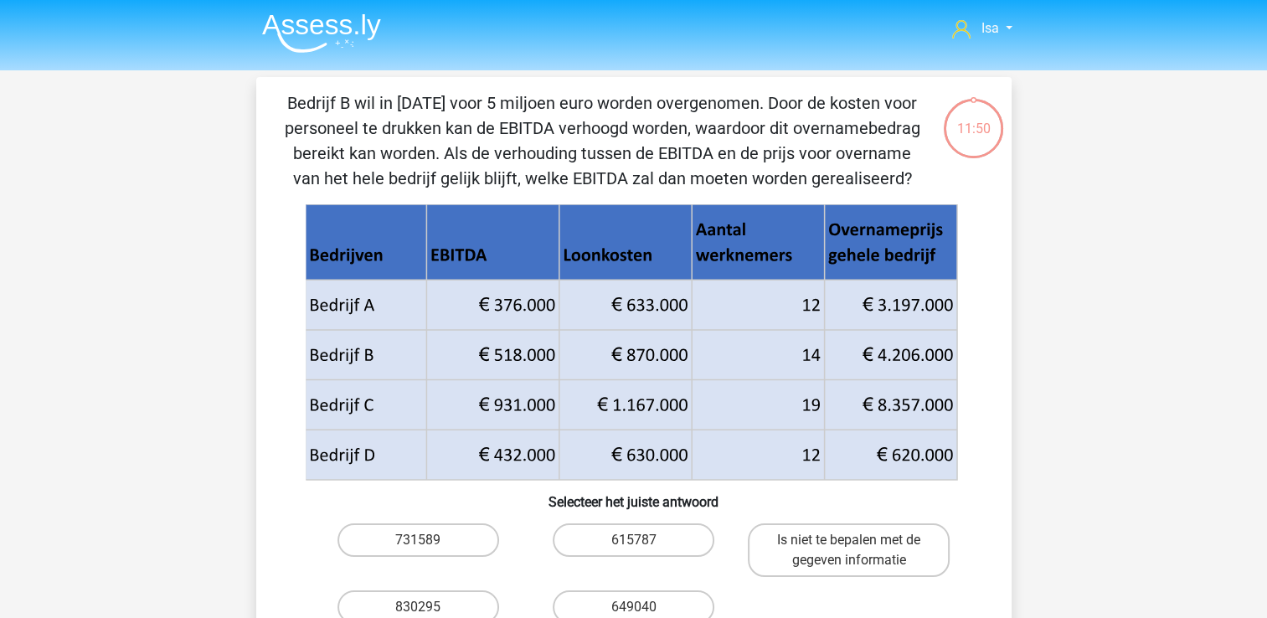
scroll to position [77, 0]
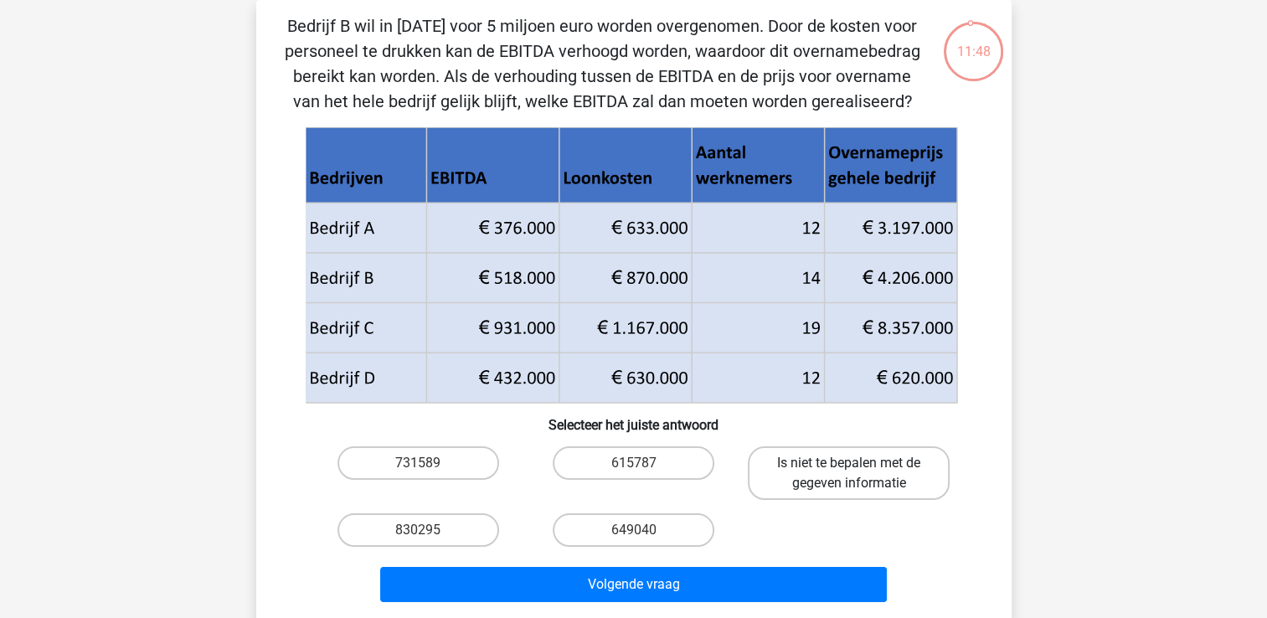
click at [841, 466] on label "Is niet te bepalen met de gegeven informatie" at bounding box center [849, 473] width 202 height 54
click at [849, 466] on input "Is niet te bepalen met de gegeven informatie" at bounding box center [854, 468] width 11 height 11
radio input "true"
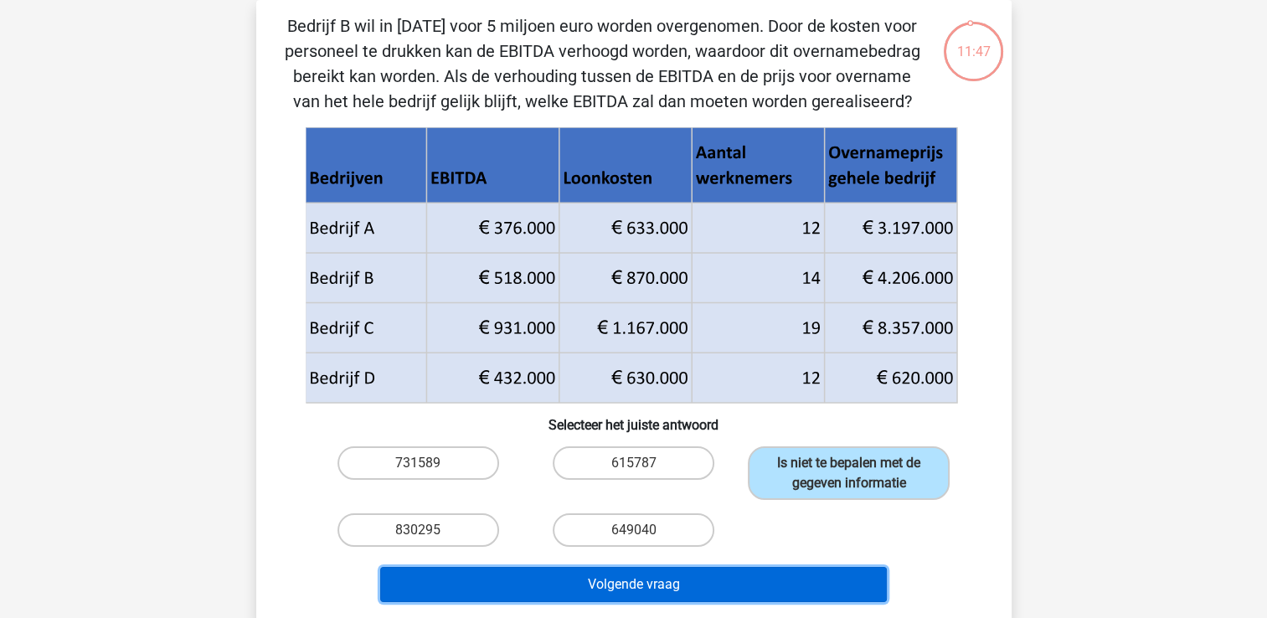
click at [790, 584] on button "Volgende vraag" at bounding box center [633, 584] width 507 height 35
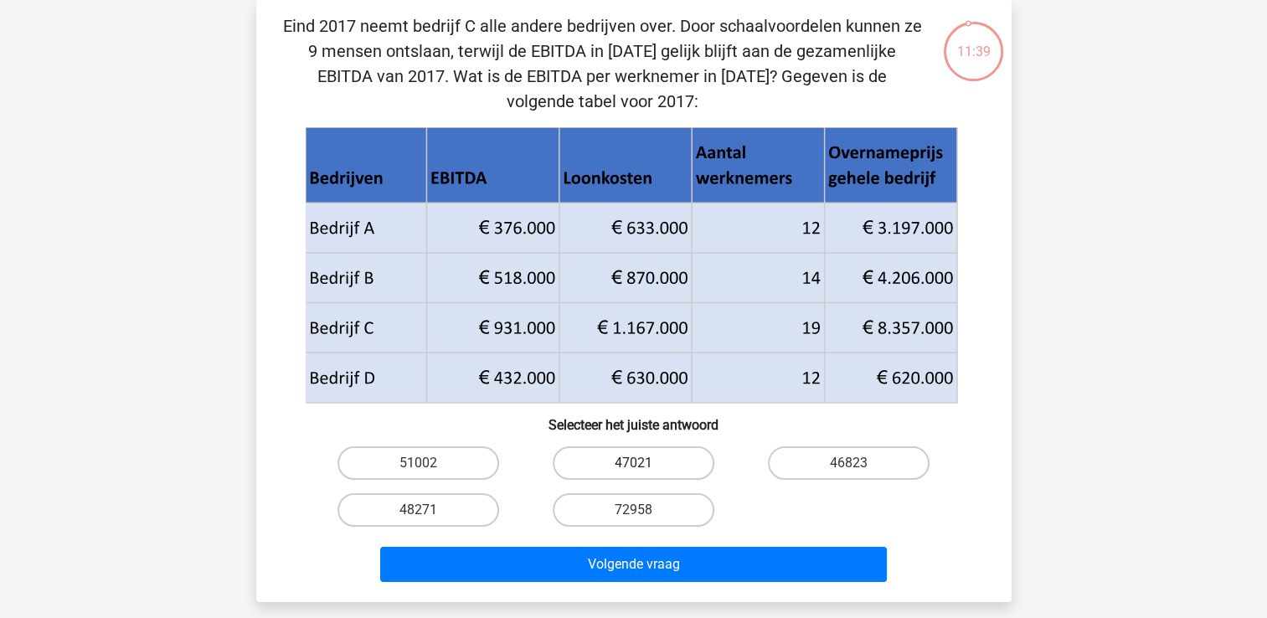
click at [650, 456] on label "47021" at bounding box center [634, 463] width 162 height 34
click at [644, 463] on input "47021" at bounding box center [638, 468] width 11 height 11
radio input "true"
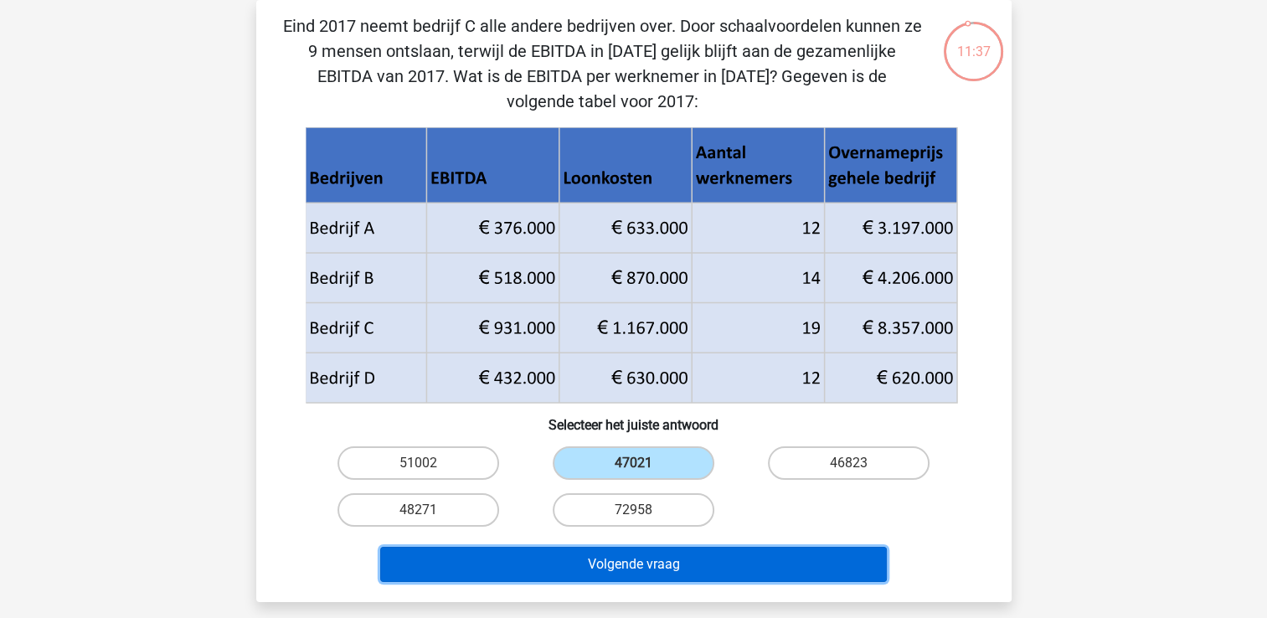
click at [617, 557] on button "Volgende vraag" at bounding box center [633, 564] width 507 height 35
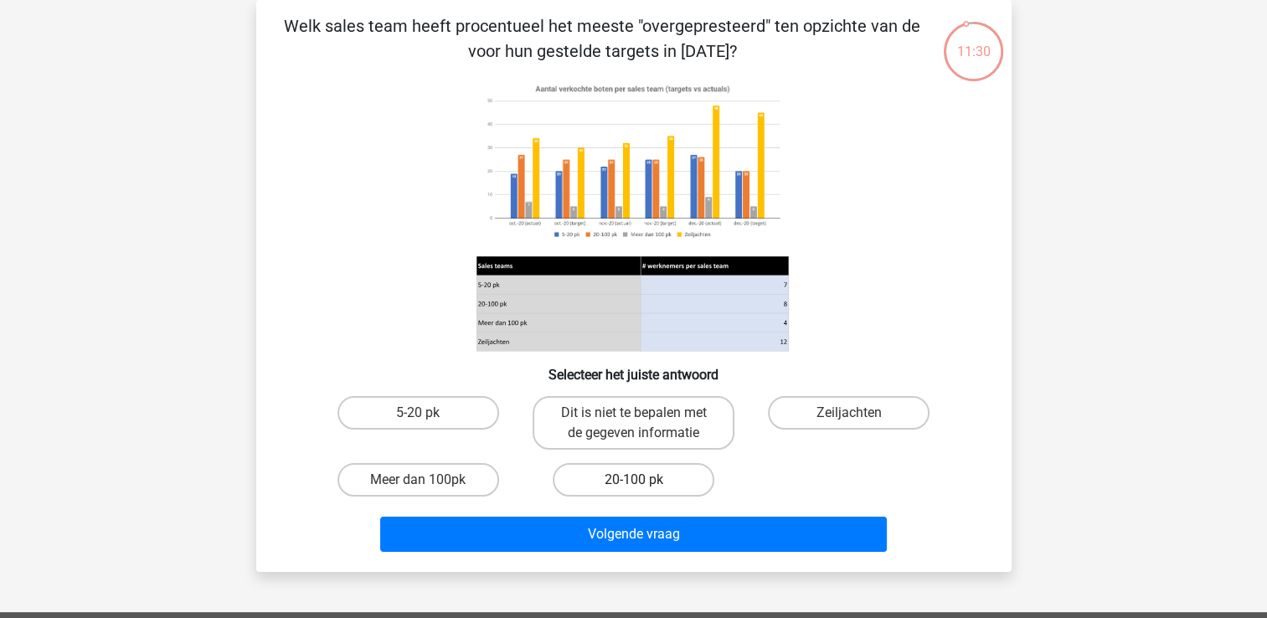
click at [585, 487] on label "20-100 pk" at bounding box center [634, 480] width 162 height 34
click at [633, 487] on input "20-100 pk" at bounding box center [638, 485] width 11 height 11
radio input "true"
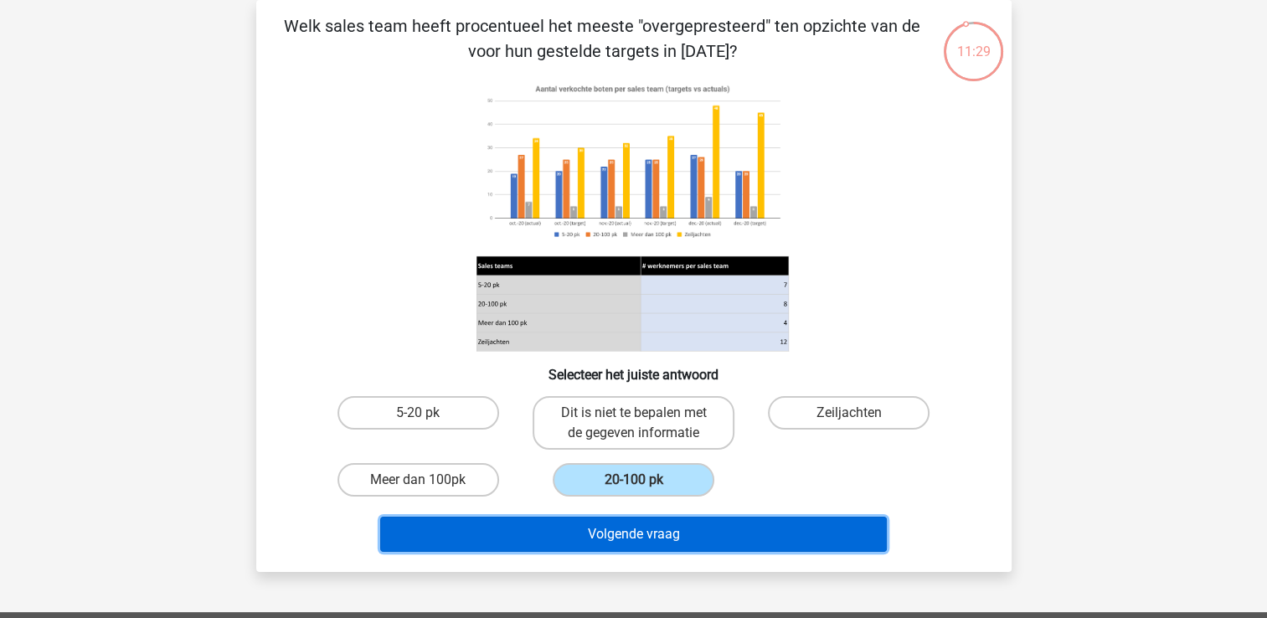
click at [596, 534] on button "Volgende vraag" at bounding box center [633, 534] width 507 height 35
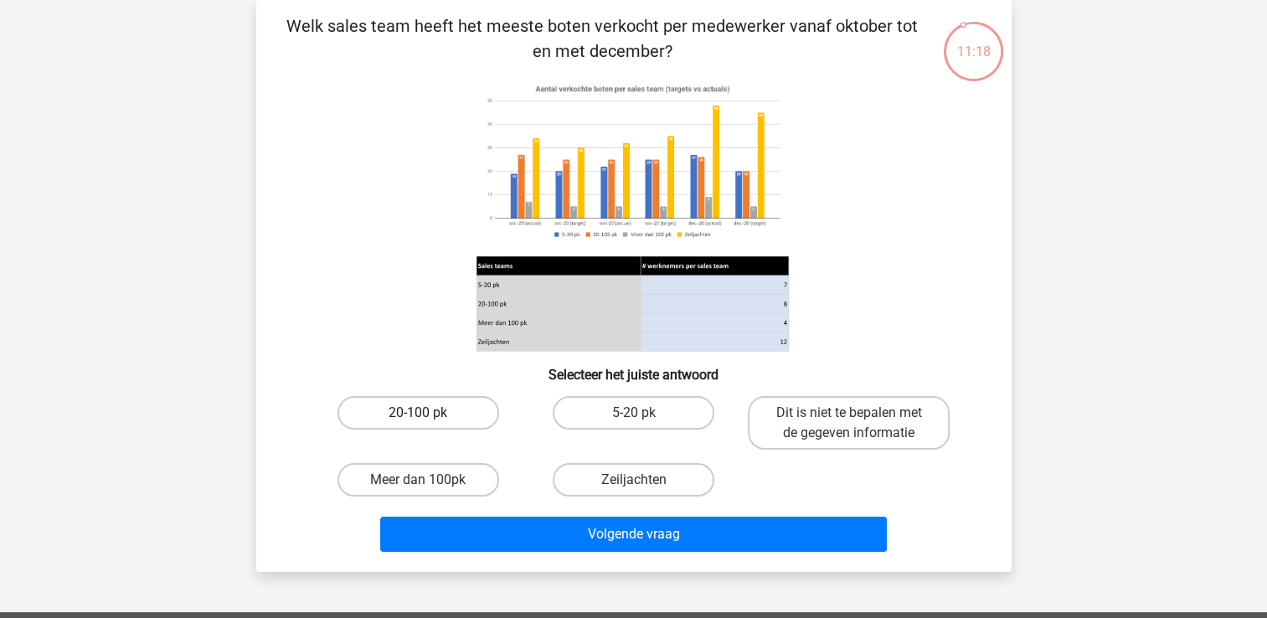
click at [457, 414] on label "20-100 pk" at bounding box center [419, 413] width 162 height 34
click at [429, 414] on input "20-100 pk" at bounding box center [423, 418] width 11 height 11
radio input "true"
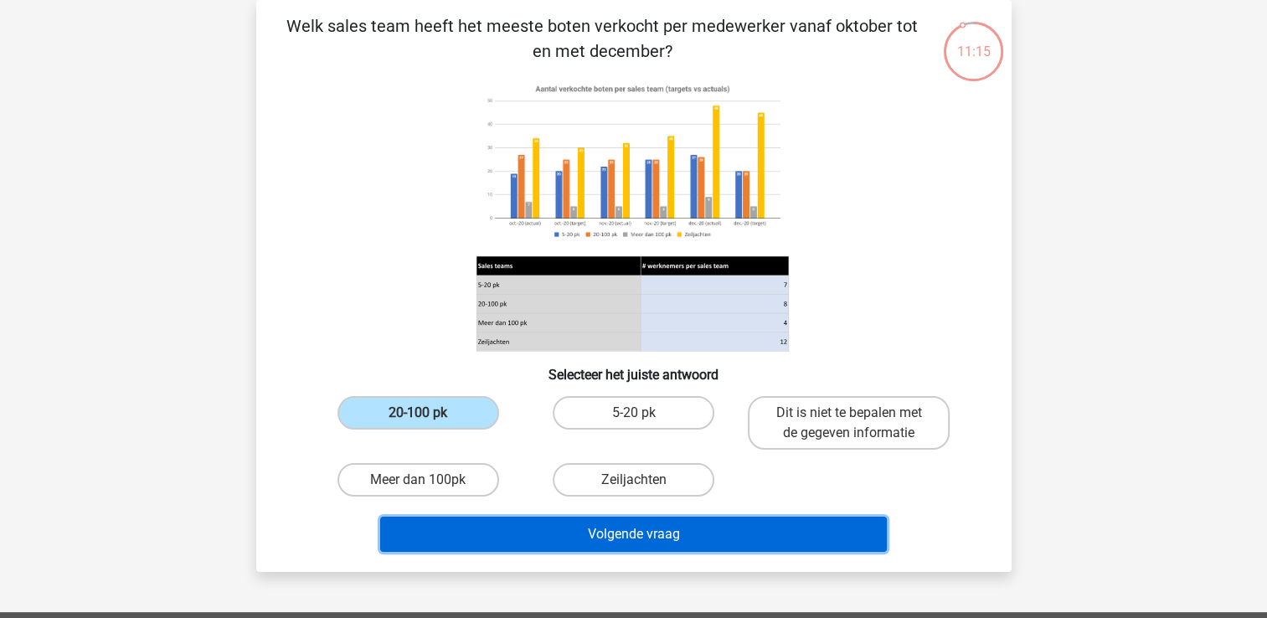
click at [586, 532] on button "Volgende vraag" at bounding box center [633, 534] width 507 height 35
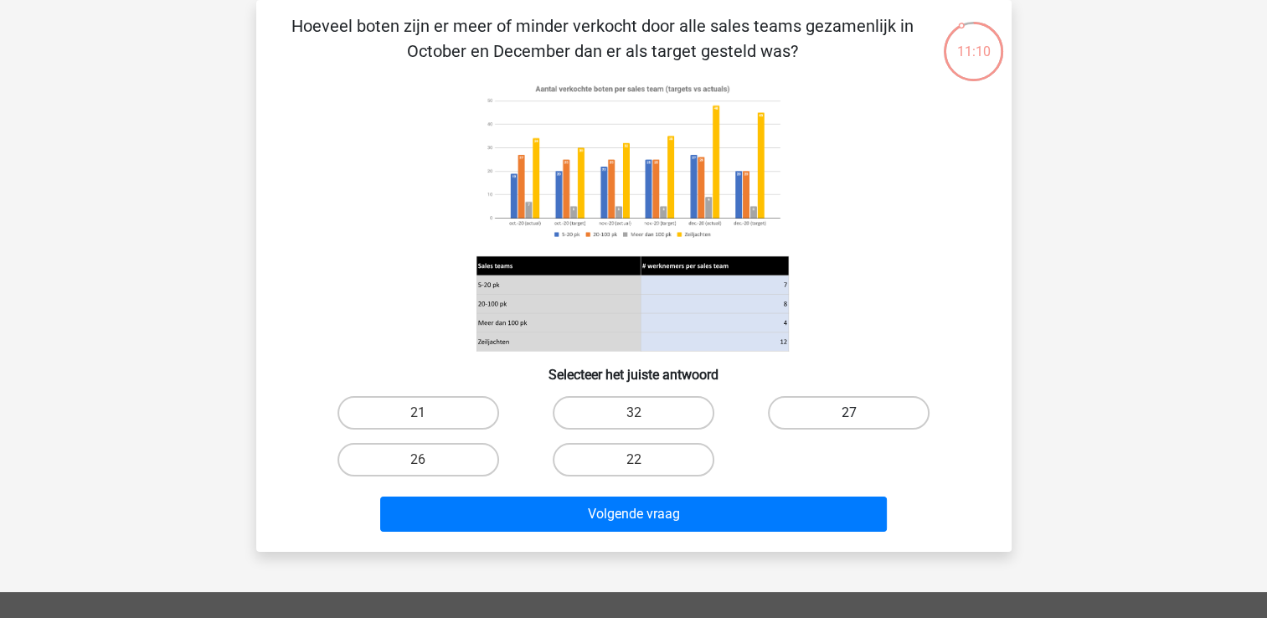
click at [788, 415] on label "27" at bounding box center [849, 413] width 162 height 34
click at [849, 415] on input "27" at bounding box center [854, 418] width 11 height 11
radio input "true"
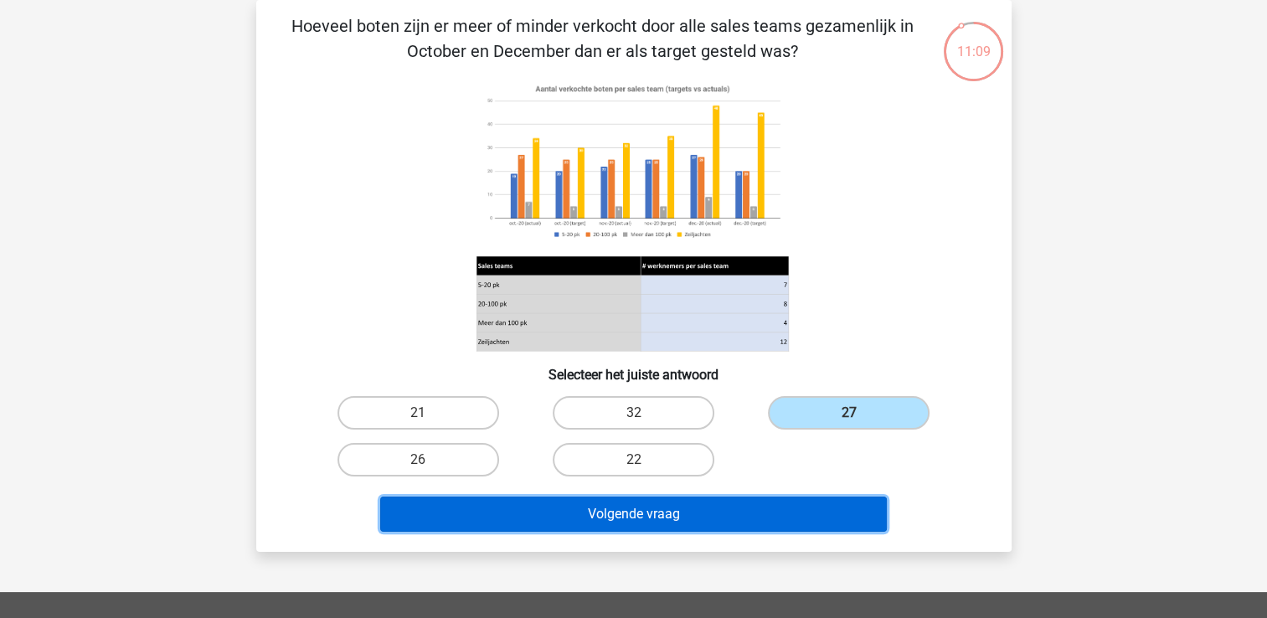
click at [757, 513] on button "Volgende vraag" at bounding box center [633, 514] width 507 height 35
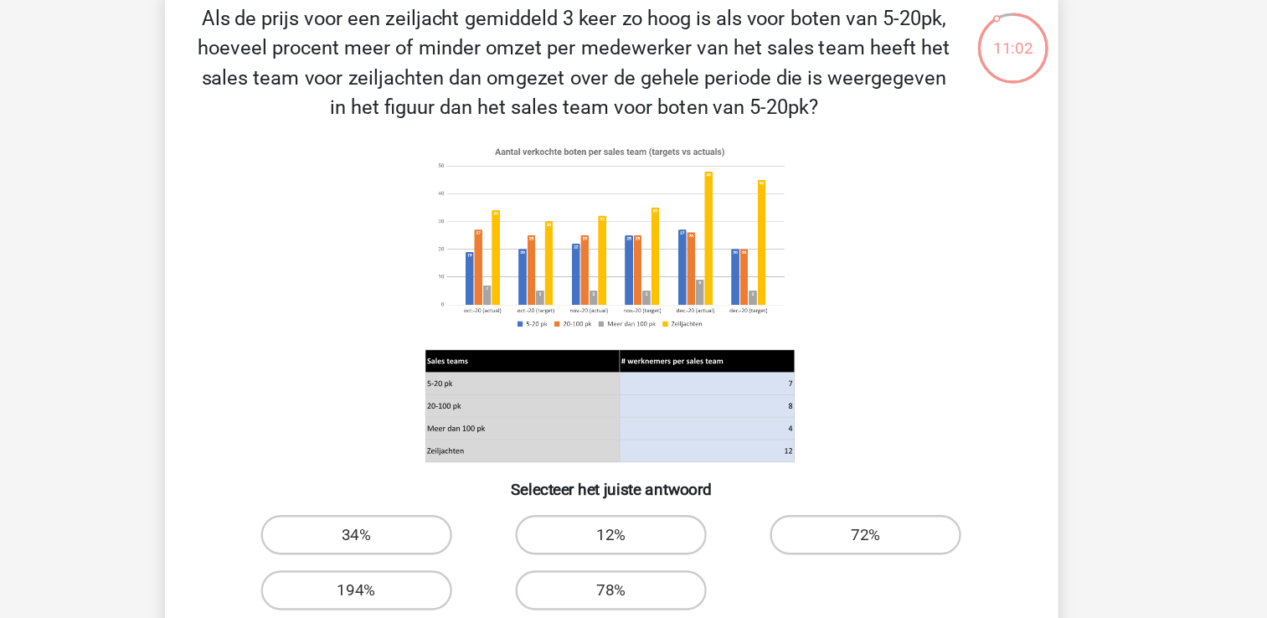
scroll to position [54, 0]
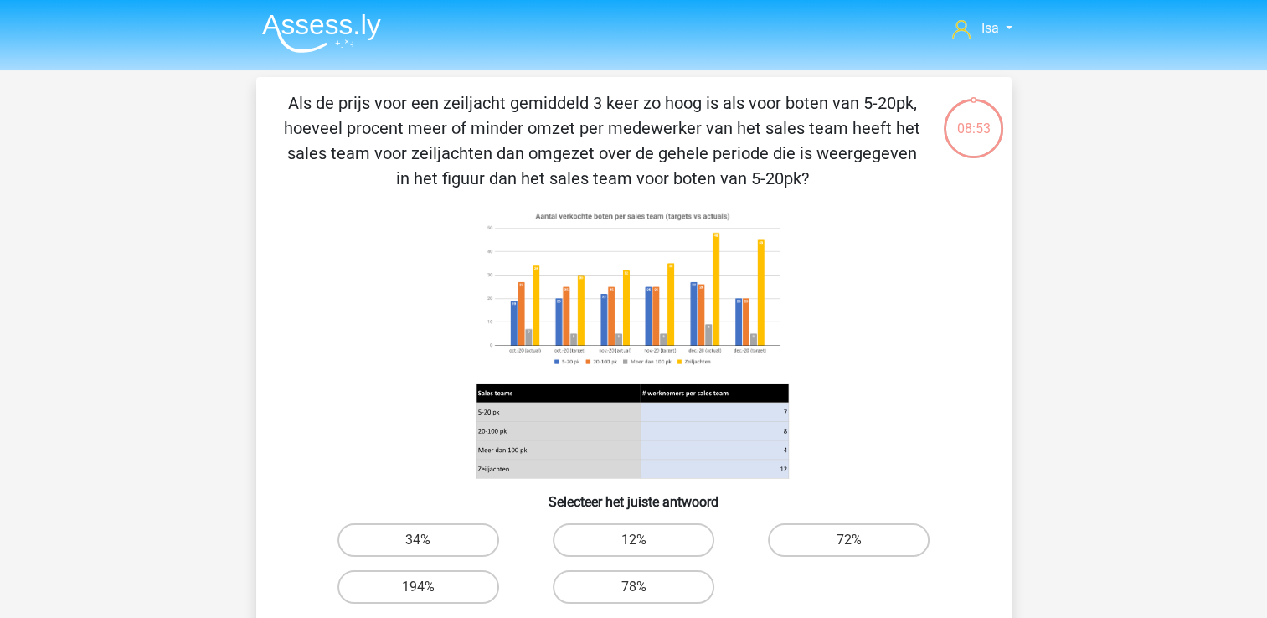
click at [17, 1] on header "Isa [EMAIL_ADDRESS][DOMAIN_NAME] Nederlands English" at bounding box center [633, 35] width 1267 height 70
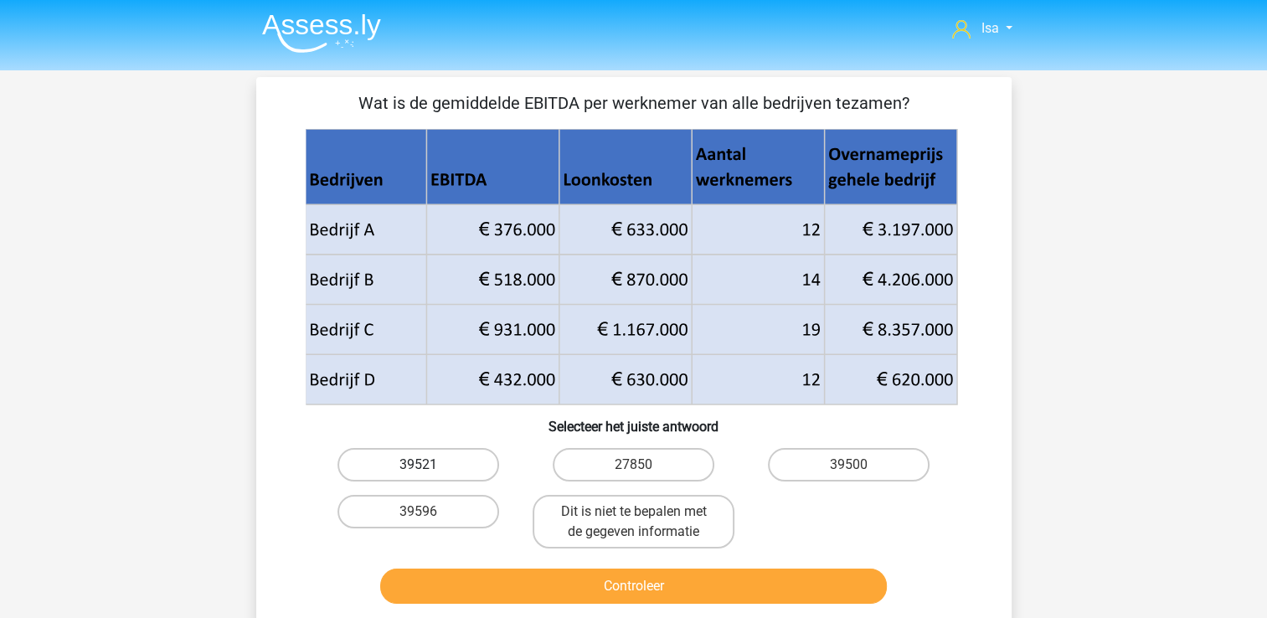
click at [446, 472] on label "39521" at bounding box center [419, 465] width 162 height 34
click at [429, 472] on input "39521" at bounding box center [423, 470] width 11 height 11
radio input "true"
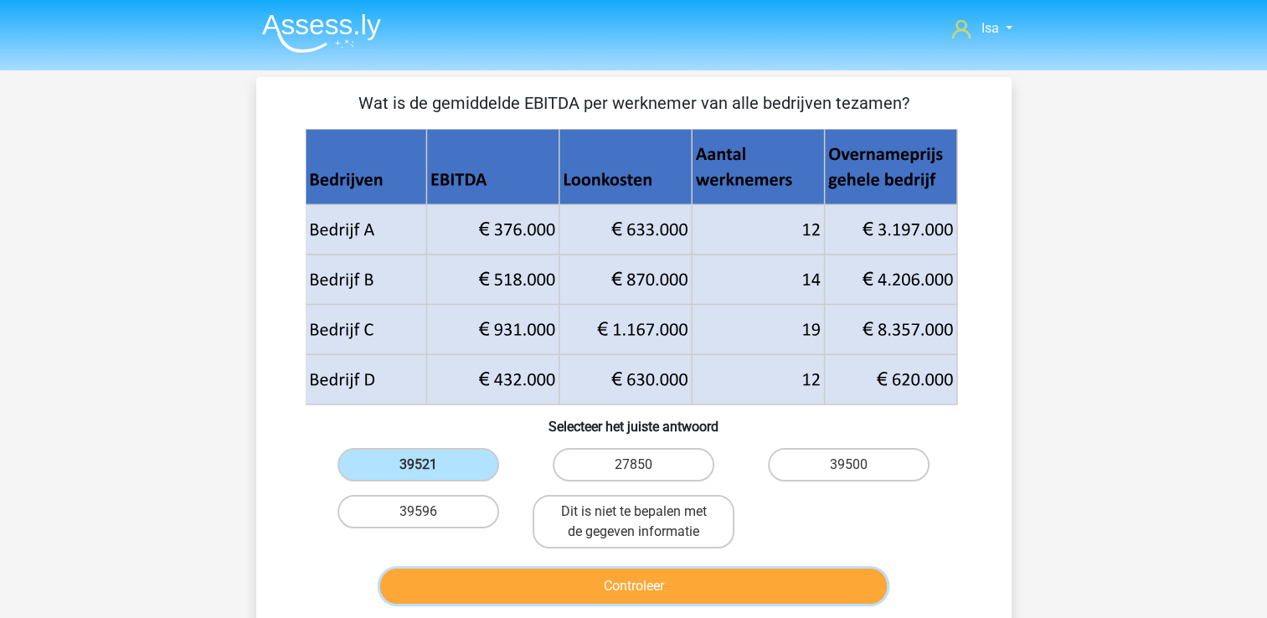
click at [561, 574] on button "Controleer" at bounding box center [633, 586] width 507 height 35
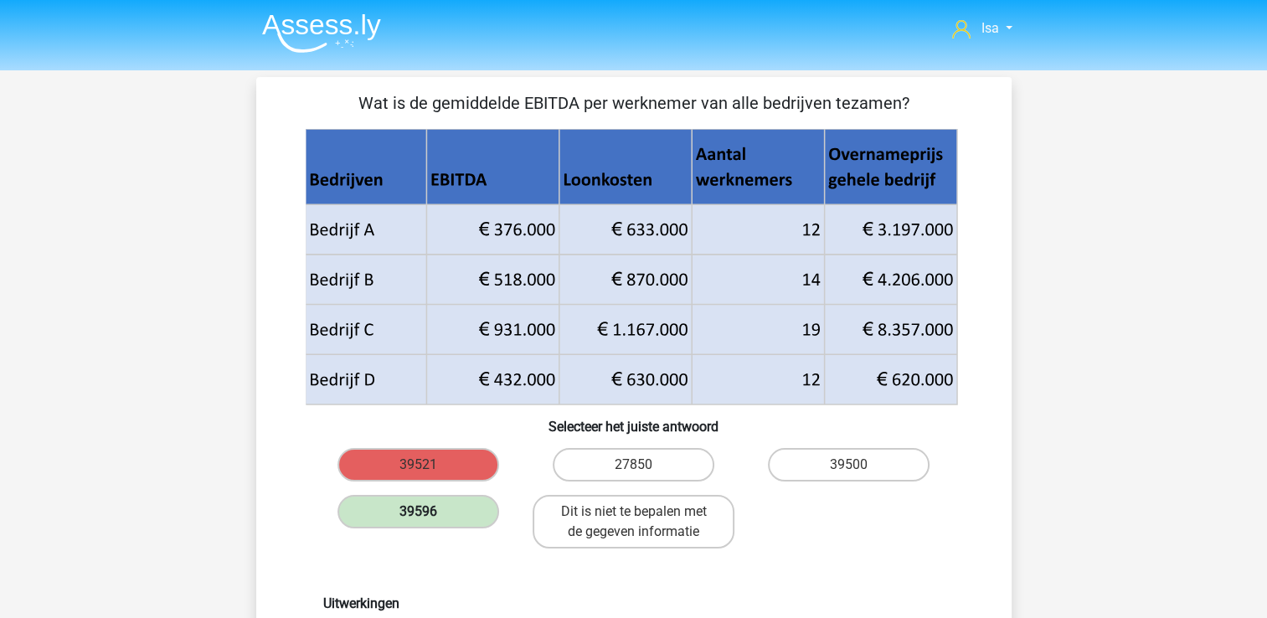
click at [442, 505] on label "39596" at bounding box center [419, 512] width 162 height 34
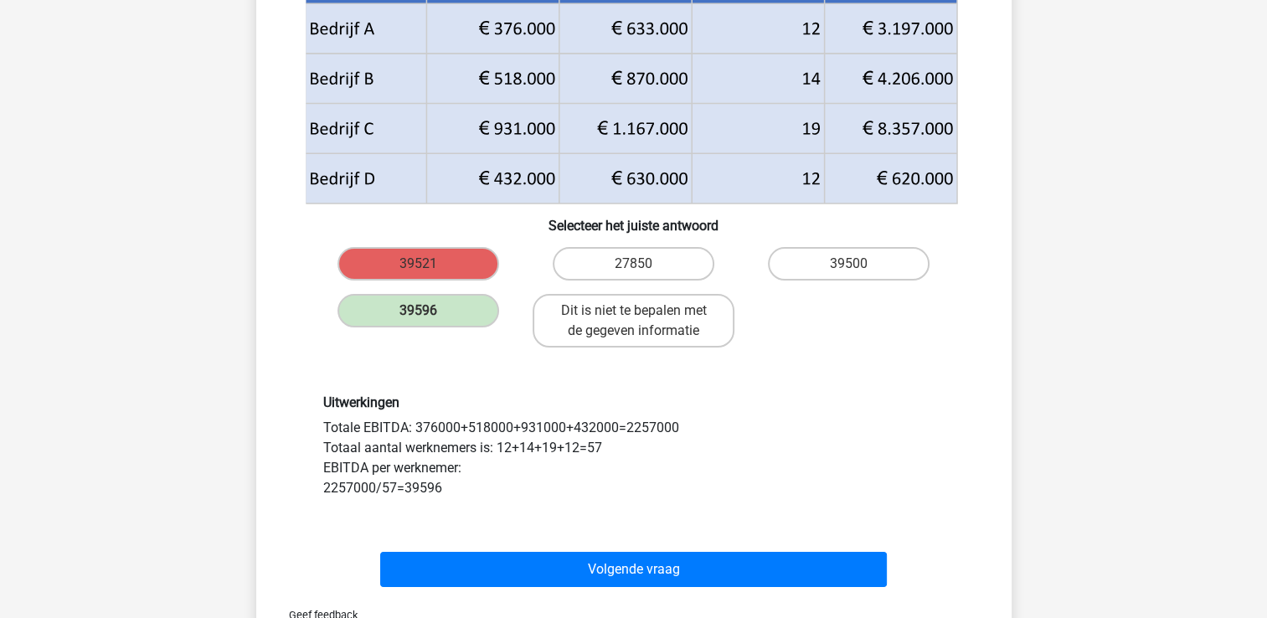
scroll to position [235, 0]
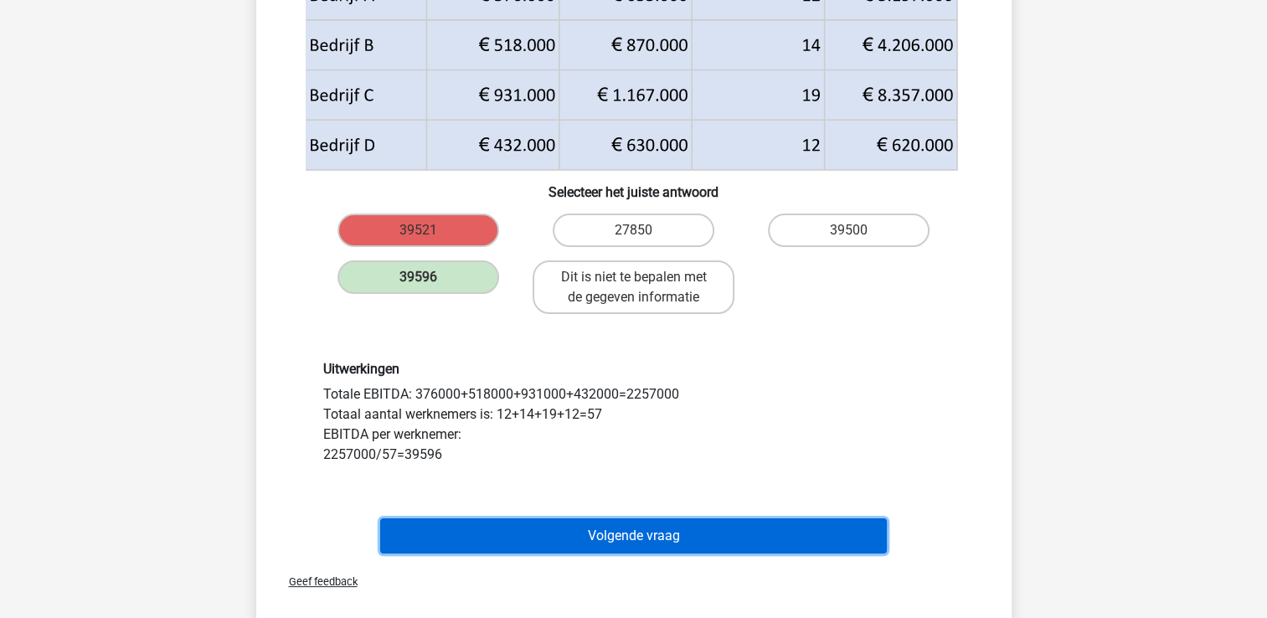
click at [662, 523] on button "Volgende vraag" at bounding box center [633, 535] width 507 height 35
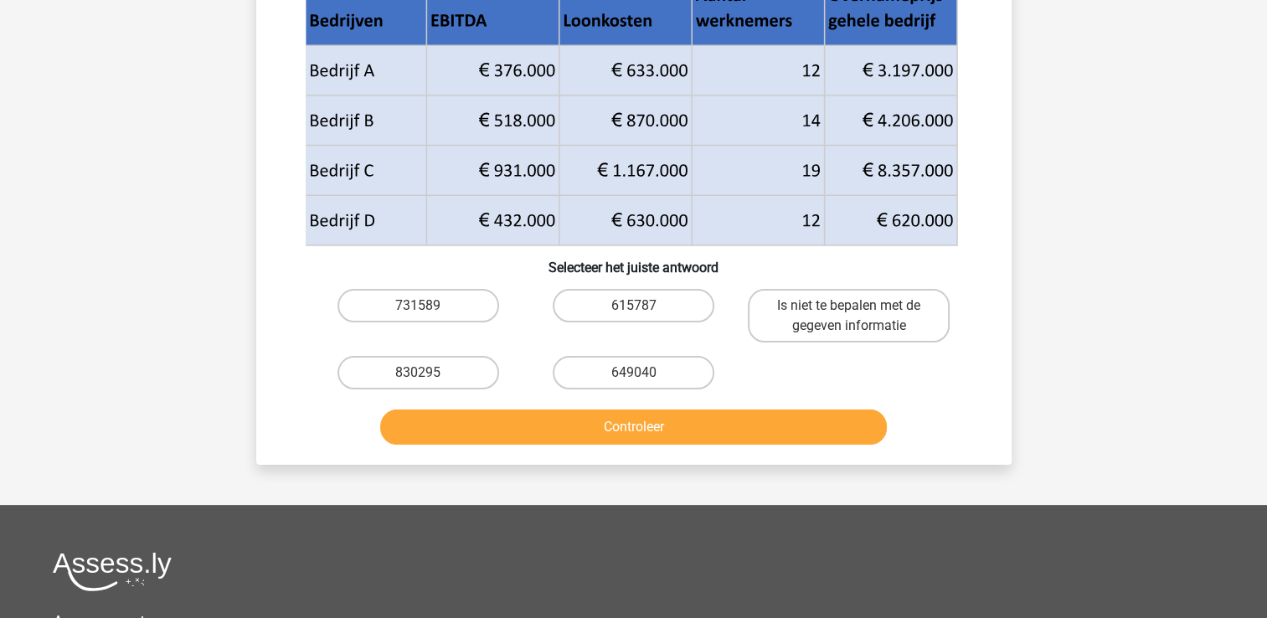
scroll to position [77, 0]
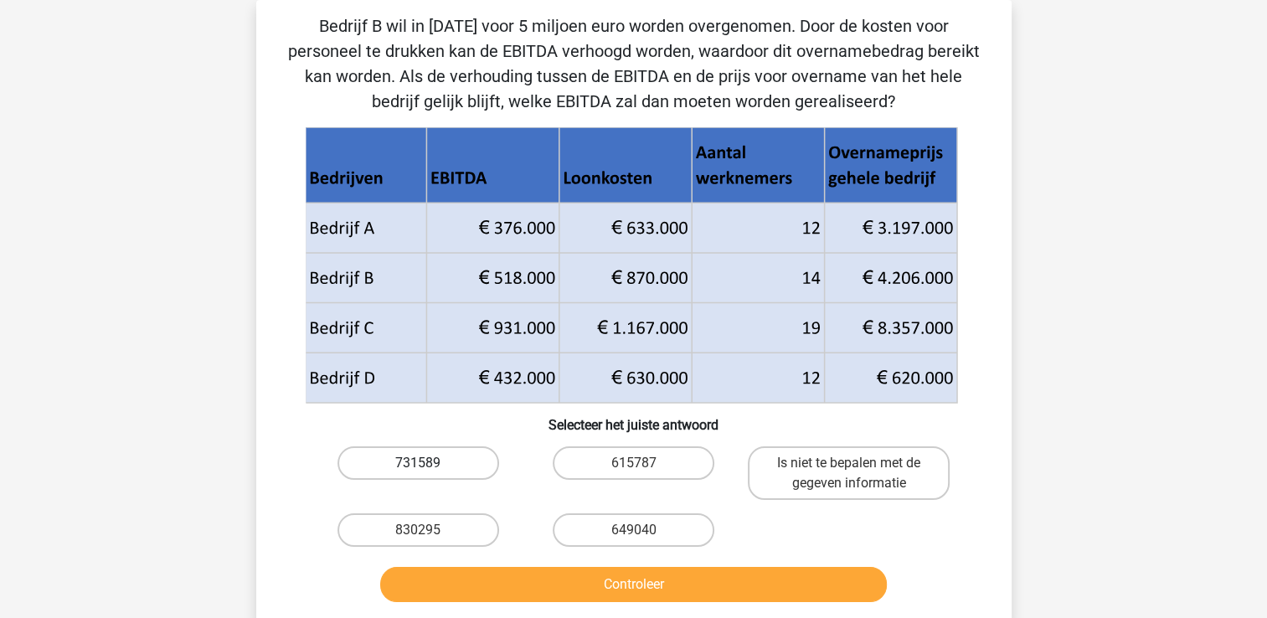
click at [446, 468] on label "731589" at bounding box center [419, 463] width 162 height 34
click at [429, 468] on input "731589" at bounding box center [423, 468] width 11 height 11
radio input "true"
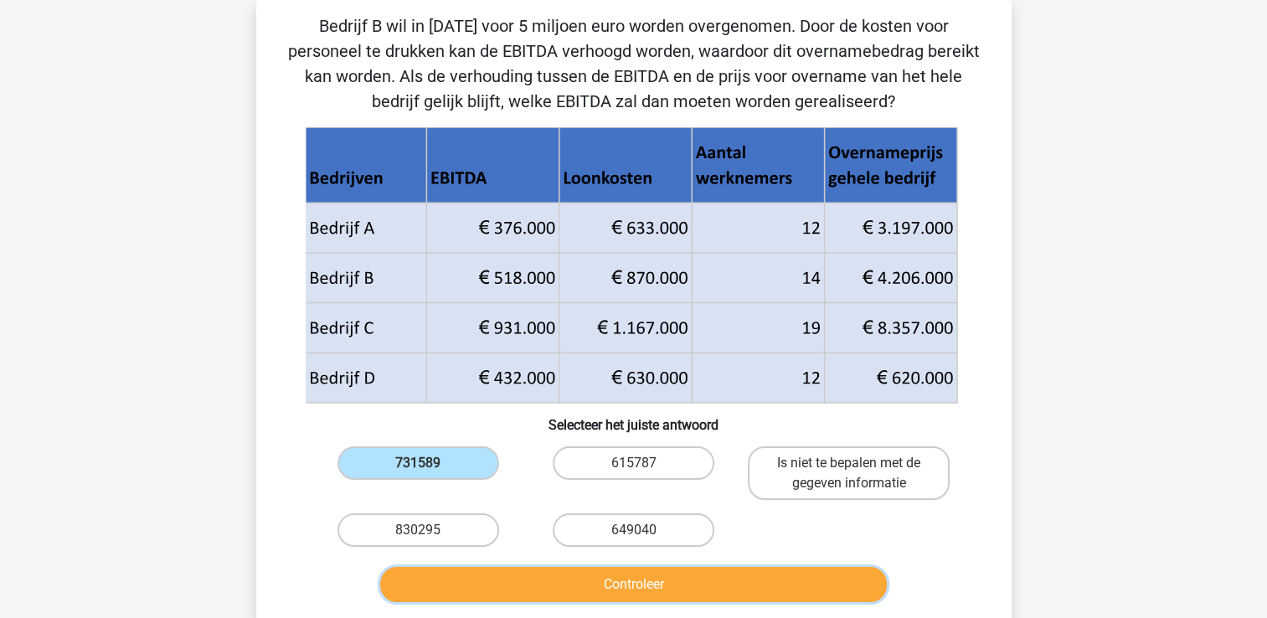
click at [555, 590] on button "Controleer" at bounding box center [633, 584] width 507 height 35
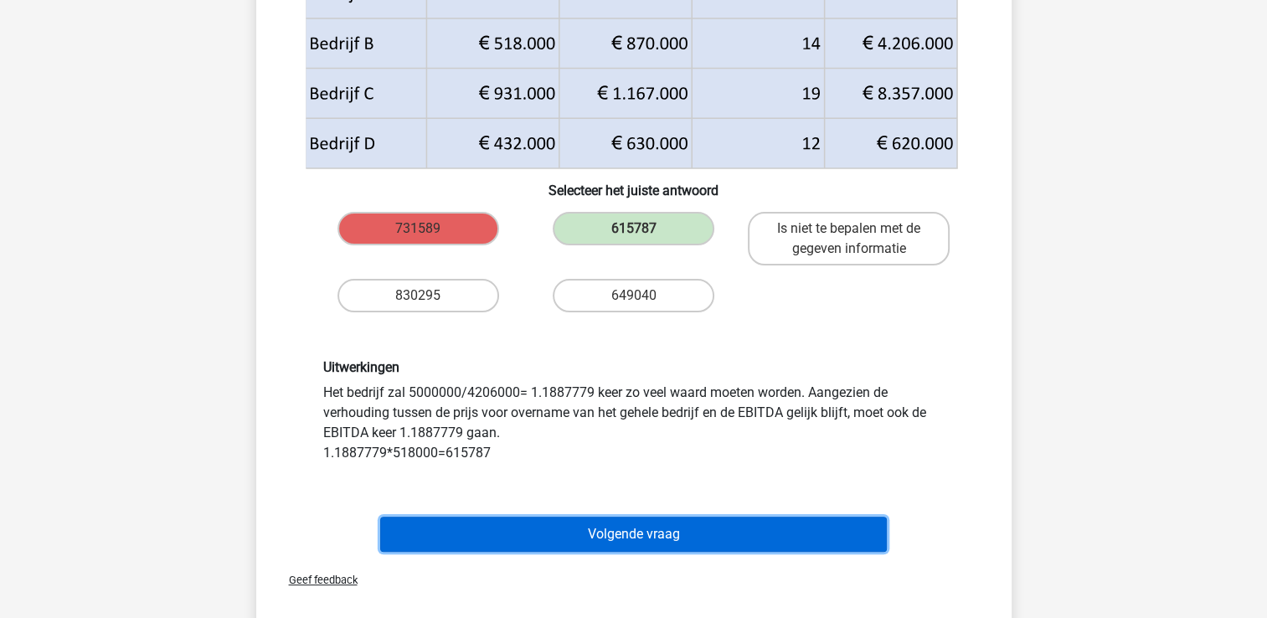
click at [743, 528] on button "Volgende vraag" at bounding box center [633, 534] width 507 height 35
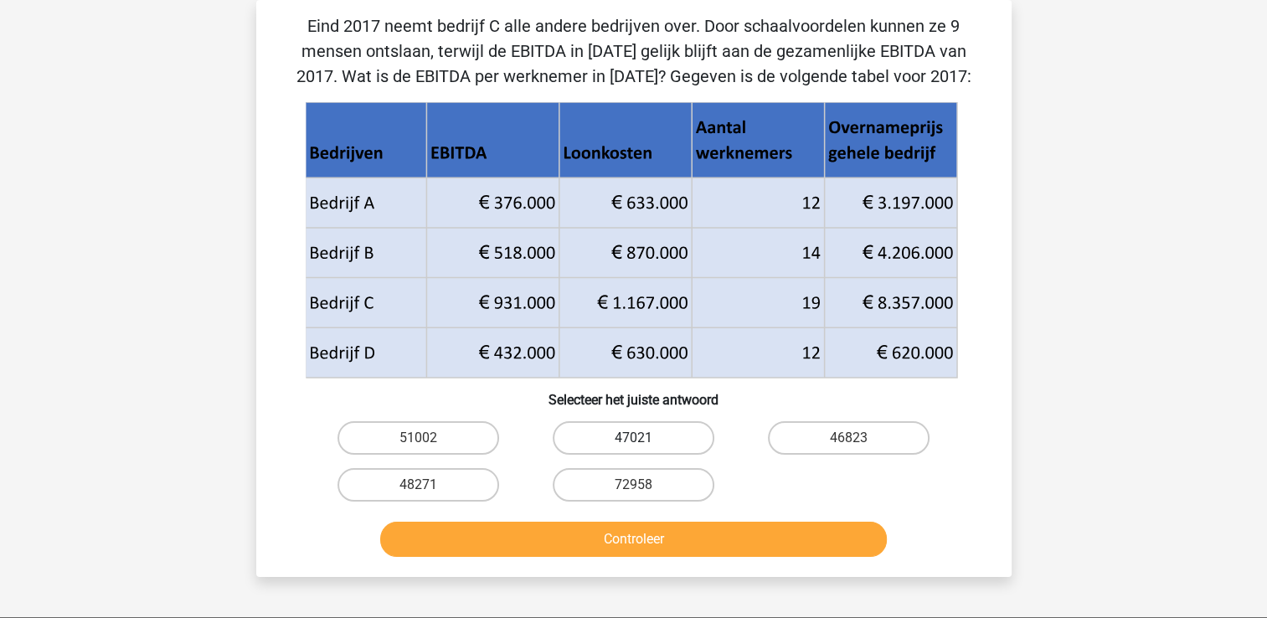
click at [601, 424] on label "47021" at bounding box center [634, 438] width 162 height 34
click at [633, 438] on input "47021" at bounding box center [638, 443] width 11 height 11
radio input "true"
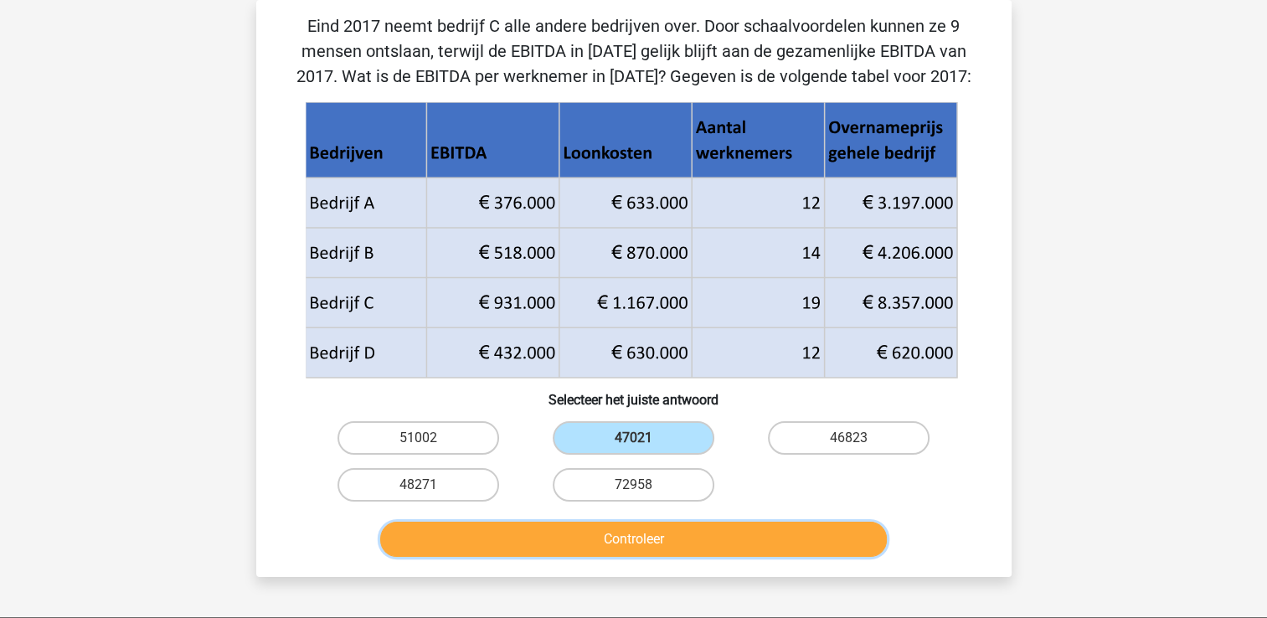
click at [687, 546] on button "Controleer" at bounding box center [633, 539] width 507 height 35
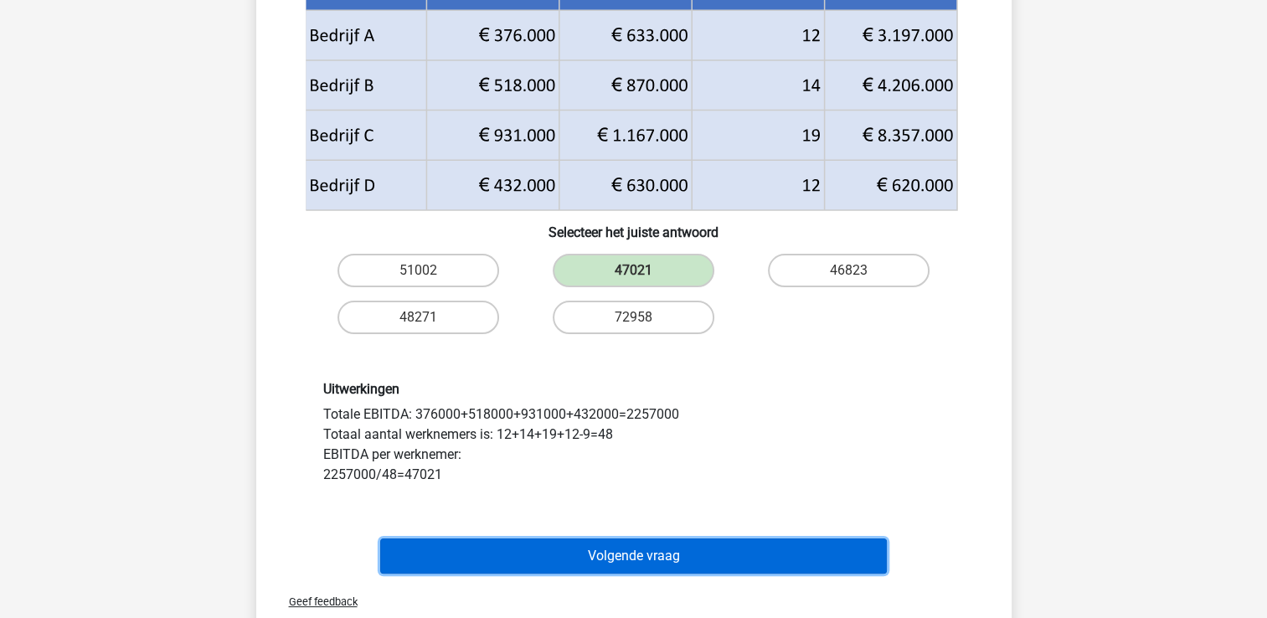
click at [687, 546] on button "Volgende vraag" at bounding box center [633, 556] width 507 height 35
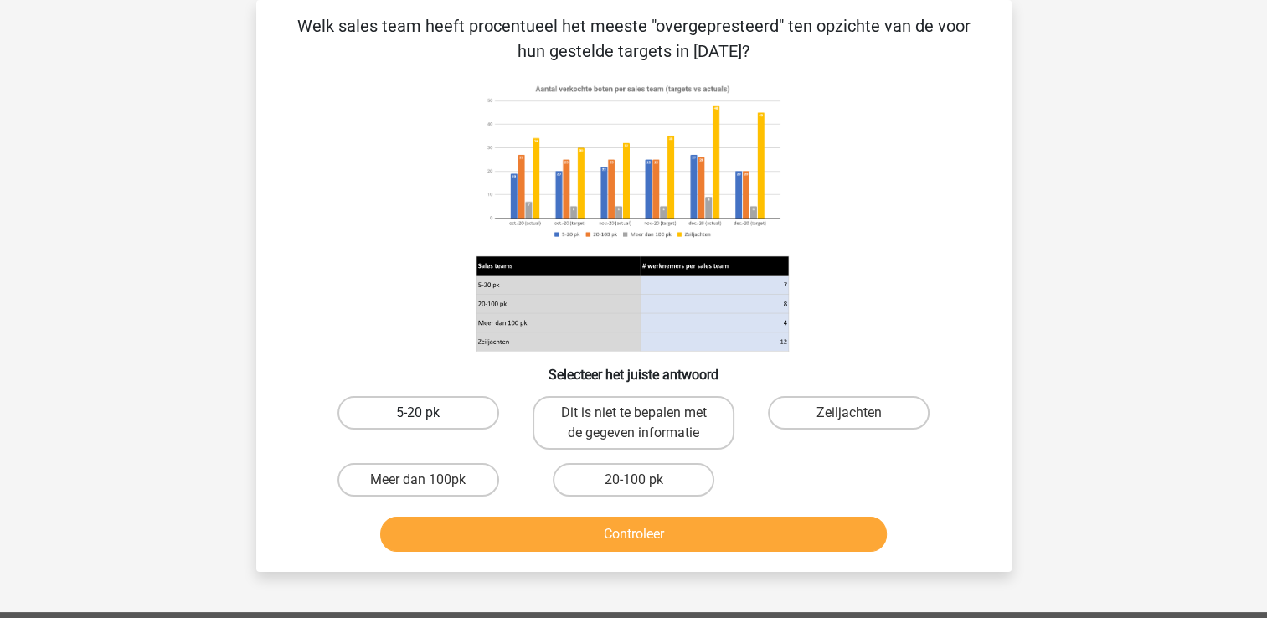
click at [459, 412] on label "5-20 pk" at bounding box center [419, 413] width 162 height 34
click at [429, 413] on input "5-20 pk" at bounding box center [423, 418] width 11 height 11
radio input "true"
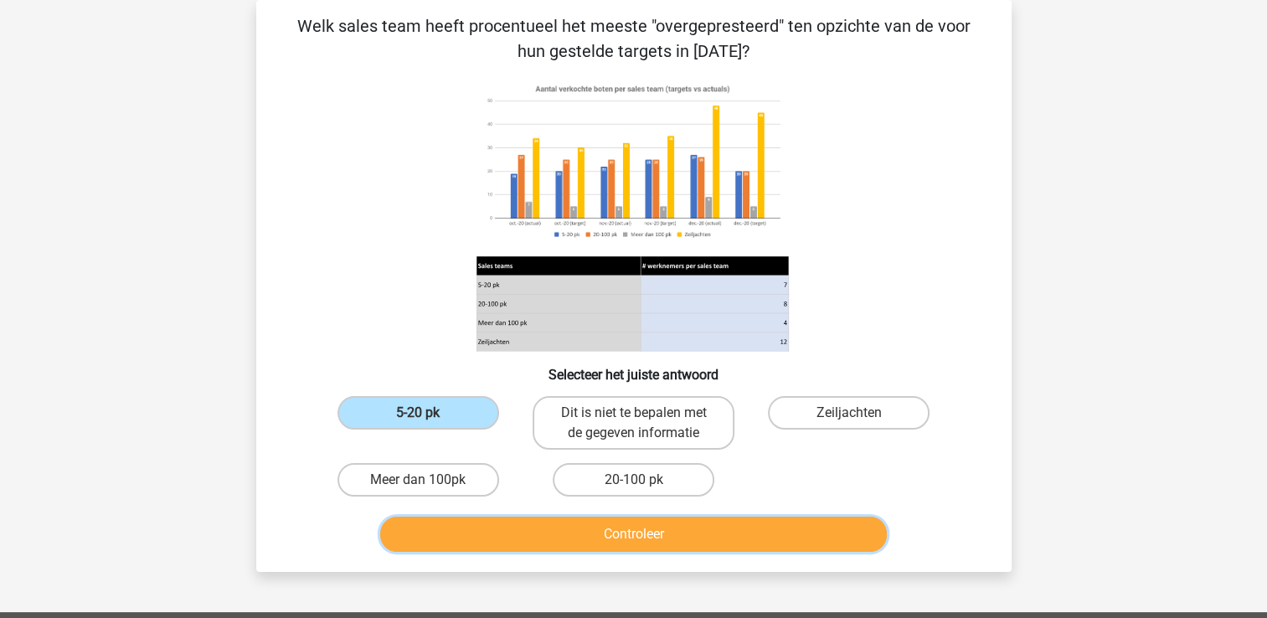
click at [513, 539] on button "Controleer" at bounding box center [633, 534] width 507 height 35
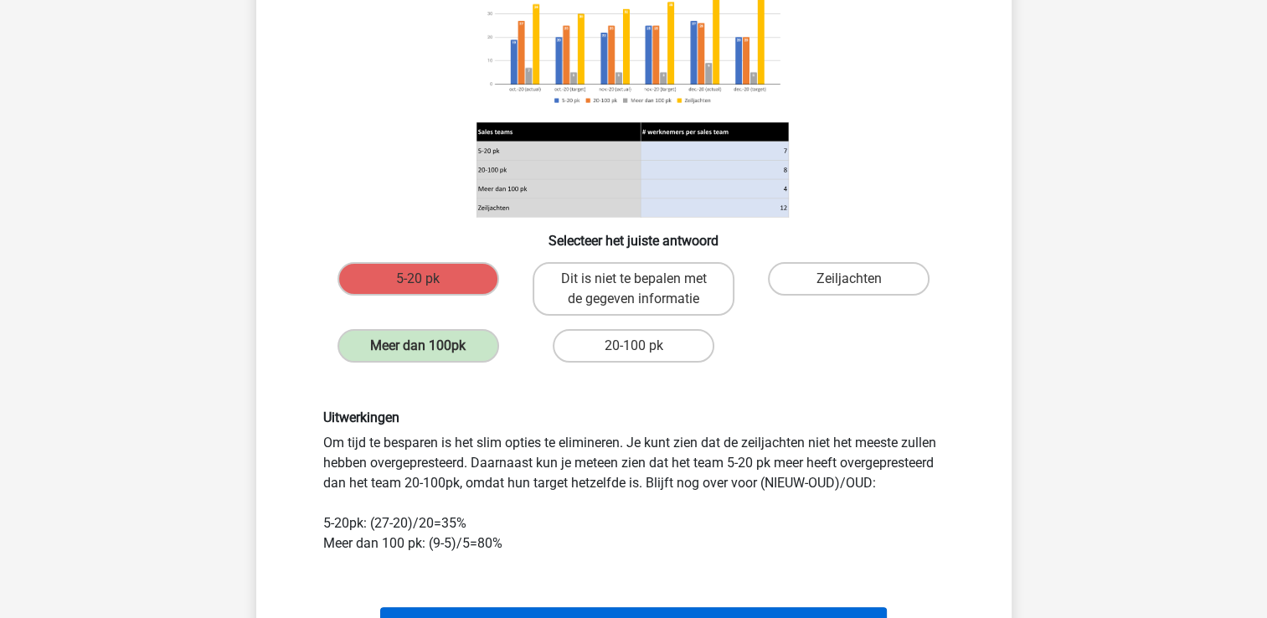
scroll to position [245, 0]
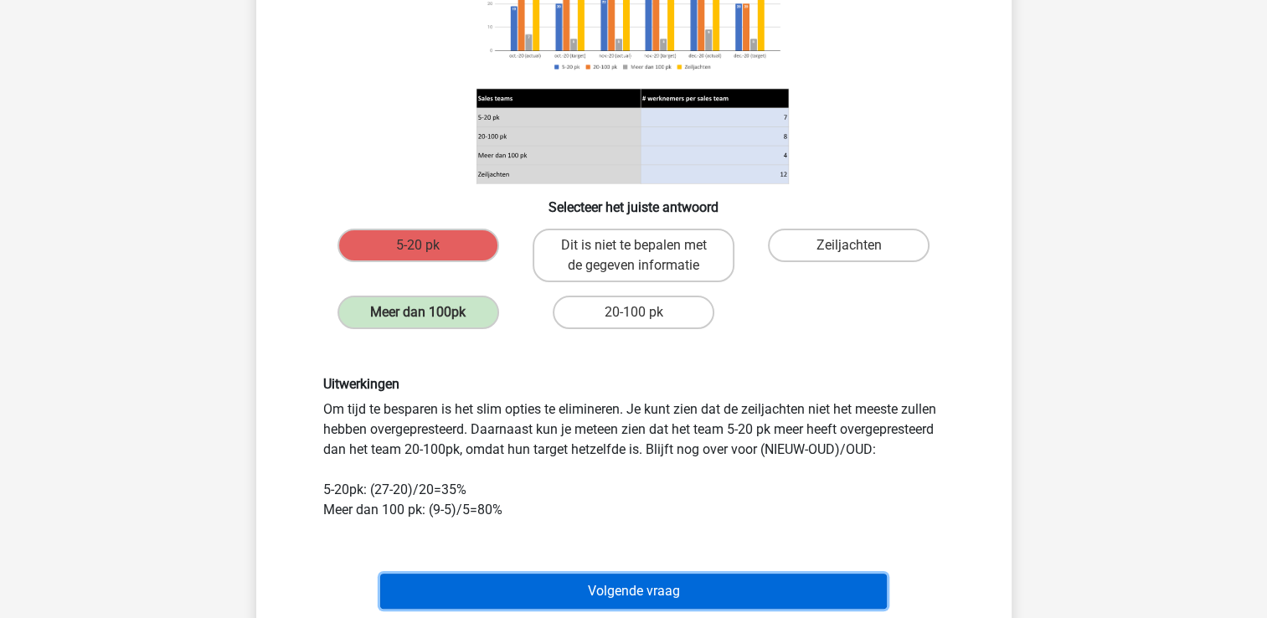
click at [564, 584] on button "Volgende vraag" at bounding box center [633, 591] width 507 height 35
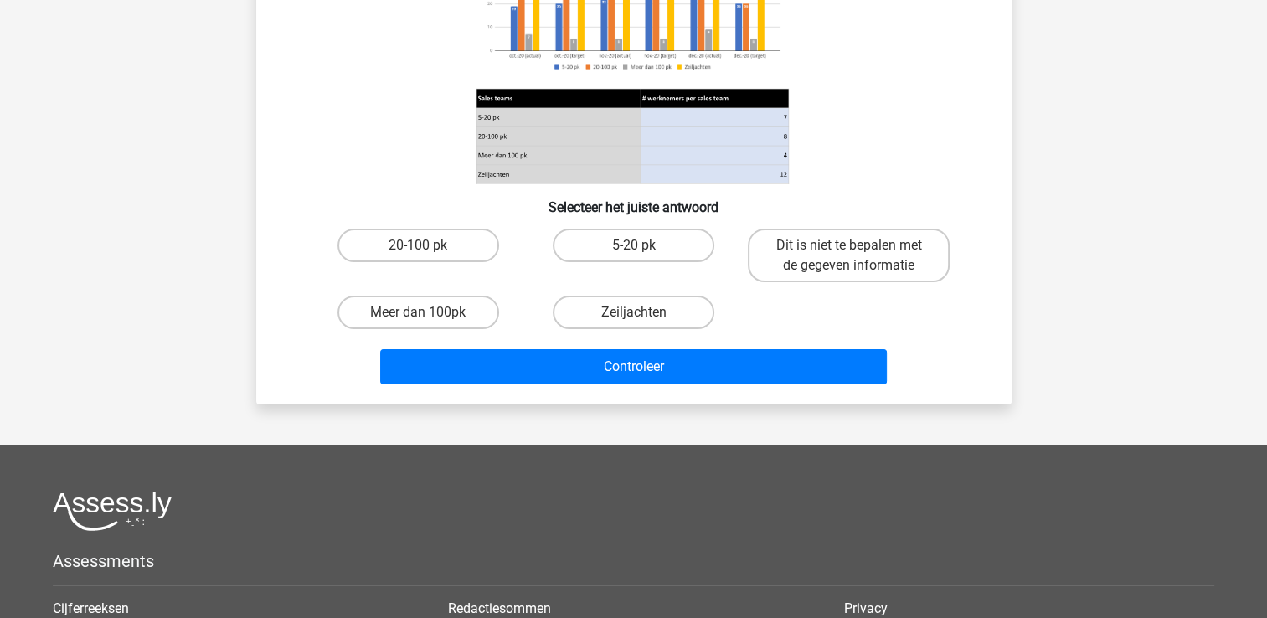
scroll to position [77, 0]
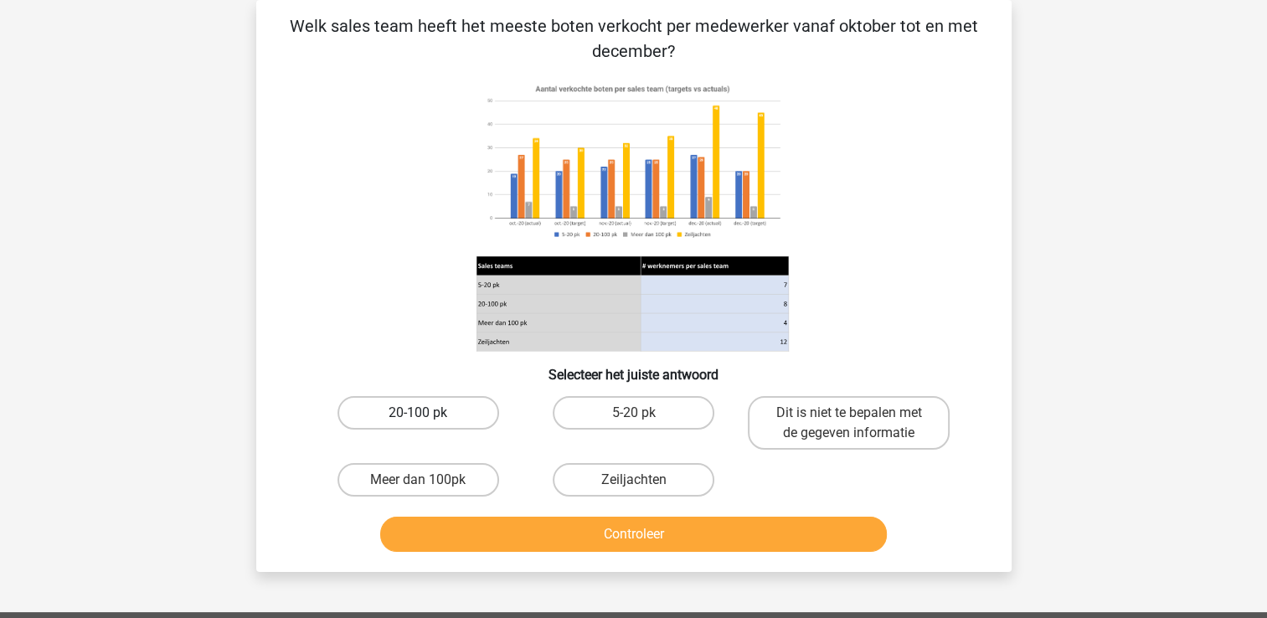
click at [456, 424] on label "20-100 pk" at bounding box center [419, 413] width 162 height 34
click at [429, 424] on input "20-100 pk" at bounding box center [423, 418] width 11 height 11
radio input "true"
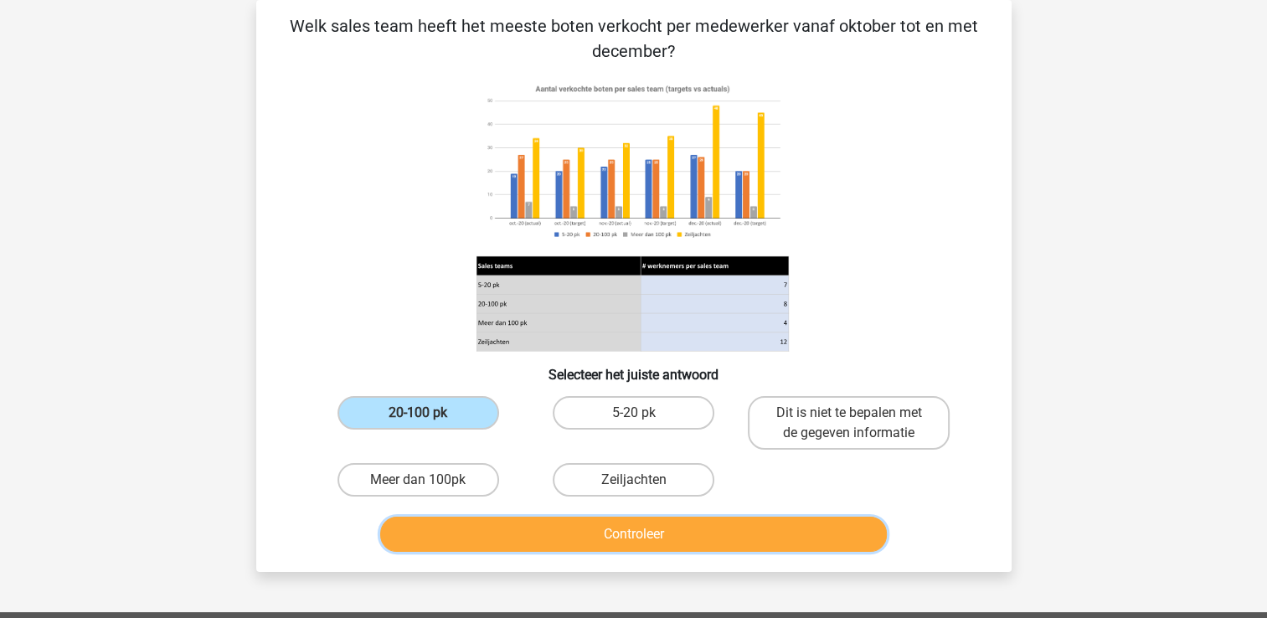
click at [538, 536] on button "Controleer" at bounding box center [633, 534] width 507 height 35
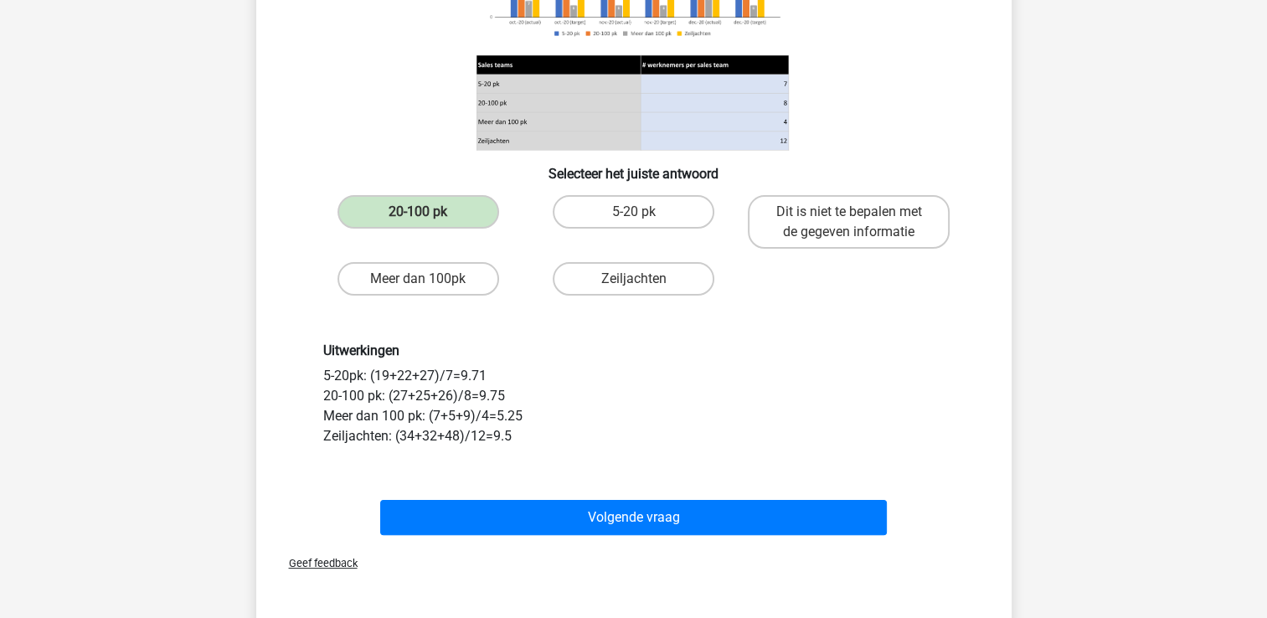
scroll to position [379, 0]
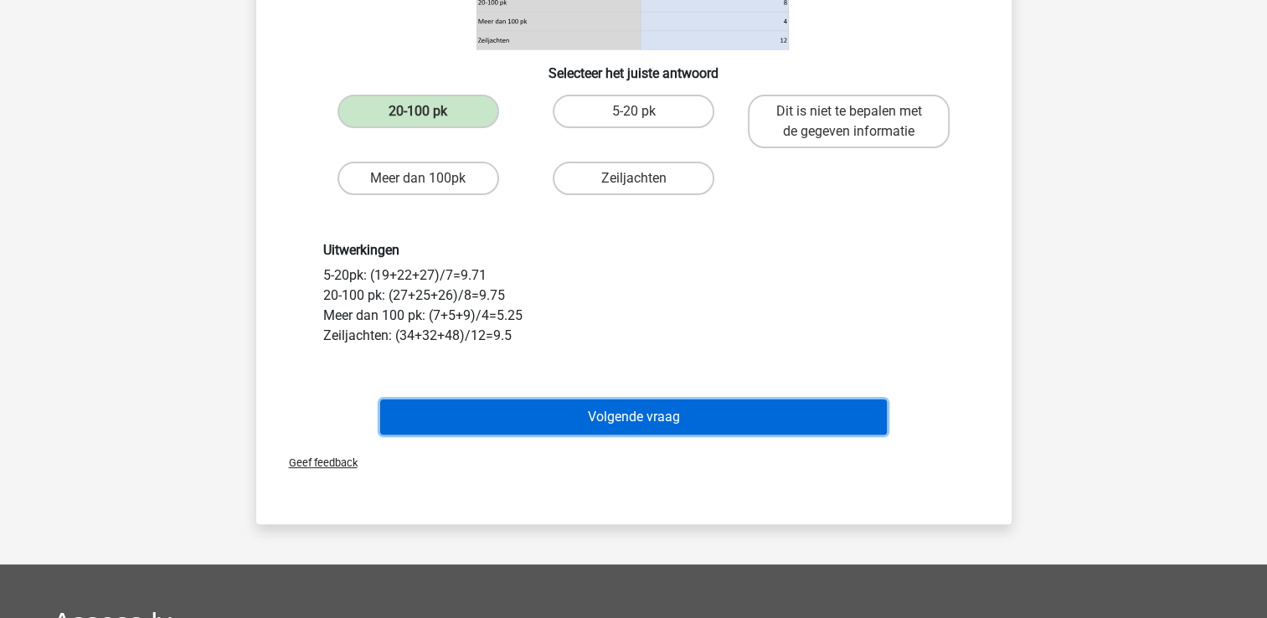
click at [519, 414] on button "Volgende vraag" at bounding box center [633, 417] width 507 height 35
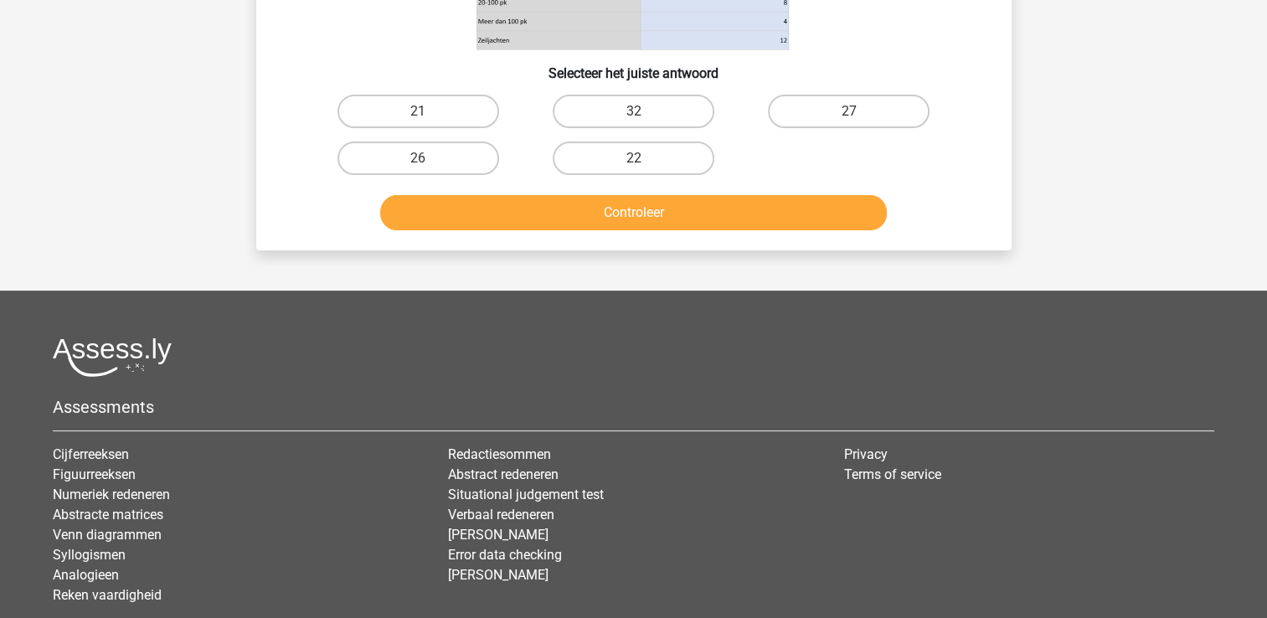
scroll to position [77, 0]
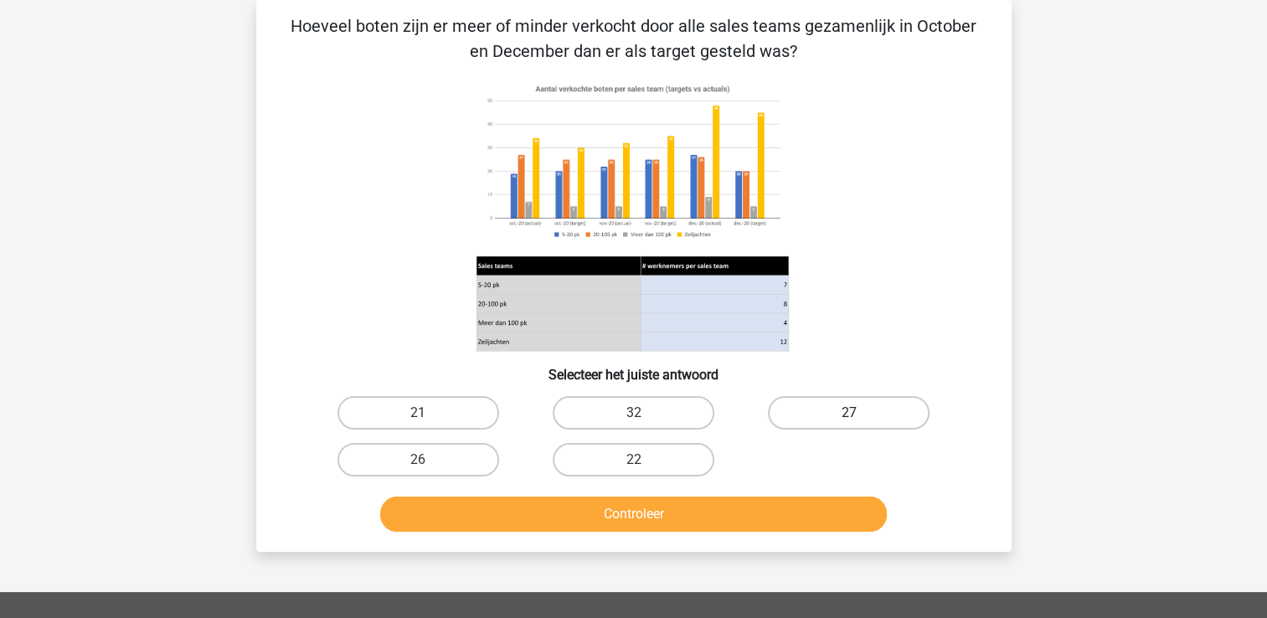
click at [789, 414] on label "27" at bounding box center [849, 413] width 162 height 34
click at [849, 414] on input "27" at bounding box center [854, 418] width 11 height 11
radio input "true"
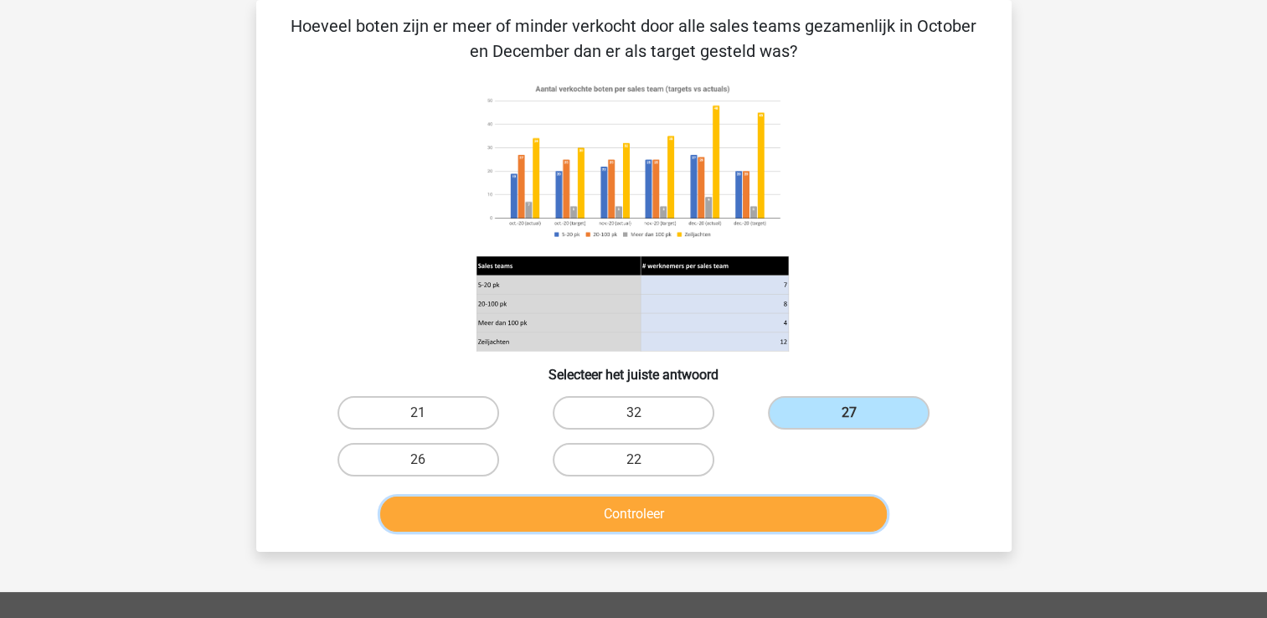
click at [758, 514] on button "Controleer" at bounding box center [633, 514] width 507 height 35
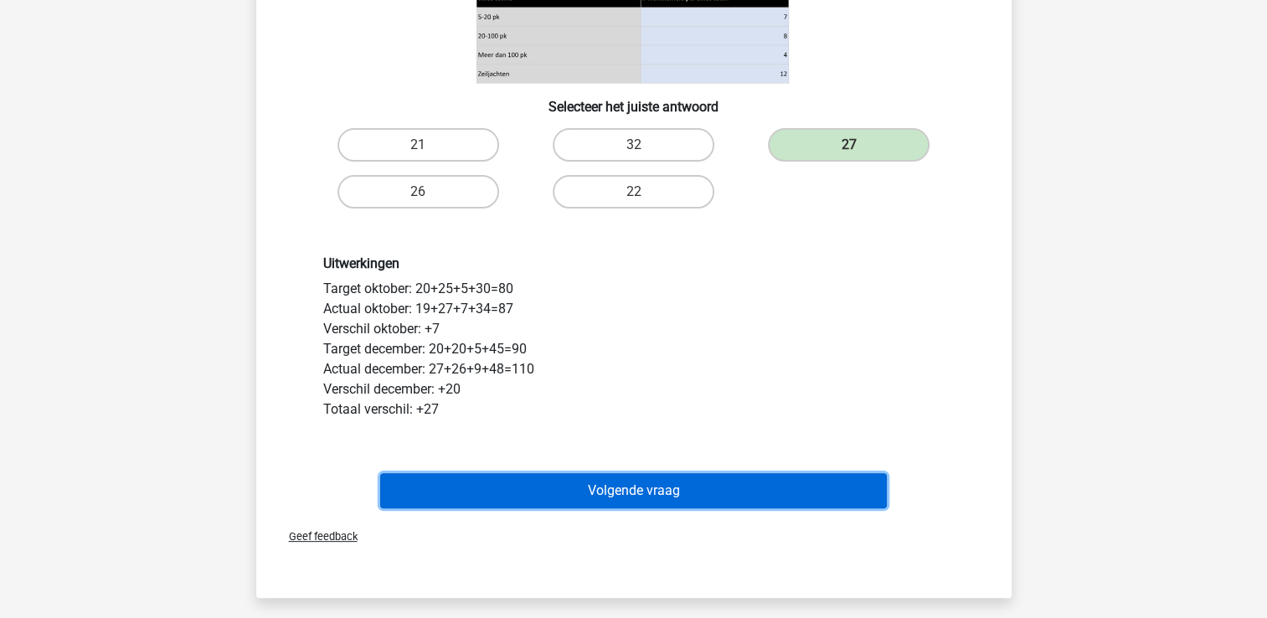
click at [838, 494] on button "Volgende vraag" at bounding box center [633, 490] width 507 height 35
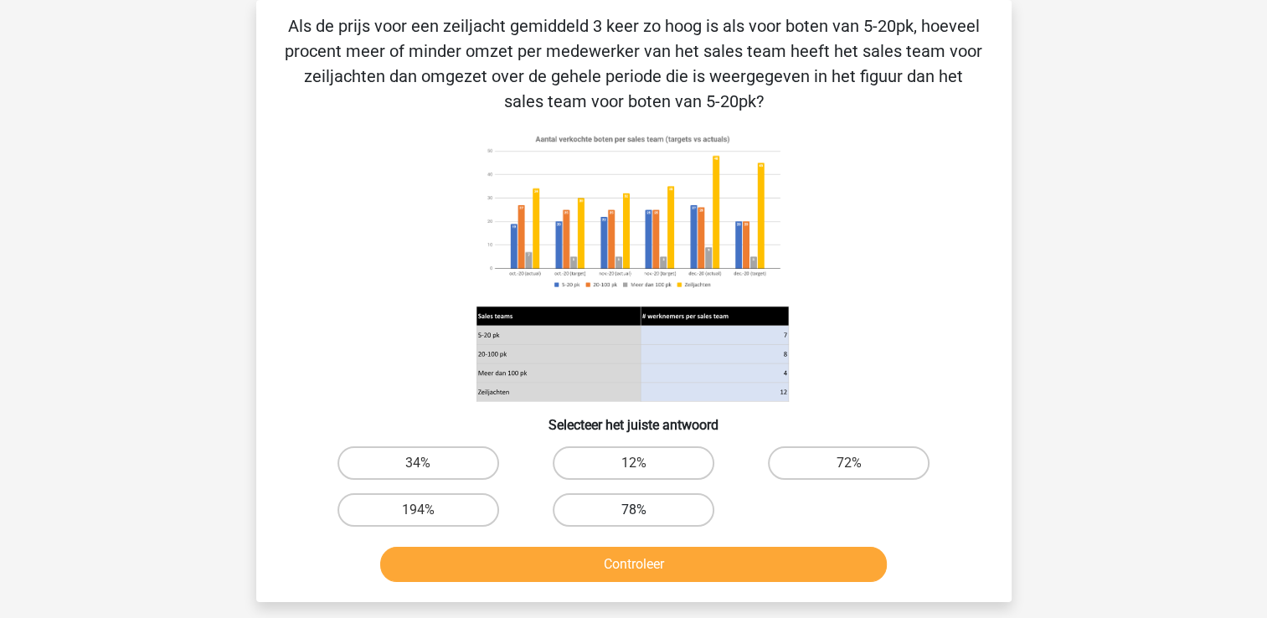
click at [613, 508] on label "78%" at bounding box center [634, 510] width 162 height 34
click at [633, 510] on input "78%" at bounding box center [638, 515] width 11 height 11
radio input "true"
click at [647, 461] on label "12%" at bounding box center [634, 463] width 162 height 34
click at [644, 463] on input "12%" at bounding box center [638, 468] width 11 height 11
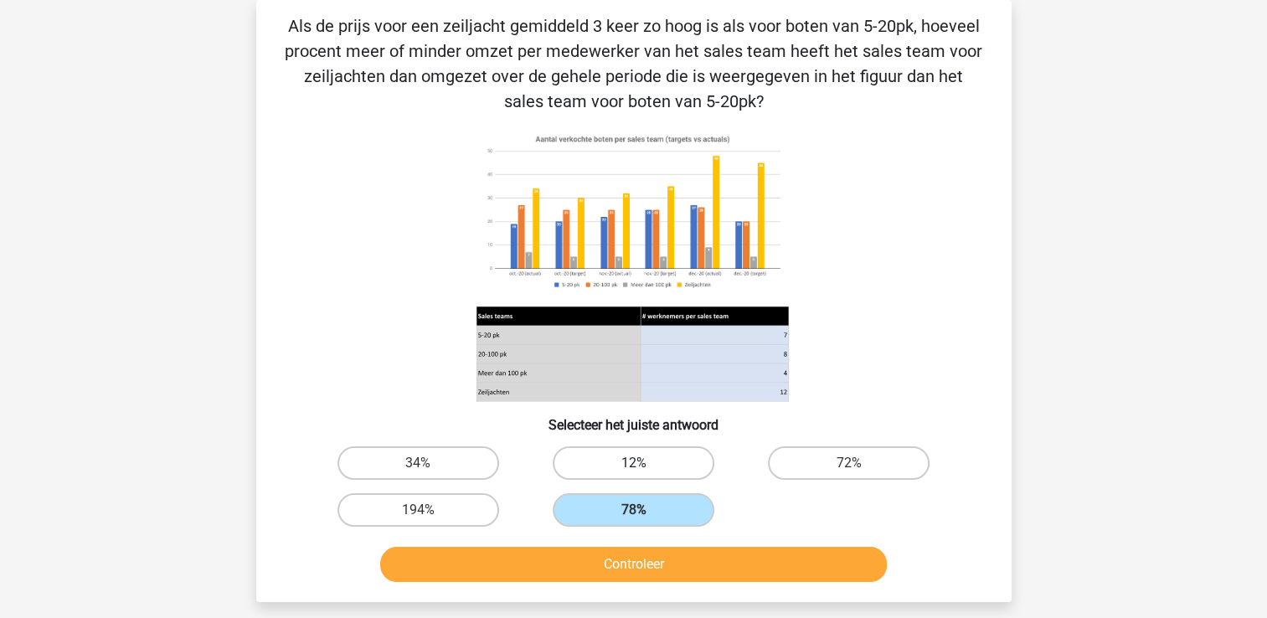
radio input "true"
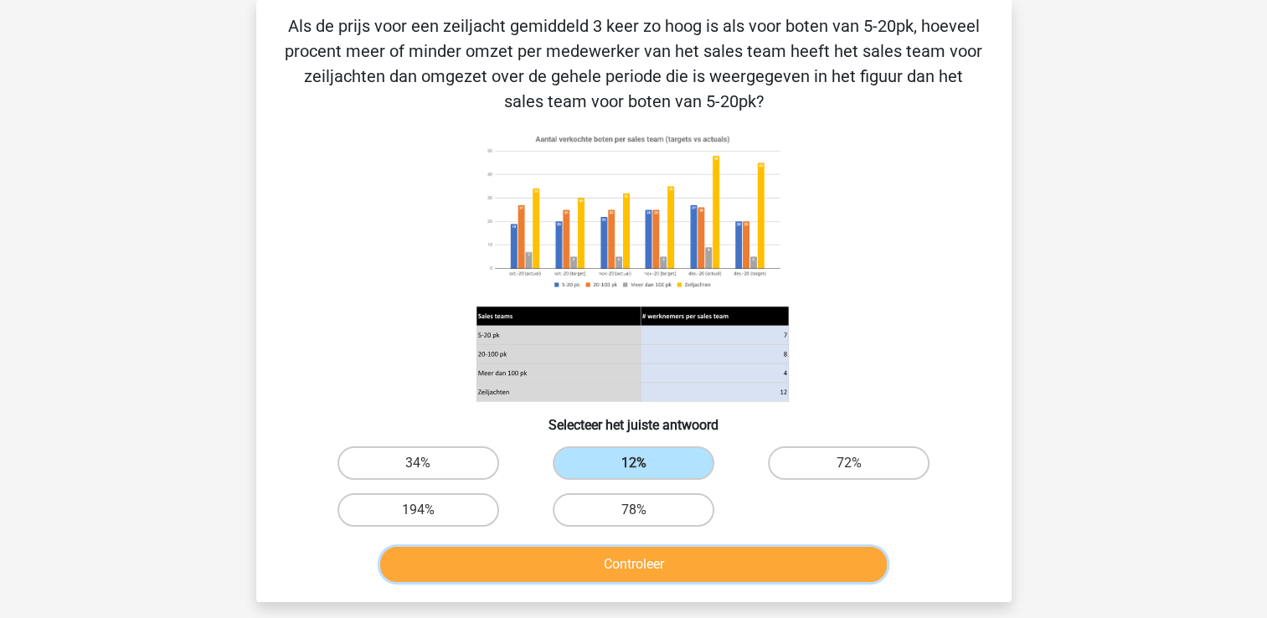
click at [596, 556] on button "Controleer" at bounding box center [633, 564] width 507 height 35
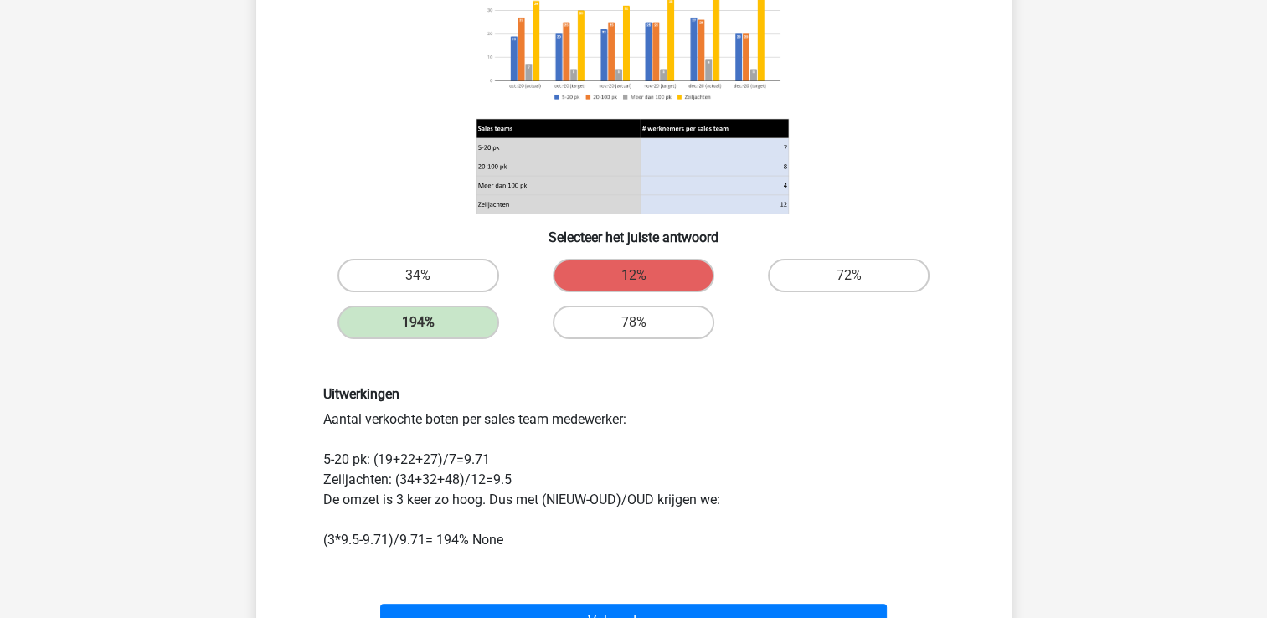
scroll to position [266, 0]
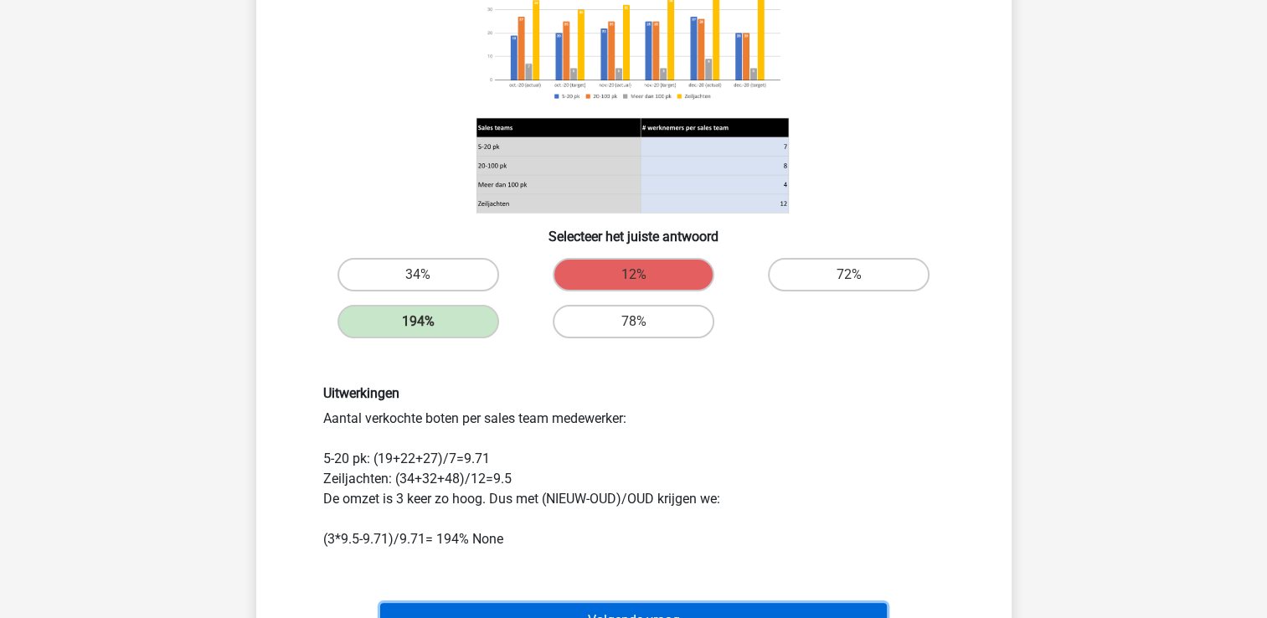
click at [429, 605] on button "Volgende vraag" at bounding box center [633, 620] width 507 height 35
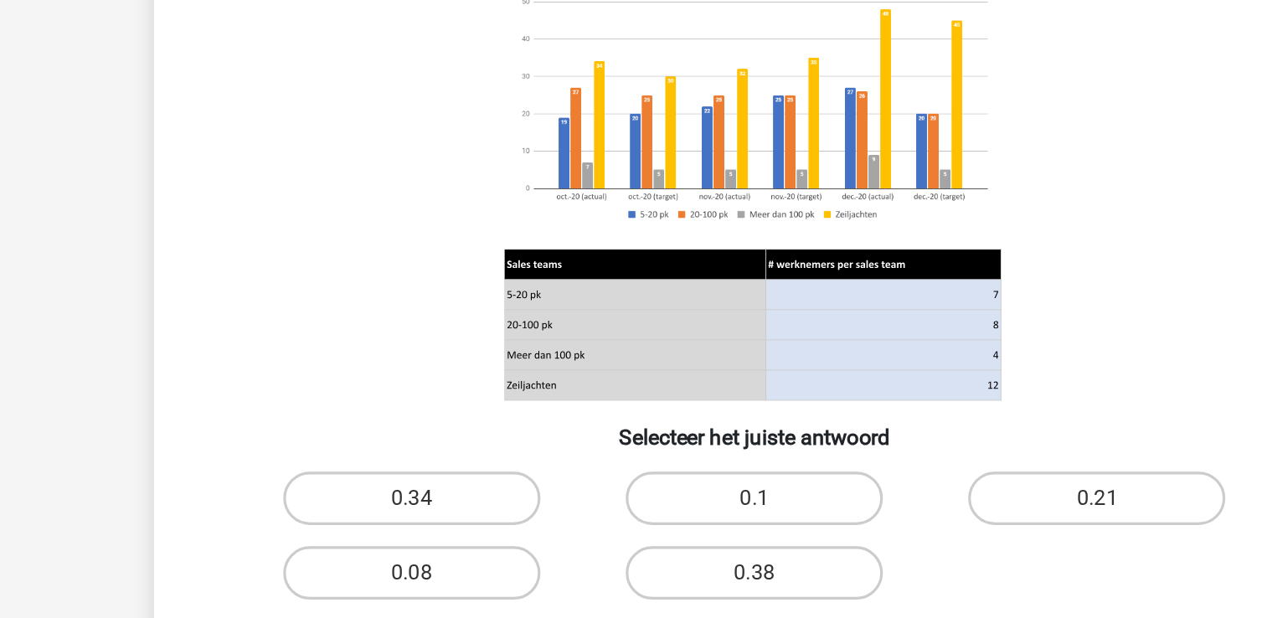
scroll to position [235, 0]
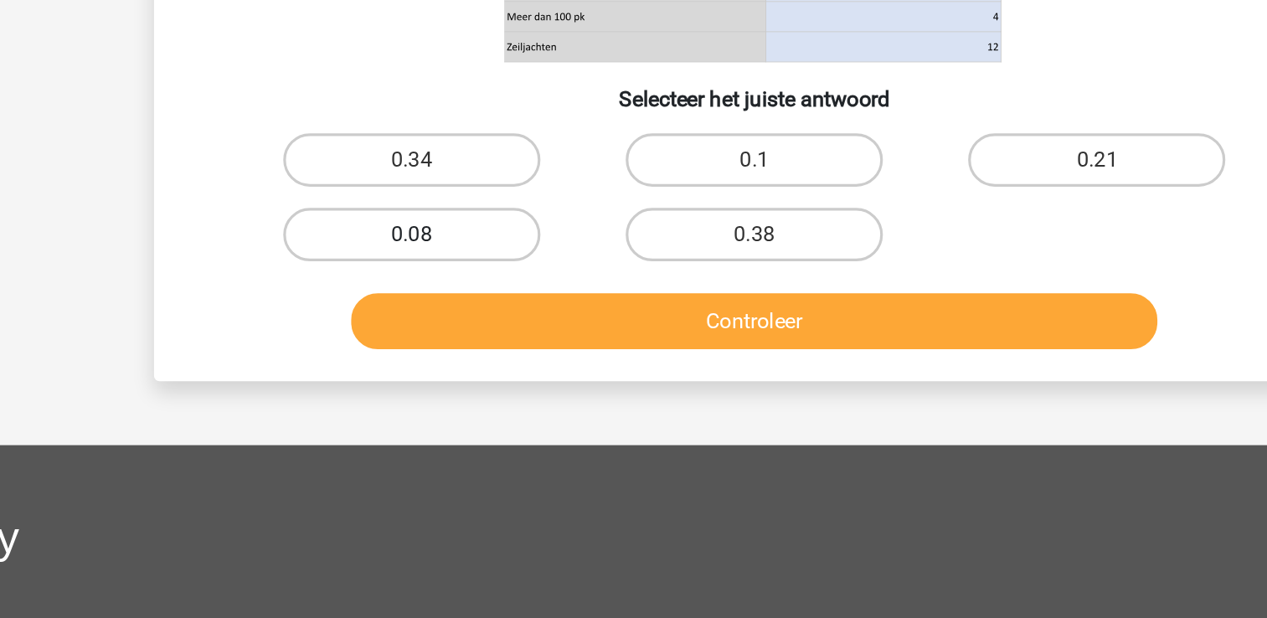
click at [410, 375] on label "0.08" at bounding box center [419, 377] width 162 height 34
click at [418, 377] on input "0.08" at bounding box center [423, 382] width 11 height 11
radio input "true"
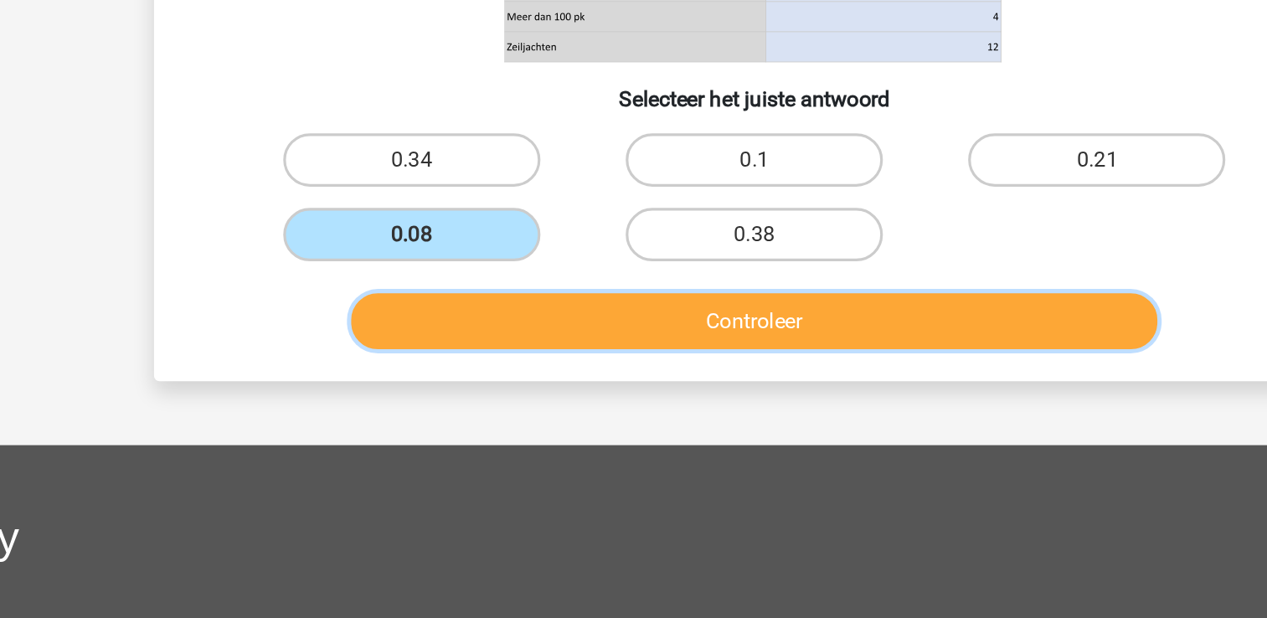
click at [491, 434] on button "Controleer" at bounding box center [633, 431] width 507 height 35
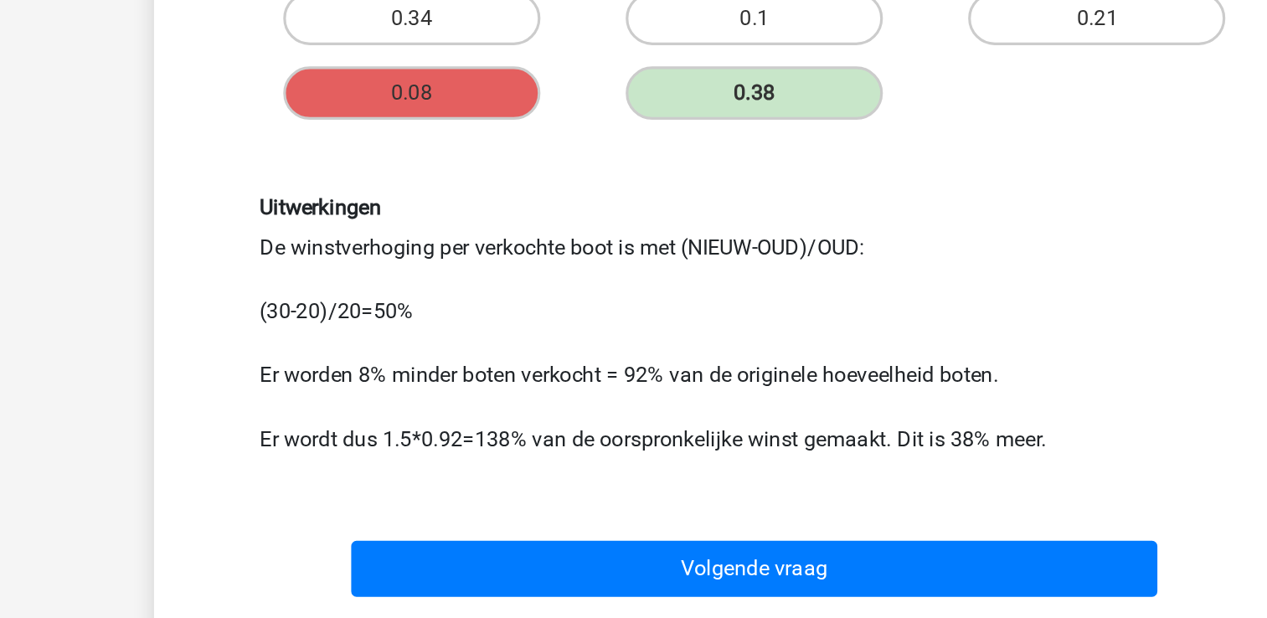
scroll to position [358, 0]
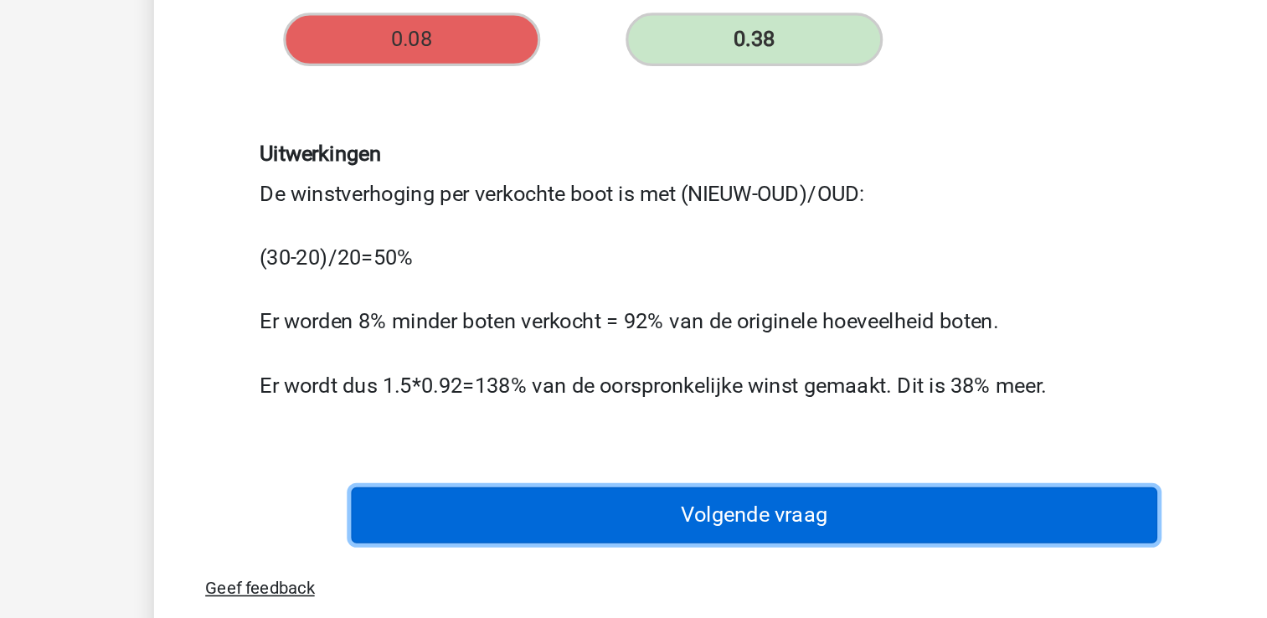
click at [832, 559] on button "Volgende vraag" at bounding box center [633, 553] width 507 height 35
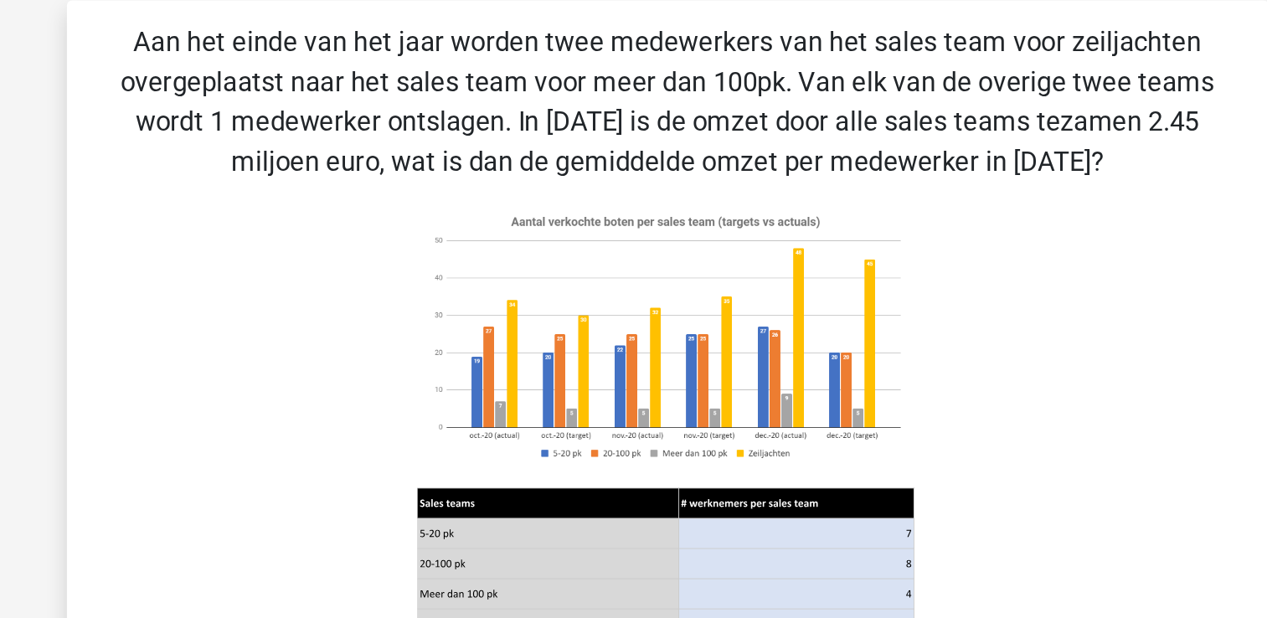
scroll to position [44, 0]
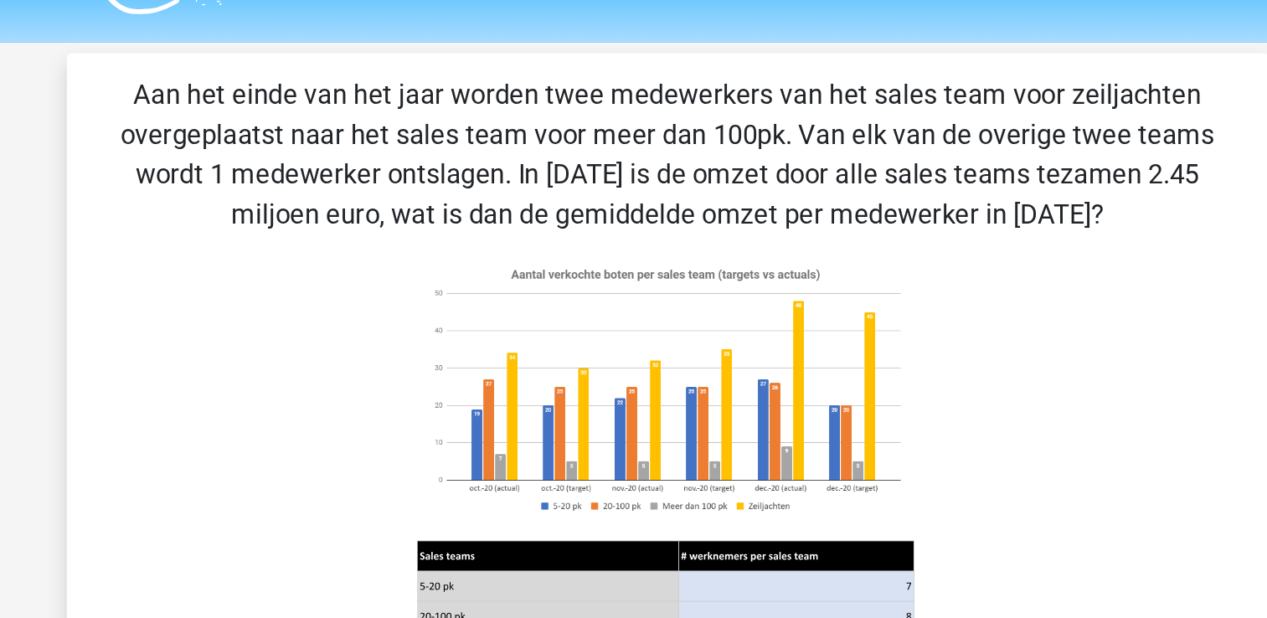
drag, startPoint x: 832, startPoint y: 559, endPoint x: 889, endPoint y: 356, distance: 211.3
click at [889, 356] on icon at bounding box center [633, 299] width 675 height 276
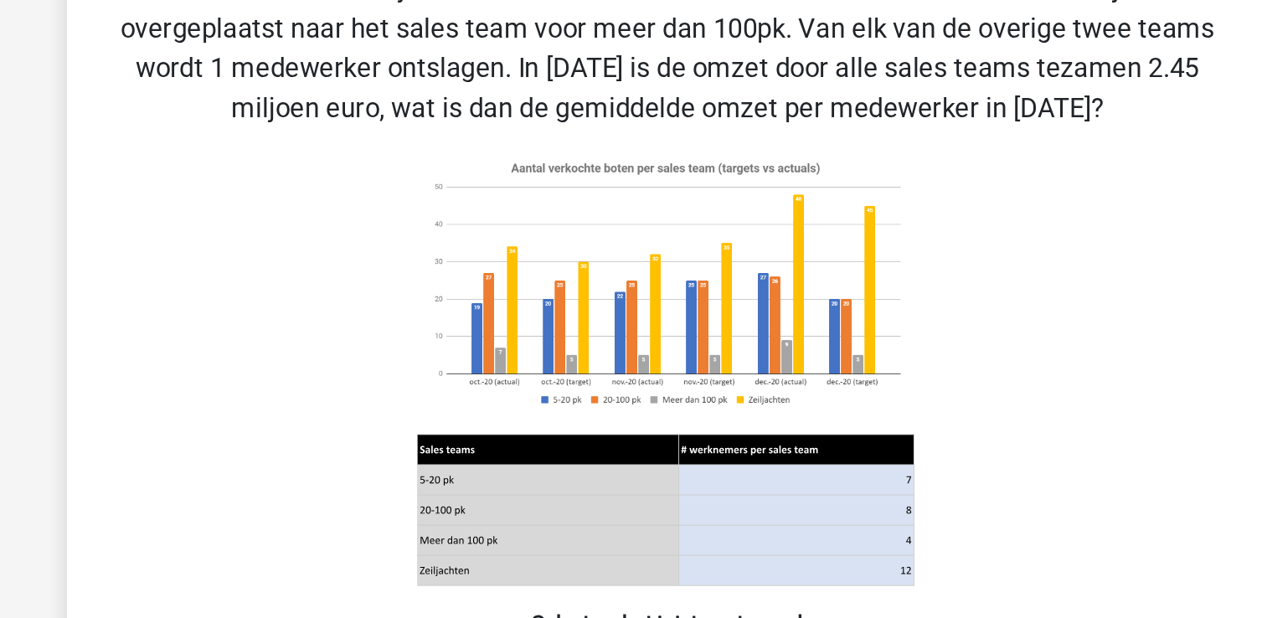
click at [889, 423] on icon at bounding box center [633, 299] width 675 height 276
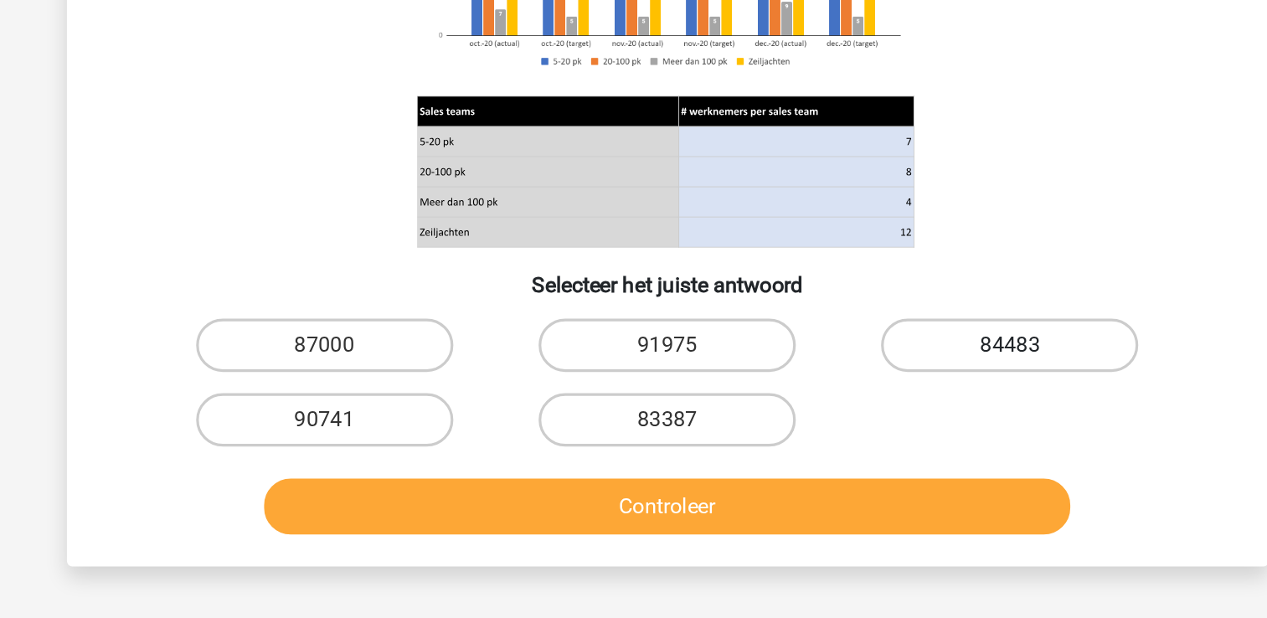
click at [864, 449] on label "84483" at bounding box center [849, 447] width 162 height 34
click at [860, 449] on input "84483" at bounding box center [854, 451] width 11 height 11
radio input "true"
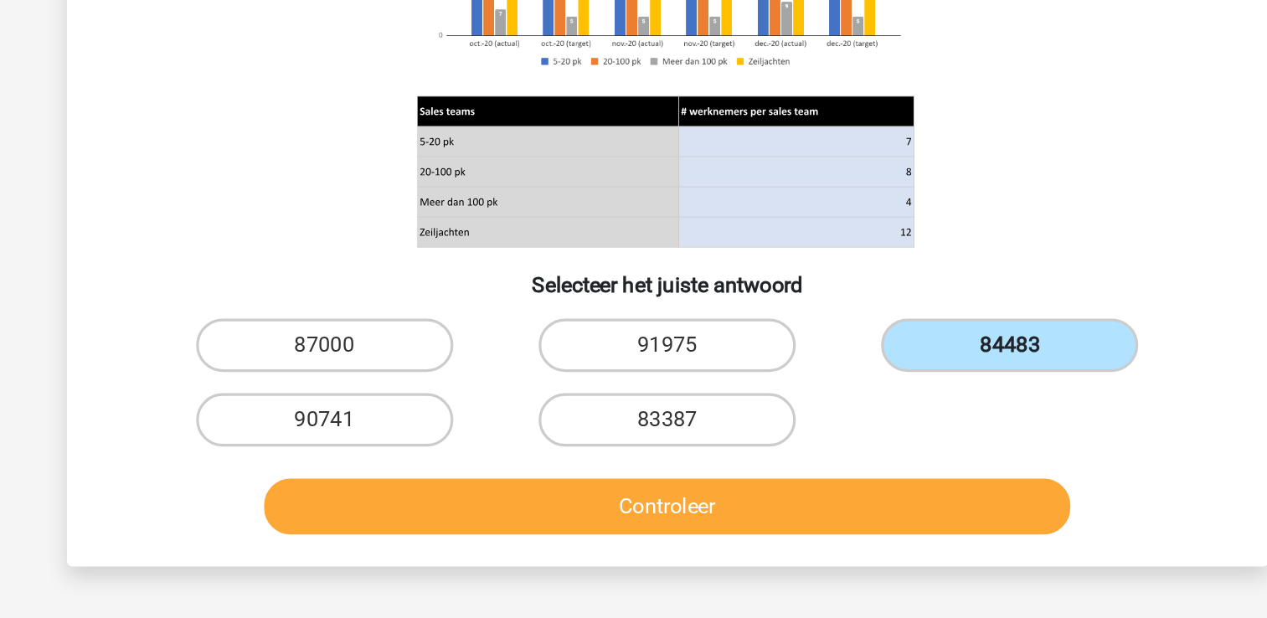
click at [864, 449] on label "84483" at bounding box center [849, 447] width 162 height 34
click at [860, 449] on input "84483" at bounding box center [854, 451] width 11 height 11
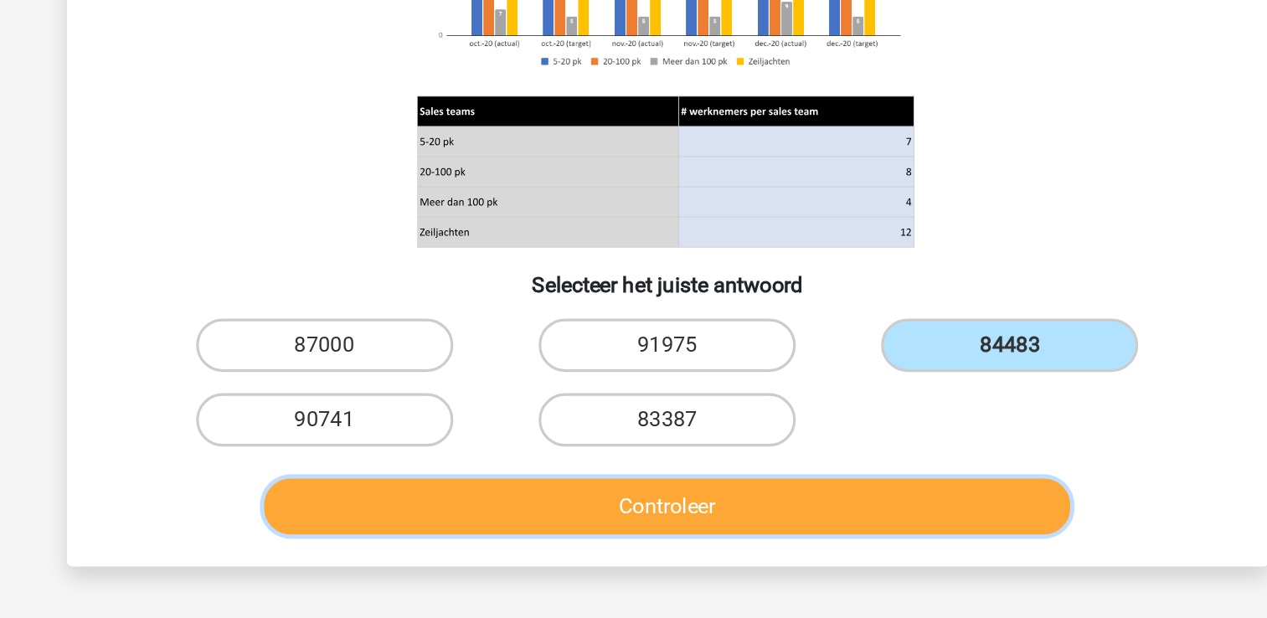
click at [739, 554] on button "Controleer" at bounding box center [633, 547] width 507 height 35
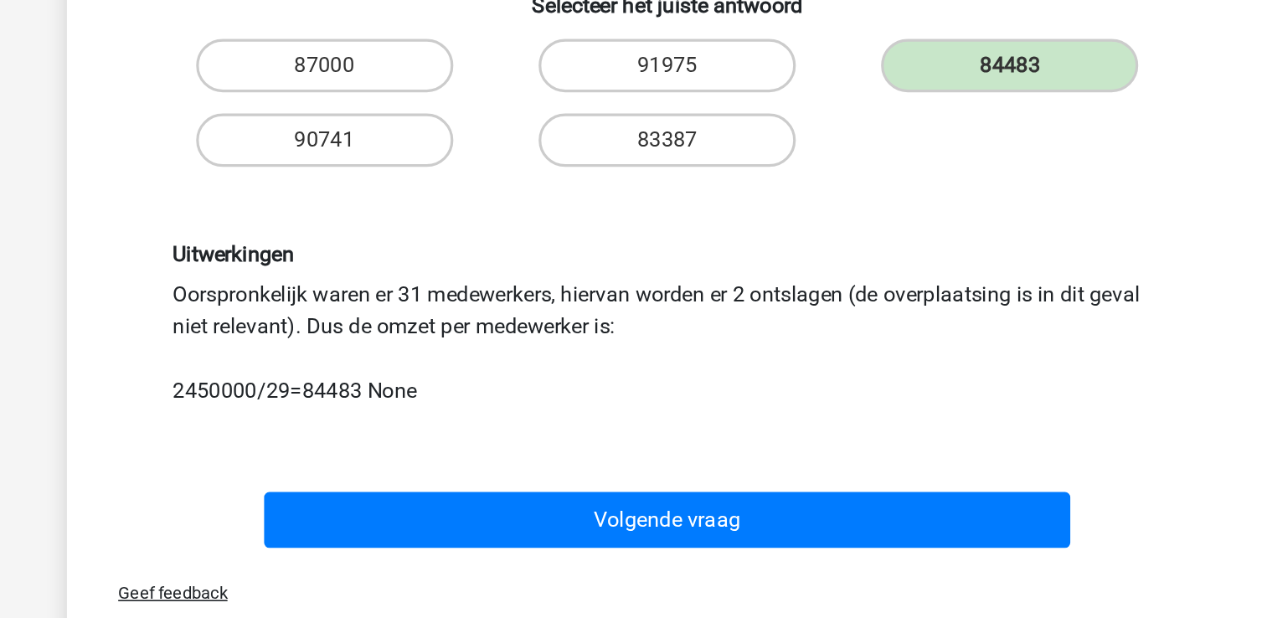
scroll to position [274, 0]
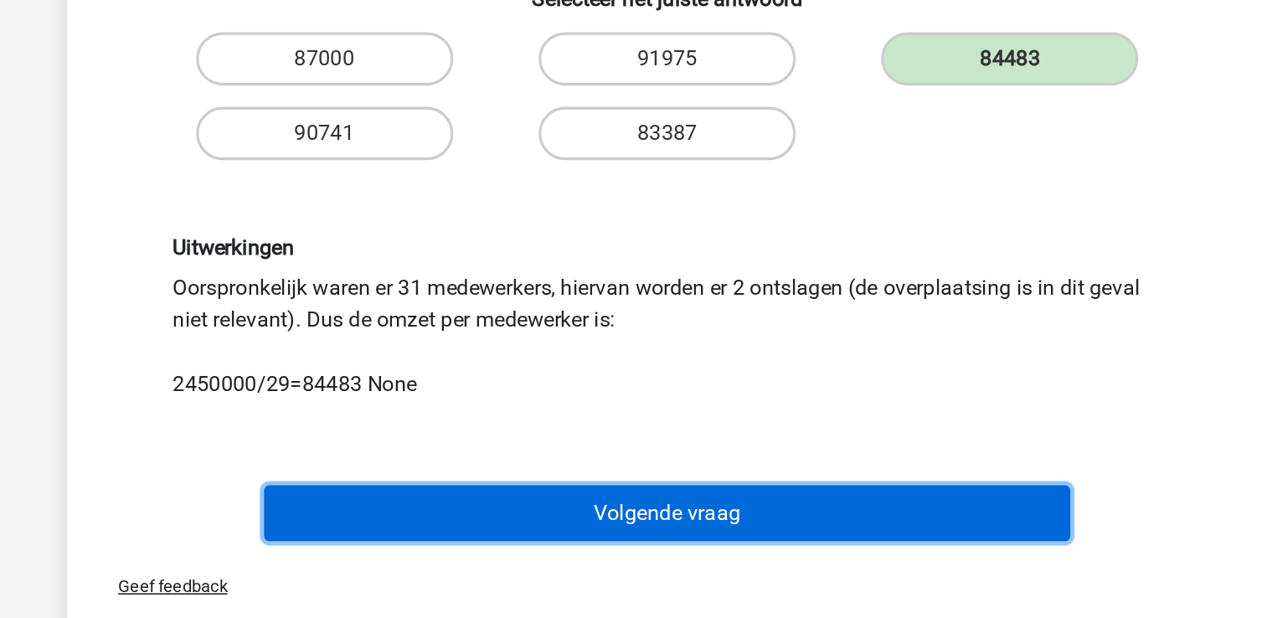
click at [611, 556] on button "Volgende vraag" at bounding box center [633, 551] width 507 height 35
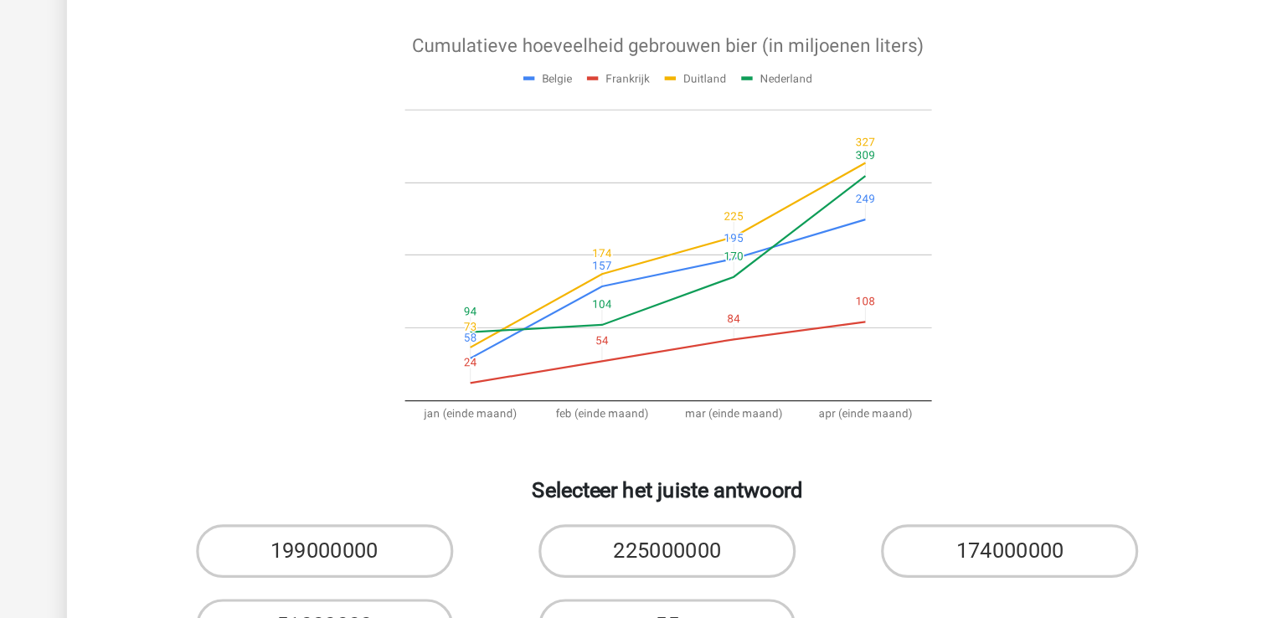
scroll to position [77, 0]
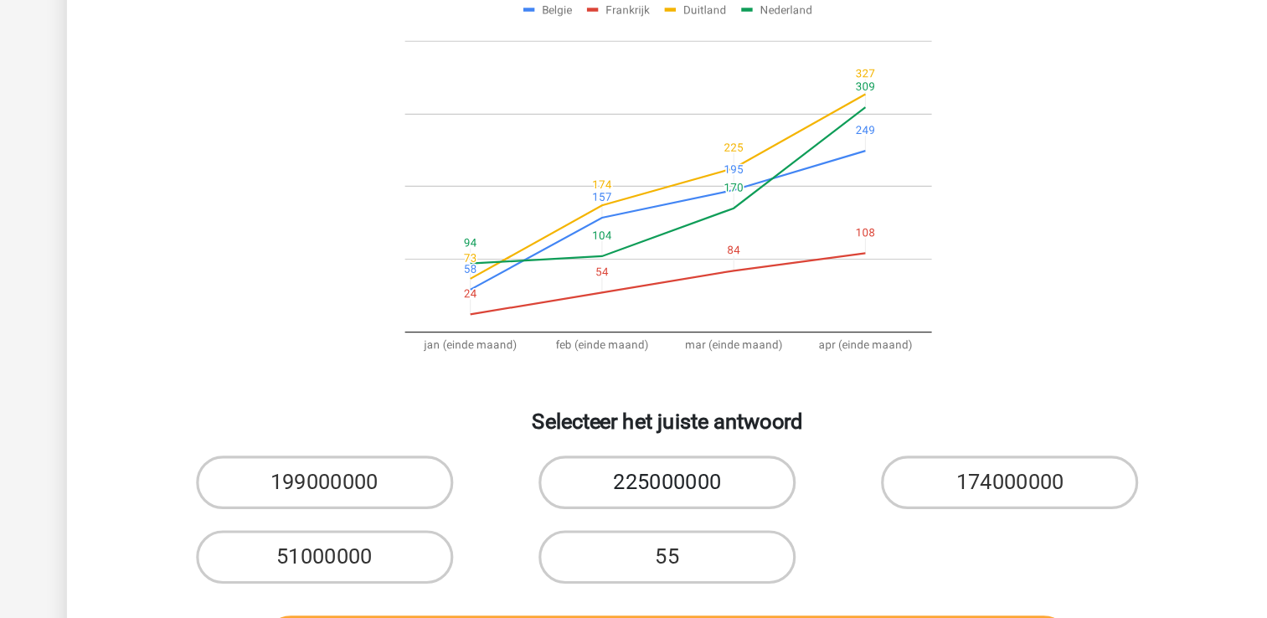
click at [627, 394] on label "225000000" at bounding box center [634, 388] width 162 height 34
click at [633, 394] on input "225000000" at bounding box center [638, 393] width 11 height 11
radio input "true"
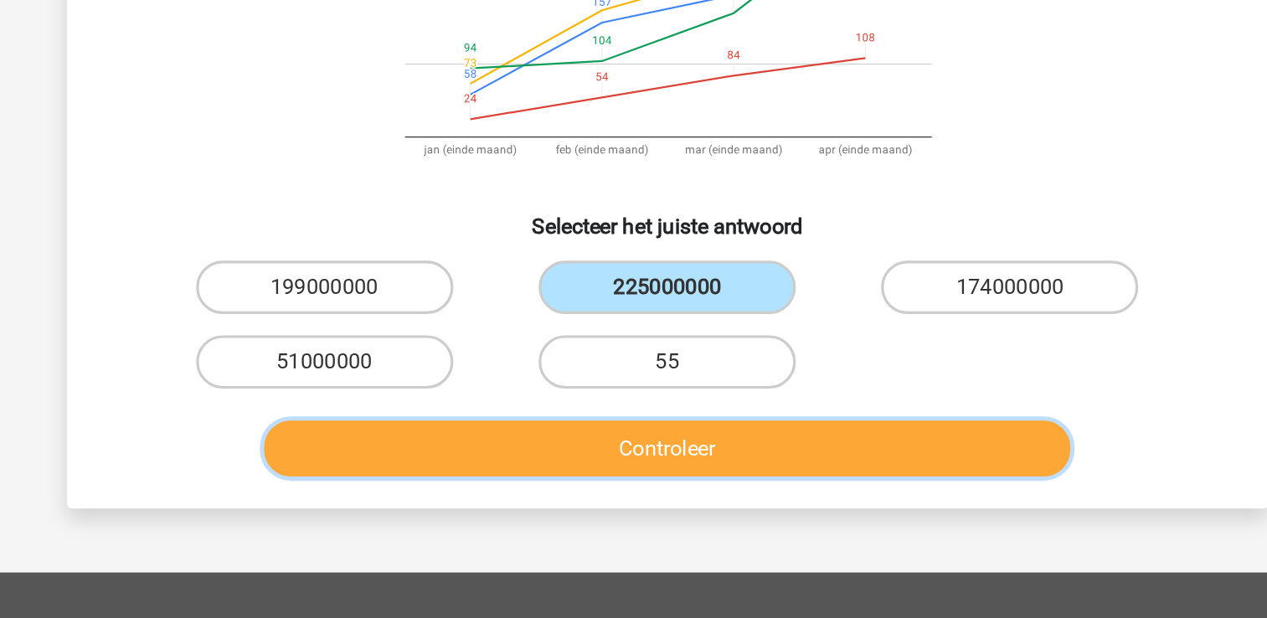
click at [685, 481] on button "Controleer" at bounding box center [633, 489] width 507 height 35
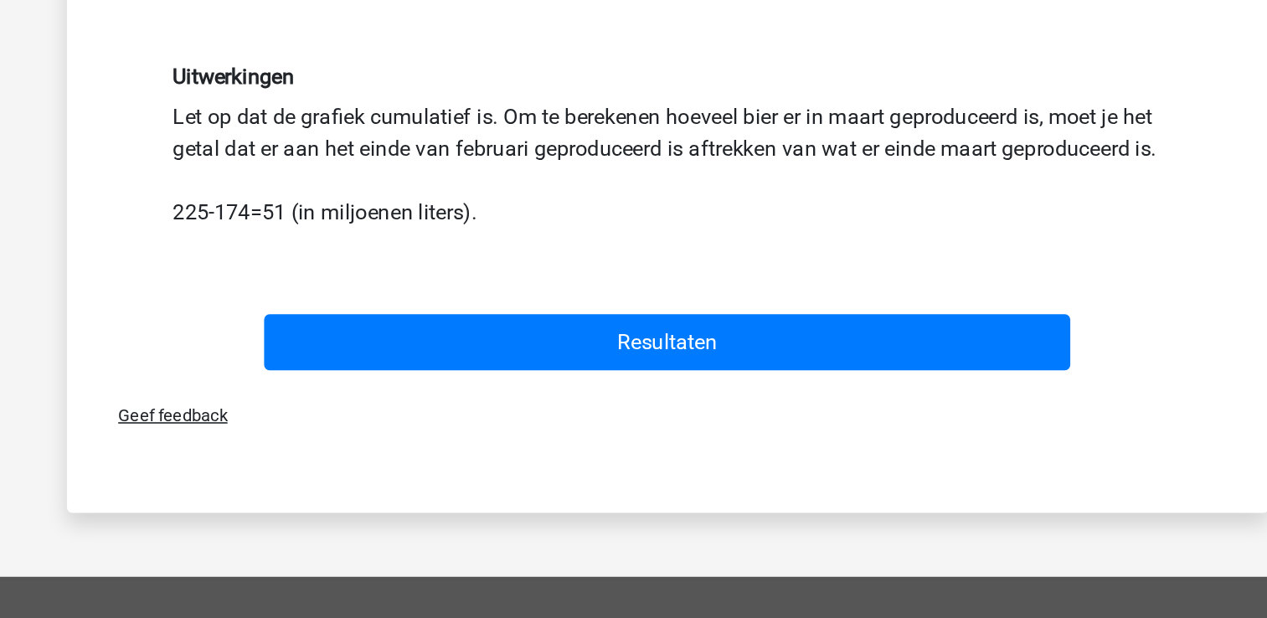
scroll to position [310, 0]
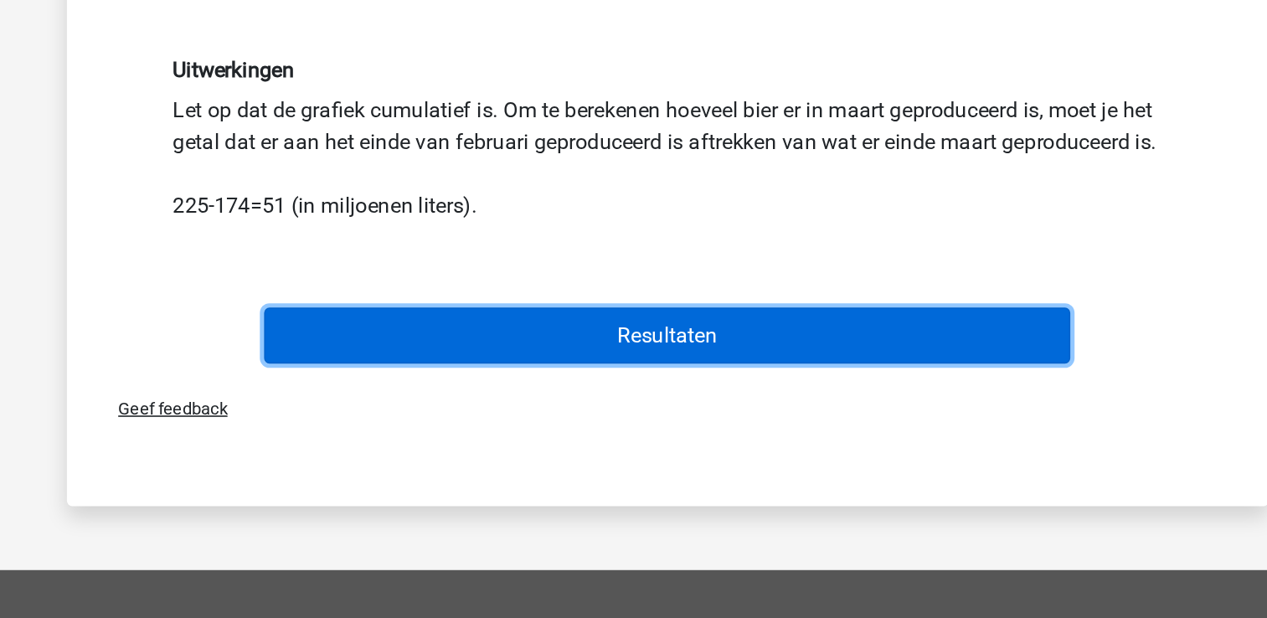
click at [565, 458] on button "Resultaten" at bounding box center [633, 440] width 507 height 35
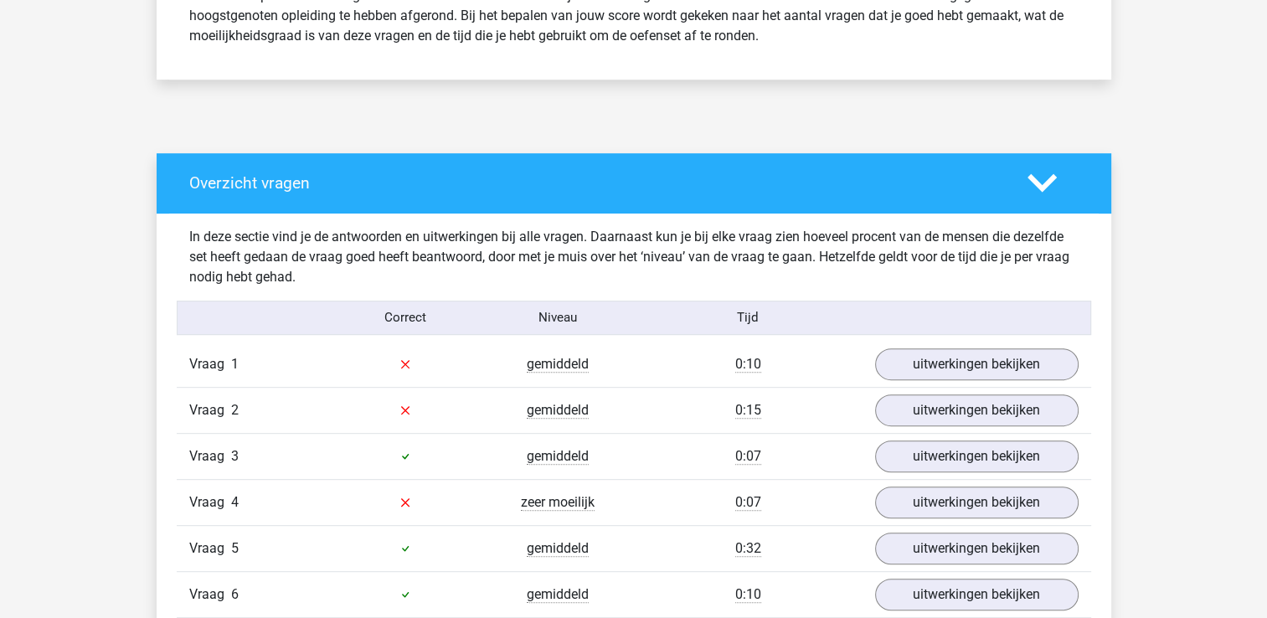
scroll to position [804, 0]
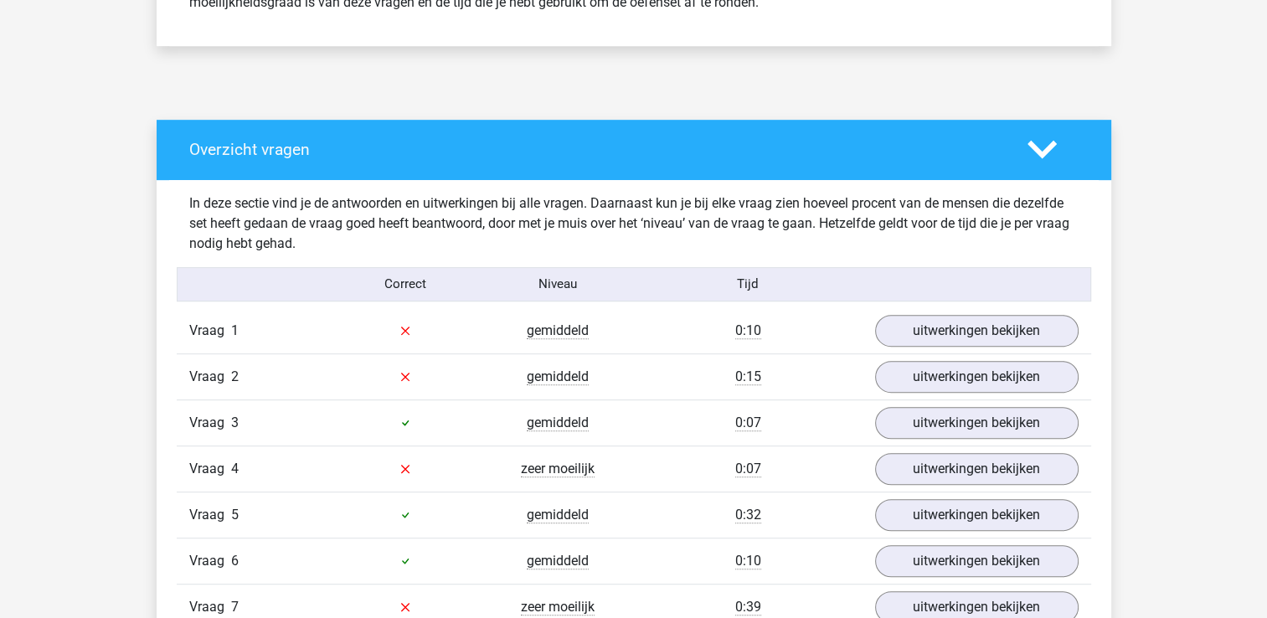
drag, startPoint x: 0, startPoint y: 0, endPoint x: 860, endPoint y: 284, distance: 905.8
click at [860, 284] on div "In deze sectie vind je de antwoorden en uitwerkingen bij alle vragen. Daarnaast…" at bounding box center [634, 480] width 930 height 601
drag, startPoint x: 860, startPoint y: 284, endPoint x: 907, endPoint y: 333, distance: 68.1
click at [907, 333] on link "uitwerkingen bekijken" at bounding box center [976, 330] width 234 height 37
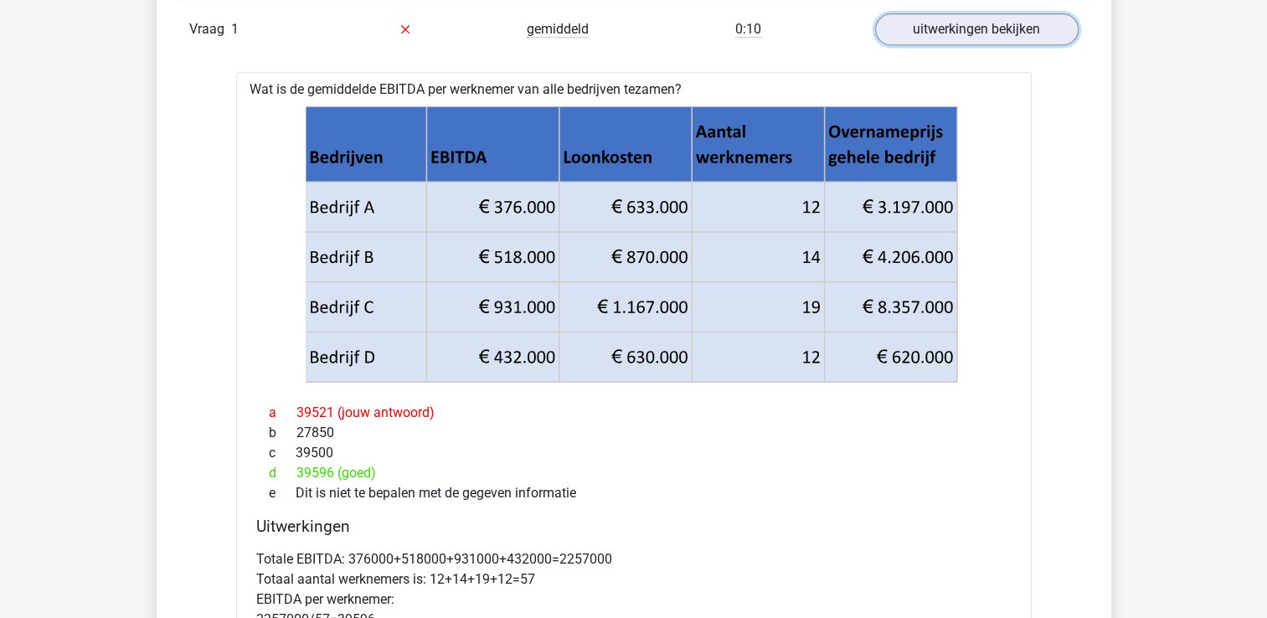
scroll to position [1139, 0]
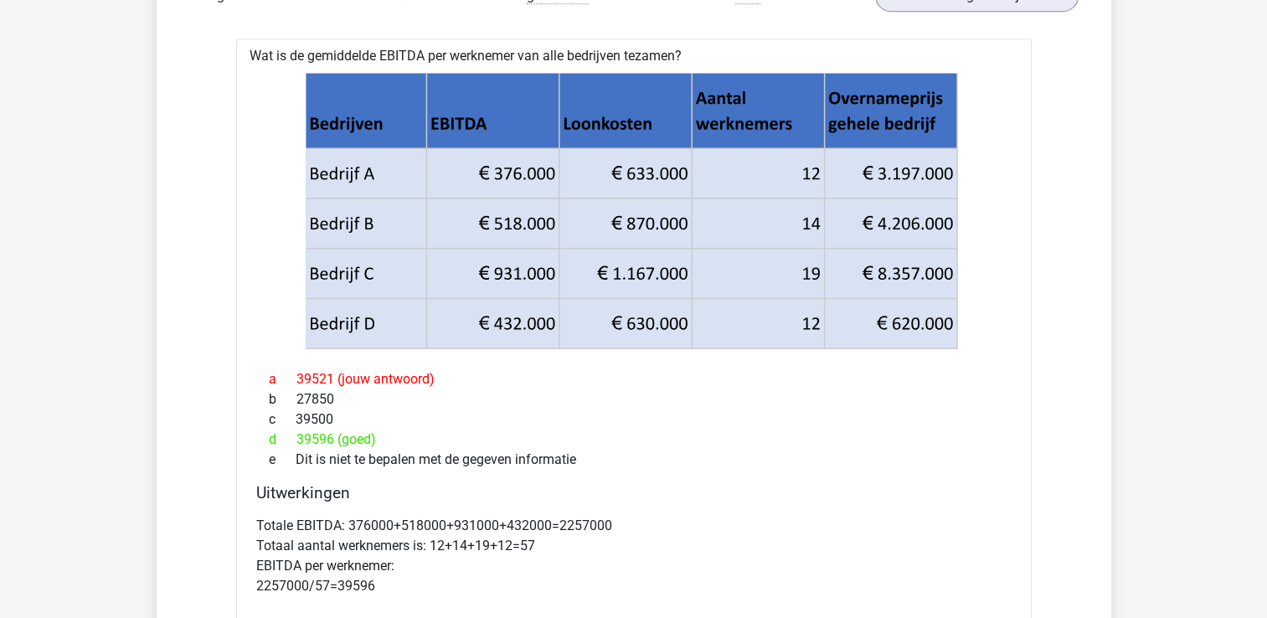
click at [942, 450] on div "e Dit is niet te bepalen met de gegeven informatie" at bounding box center [633, 460] width 755 height 20
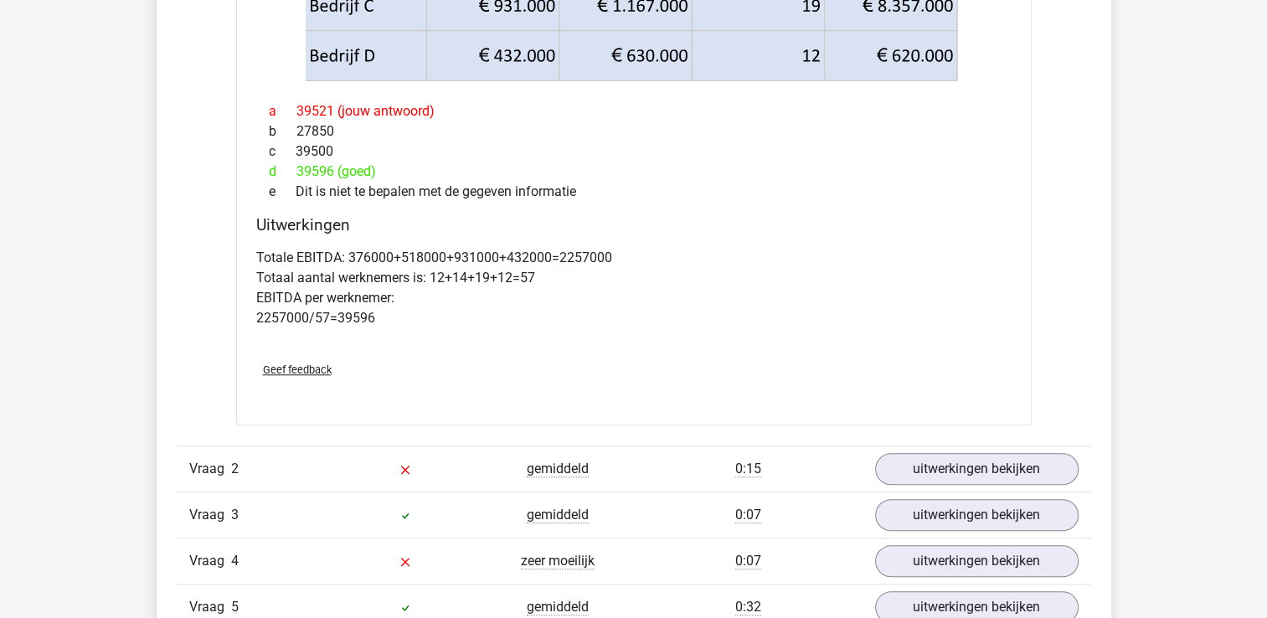
scroll to position [1541, 0]
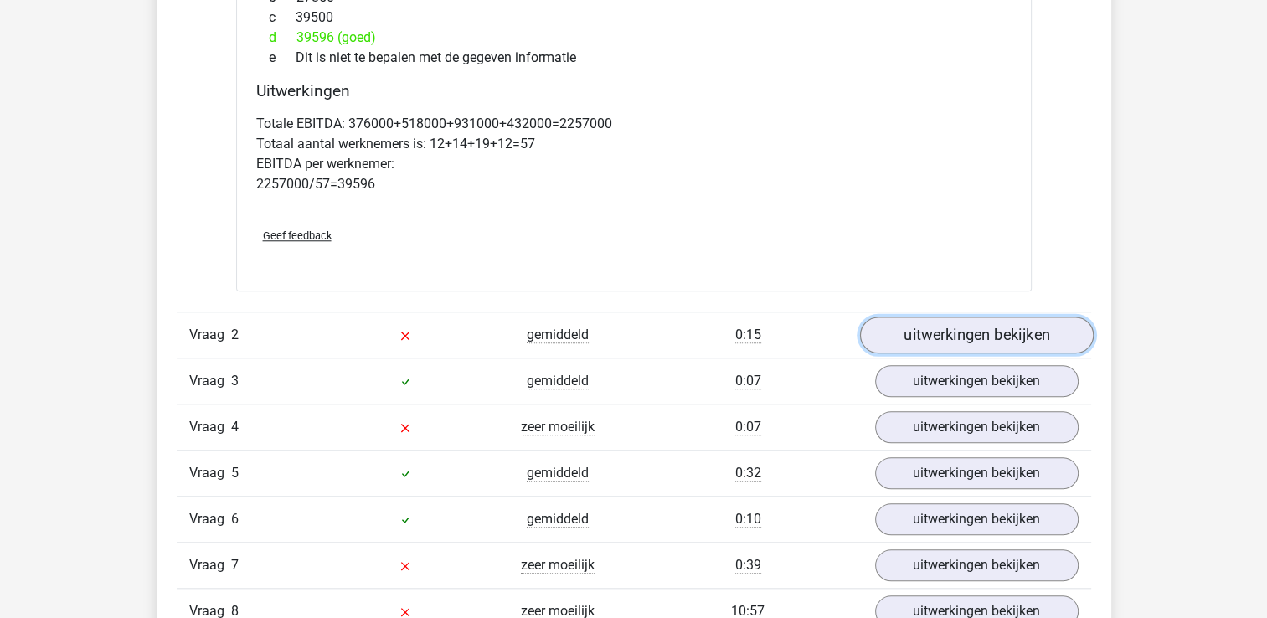
click at [971, 329] on link "uitwerkingen bekijken" at bounding box center [976, 335] width 234 height 37
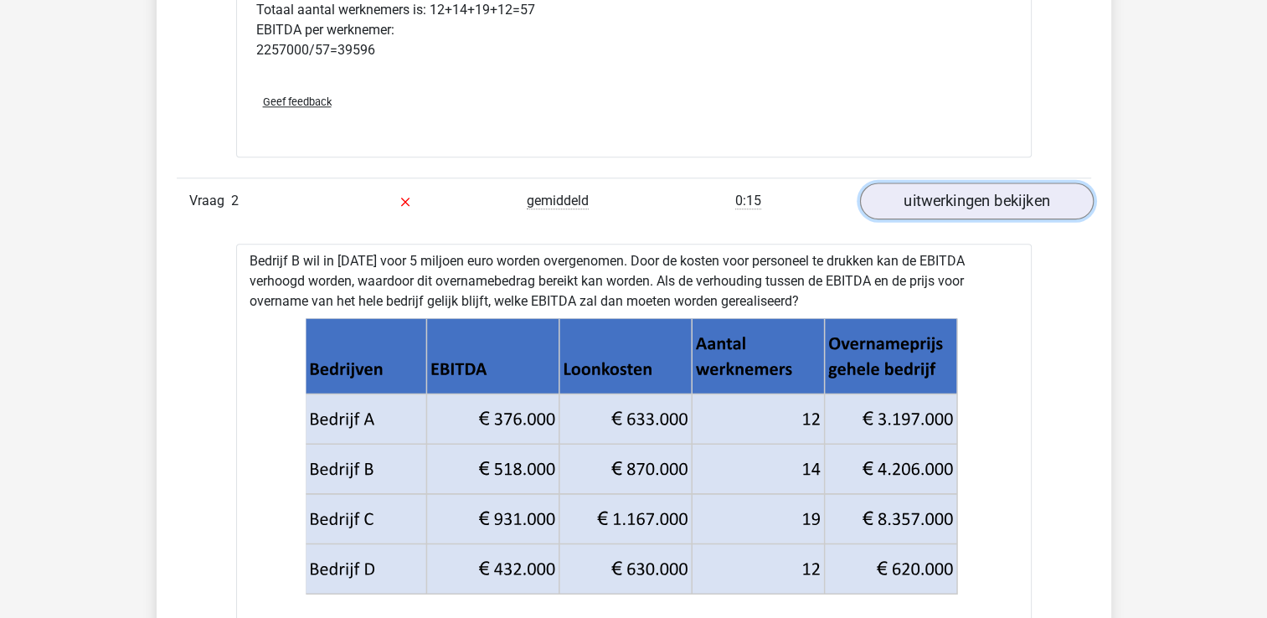
scroll to position [1709, 0]
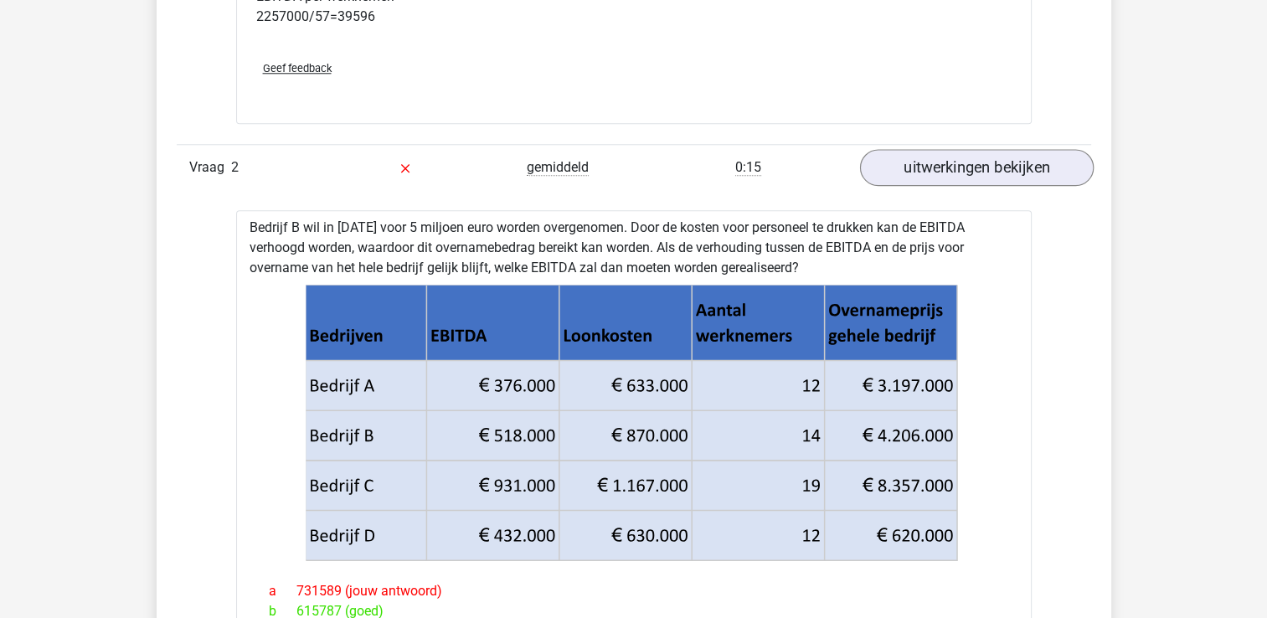
click at [971, 329] on icon at bounding box center [634, 423] width 742 height 276
drag, startPoint x: 971, startPoint y: 329, endPoint x: 977, endPoint y: 343, distance: 15.0
click at [977, 343] on icon at bounding box center [634, 423] width 742 height 276
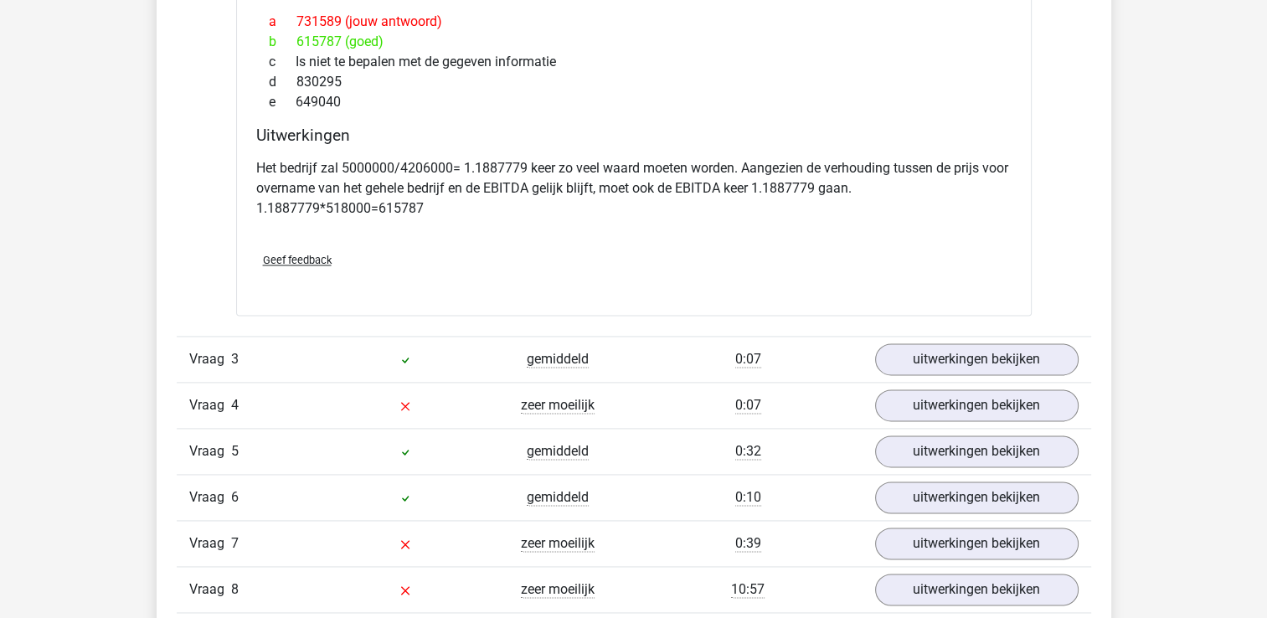
scroll to position [2312, 0]
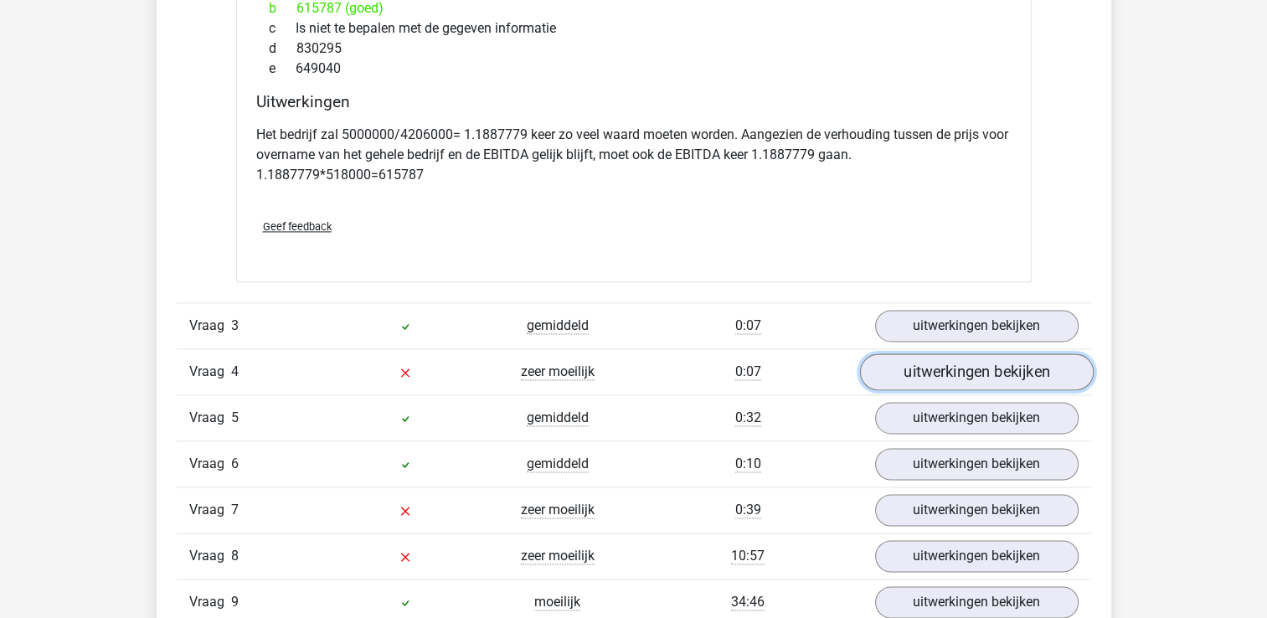
click at [961, 384] on link "uitwerkingen bekijken" at bounding box center [976, 371] width 234 height 37
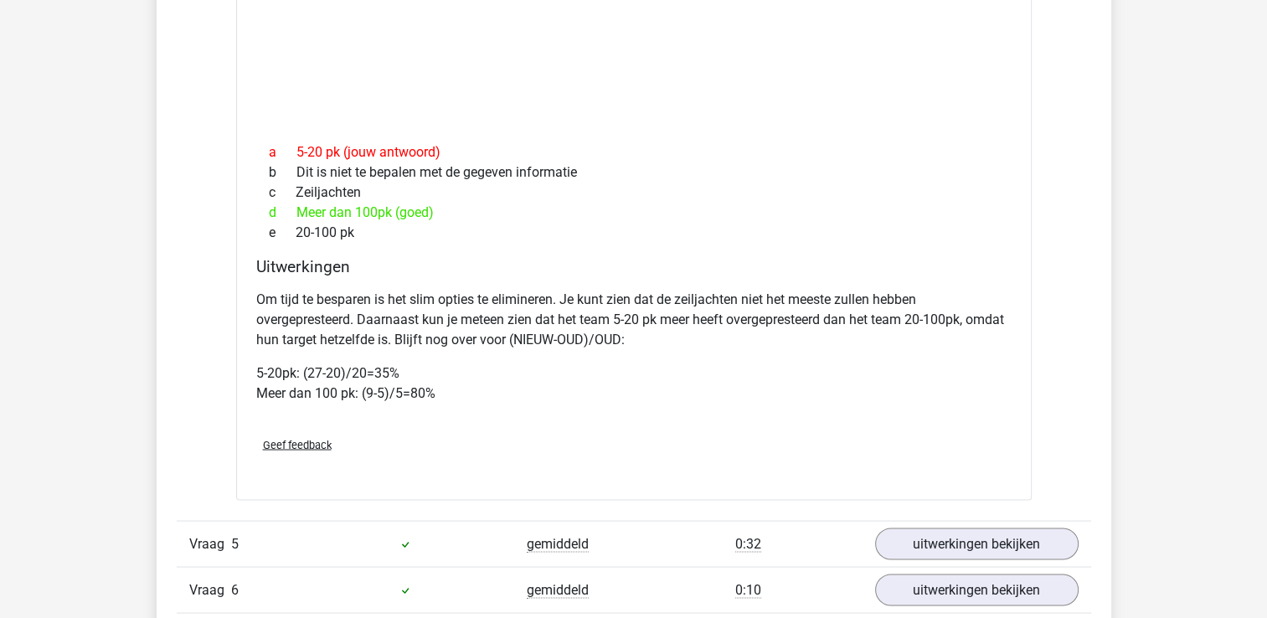
scroll to position [2948, 0]
